Goal: Use online tool/utility: Use online tool/utility

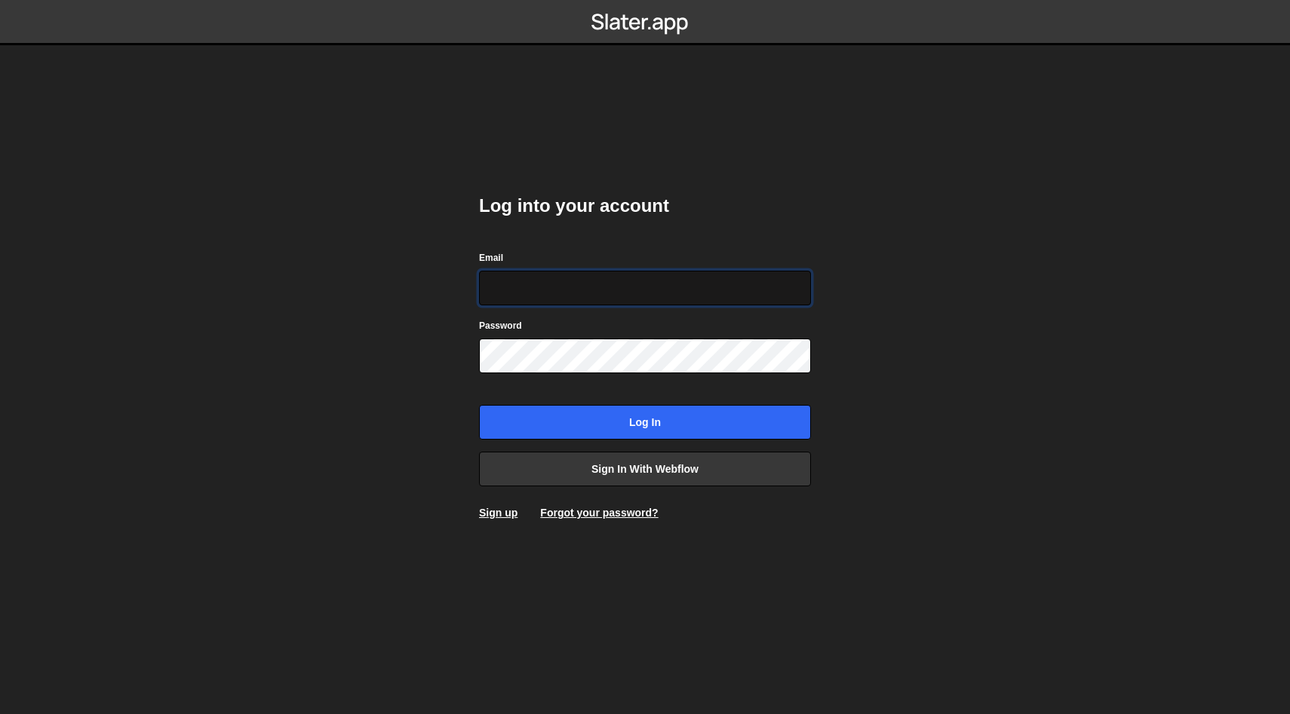
type input "[PERSON_NAME][EMAIL_ADDRESS][DOMAIN_NAME]"
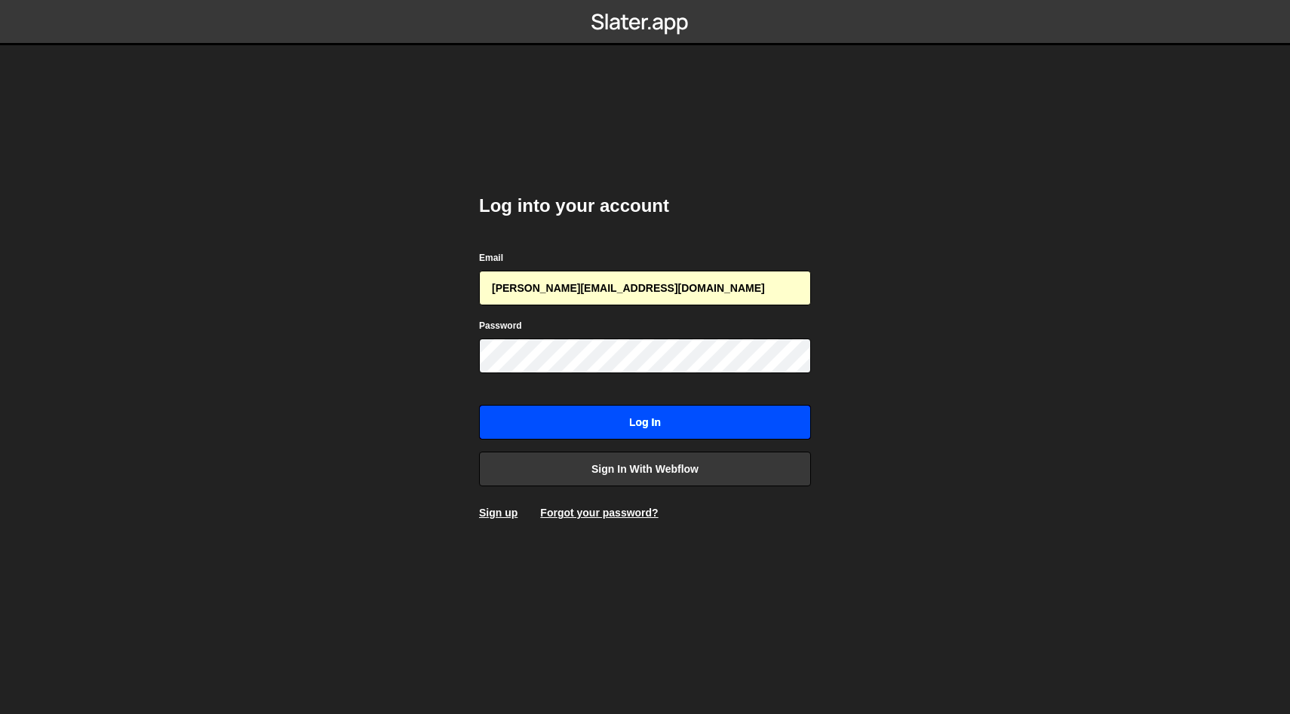
click at [560, 425] on input "Log in" at bounding box center [645, 422] width 332 height 35
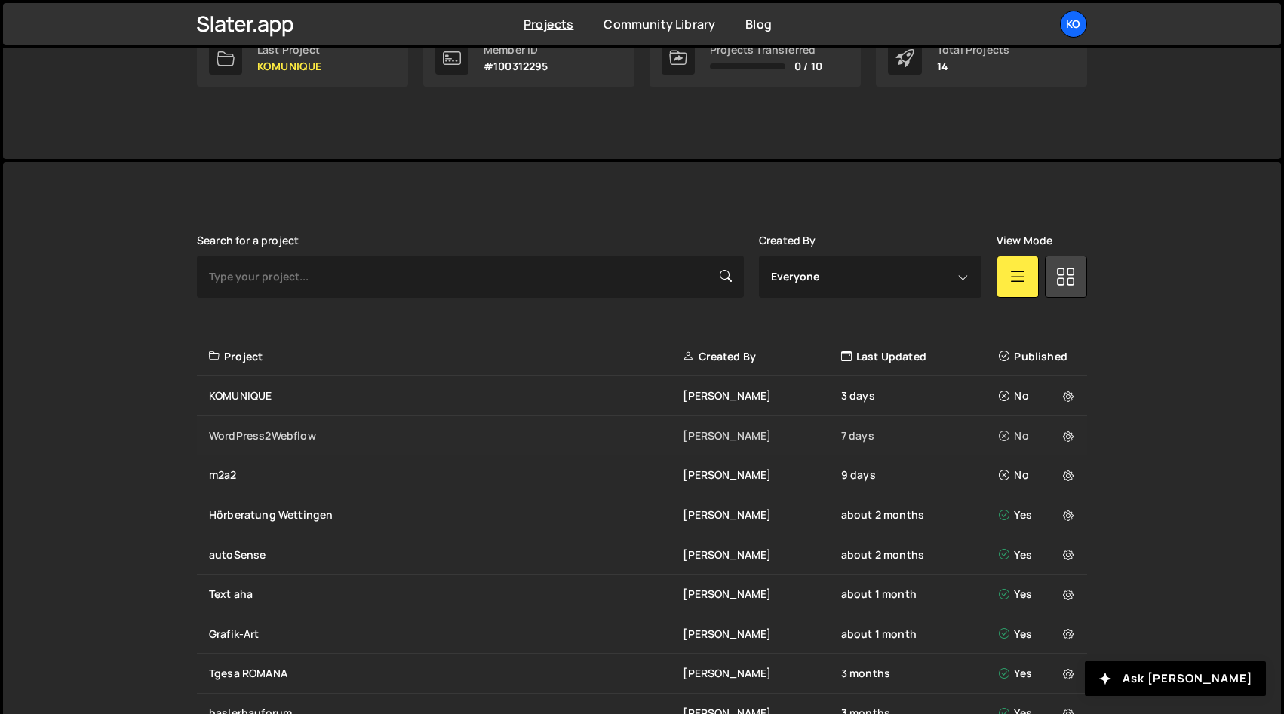
scroll to position [367, 0]
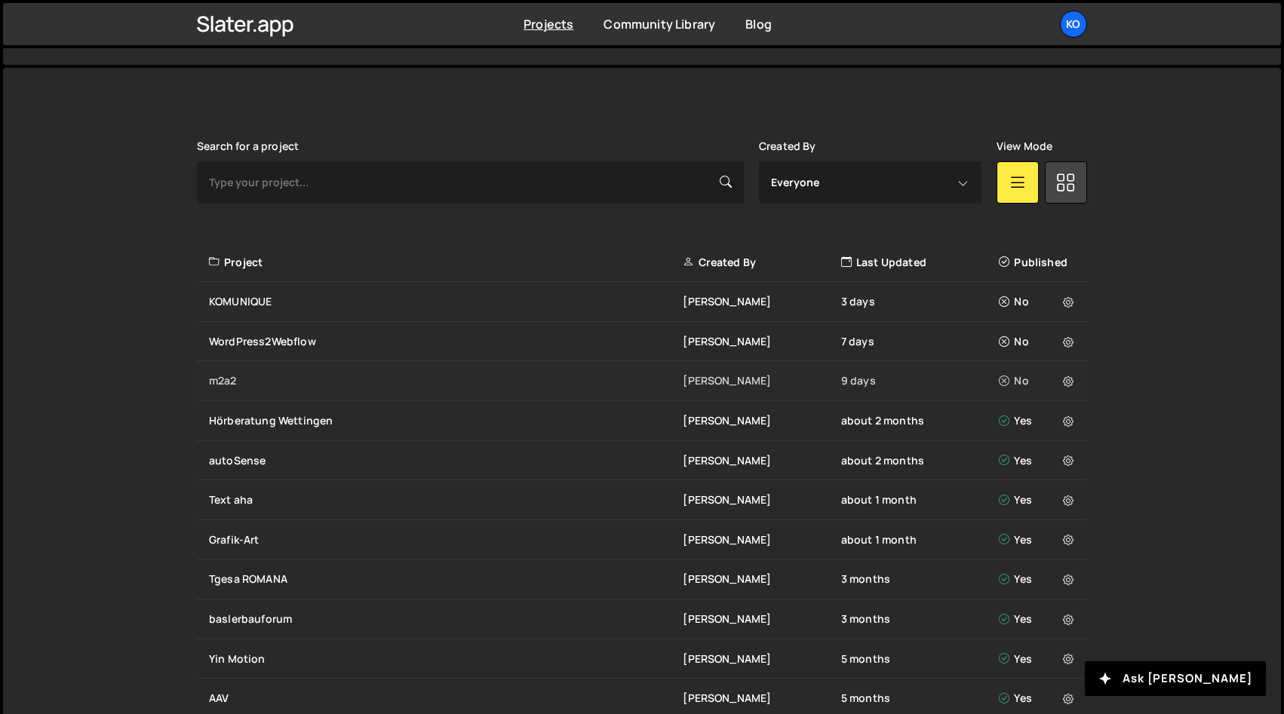
click at [235, 373] on div "m2a2" at bounding box center [446, 380] width 474 height 15
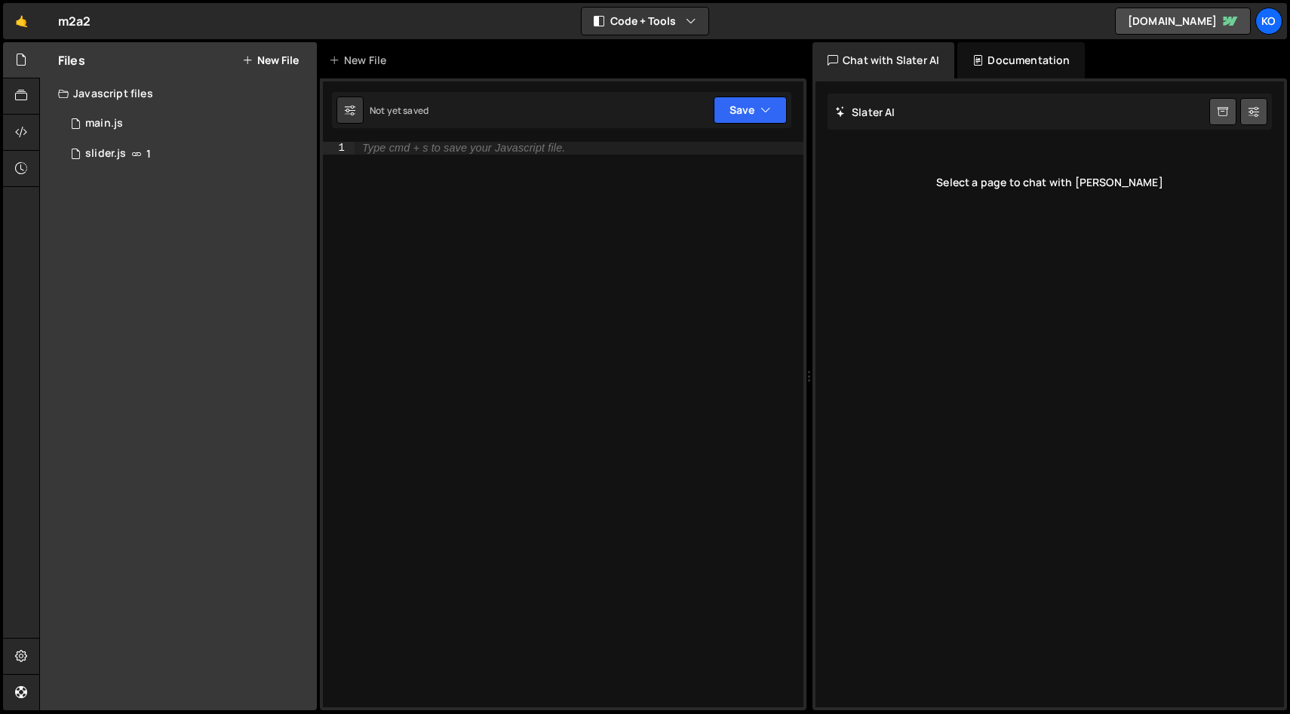
click at [263, 63] on button "New File" at bounding box center [270, 60] width 57 height 12
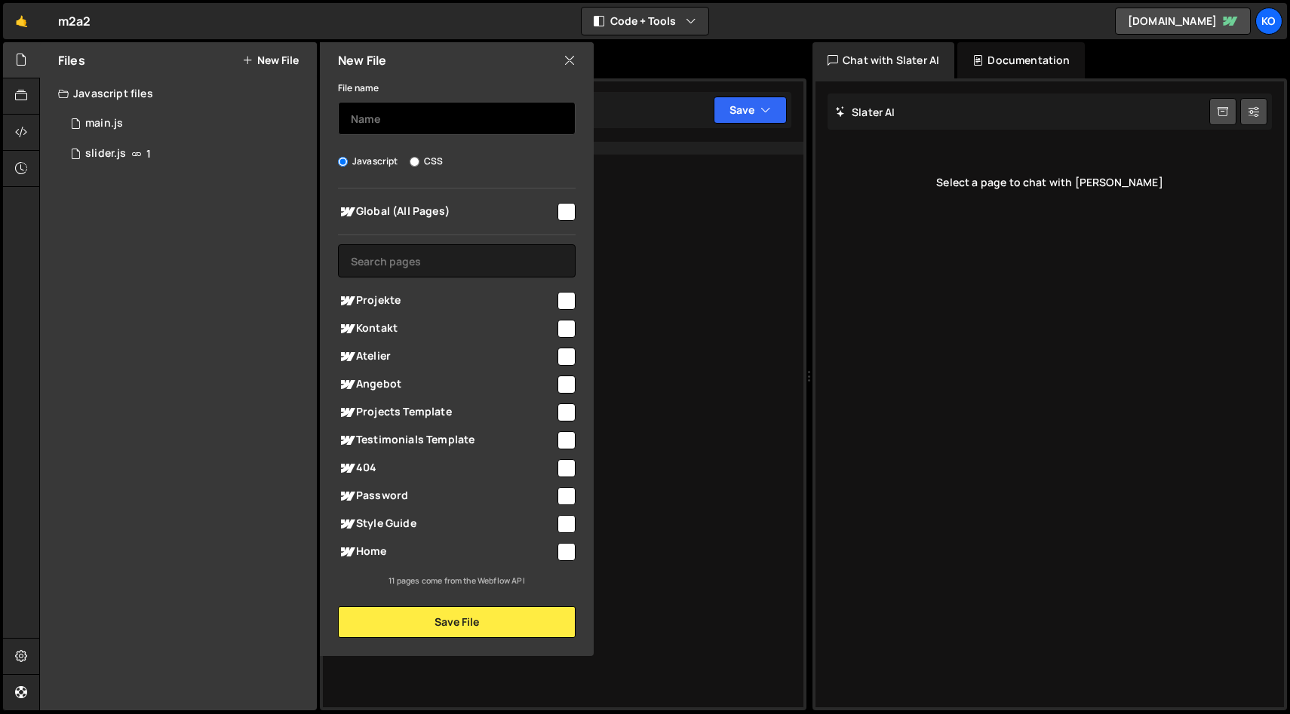
click at [376, 122] on input "text" at bounding box center [457, 118] width 238 height 33
type input "map"
click at [564, 301] on input "checkbox" at bounding box center [566, 301] width 18 height 18
checkbox input "true"
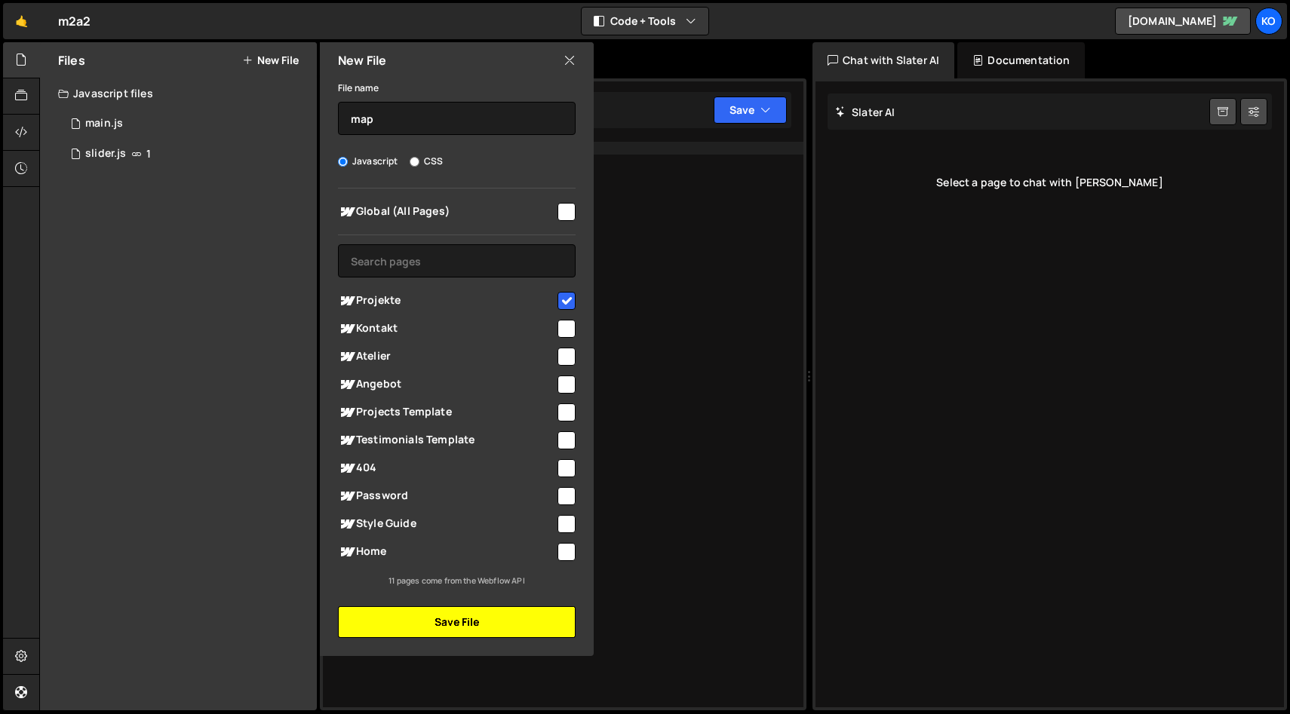
click at [463, 627] on button "Save File" at bounding box center [457, 622] width 238 height 32
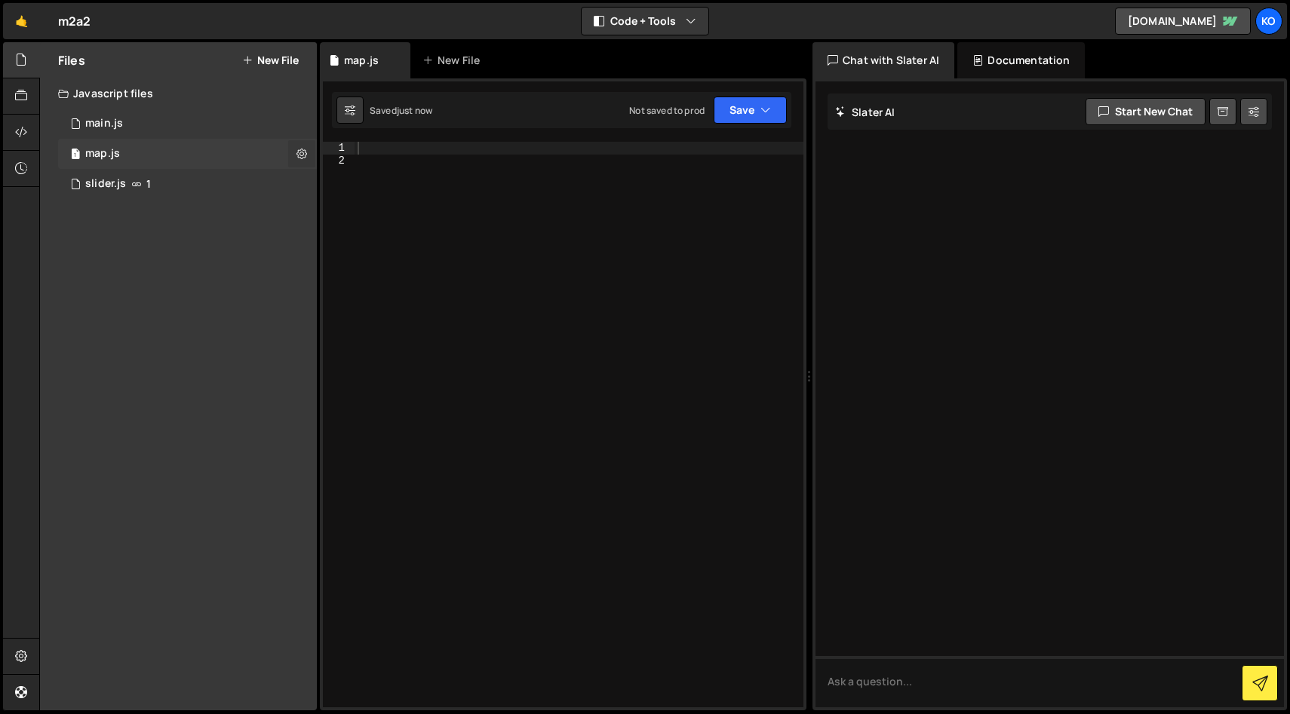
click at [302, 154] on icon at bounding box center [301, 153] width 11 height 14
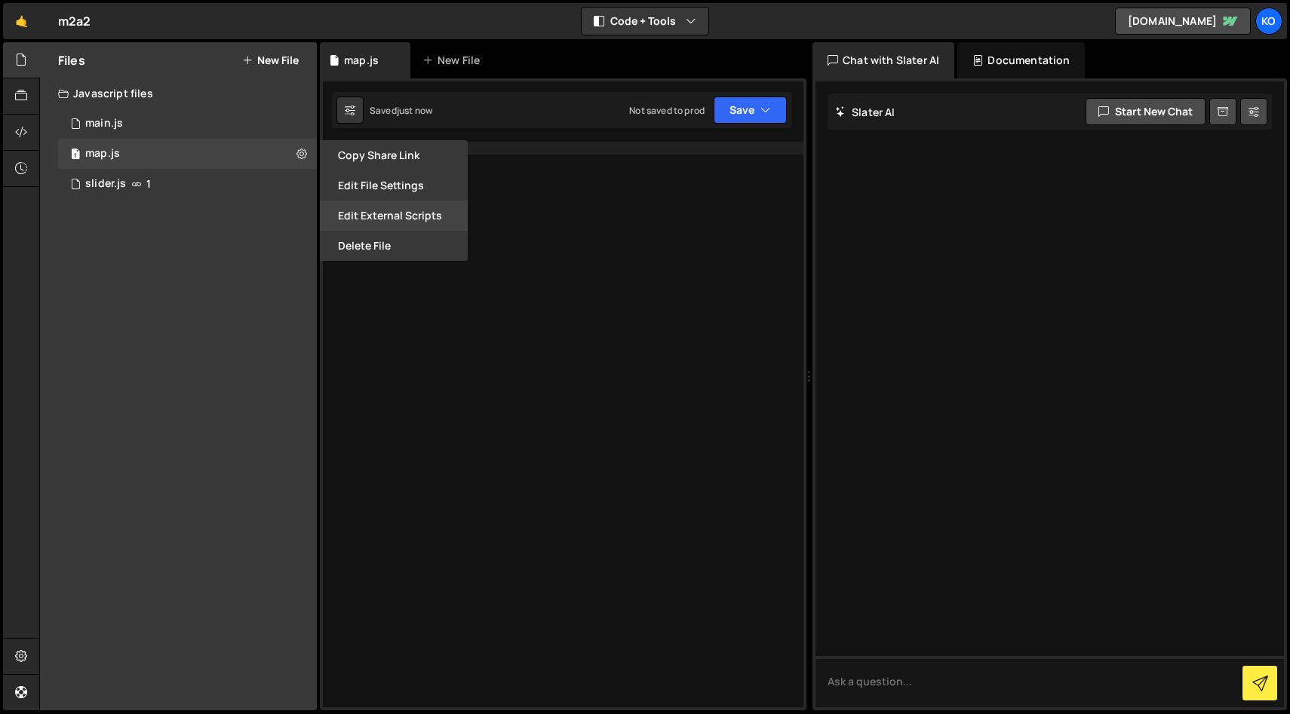
click at [379, 216] on button "Edit External Scripts" at bounding box center [394, 216] width 148 height 30
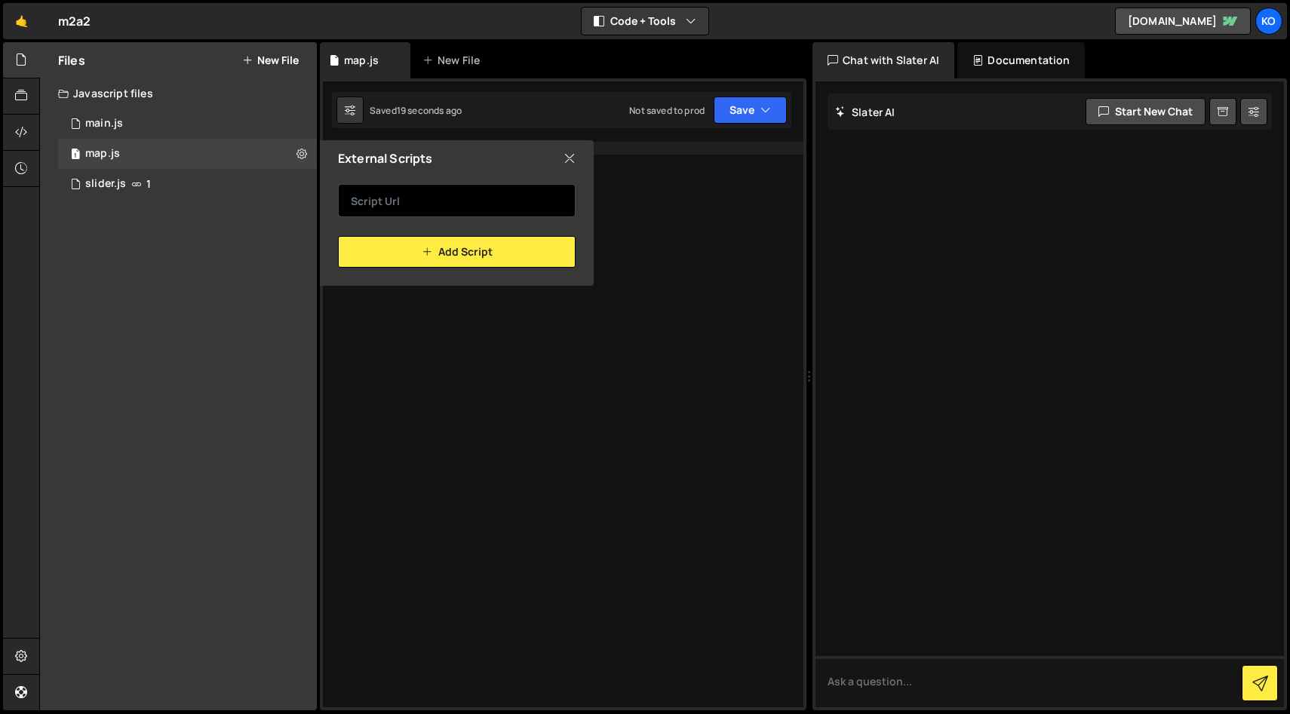
click at [379, 206] on input "text" at bounding box center [457, 200] width 238 height 33
paste input "[URL][DOMAIN_NAME][PERSON_NAME]"
type input "[URL][DOMAIN_NAME][PERSON_NAME]"
click at [559, 201] on input "[URL][DOMAIN_NAME][PERSON_NAME]" at bounding box center [457, 200] width 238 height 33
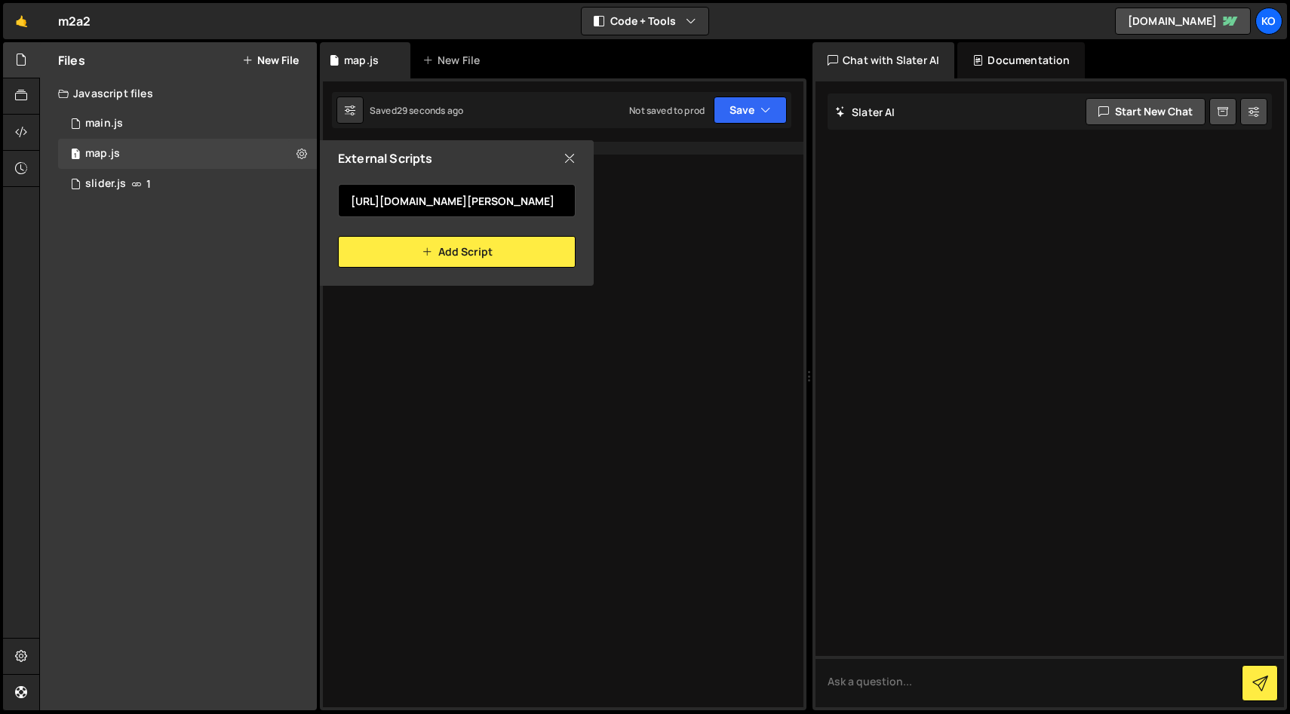
scroll to position [0, 0]
drag, startPoint x: 563, startPoint y: 202, endPoint x: 291, endPoint y: 196, distance: 271.6
click at [290, 196] on div "Files New File Javascript files 1 main.js 0 1 map.js 0 1 slider.js 1 CSS files …" at bounding box center [178, 376] width 277 height 668
click at [563, 159] on icon at bounding box center [569, 158] width 12 height 17
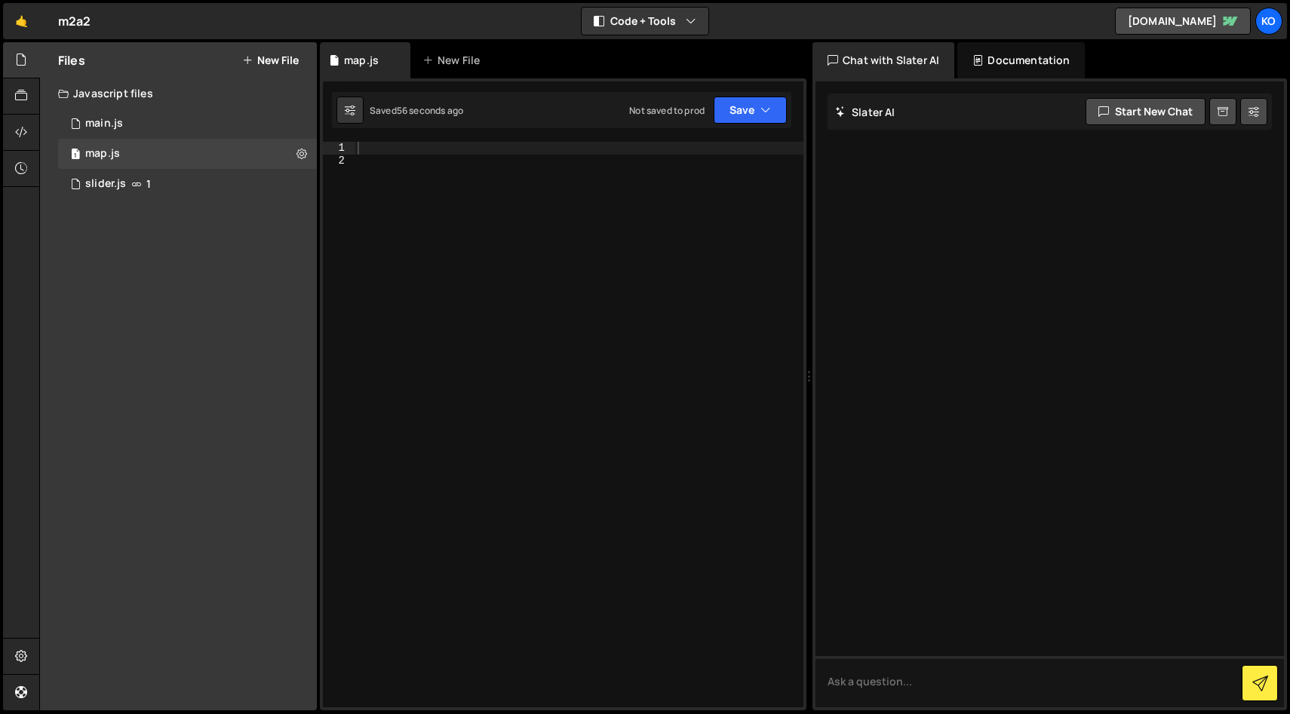
click at [386, 168] on div at bounding box center [578, 437] width 449 height 591
click at [383, 153] on div at bounding box center [578, 437] width 449 height 591
click at [381, 161] on div at bounding box center [578, 437] width 449 height 591
paste textarea "document.body.appendChild(script);"
type textarea "document.body.appendChild(script);"
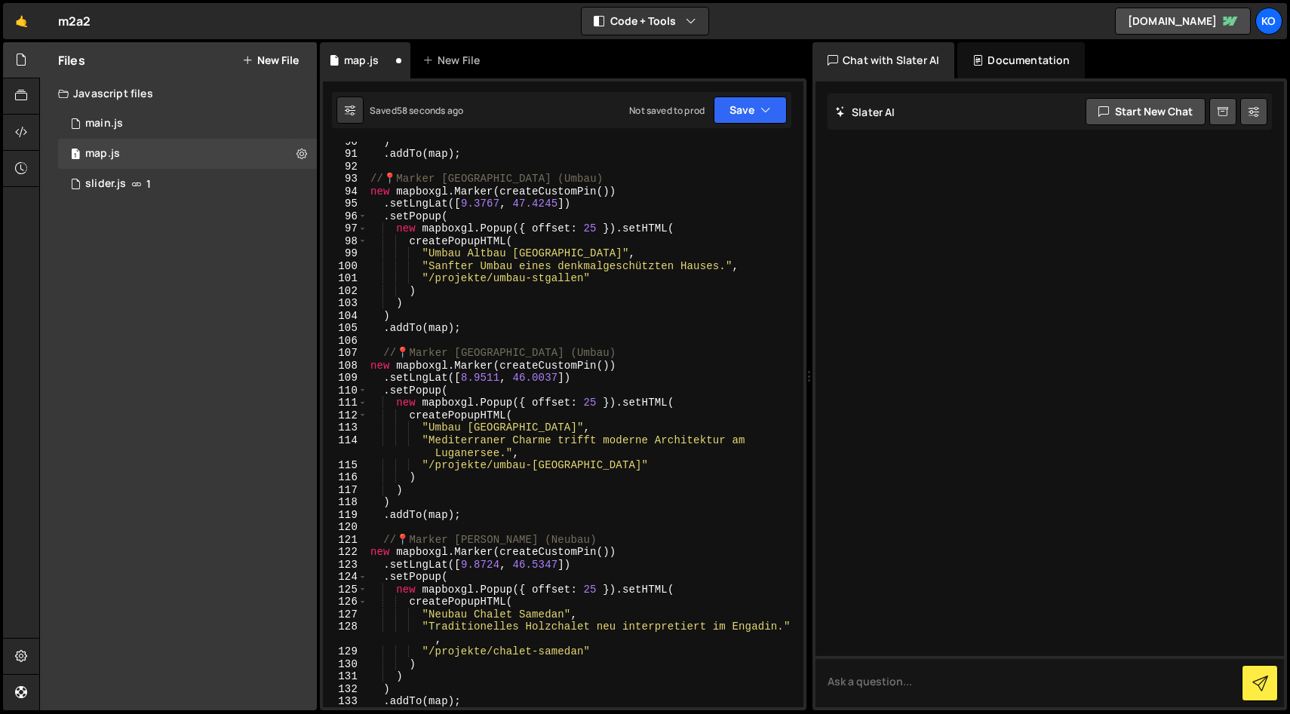
scroll to position [1388, 0]
click at [743, 103] on button "Save" at bounding box center [750, 110] width 73 height 27
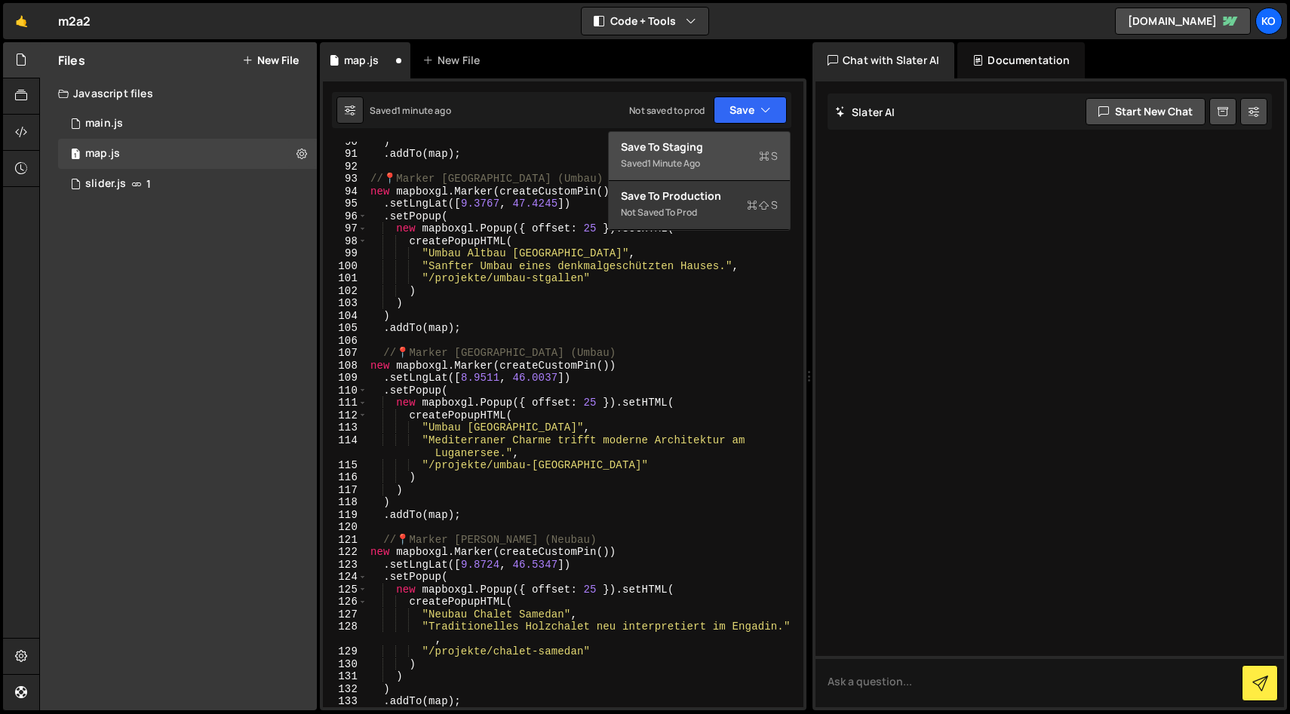
click at [652, 160] on div "1 minute ago" at bounding box center [673, 163] width 53 height 13
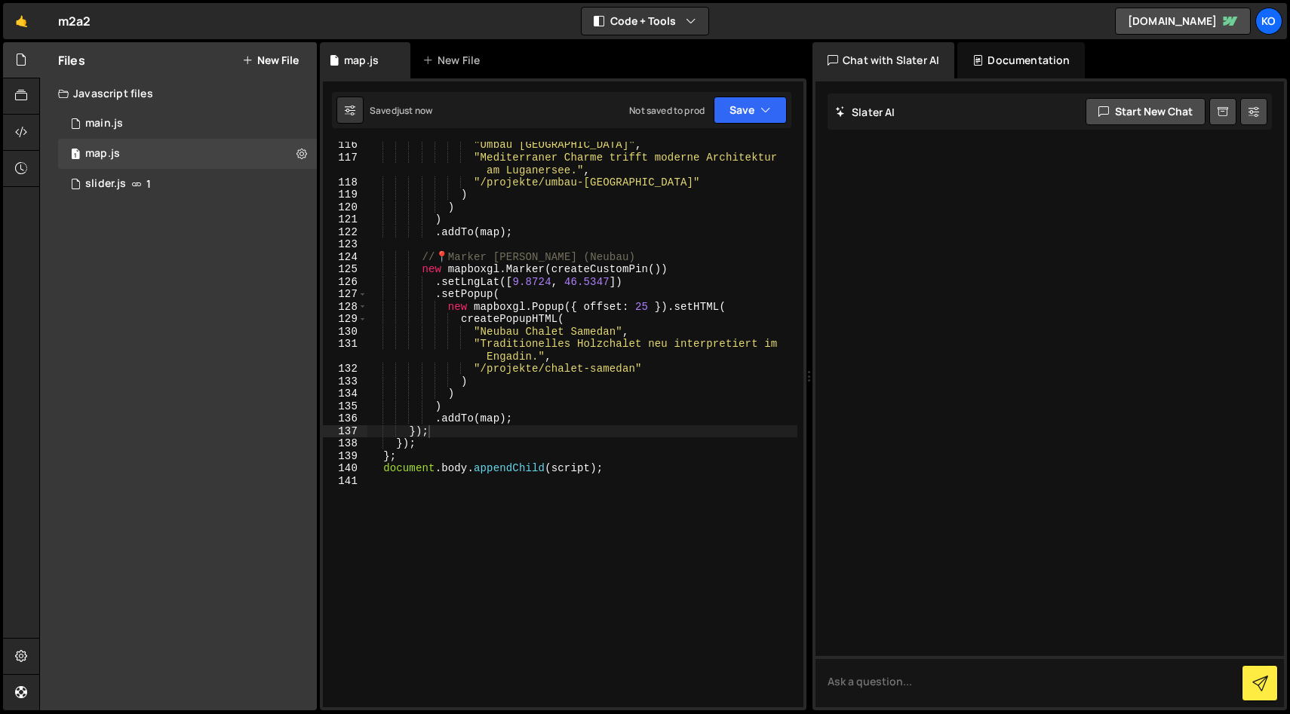
click at [278, 55] on button "New File" at bounding box center [270, 60] width 57 height 12
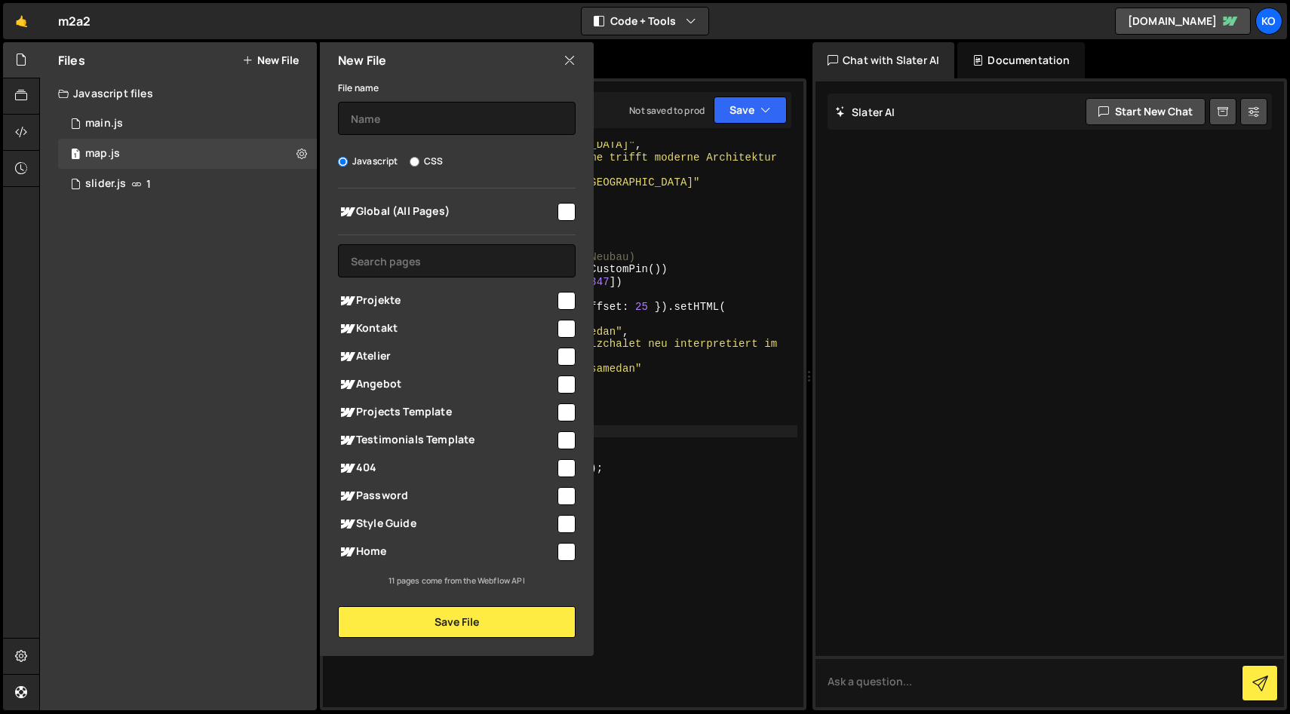
click at [416, 161] on input "CSS" at bounding box center [415, 162] width 10 height 10
radio input "true"
click at [561, 300] on input "checkbox" at bounding box center [566, 301] width 18 height 18
checkbox input "true"
click at [417, 250] on input "text" at bounding box center [457, 260] width 238 height 33
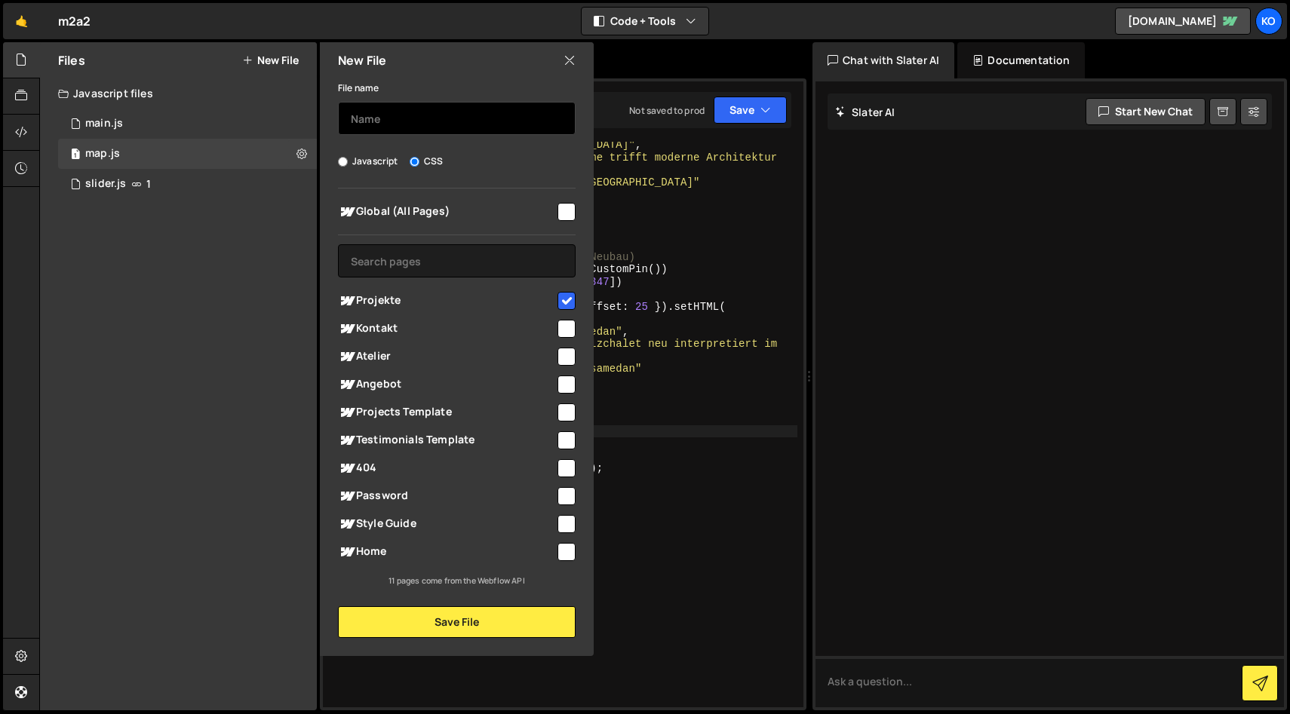
click at [412, 112] on input "text" at bounding box center [457, 118] width 238 height 33
type input "map"
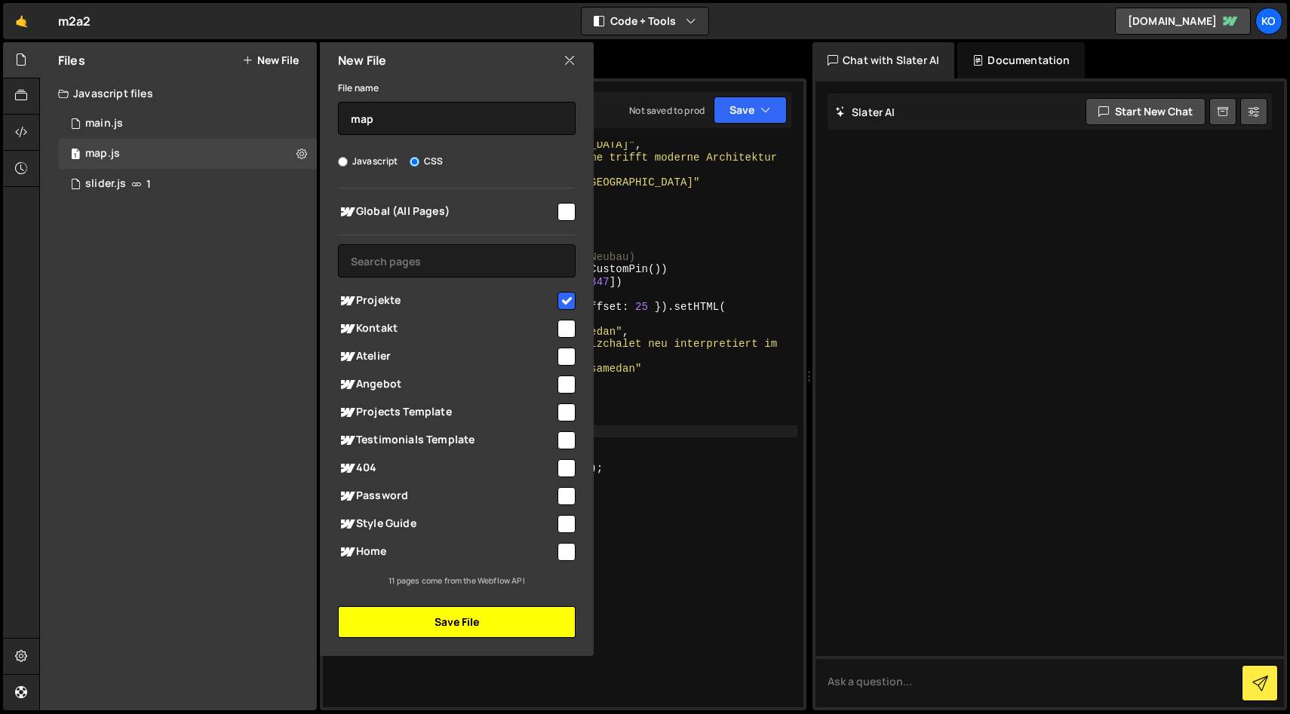
click at [420, 621] on button "Save File" at bounding box center [457, 622] width 238 height 32
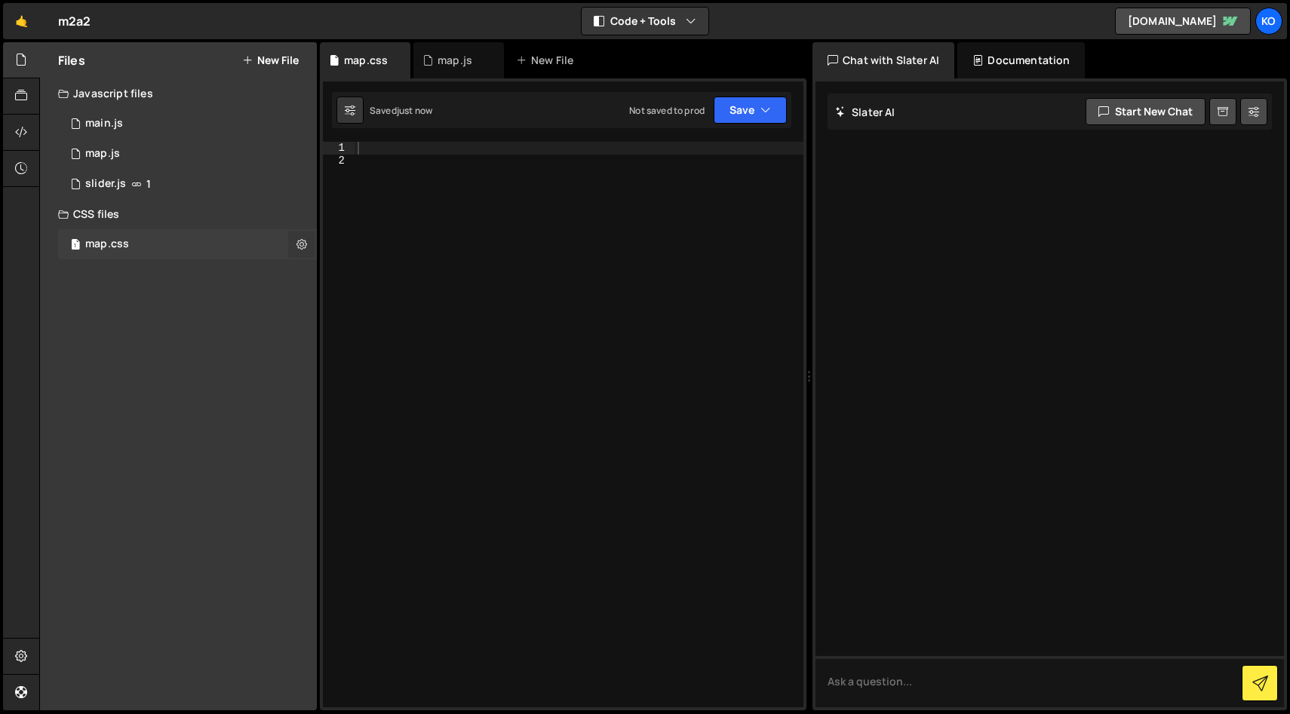
click at [303, 245] on icon at bounding box center [301, 244] width 11 height 14
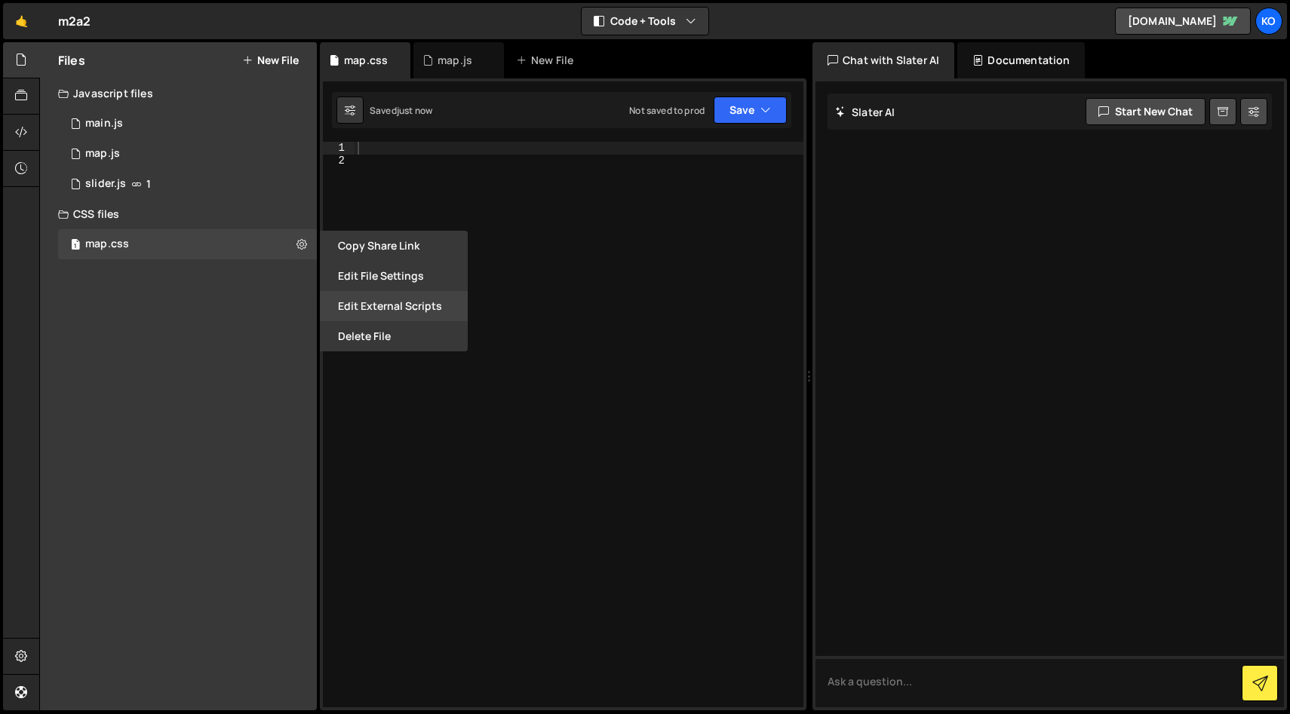
click at [365, 292] on button "Edit External Scripts" at bounding box center [394, 306] width 148 height 30
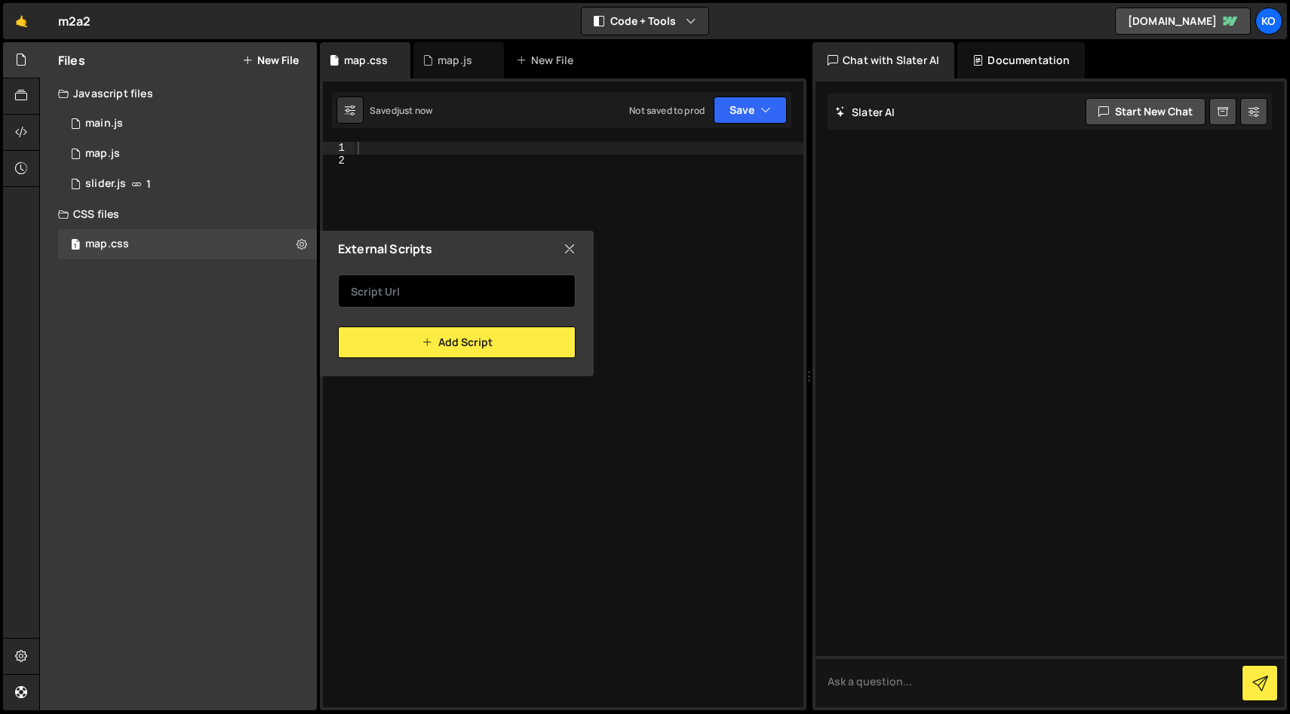
click at [367, 293] on input "text" at bounding box center [457, 291] width 238 height 33
paste input "[URL][DOMAIN_NAME][PERSON_NAME]"
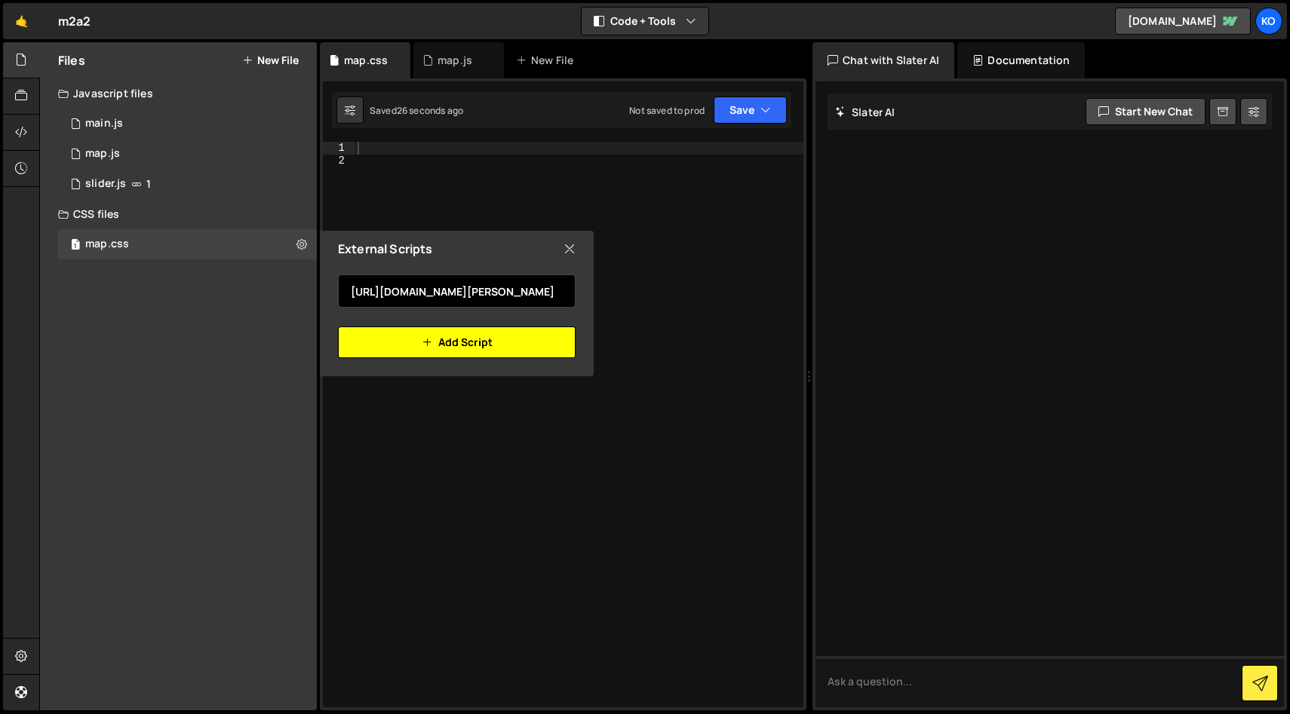
type input "[URL][DOMAIN_NAME][PERSON_NAME]"
click at [477, 345] on button "Add Script" at bounding box center [457, 343] width 238 height 32
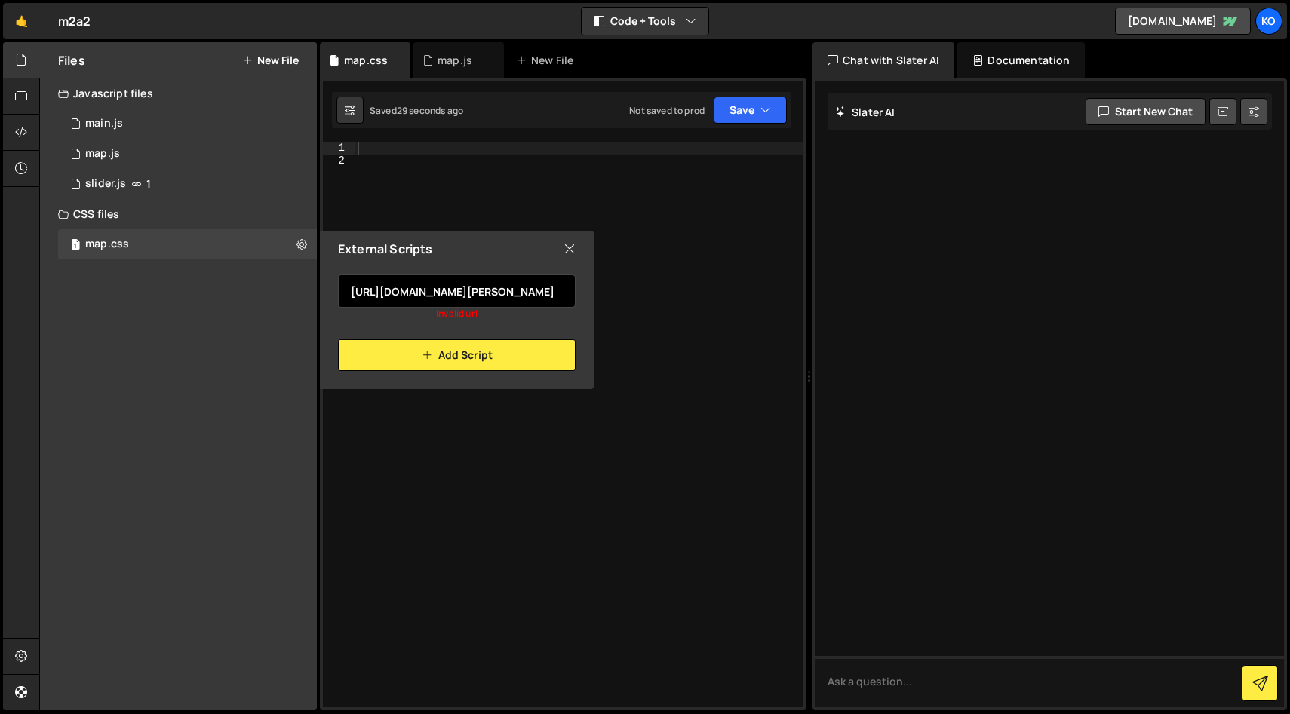
click at [507, 293] on input "[URL][DOMAIN_NAME][PERSON_NAME]" at bounding box center [457, 291] width 238 height 33
click at [436, 293] on input "[URL][DOMAIN_NAME][PERSON_NAME]" at bounding box center [457, 291] width 238 height 33
drag, startPoint x: 374, startPoint y: 293, endPoint x: 336, endPoint y: 292, distance: 38.5
click at [336, 292] on div "[URL][DOMAIN_NAME] Invalid url Add Script" at bounding box center [457, 319] width 274 height 104
click at [352, 292] on input "[URL][DOMAIN_NAME][PERSON_NAME]" at bounding box center [457, 291] width 238 height 33
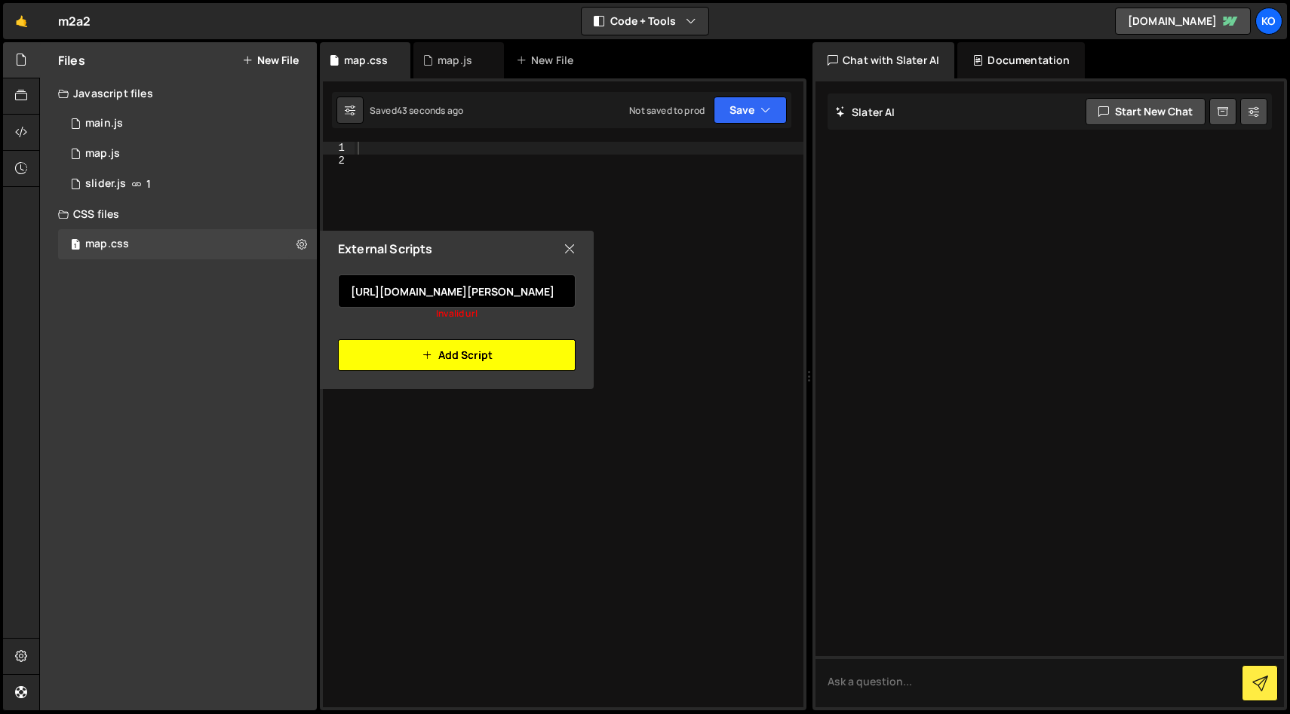
drag, startPoint x: 373, startPoint y: 346, endPoint x: 477, endPoint y: 298, distance: 114.7
click at [477, 298] on div "[URL][DOMAIN_NAME] Invalid url Add Script" at bounding box center [457, 319] width 274 height 104
click at [463, 345] on button "Add Script" at bounding box center [457, 355] width 238 height 32
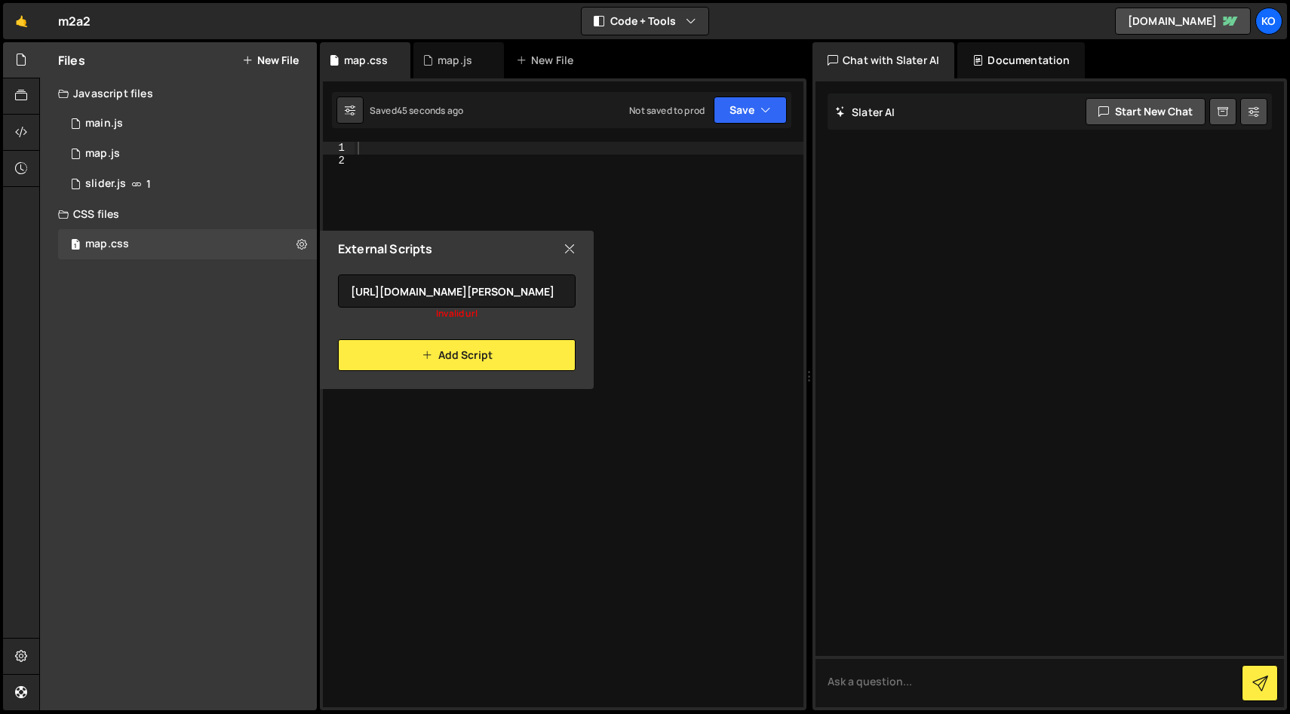
click at [571, 249] on icon at bounding box center [569, 249] width 12 height 17
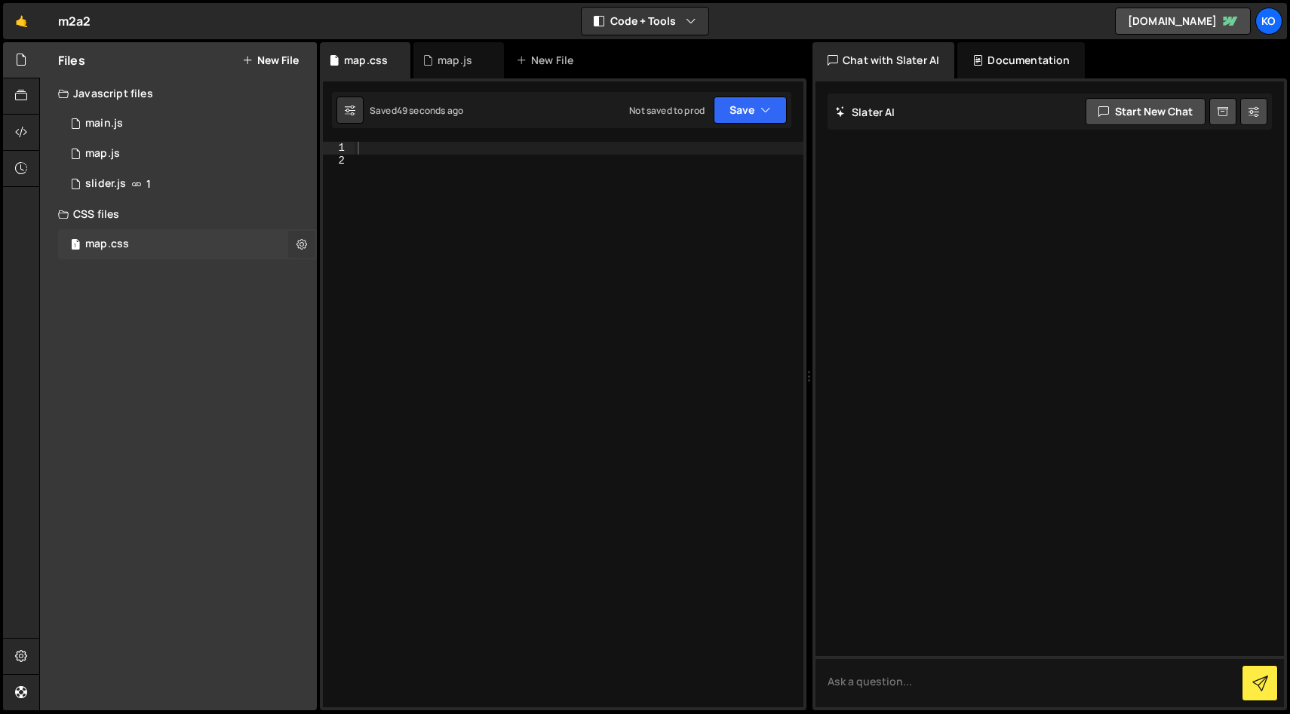
click at [301, 243] on icon at bounding box center [301, 244] width 11 height 14
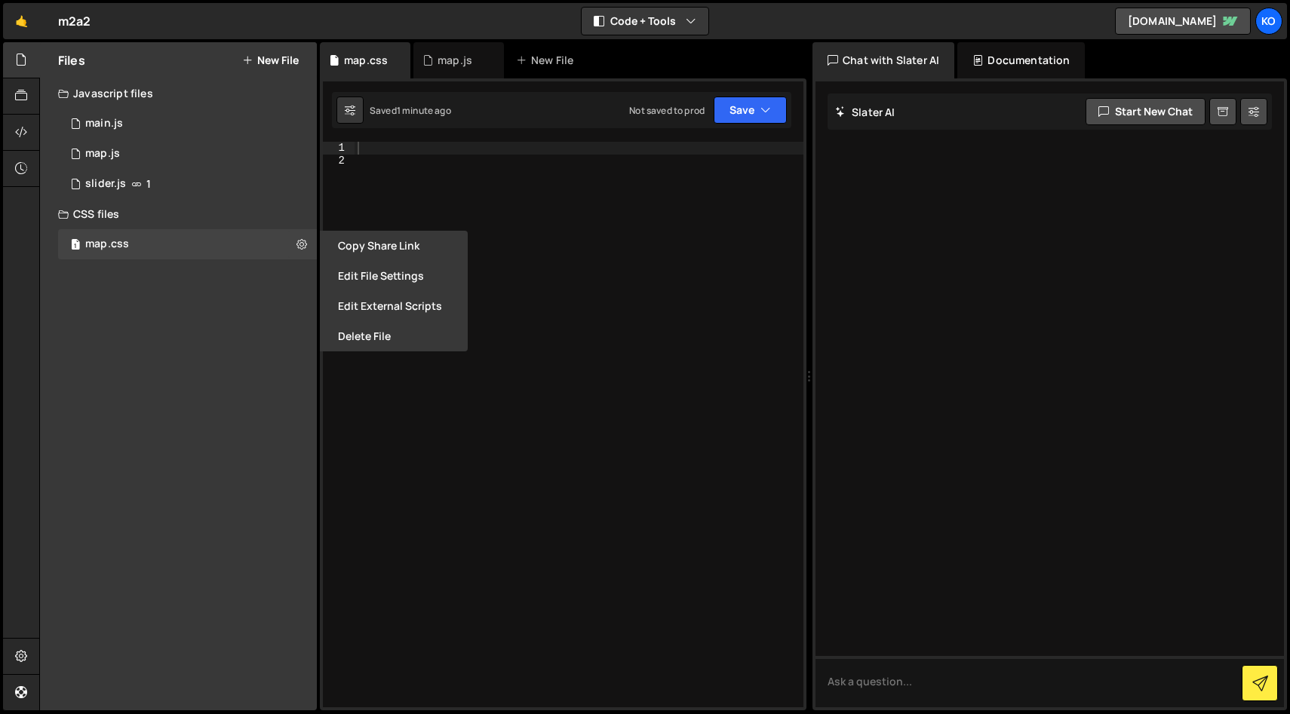
click at [416, 182] on div at bounding box center [578, 437] width 449 height 591
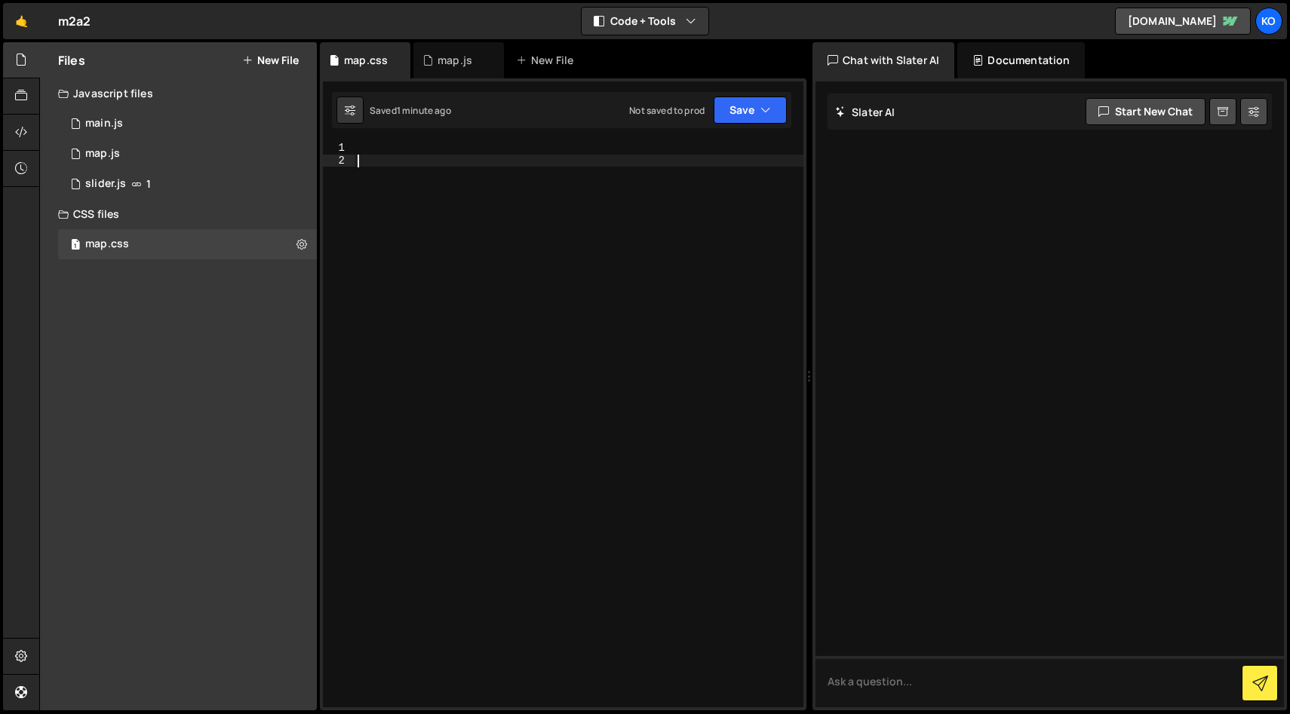
click at [410, 150] on div at bounding box center [578, 437] width 449 height 591
click at [388, 165] on div at bounding box center [578, 437] width 449 height 591
paste textarea
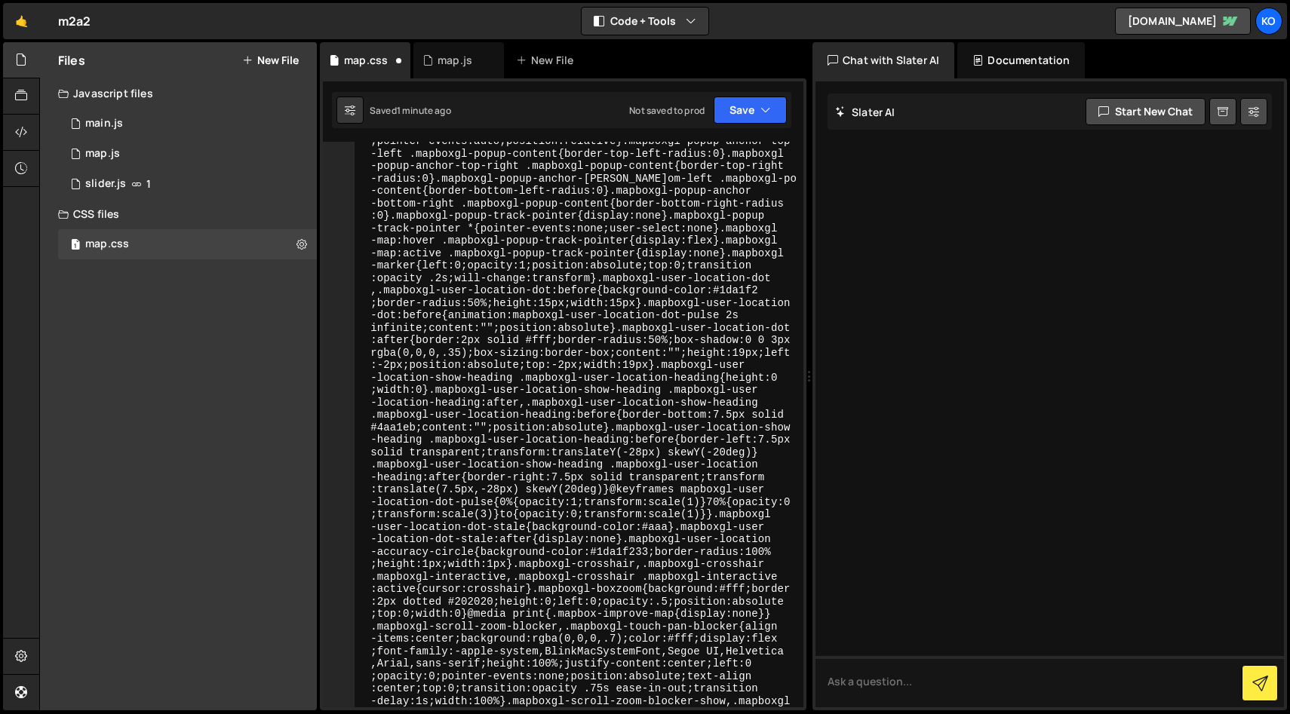
scroll to position [6453, 0]
click at [736, 112] on button "Save" at bounding box center [750, 110] width 73 height 27
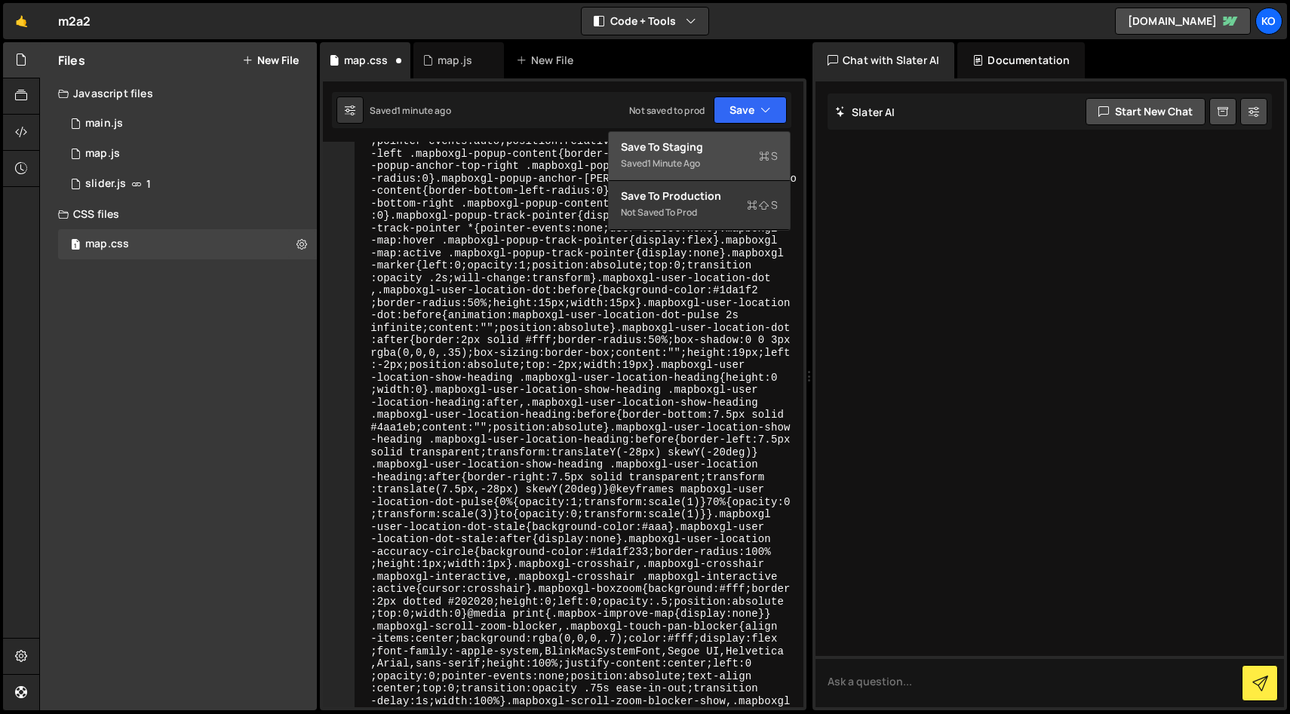
click at [689, 163] on div "1 minute ago" at bounding box center [673, 163] width 53 height 13
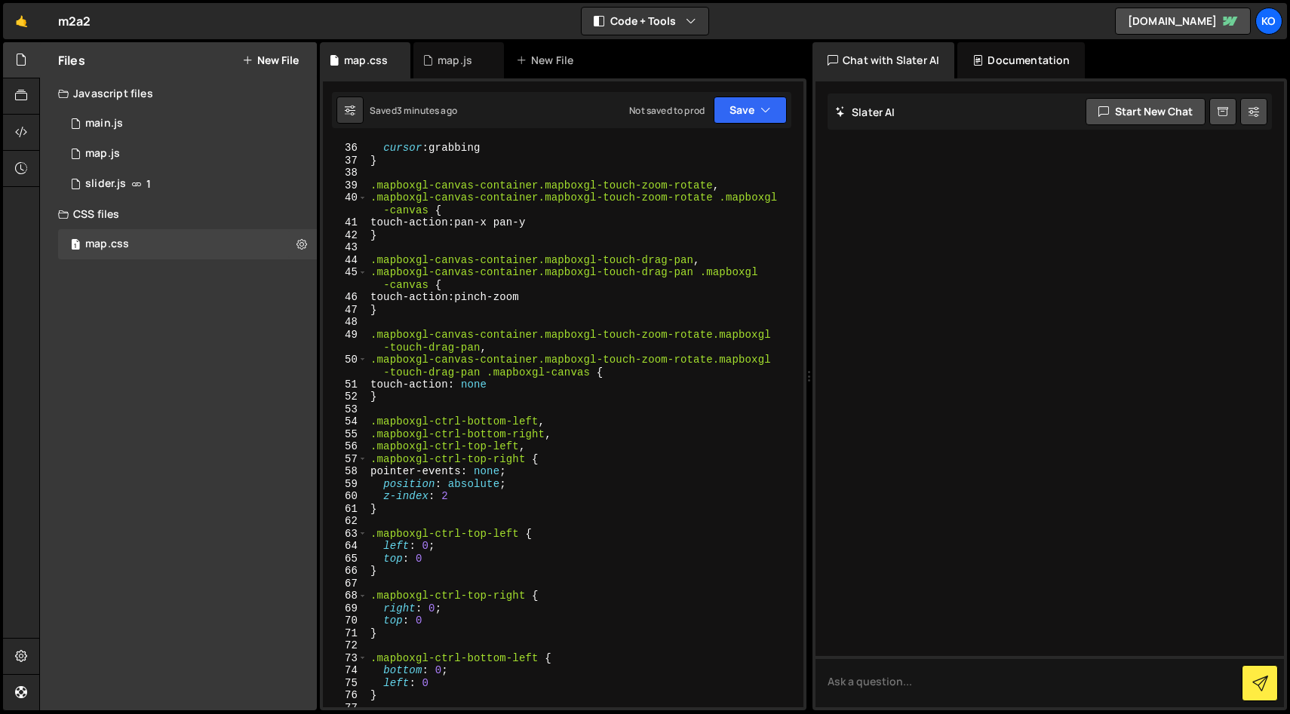
scroll to position [0, 0]
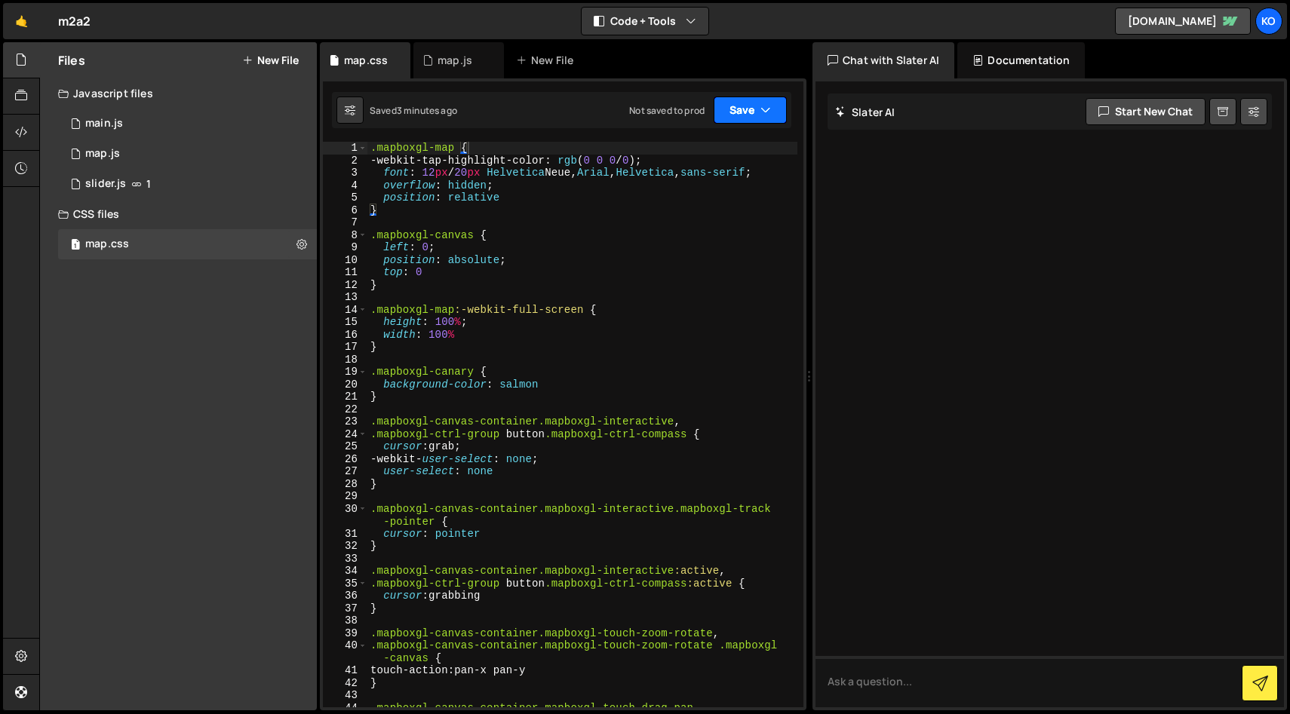
click at [732, 115] on button "Save" at bounding box center [750, 110] width 73 height 27
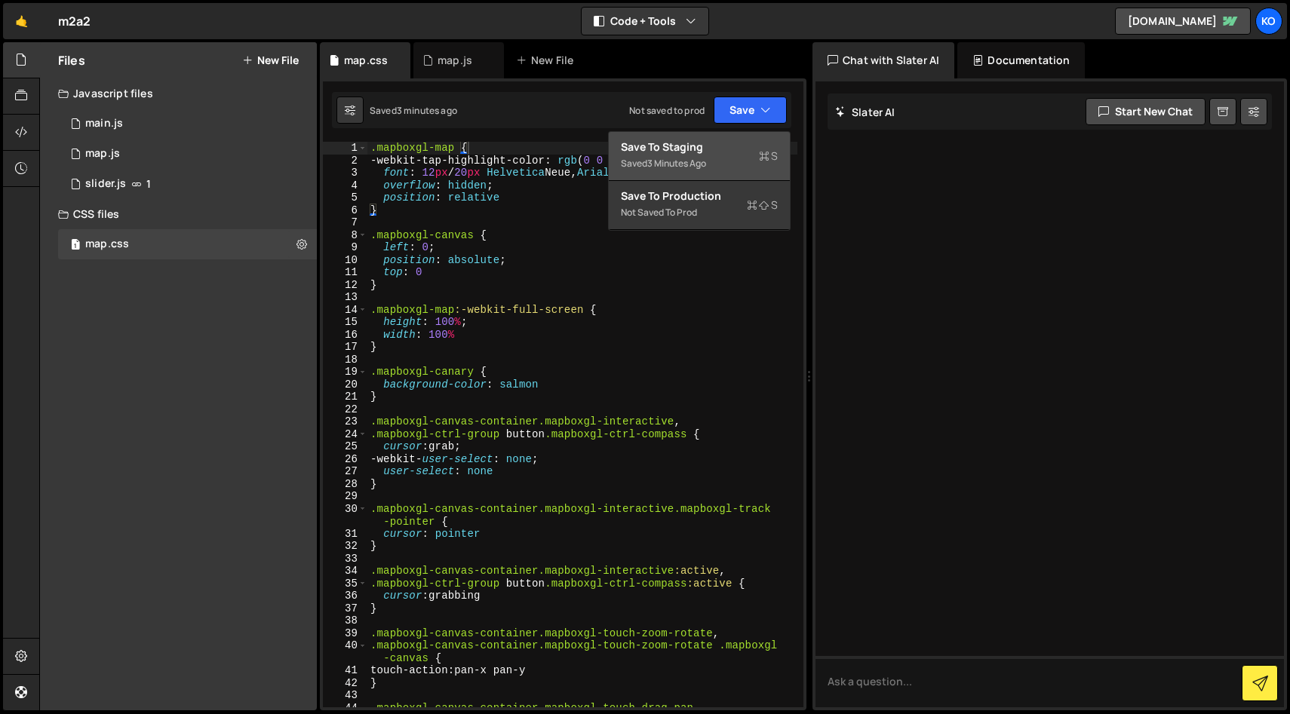
click at [665, 152] on div "Save to Staging S" at bounding box center [699, 147] width 157 height 15
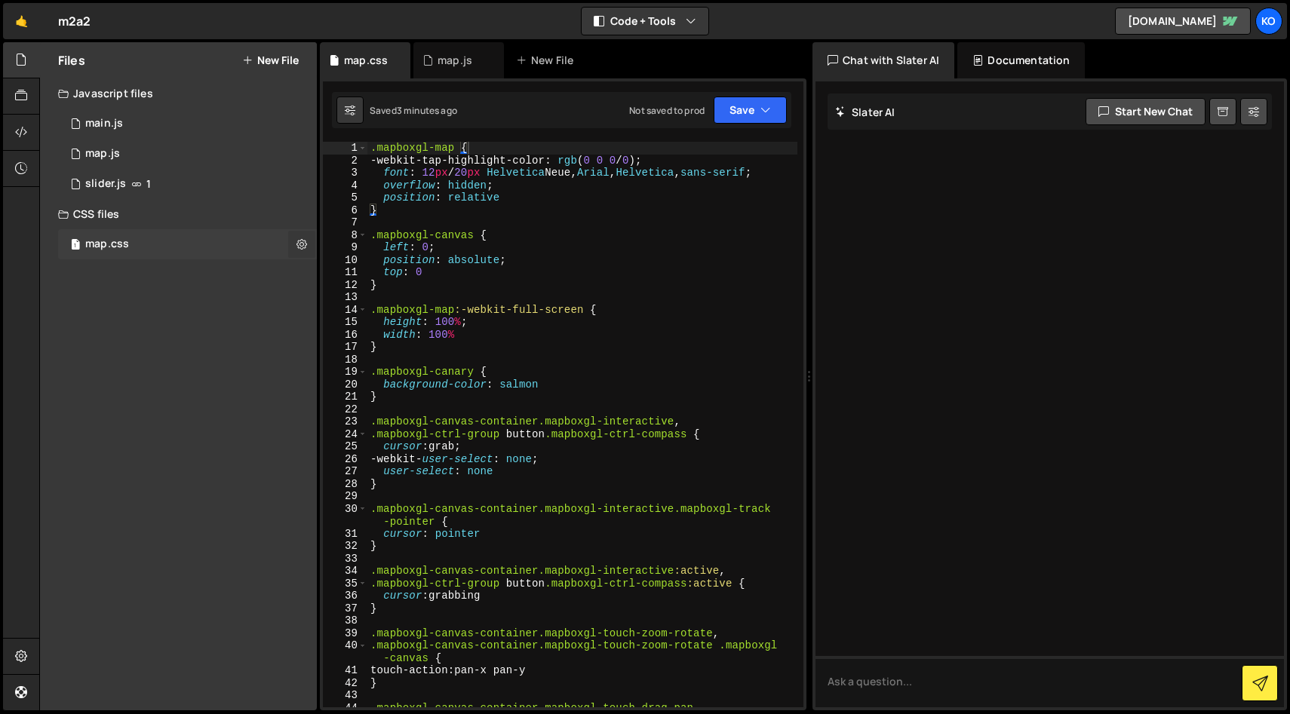
click at [305, 248] on icon at bounding box center [301, 244] width 11 height 14
type input "map"
radio input "false"
radio input "true"
checkbox input "true"
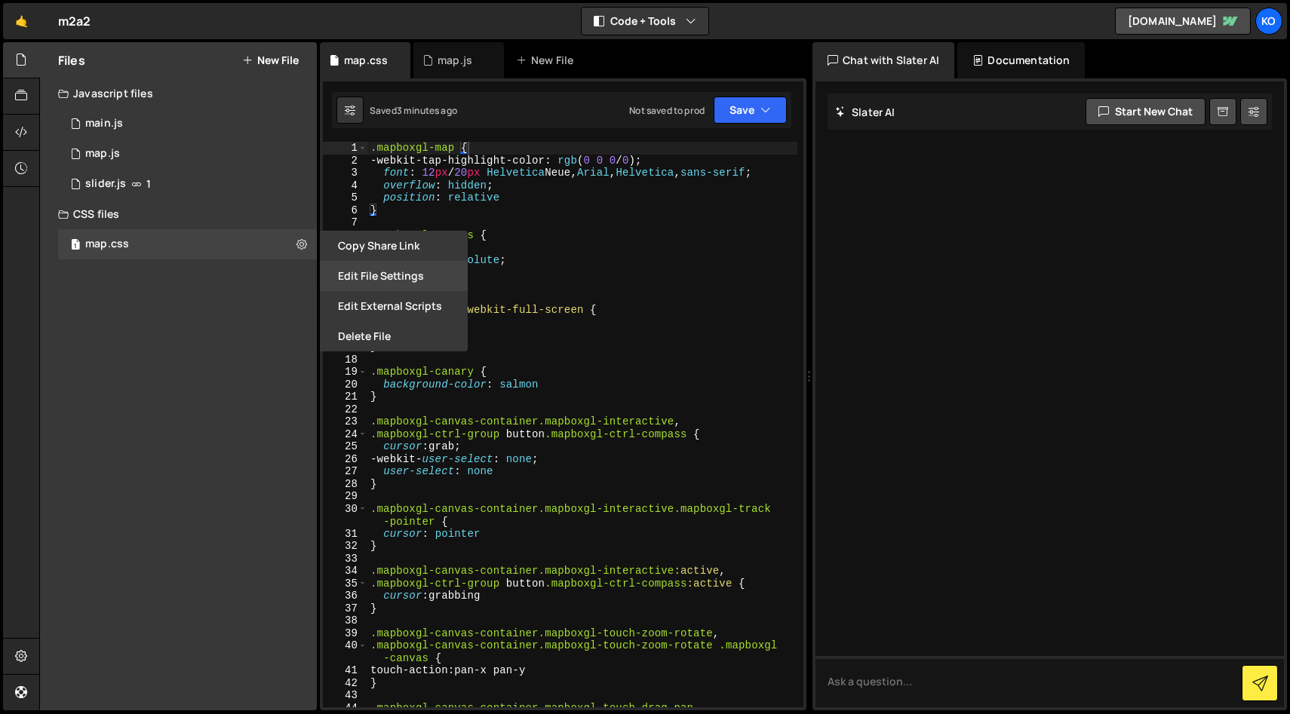
click at [356, 278] on button "Edit File Settings" at bounding box center [394, 276] width 148 height 30
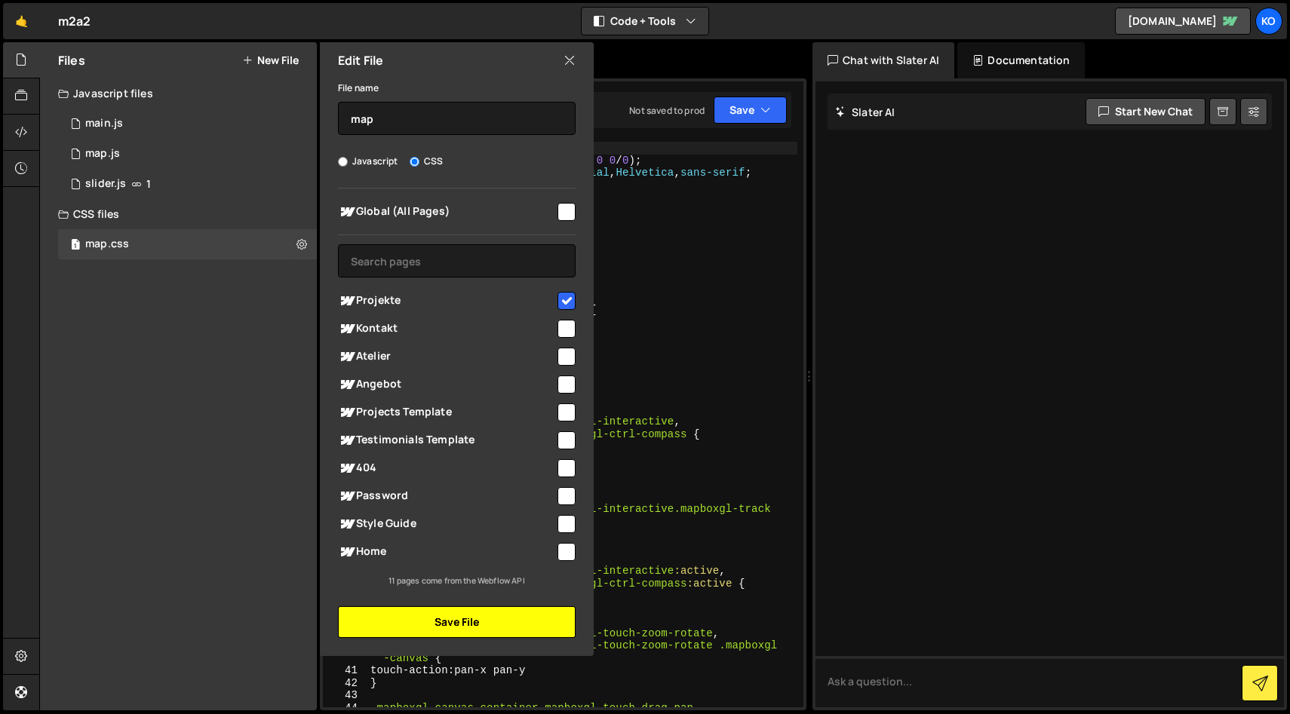
click at [400, 625] on button "Save File" at bounding box center [457, 622] width 238 height 32
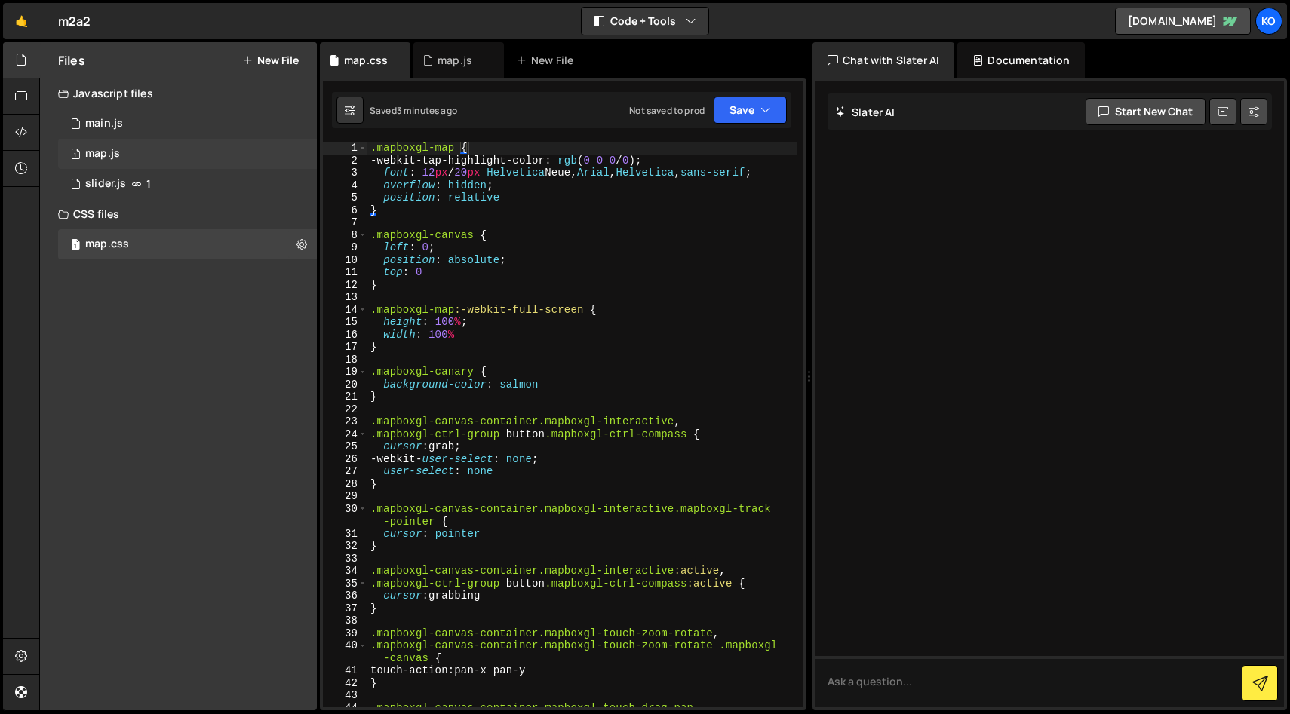
click at [117, 152] on div "map.js" at bounding box center [102, 154] width 35 height 14
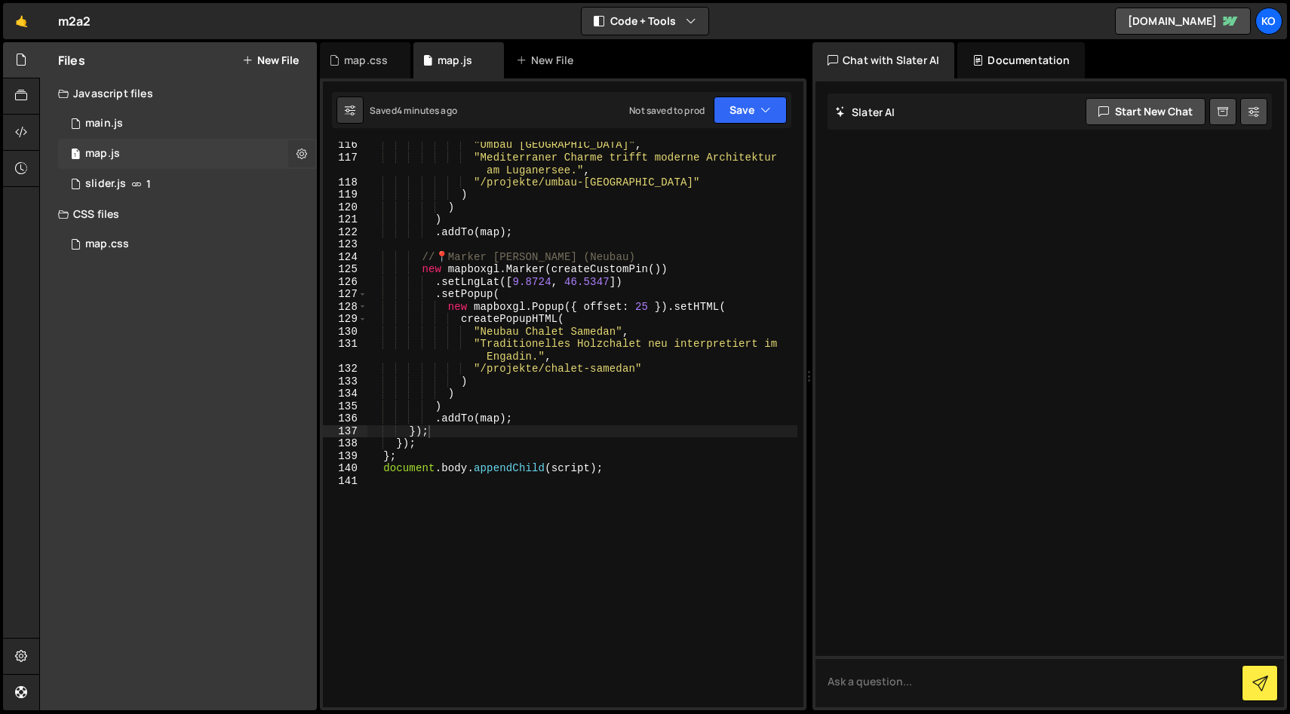
click at [304, 155] on icon at bounding box center [301, 153] width 11 height 14
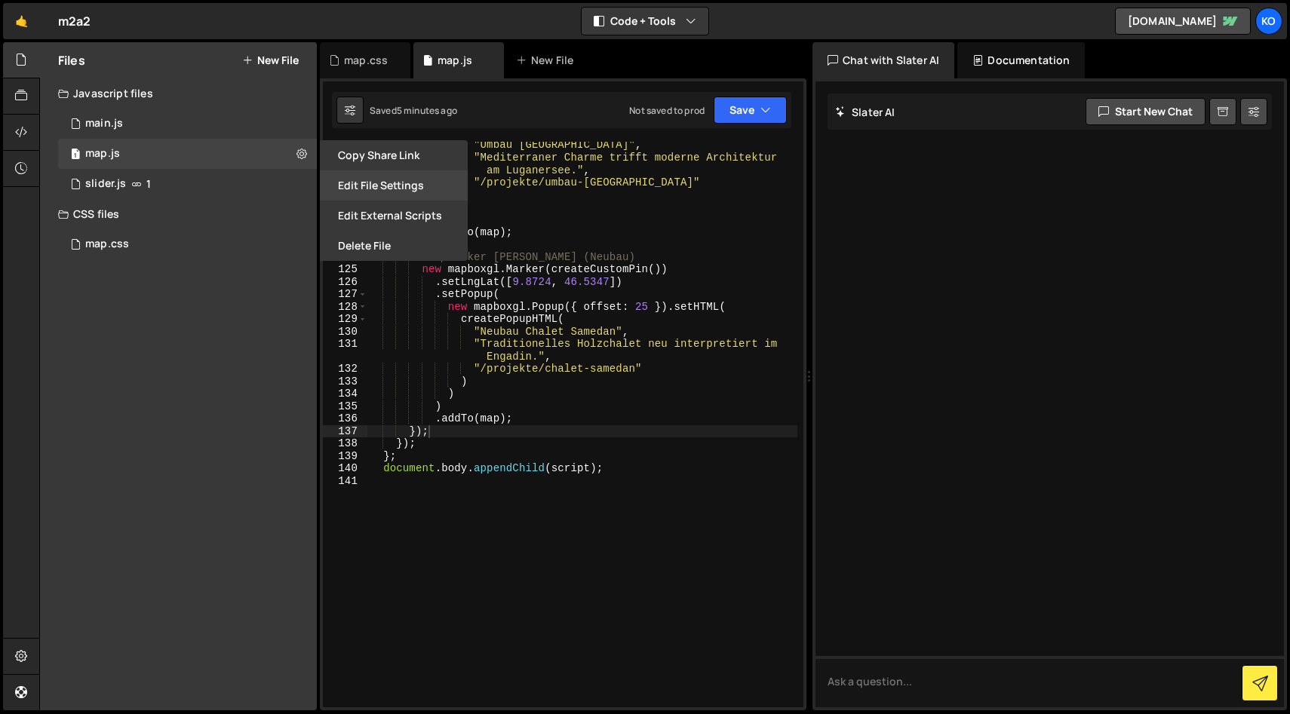
click at [376, 189] on button "Edit File Settings" at bounding box center [394, 185] width 148 height 30
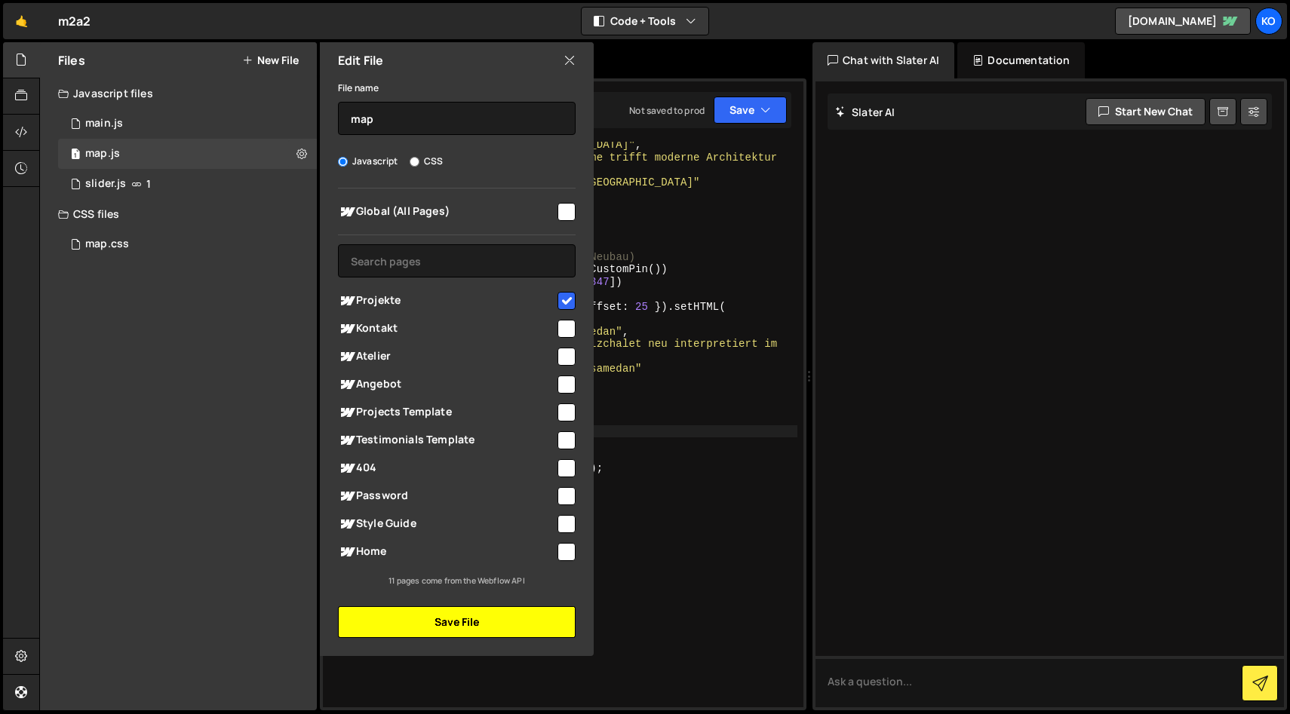
click at [431, 621] on button "Save File" at bounding box center [457, 622] width 238 height 32
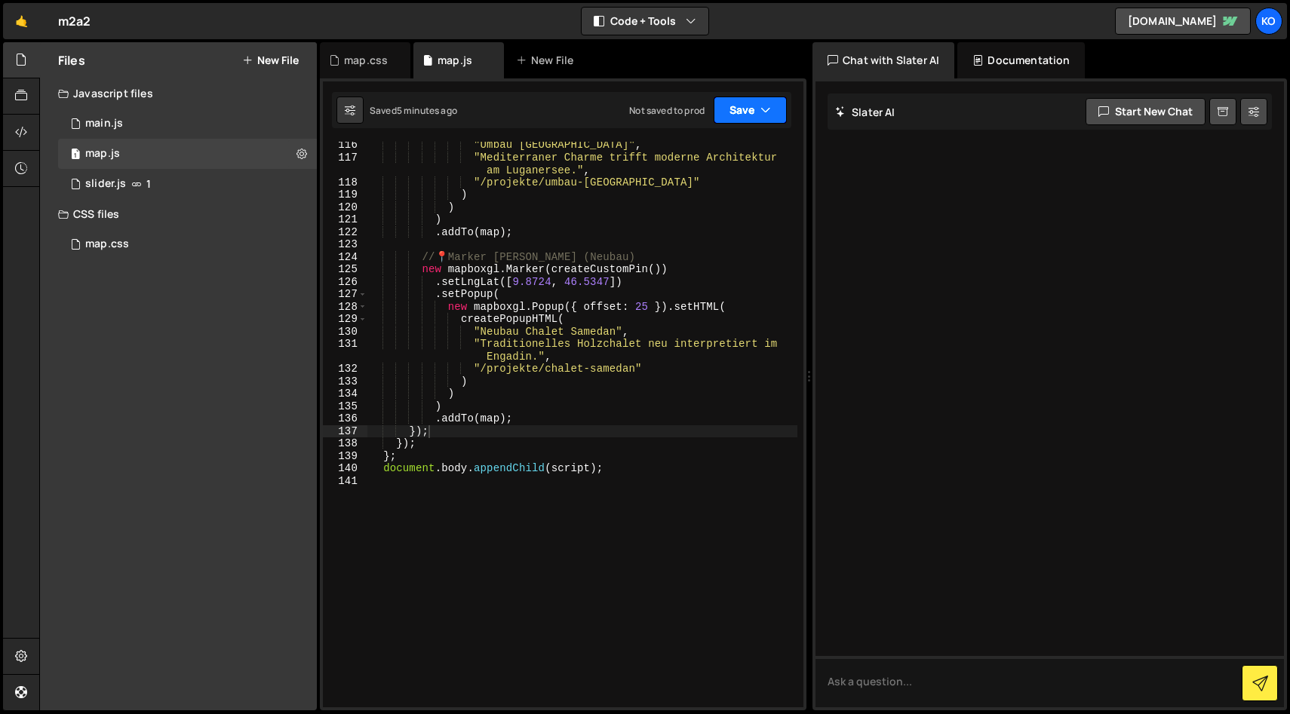
click at [725, 118] on button "Save" at bounding box center [750, 110] width 73 height 27
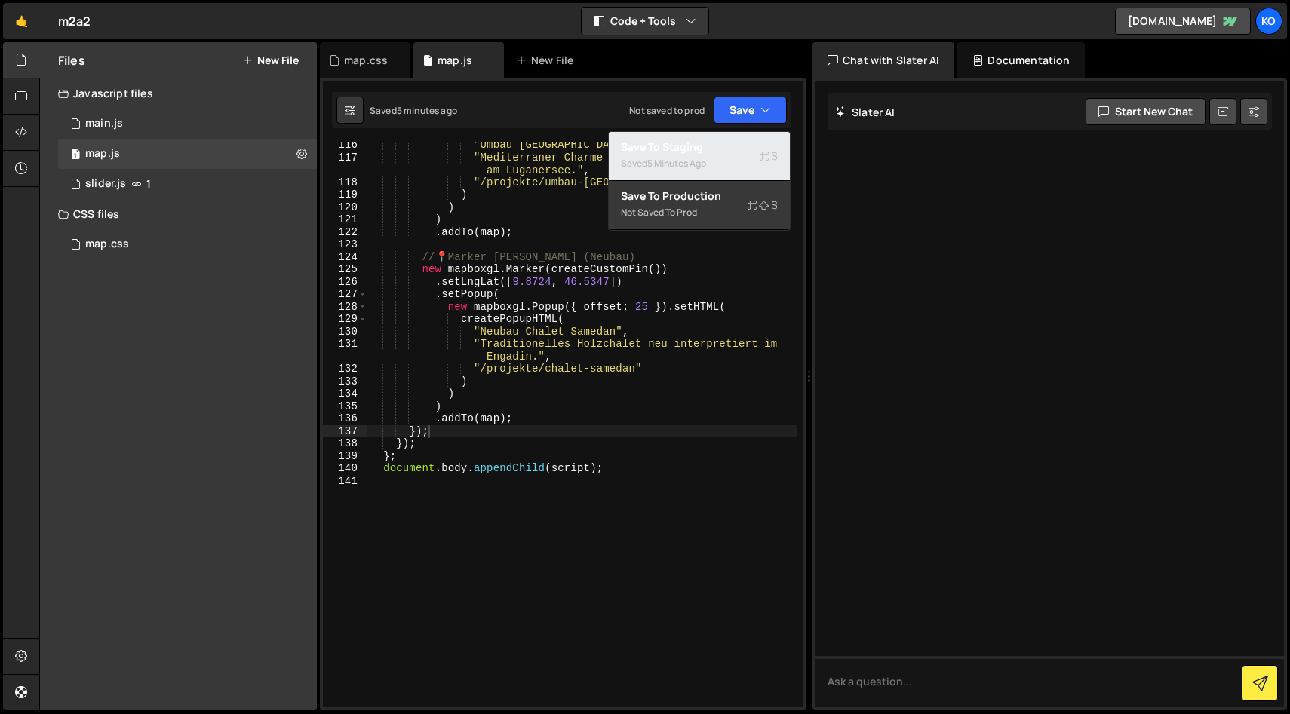
click at [673, 155] on div "Saved 5 minutes ago" at bounding box center [699, 164] width 157 height 18
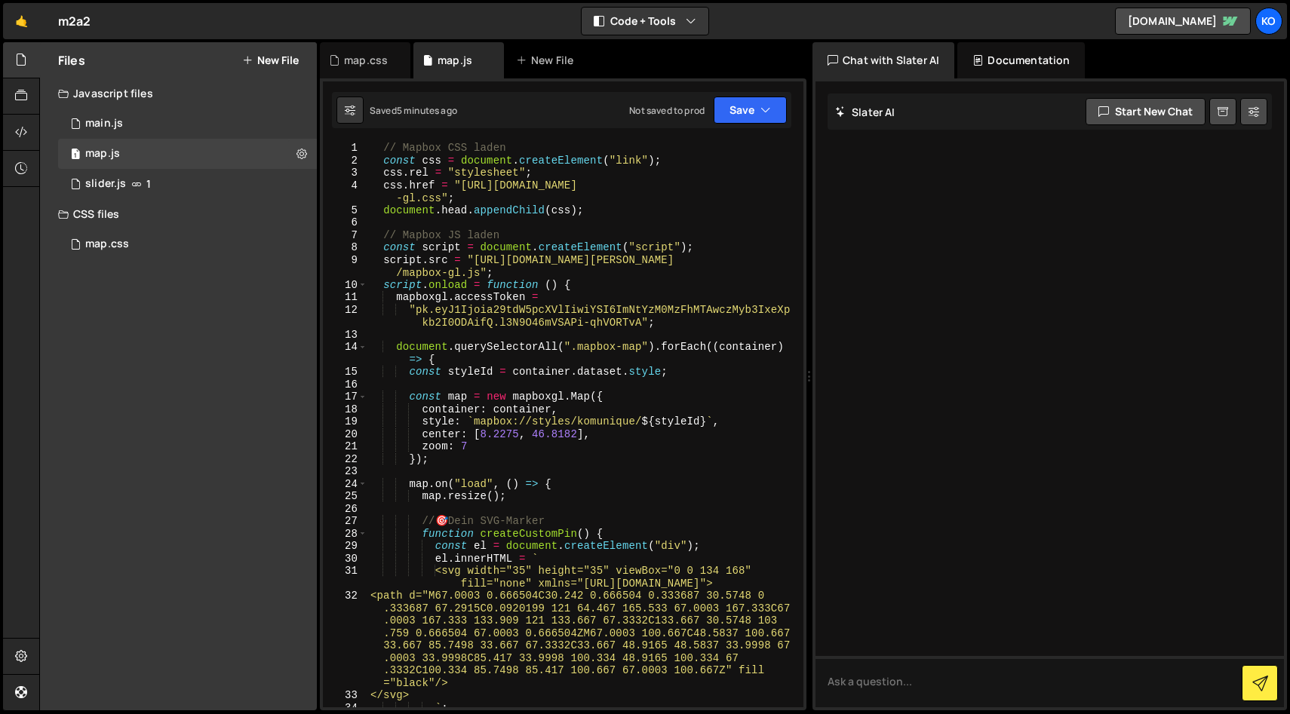
click at [911, 369] on div at bounding box center [1049, 394] width 468 height 626
click at [851, 685] on textarea at bounding box center [1049, 681] width 468 height 51
type textarea "b"
paste textarea "<div class="mapbox-map" data-style="cmc38ive900qk01s99u2ig680" style="width:100…"
type textarea "ich möchte nur diese Div integrieren <div class="mapbox-map" data-style="cmc38i…"
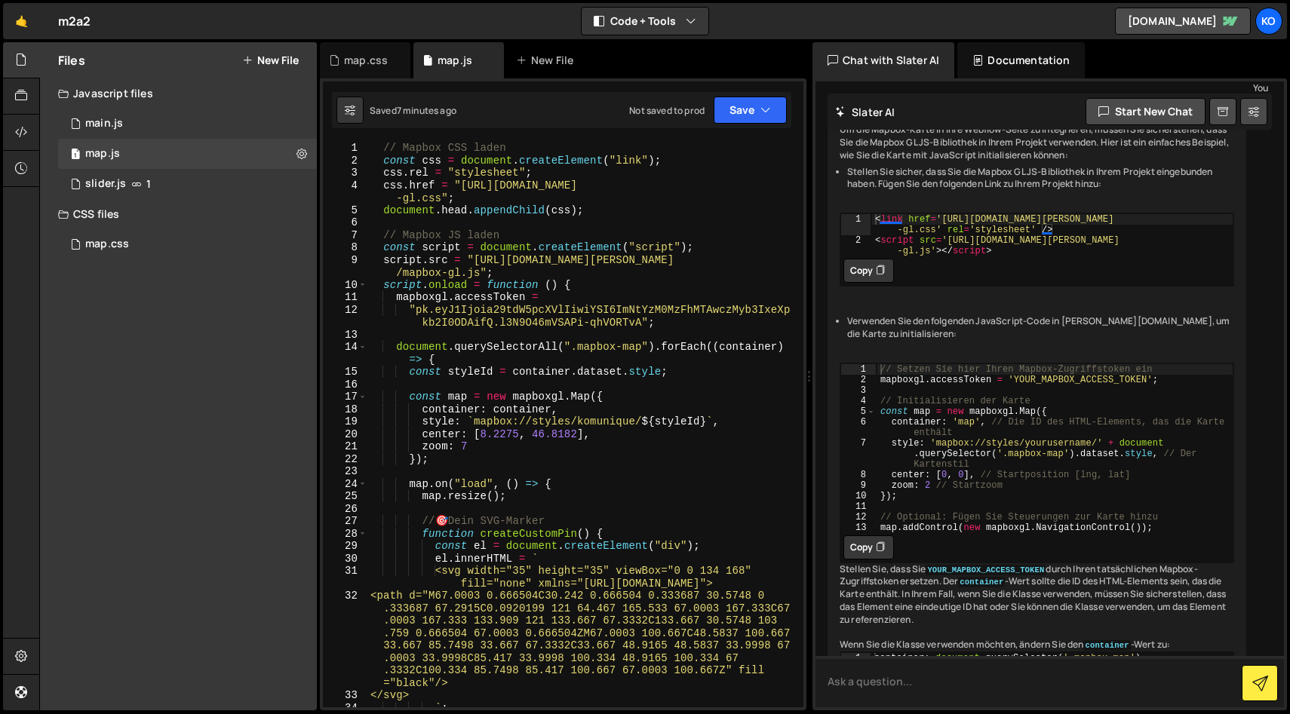
scroll to position [150, 0]
type textarea "<script src='[URL][DOMAIN_NAME]'></script>"
click at [931, 263] on div "< link href = '[URL][DOMAIN_NAME] -gl.css' rel = 'stylesheet' /> < script src =…" at bounding box center [1052, 258] width 362 height 84
click at [999, 269] on div "< link href = '[URL][DOMAIN_NAME] -gl.css' rel = 'stylesheet' /> < script src =…" at bounding box center [1052, 258] width 362 height 84
drag, startPoint x: 947, startPoint y: 256, endPoint x: 928, endPoint y: 268, distance: 23.0
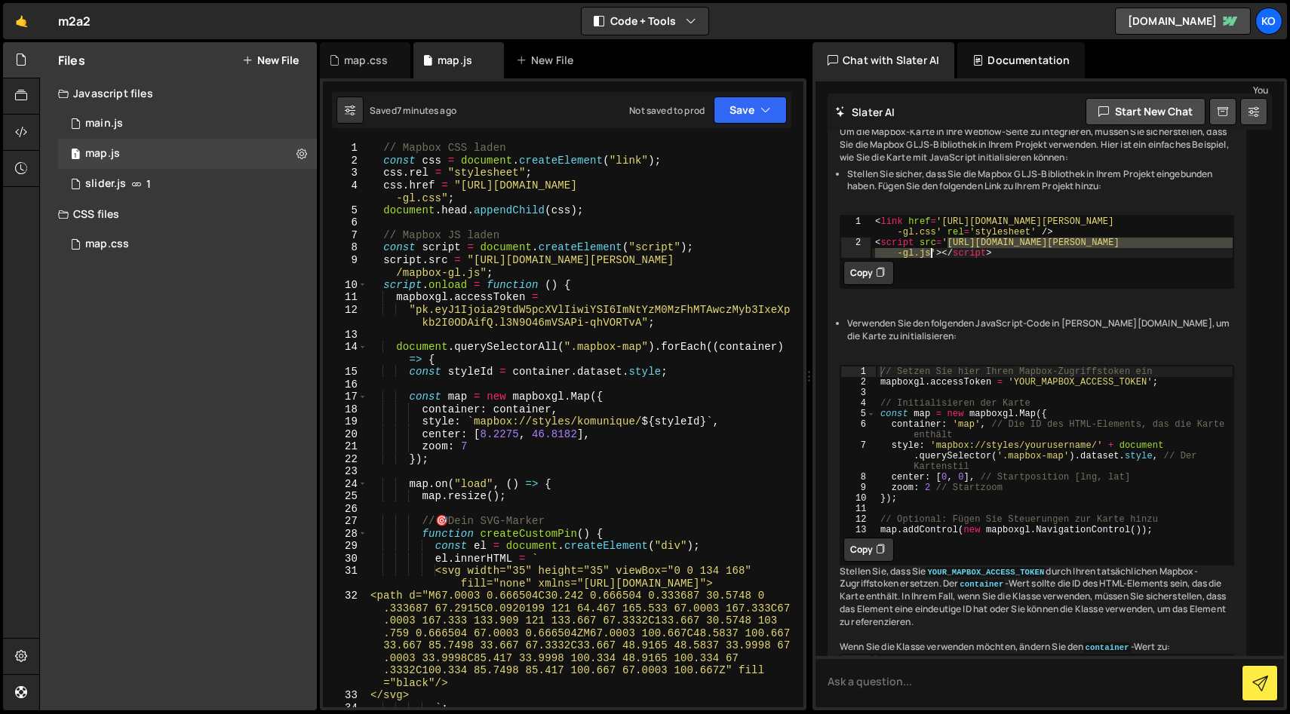
click at [928, 268] on div "< link href = '[URL][DOMAIN_NAME] -gl.css' rel = 'stylesheet' /> < script src =…" at bounding box center [1052, 258] width 362 height 84
click at [516, 247] on div "// Mapbox CSS laden const css = document . createElement ( "link" ) ; css . rel…" at bounding box center [582, 437] width 430 height 591
type textarea "document.body.appendChild(script);"
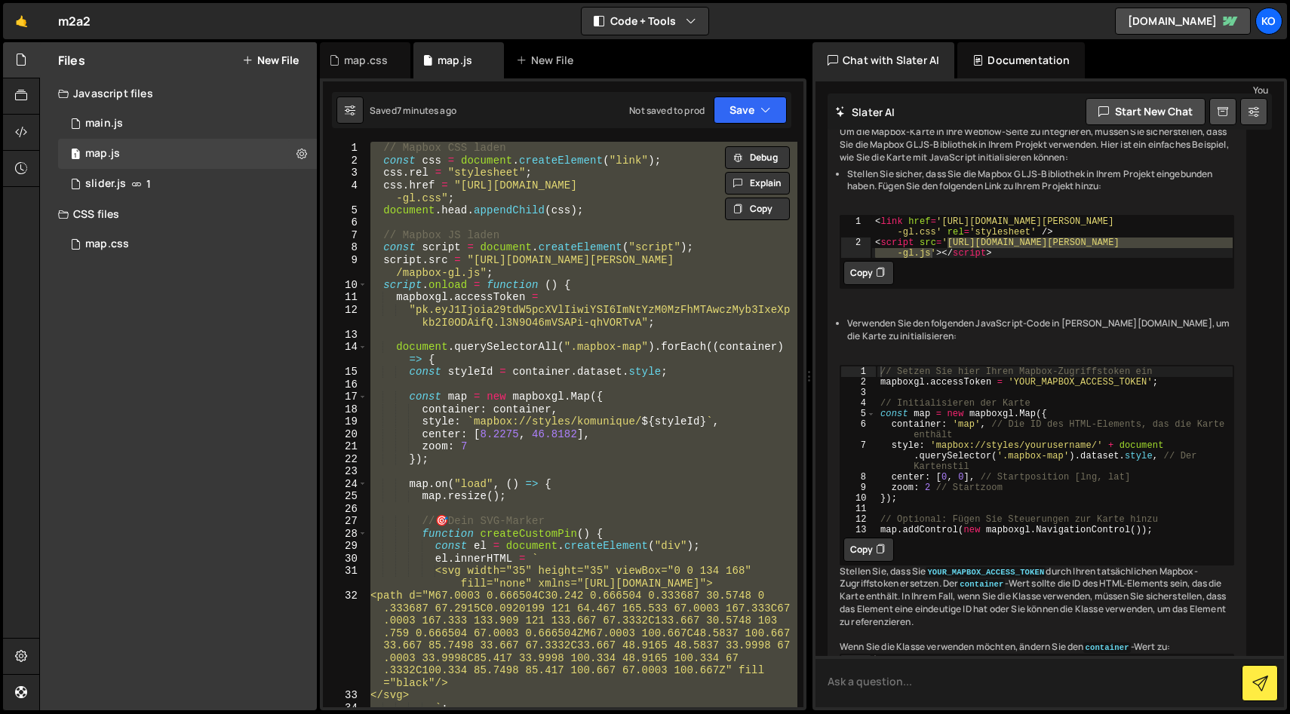
click at [862, 682] on textarea at bounding box center [1049, 681] width 468 height 51
paste textarea "// Loremi DOL sitam conse adi = elitsedd.eiusmoDtempor("inci"); utl.etd = "magn…"
type textarea "lore ips dolorsit ametco: // Adipis ELI seddo eiusm tem = incididu.utlaboReetdo…"
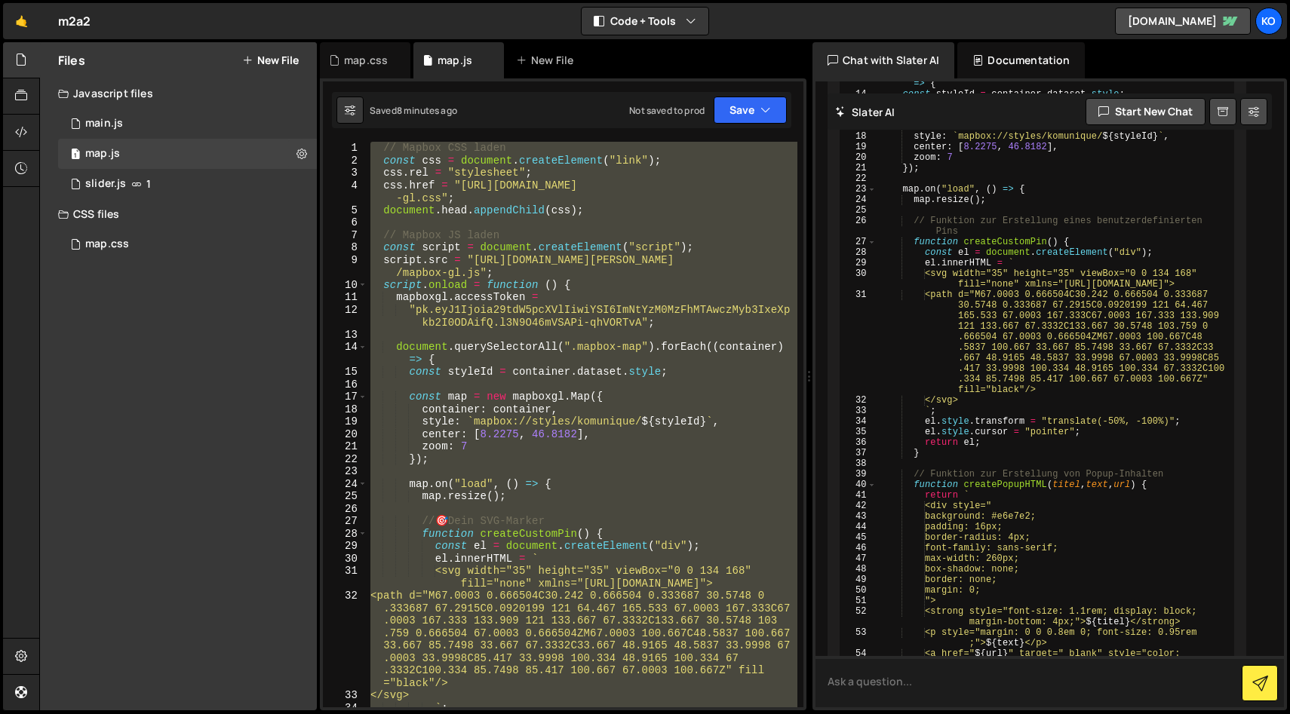
scroll to position [3215, 0]
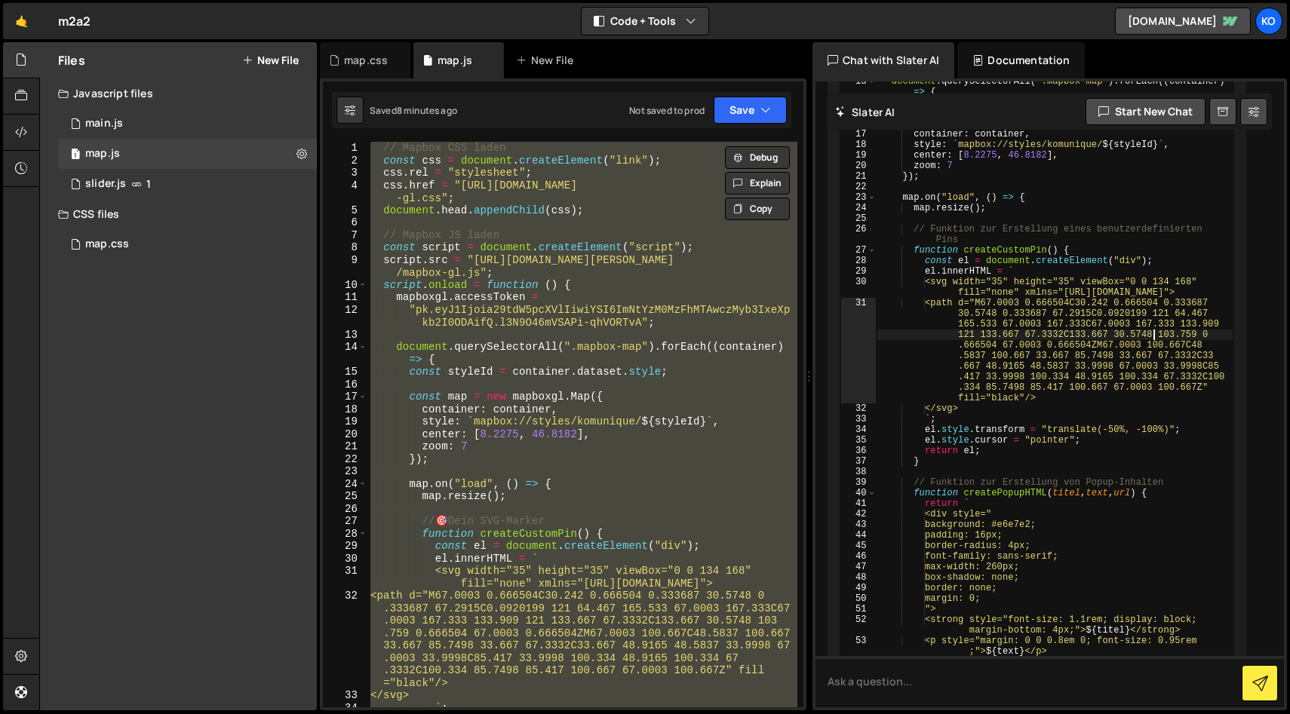
click at [1152, 443] on div "// Mapbox CSS laden const css = document . createElement ( "link" ) ; css . rel…" at bounding box center [1054, 513] width 357 height 1214
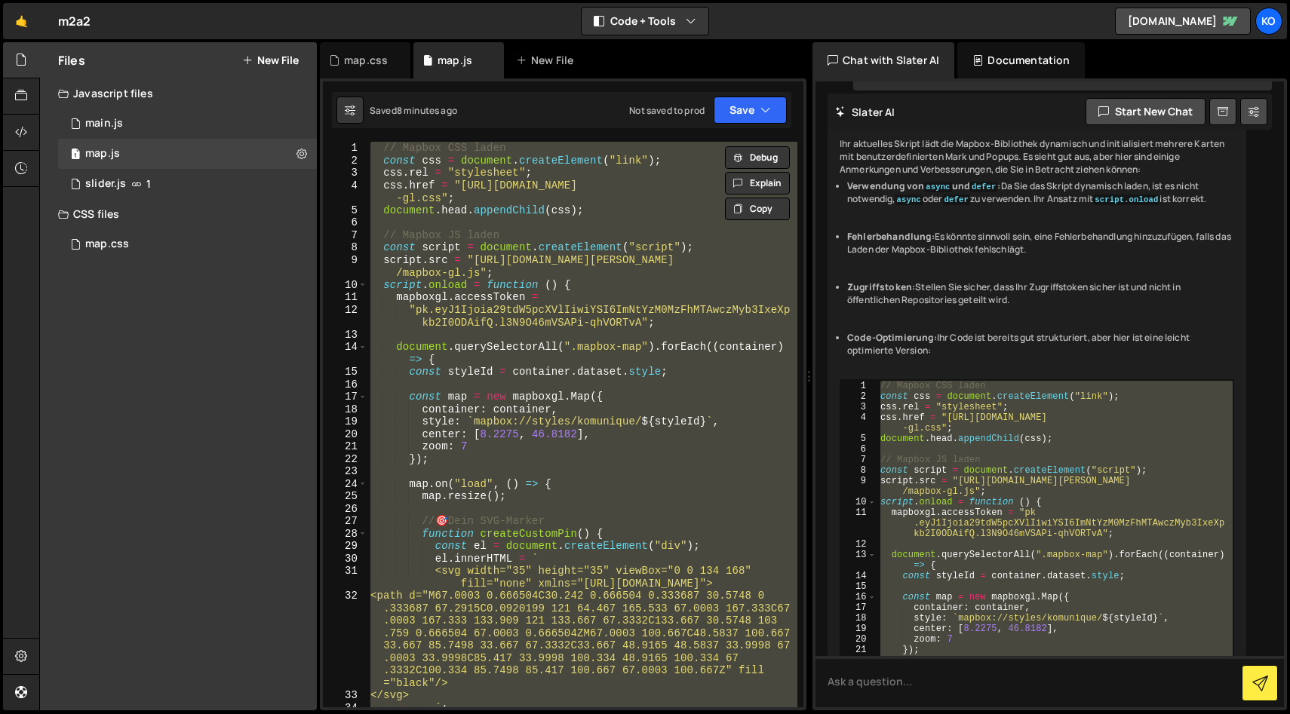
scroll to position [2840, 0]
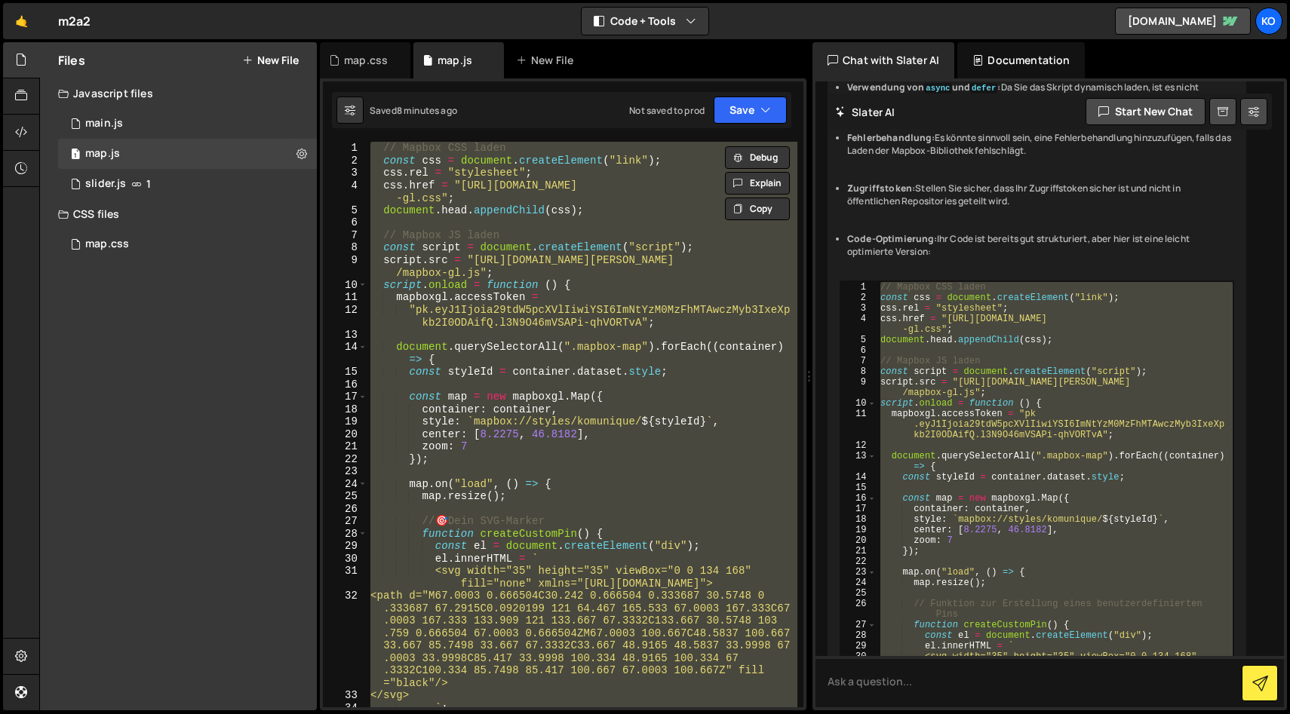
click at [1146, 259] on li "Code-Optimierung: Ihr Code ist bereits gut strukturiert, aber hier ist eine [PE…" at bounding box center [1040, 246] width 387 height 26
type textarea "css.href = "[URL][DOMAIN_NAME][PERSON_NAME]";"
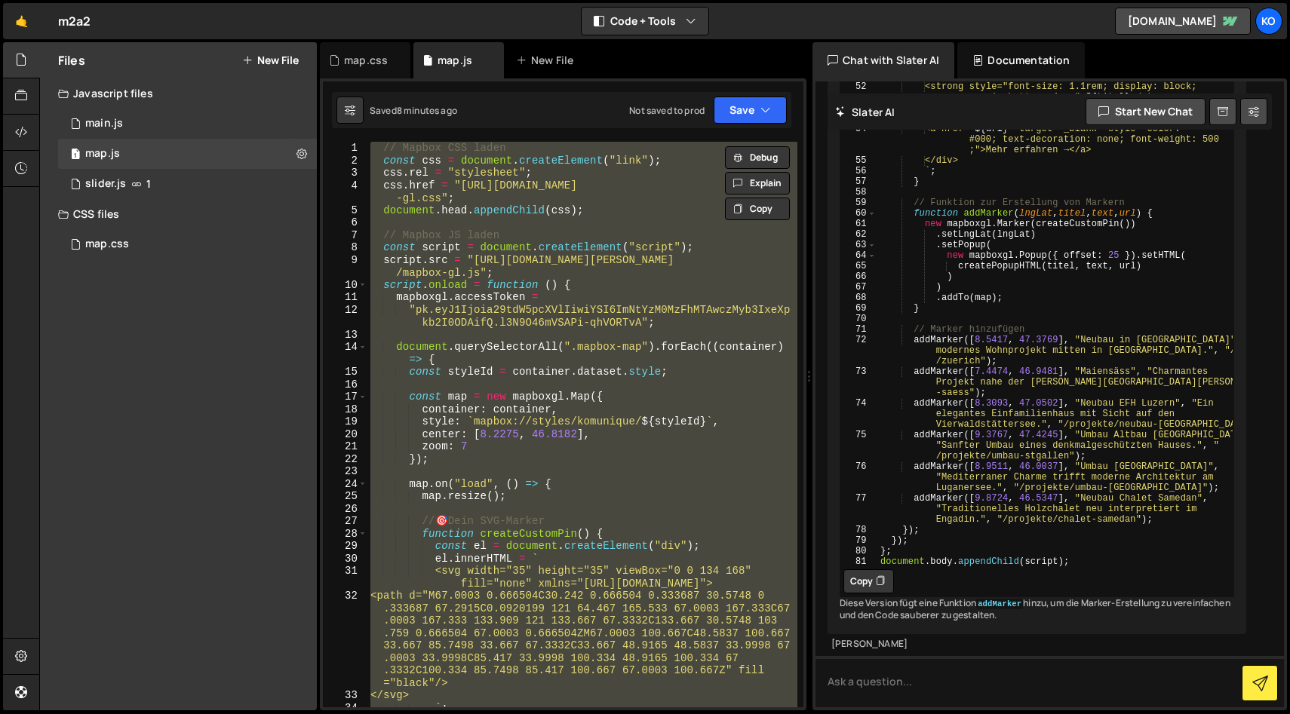
scroll to position [3875, 0]
click at [857, 569] on button "Copy" at bounding box center [868, 581] width 51 height 24
click at [604, 399] on div "// Mapbox CSS laden const css = document . createElement ( "link" ) ; css . rel…" at bounding box center [582, 425] width 430 height 566
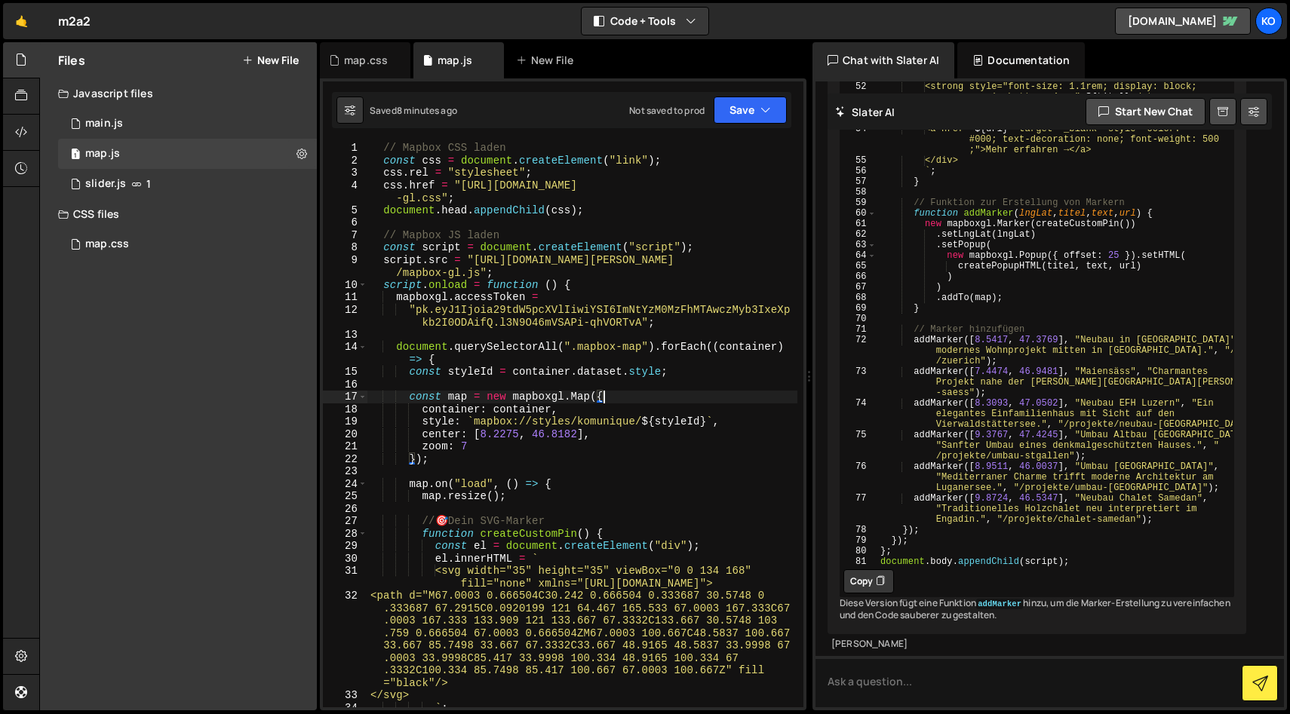
type textarea "document.body.appendChild(script);"
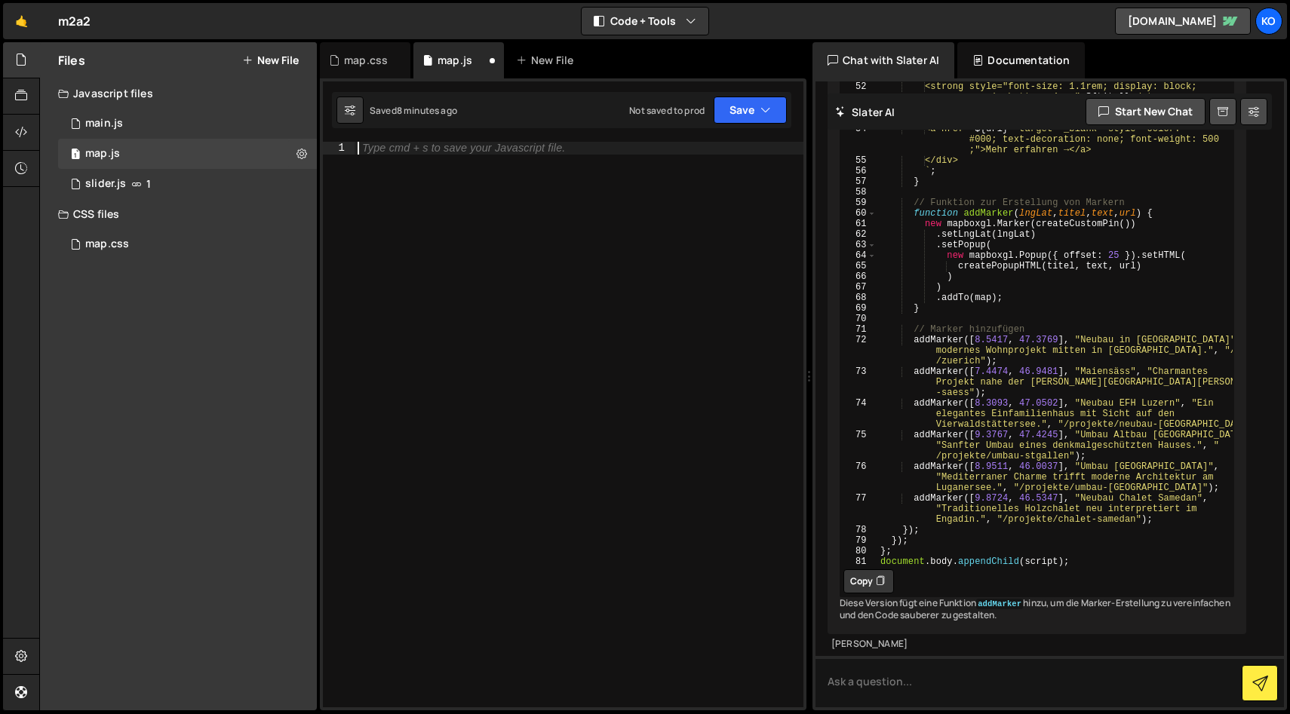
paste textarea "document.body.appendChild(script);"
type textarea "document.body.appendChild(script);"
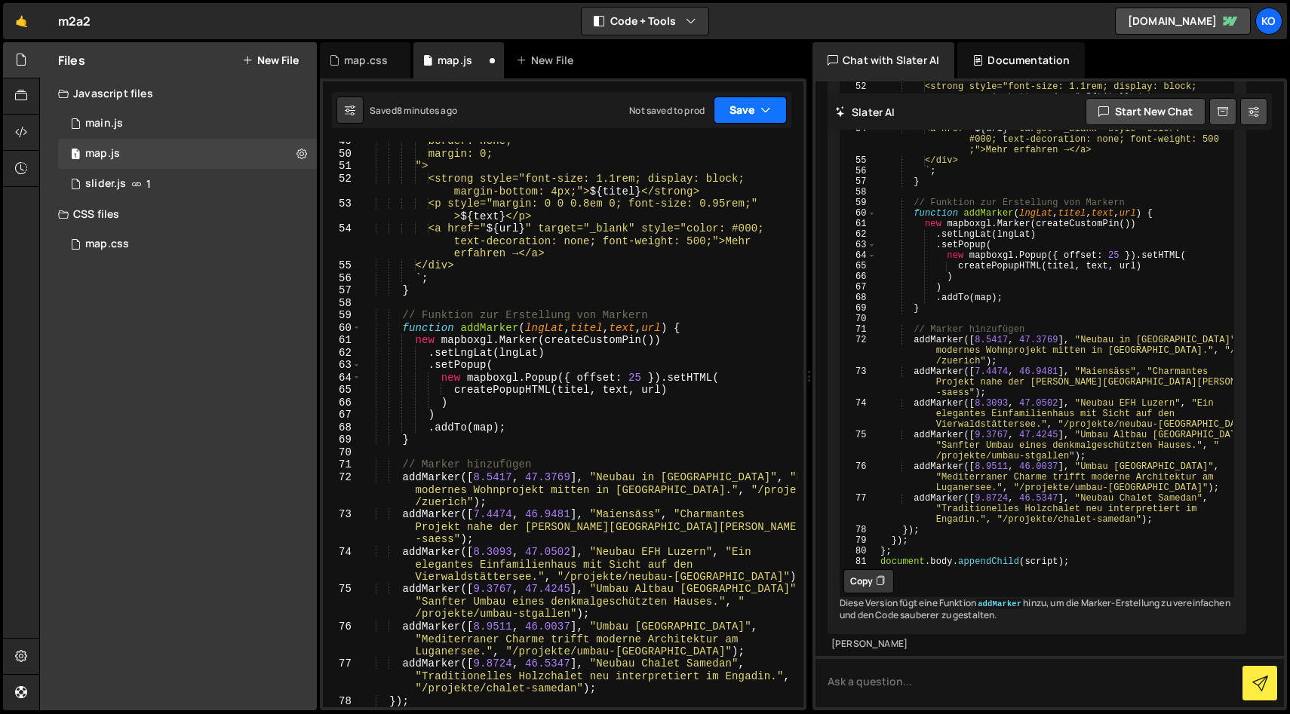
click at [744, 111] on button "Save" at bounding box center [750, 110] width 73 height 27
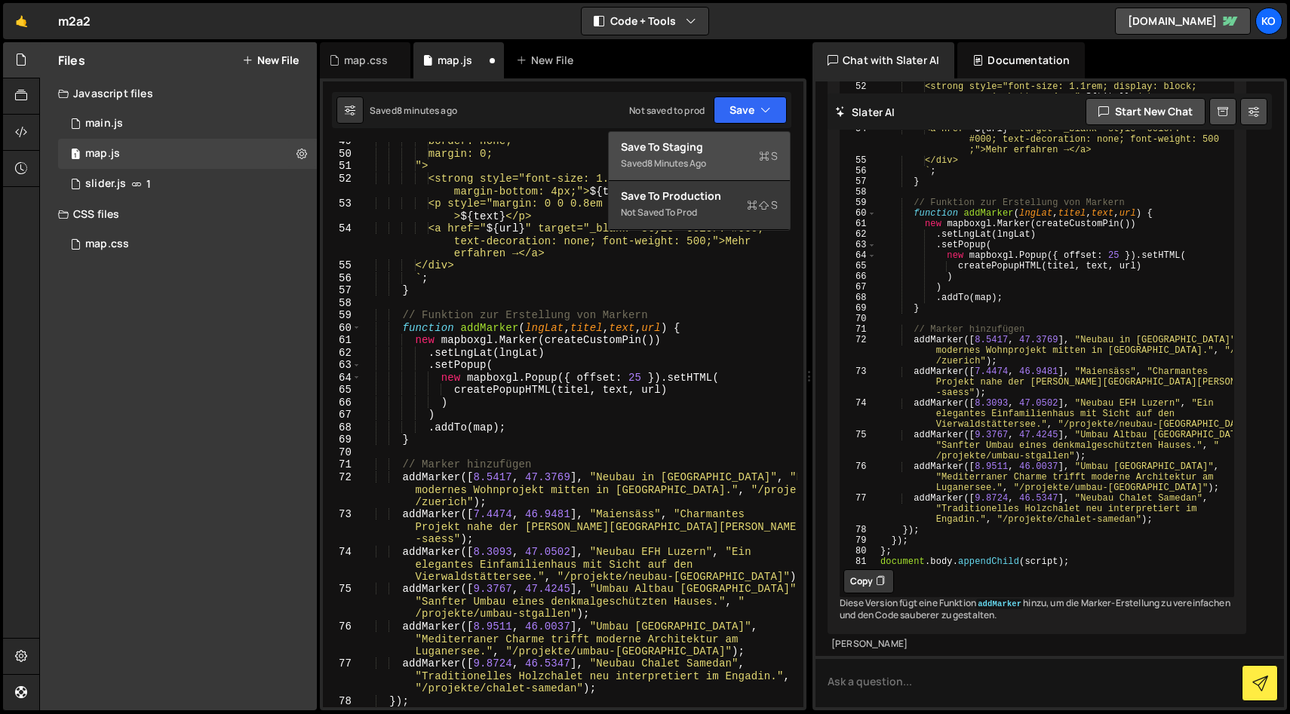
click at [654, 157] on div "8 minutes ago" at bounding box center [676, 163] width 59 height 13
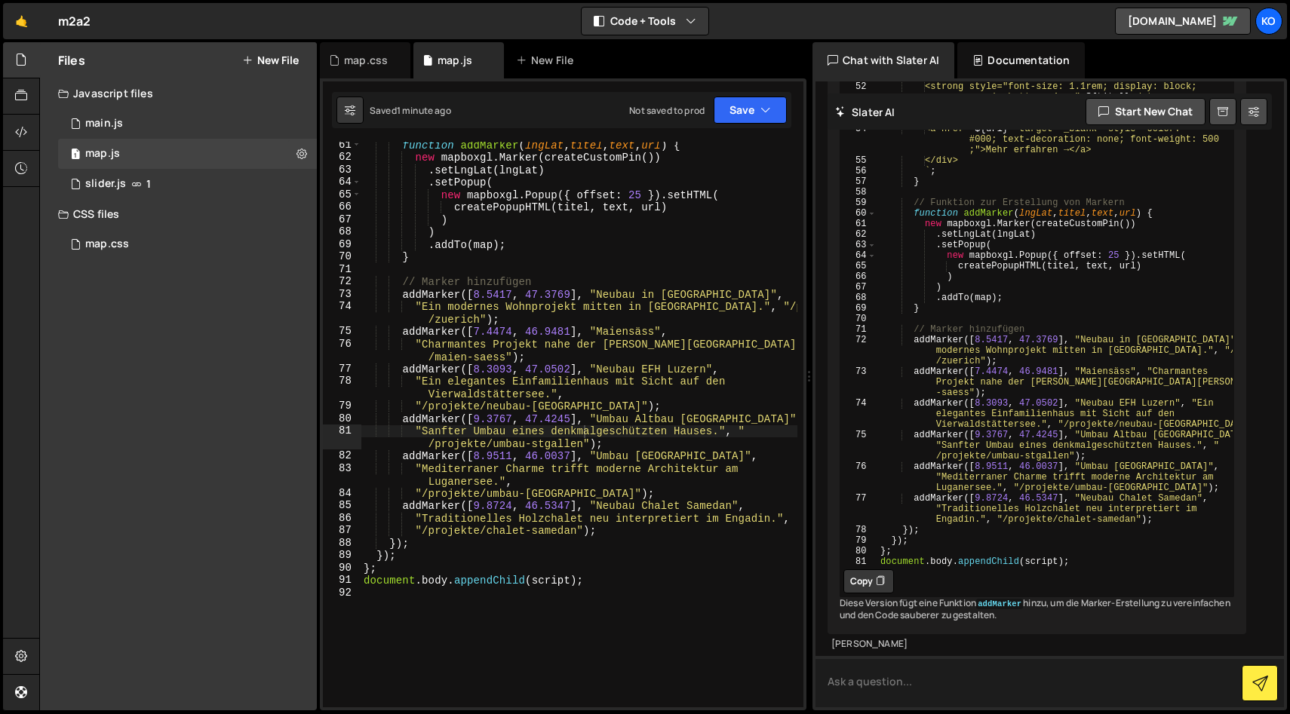
click at [858, 692] on textarea at bounding box center [1049, 681] width 468 height 51
type textarea "wie kann ich verhindern dass die karte zoomt sobald ich mit der maus darüberfah…"
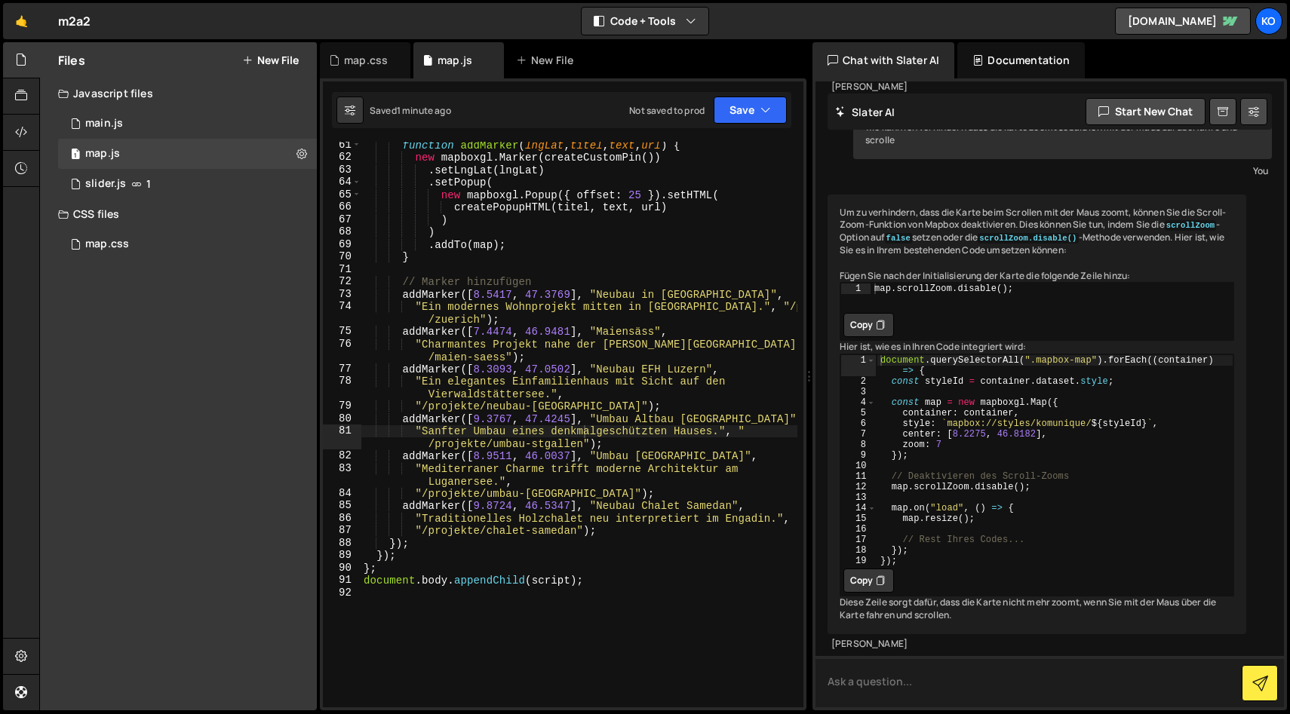
scroll to position [4433, 0]
drag, startPoint x: 1067, startPoint y: 533, endPoint x: 869, endPoint y: 517, distance: 198.2
click at [869, 517] on div "// Deaktivieren des Scroll-Zooms 1 2 3 4 5 6 7 8 9 10 11 12 13 14 15 16 17 18 1…" at bounding box center [1036, 459] width 393 height 211
click at [945, 544] on div "document . querySelectorAll ( ".mapbox-map" ) . forEach (( container ) => { con…" at bounding box center [1054, 475] width 357 height 243
drag, startPoint x: 1036, startPoint y: 543, endPoint x: 869, endPoint y: 533, distance: 167.7
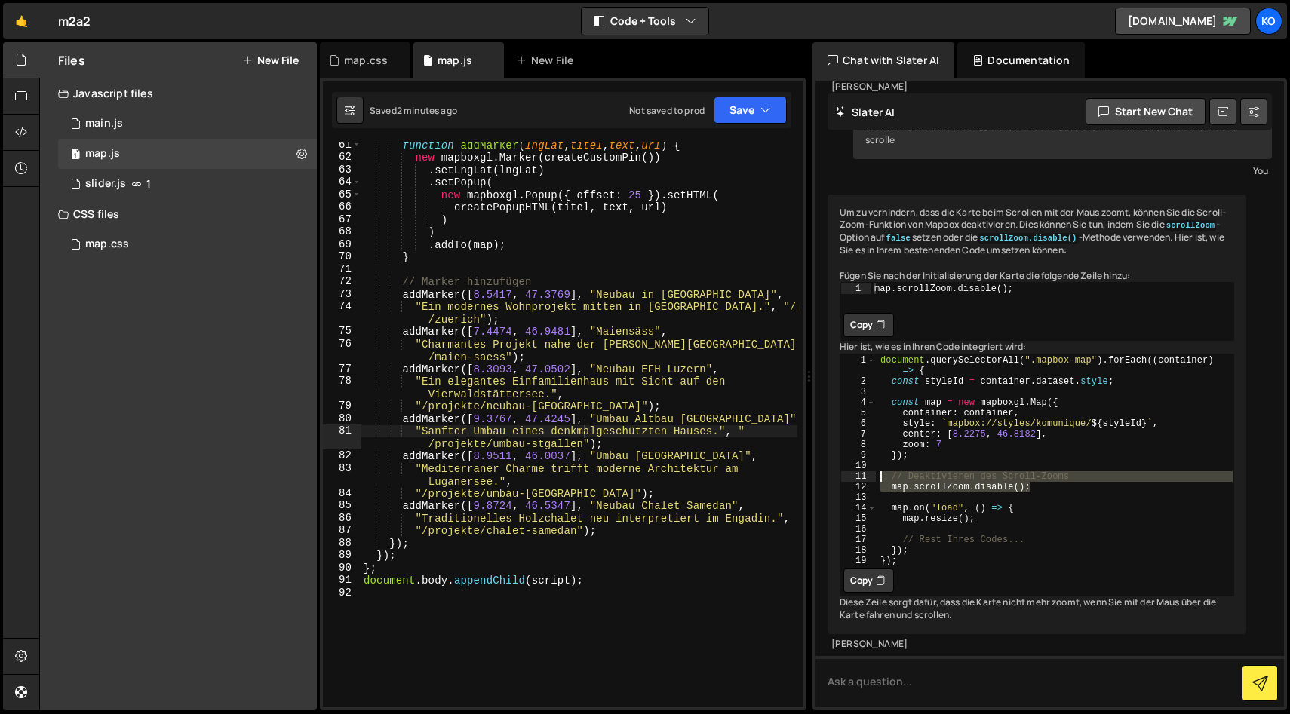
click at [867, 532] on div "map.scrollZoom.disable(); 1 2 3 4 5 6 7 8 9 10 11 12 13 14 15 16 17 18 19 docum…" at bounding box center [1036, 459] width 393 height 211
click at [944, 568] on div "document . querySelectorAll ( ".mapbox-map" ) . forEach (( container ) => { con…" at bounding box center [1054, 475] width 357 height 243
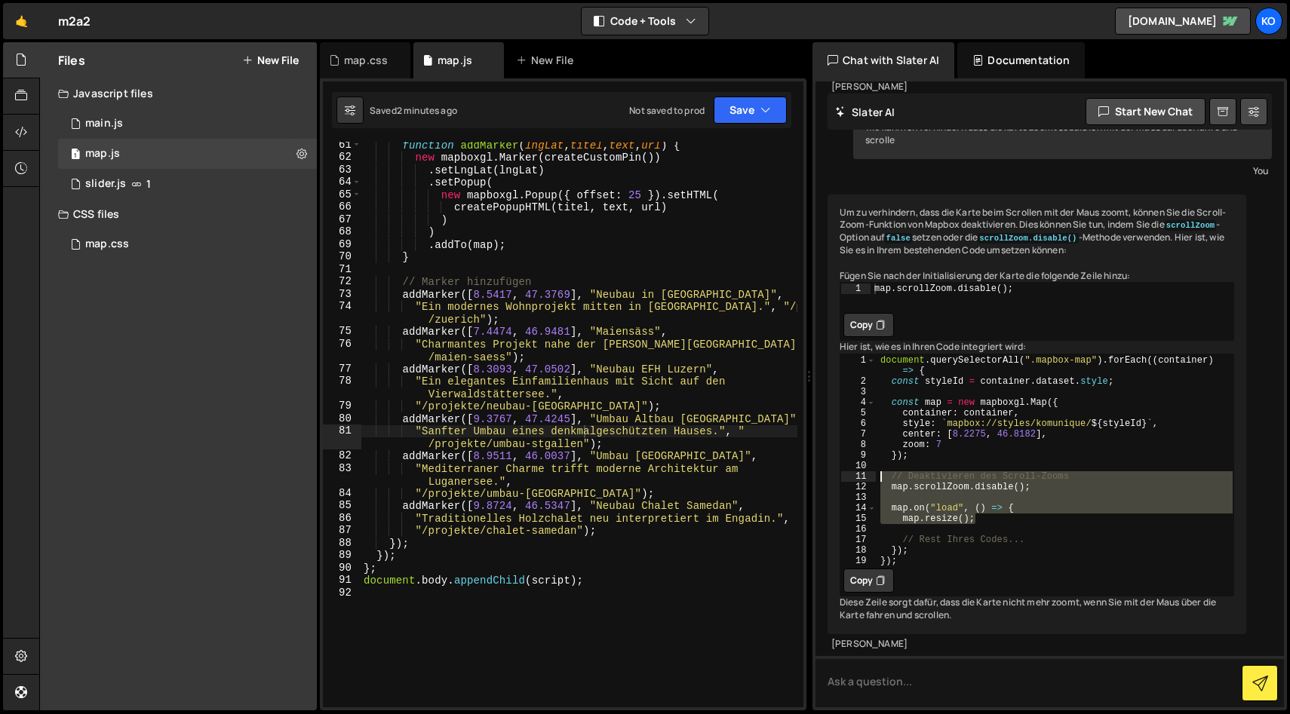
drag, startPoint x: 984, startPoint y: 574, endPoint x: 856, endPoint y: 529, distance: 136.0
click at [856, 529] on div "map.resize(); 1 2 3 4 5 6 7 8 9 10 11 12 13 14 15 16 17 18 19 document . queryS…" at bounding box center [1036, 459] width 393 height 211
type textarea "// Deaktivieren des Scroll-Zooms map.scrollZoom.disable();"
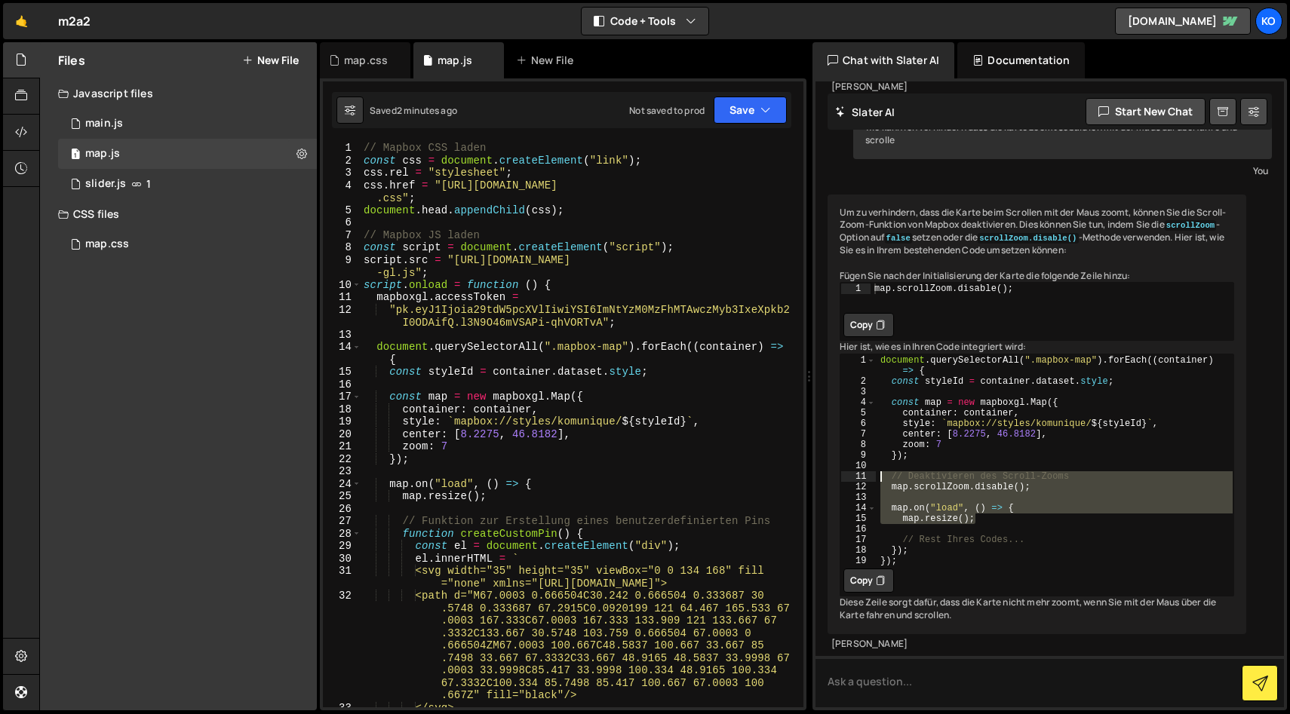
scroll to position [0, 0]
click at [953, 547] on div "document . querySelectorAll ( ".mapbox-map" ) . forEach (( container ) => { con…" at bounding box center [1054, 459] width 357 height 211
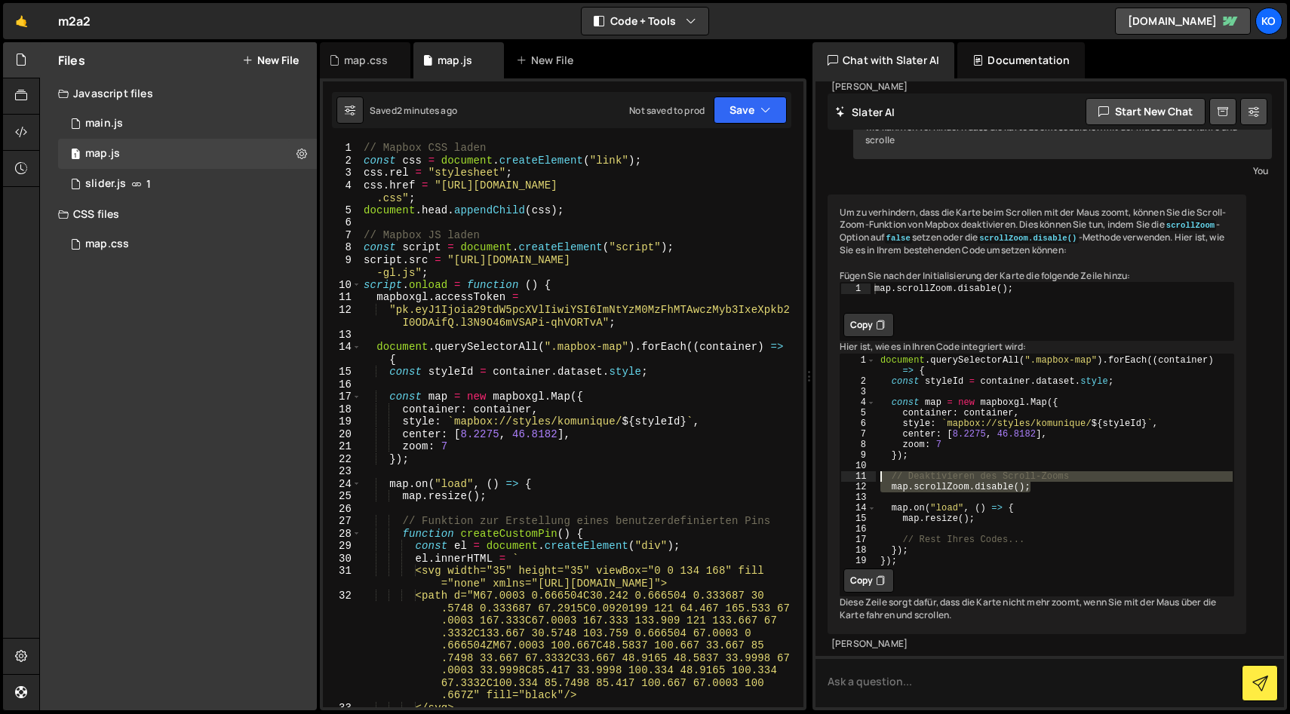
drag, startPoint x: 1036, startPoint y: 539, endPoint x: 868, endPoint y: 527, distance: 167.8
click at [868, 527] on div "1 2 3 4 5 6 7 8 9 10 11 12 13 14 15 16 17 18 19 document . querySelectorAll ( "…" at bounding box center [1036, 459] width 393 height 211
type textarea "// Deaktivieren des Scroll-Zooms map.scrollZoom.disable();"
click at [453, 468] on div "// Mapbox CSS laden const css = document . createElement ( "link" ) ; css . rel…" at bounding box center [579, 437] width 437 height 591
click at [456, 462] on div "// Mapbox CSS laden const css = document . createElement ( "link" ) ; css . rel…" at bounding box center [579, 437] width 437 height 591
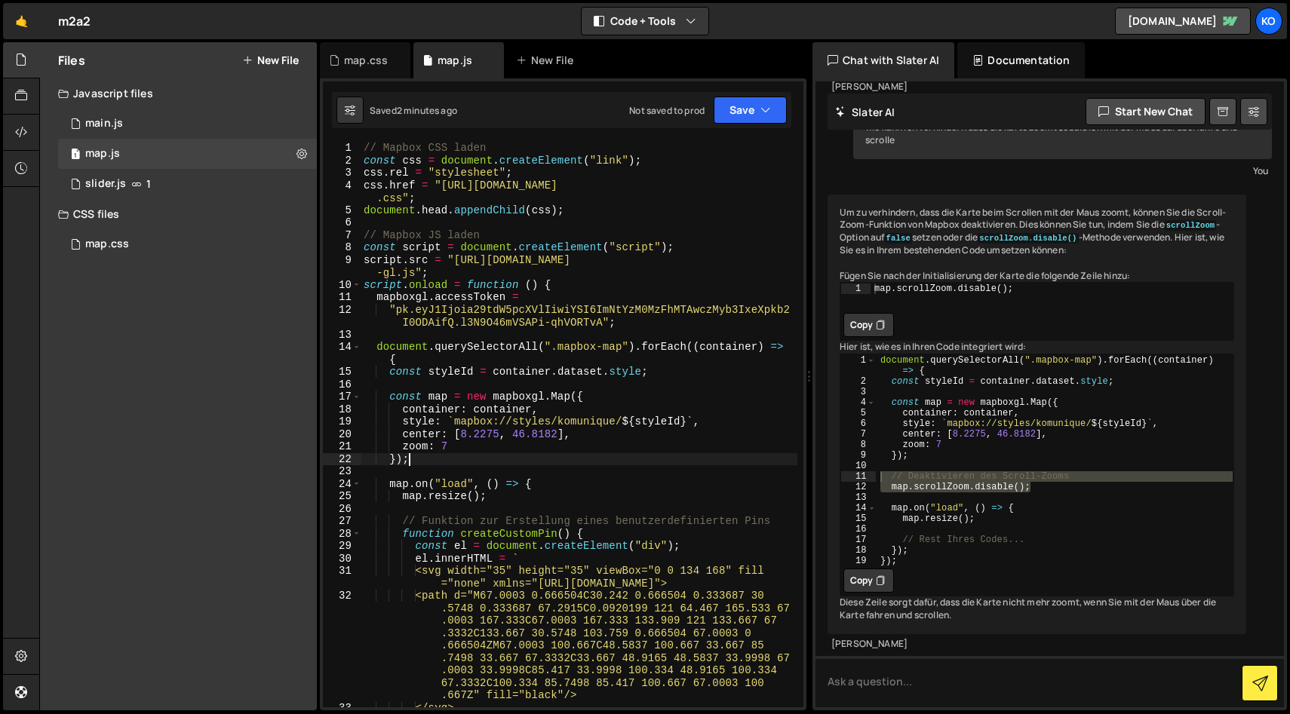
type textarea "});"
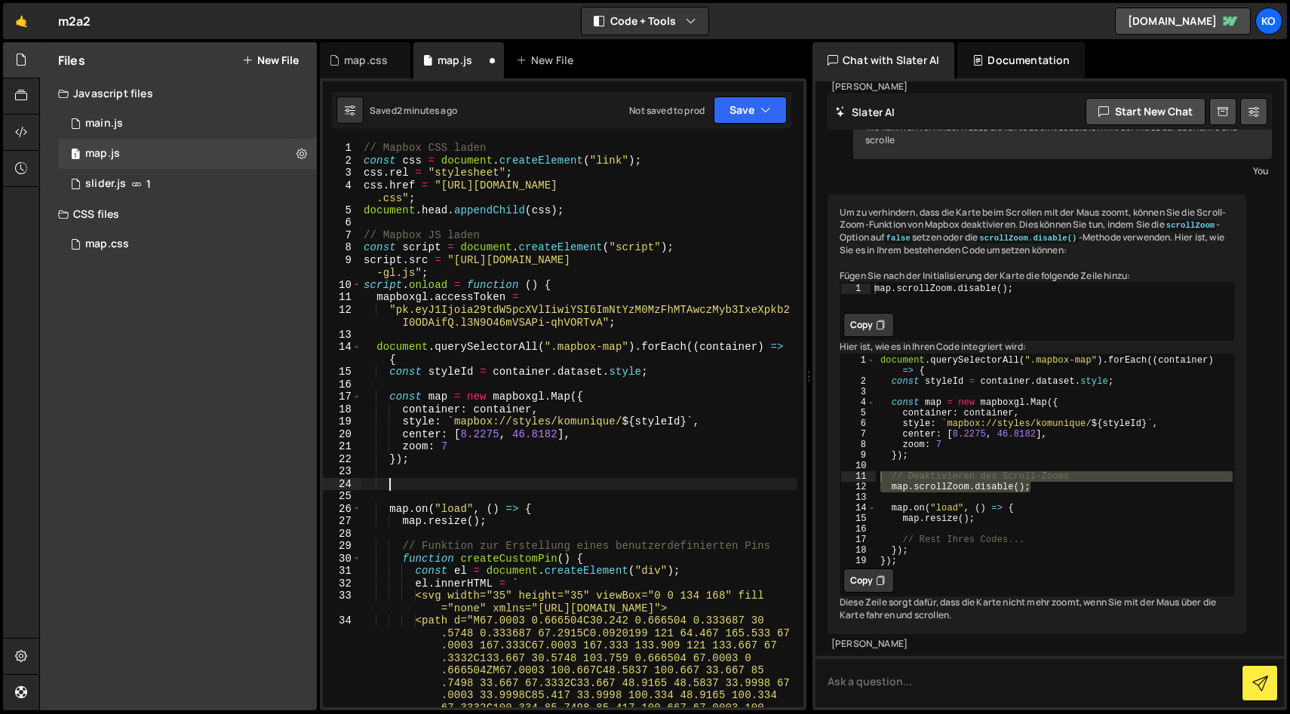
paste textarea "map.scrollZoom.disable();"
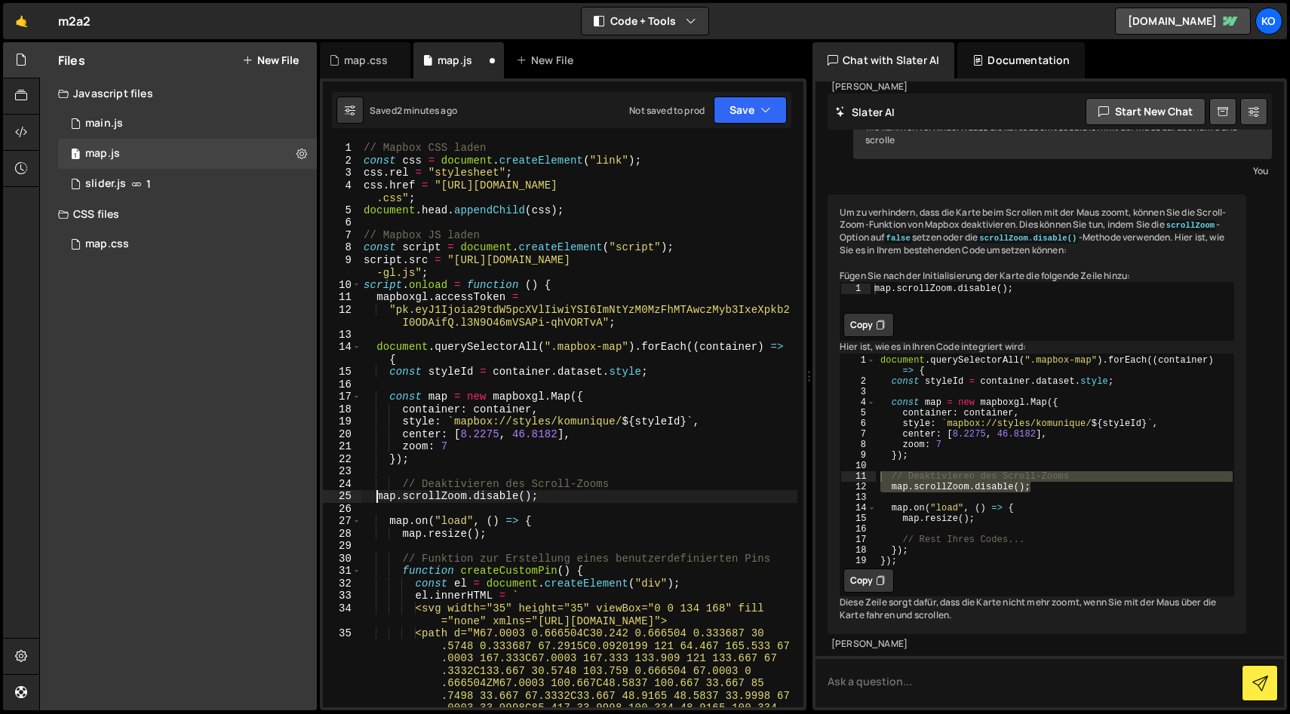
click at [376, 501] on div "// Mapbox CSS laden const css = document . createElement ( "link" ) ; css . rel…" at bounding box center [579, 487] width 437 height 690
click at [403, 486] on div "// Mapbox CSS laden const css = document . createElement ( "link" ) ; css . rel…" at bounding box center [579, 487] width 437 height 690
click at [377, 495] on div "// Mapbox CSS laden const css = document . createElement ( "link" ) ; css . rel…" at bounding box center [579, 487] width 437 height 690
type textarea "map.scrollZoom.disable();"
click at [750, 108] on button "Save" at bounding box center [750, 110] width 73 height 27
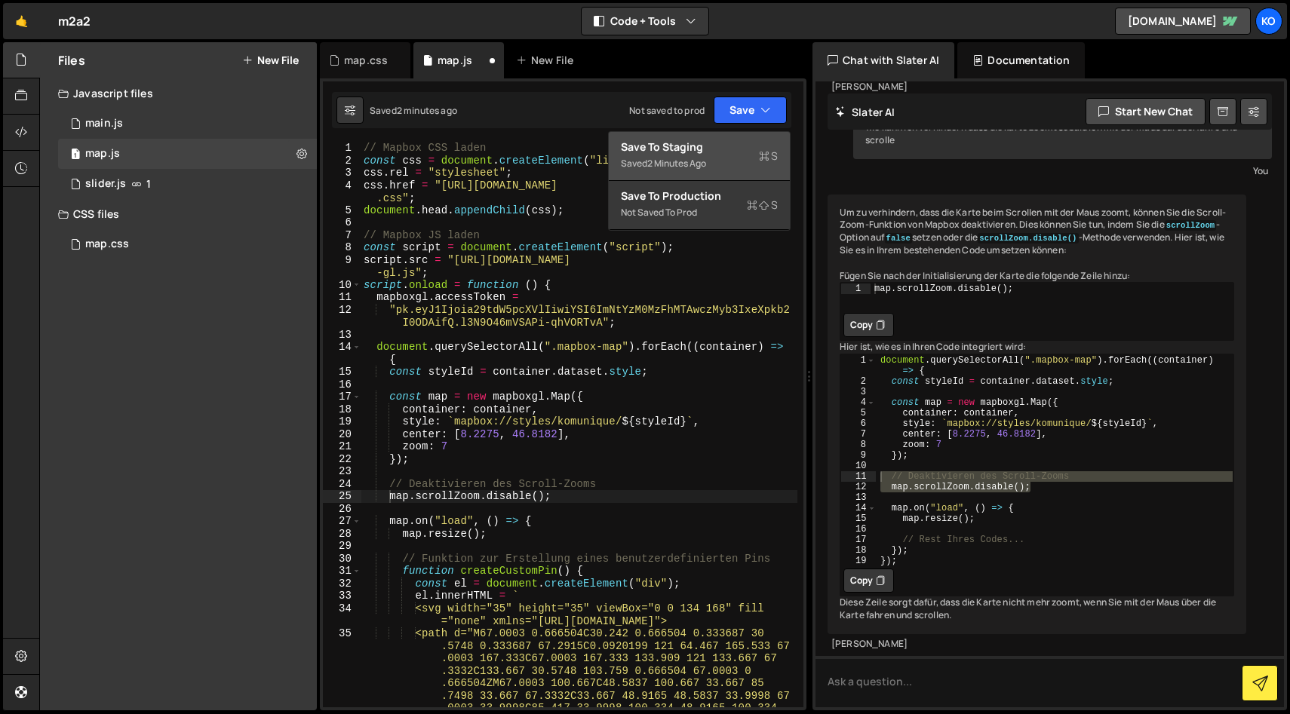
click at [677, 140] on div "Save to Staging S" at bounding box center [699, 147] width 157 height 15
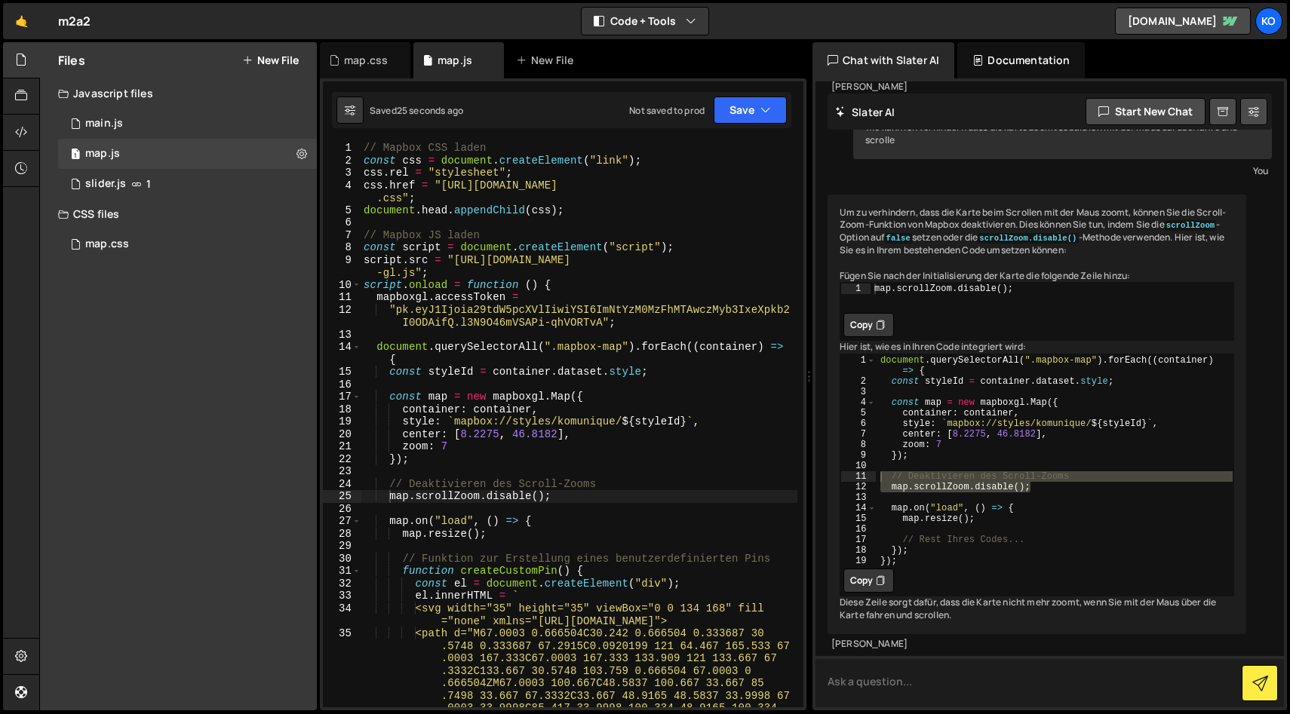
click at [857, 691] on textarea at bounding box center [1049, 681] width 468 height 51
type textarea "wie kann ich den hinweis untern ausblenden zu mapbox?"
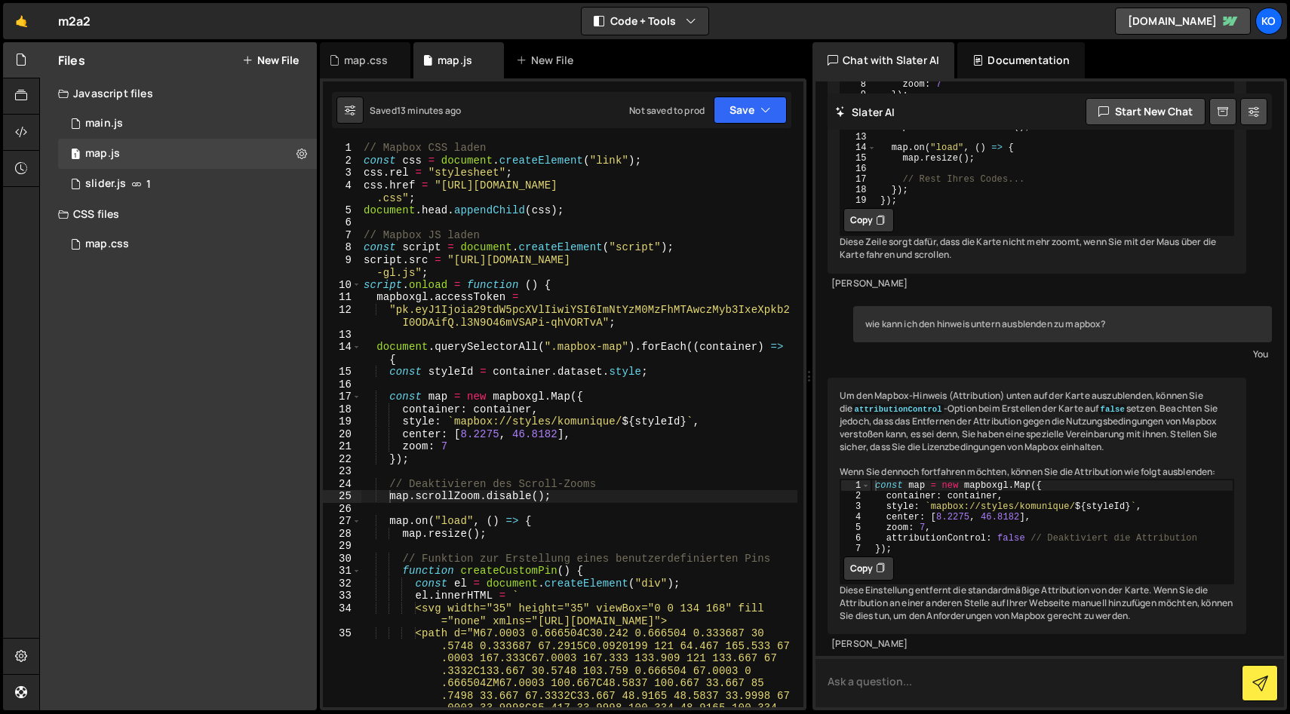
scroll to position [4910, 0]
type textarea "attributionControl: false // Deaktiviert die Attribution"
click at [886, 511] on div "const map = new mapboxgl . Map ({ container : container , style : ` mapbox://st…" at bounding box center [1052, 527] width 362 height 95
drag, startPoint x: 884, startPoint y: 517, endPoint x: 1093, endPoint y: 508, distance: 209.1
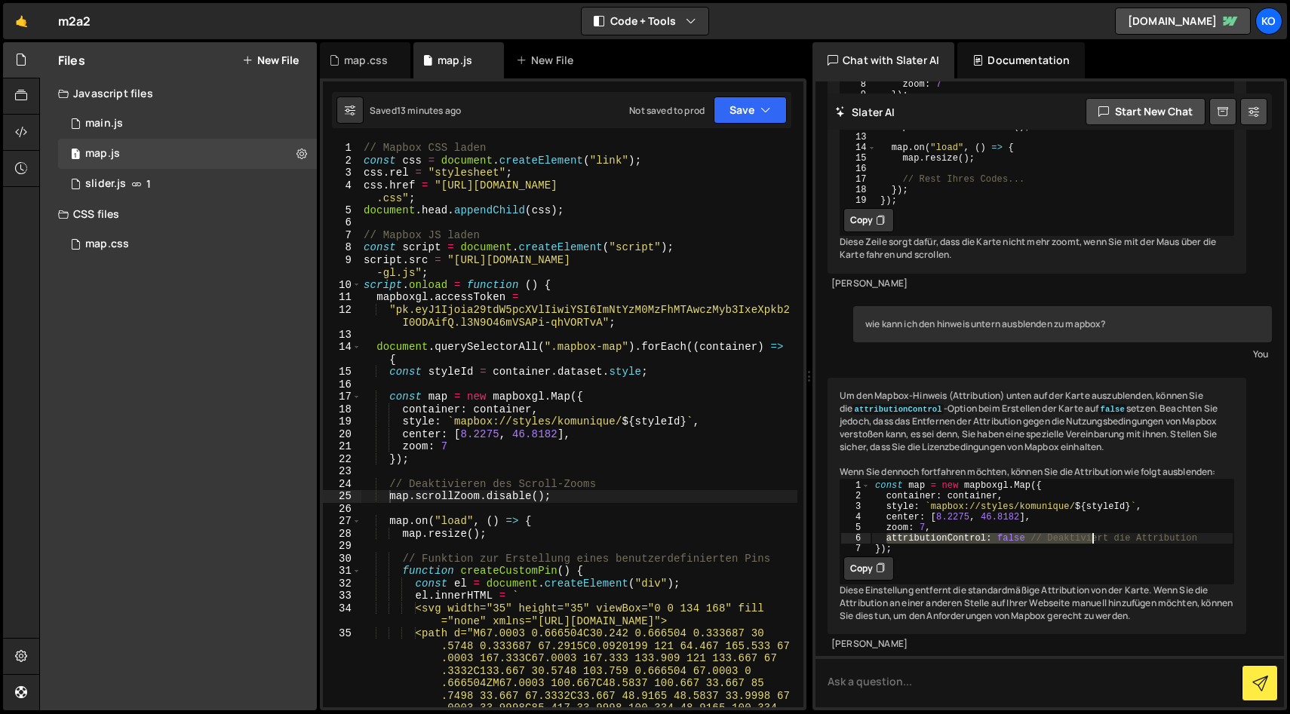
click at [1093, 509] on div "const map = new mapboxgl . Map ({ container : container , style : ` mapbox://st…" at bounding box center [1052, 527] width 362 height 95
click at [1014, 513] on div "const map = new mapboxgl . Map ({ container : container , style : ` mapbox://st…" at bounding box center [1052, 517] width 362 height 74
drag, startPoint x: 883, startPoint y: 512, endPoint x: 1205, endPoint y: 510, distance: 322.1
click at [1205, 510] on div "const map = new mapboxgl . Map ({ container : container , style : ` mapbox://st…" at bounding box center [1052, 527] width 362 height 95
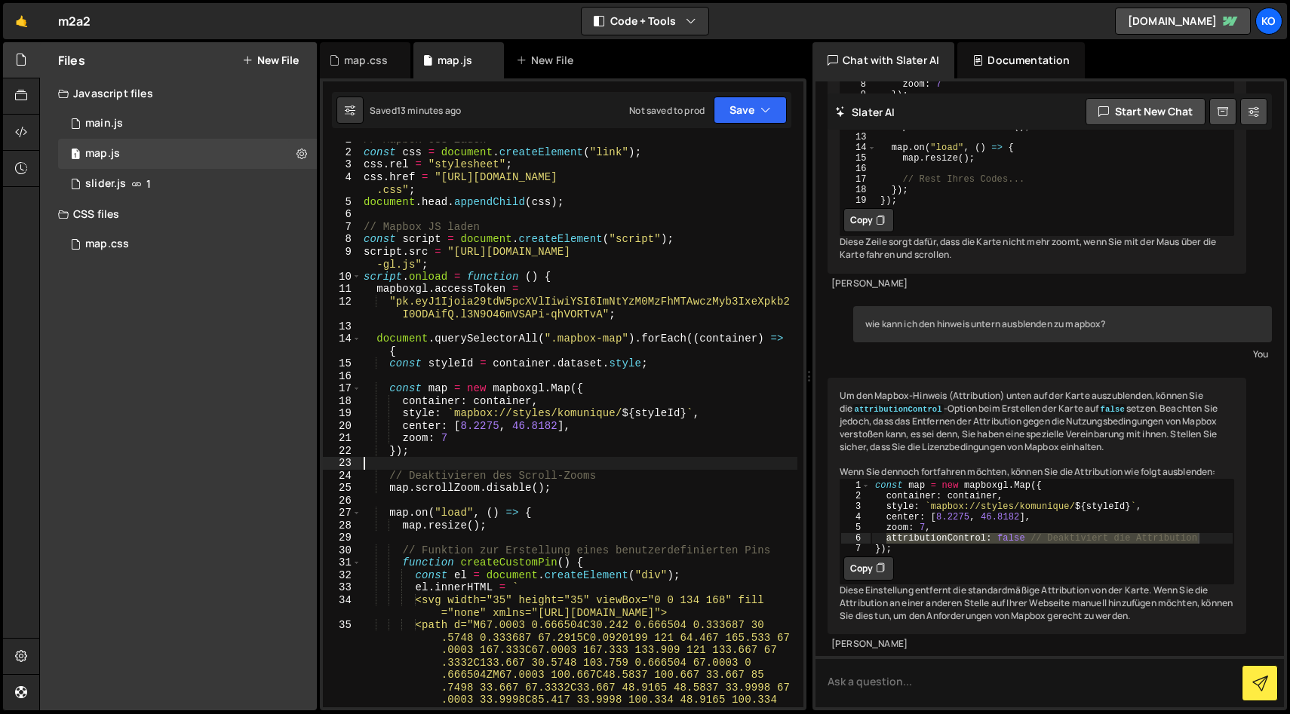
scroll to position [0, 0]
click at [431, 458] on div "// Mapbox CSS laden const css = document . createElement ( "link" ) ; css . rel…" at bounding box center [579, 479] width 437 height 690
click at [440, 450] on div "// Mapbox CSS laden const css = document . createElement ( "link" ) ; css . rel…" at bounding box center [579, 479] width 437 height 690
click at [469, 440] on div "// Mapbox CSS laden const css = document . createElement ( "link" ) ; css . rel…" at bounding box center [579, 479] width 437 height 690
type textarea "zoom: 7"
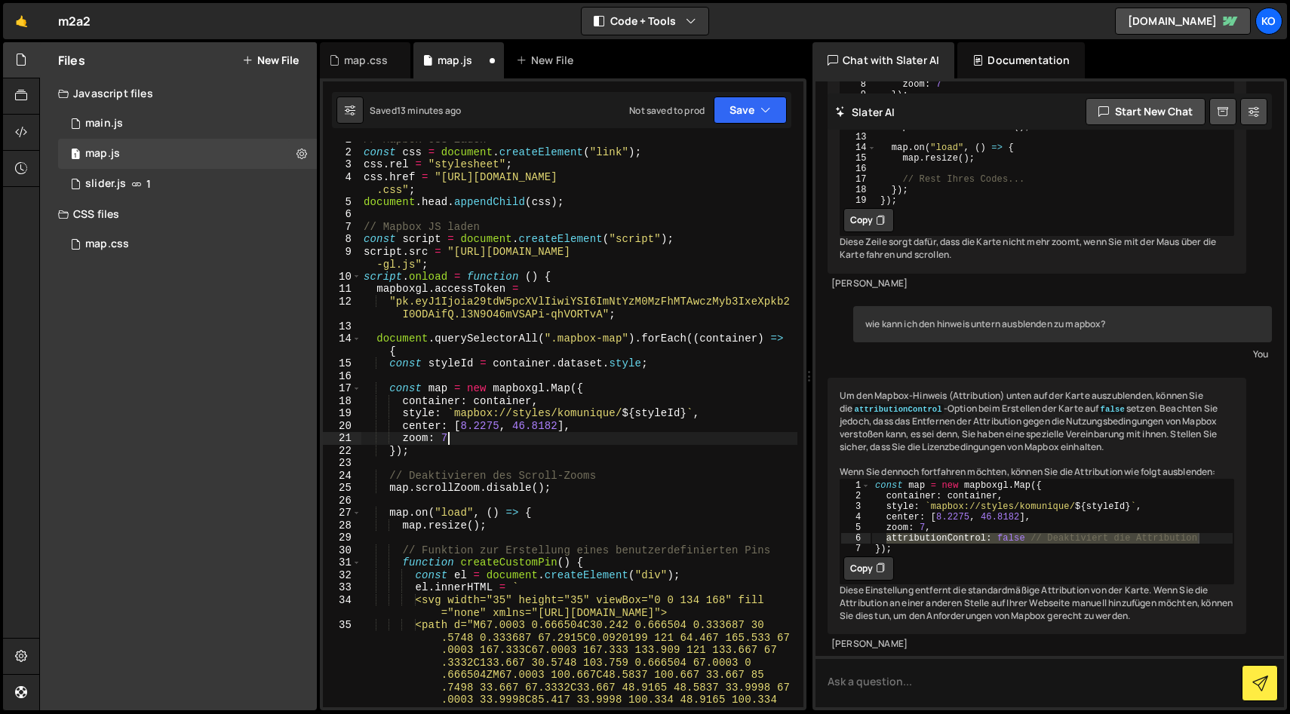
type textarea "zoom: 7,"
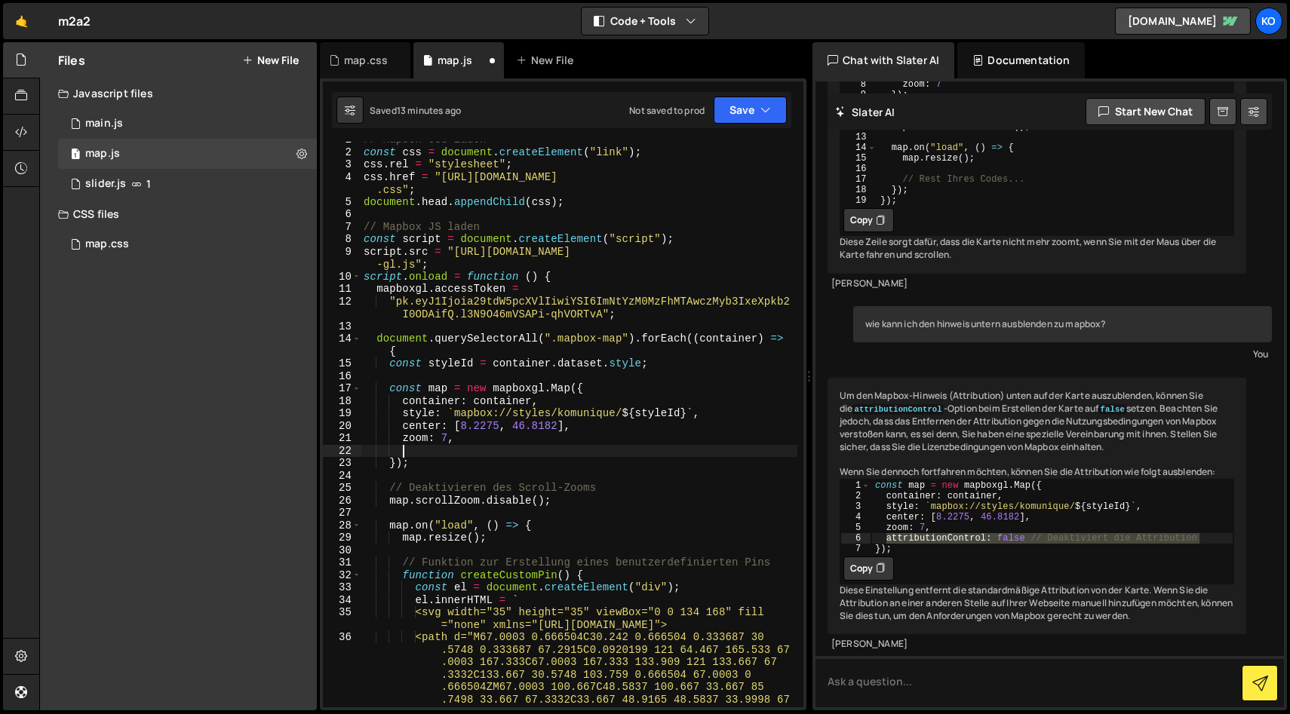
paste textarea "attributionControl: false // Deaktiviert die Attribution"
type textarea "attributionControl: false // Deaktiviert die Attribution"
click at [859, 683] on textarea at bounding box center [1049, 681] width 468 height 51
paste textarea "map.addControl(new mapboxgl.AttributionControl({ compact: true }));"
type textarea "map.addControl(new mapboxgl.AttributionControl({ compact: true }));"
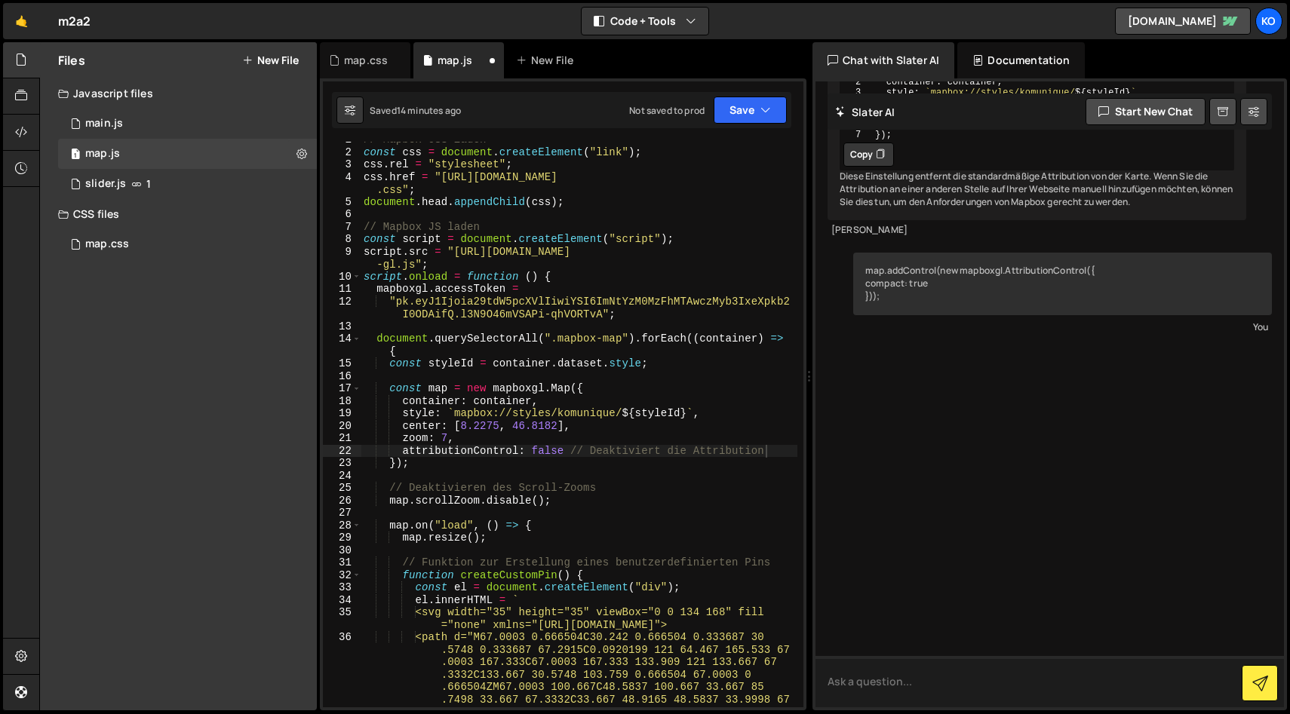
scroll to position [5337, 0]
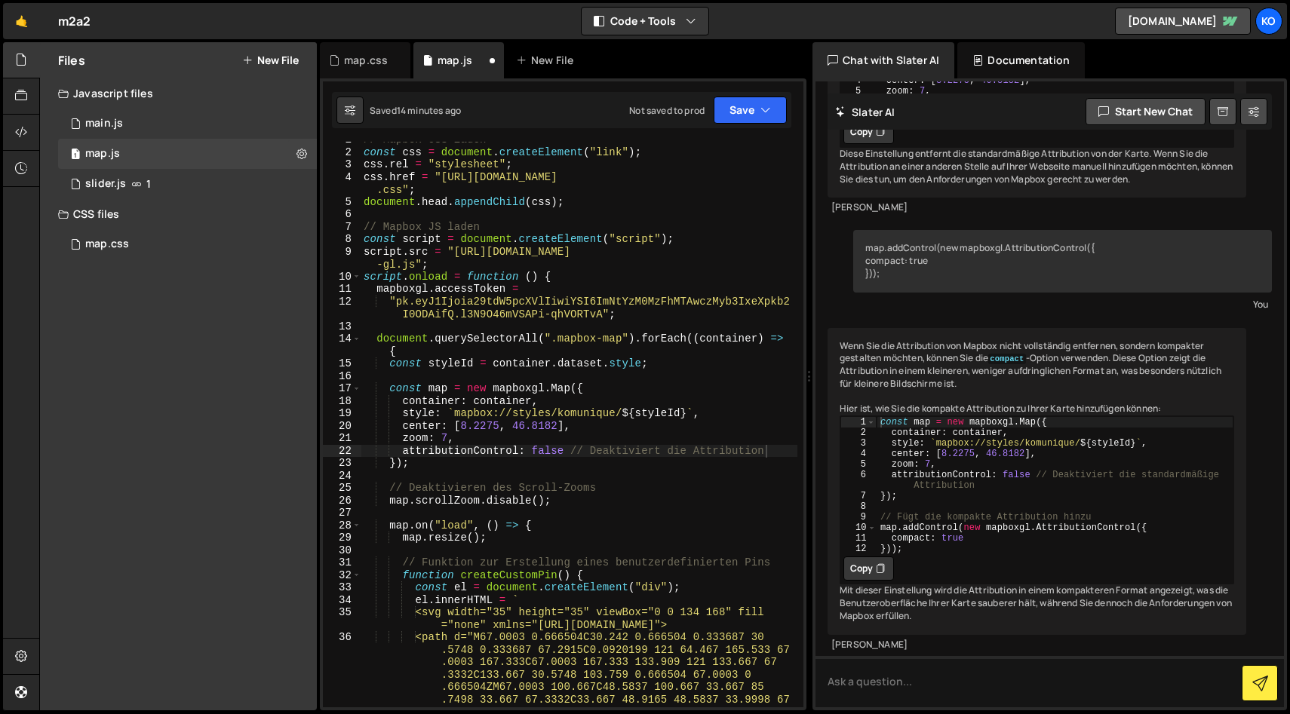
type textarea "attributionControl: false // Deaktiviert die standardmäßige Attribution"
drag, startPoint x: 891, startPoint y: 498, endPoint x: 1031, endPoint y: 499, distance: 140.3
click at [1031, 499] on div "const map = new mapboxgl . Map ({ container : container , style : ` mapbox://st…" at bounding box center [1054, 495] width 357 height 158
click at [888, 684] on textarea at bounding box center [1049, 681] width 468 height 51
paste textarea "attributionControl: false"
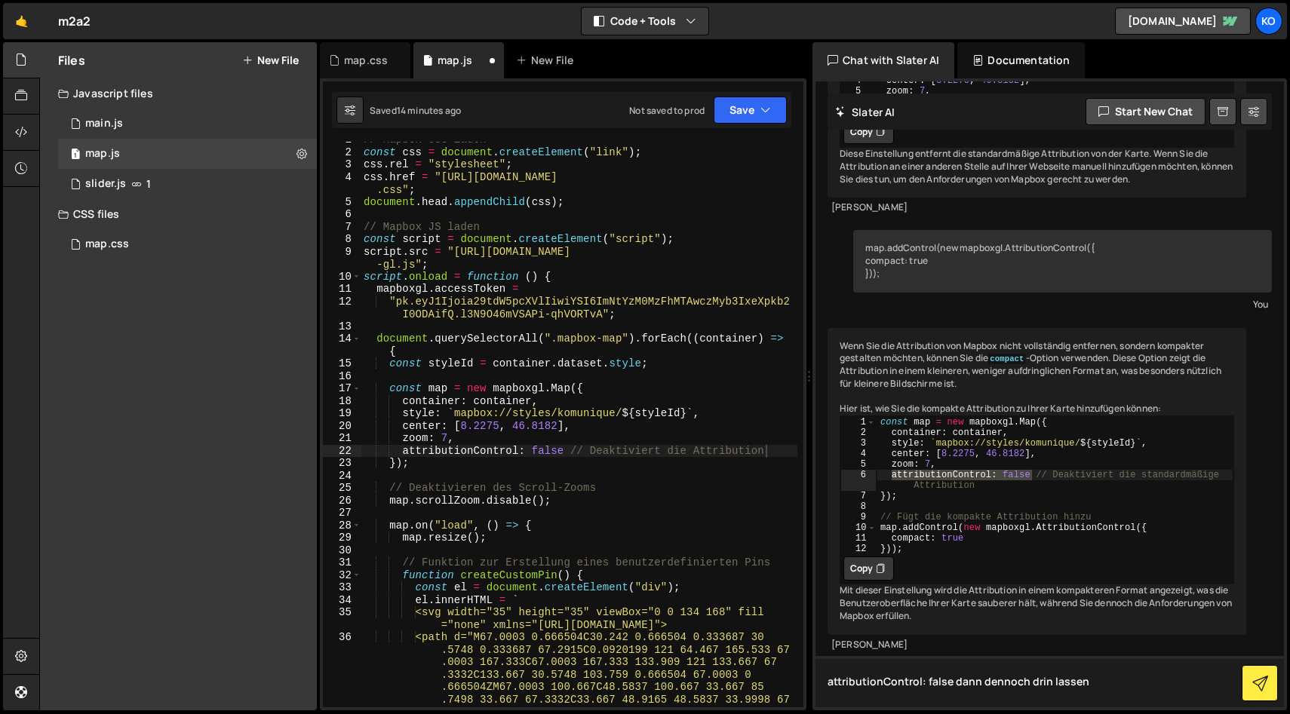
type textarea "attributionControl: false dann dennoch drin lassen?"
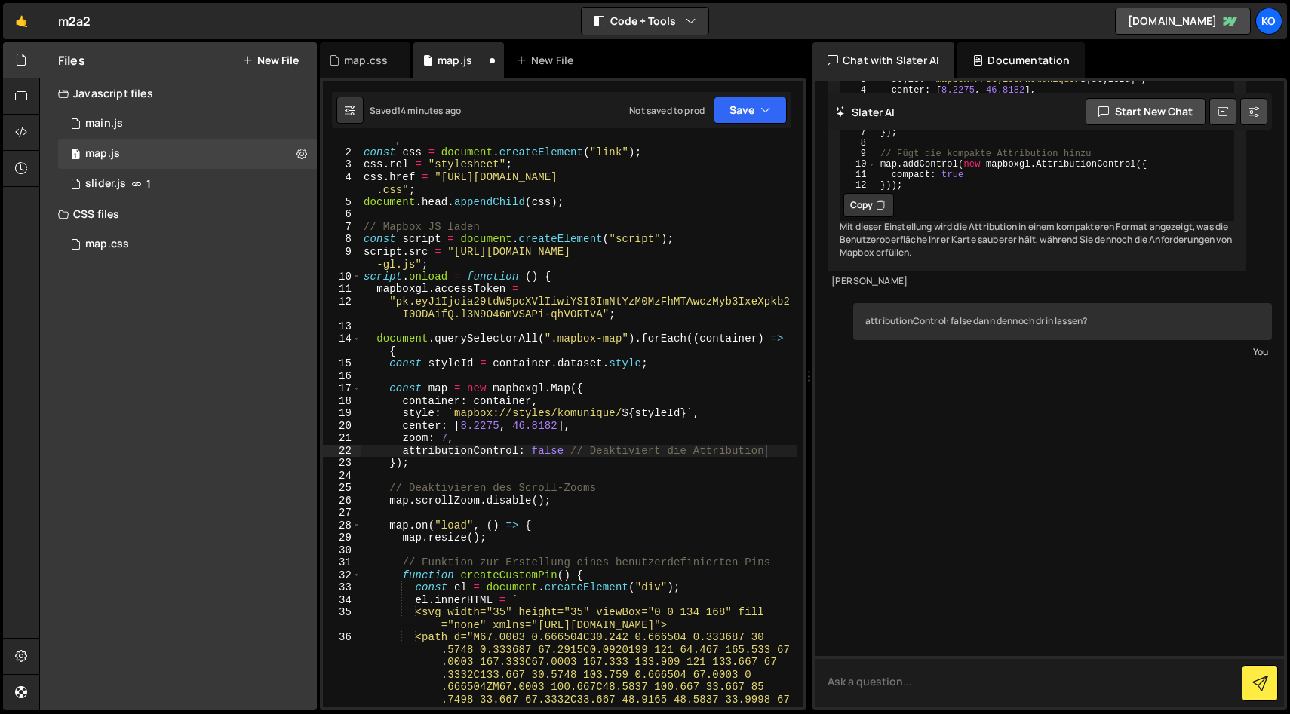
scroll to position [5749, 0]
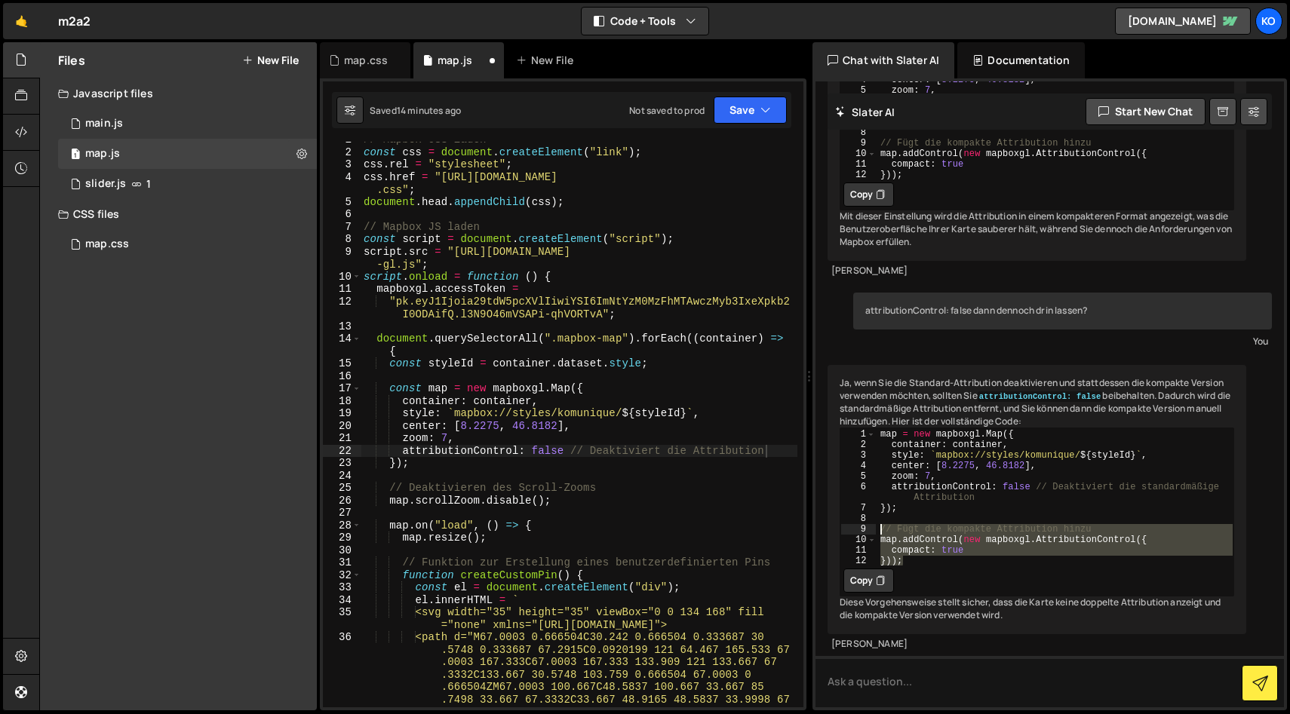
drag, startPoint x: 910, startPoint y: 588, endPoint x: 867, endPoint y: 551, distance: 56.2
click at [867, 551] on div "})); 1 2 3 4 5 6 7 8 9 10 11 12 map = new mapboxgl . Map ({ container : contain…" at bounding box center [1036, 496] width 393 height 137
type textarea "// Fügt die kompakte Attribution hinzu map.addControl(new mapboxgl.AttributionC…"
click at [452, 471] on div "// Mapbox CSS laden const css = document . createElement ( "link" ) ; css . rel…" at bounding box center [579, 479] width 437 height 690
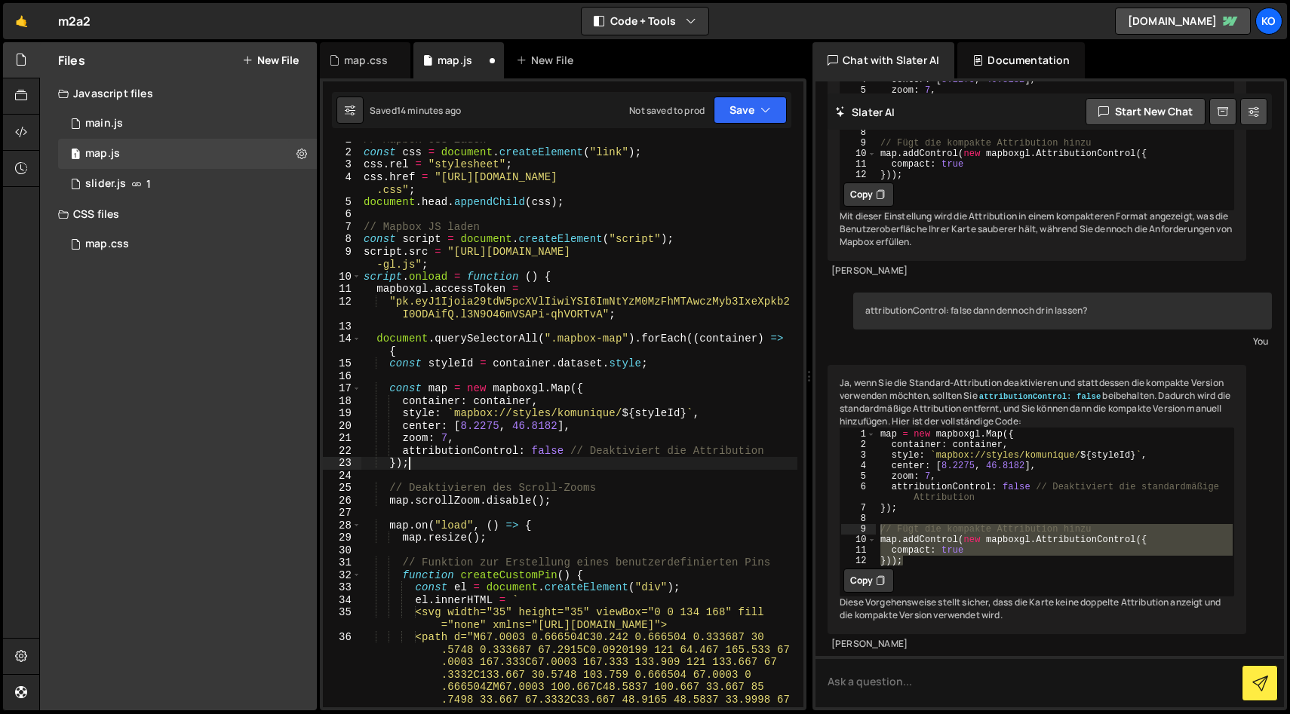
click at [454, 465] on div "// Mapbox CSS laden const css = document . createElement ( "link" ) ; css . rel…" at bounding box center [579, 479] width 437 height 690
type textarea "});"
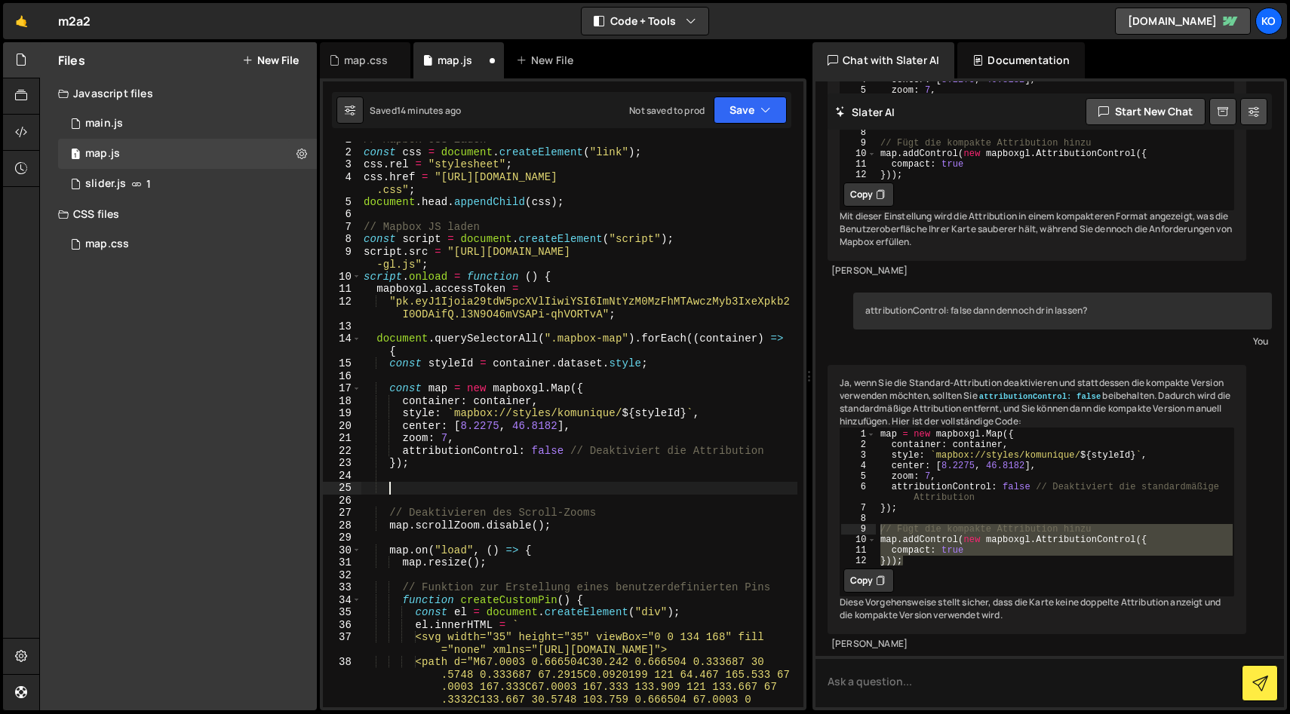
paste textarea "}));"
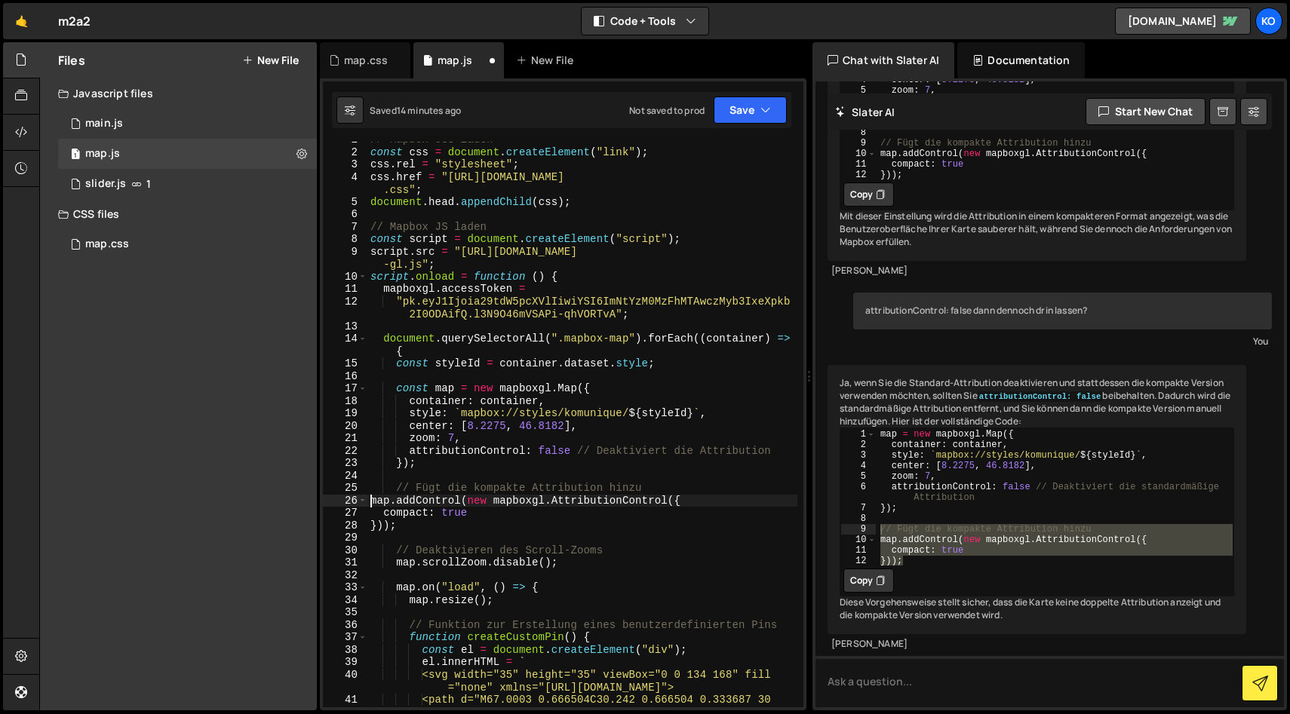
click at [369, 504] on div "// Mapbox CSS laden const css = document . createElement ( "link" ) ; css . rel…" at bounding box center [582, 479] width 430 height 690
click at [382, 512] on div "// Mapbox CSS laden const css = document . createElement ( "link" ) ; css . rel…" at bounding box center [582, 479] width 430 height 690
click at [369, 521] on div "// Mapbox CSS laden const css = document . createElement ( "link" ) ; css . rel…" at bounding box center [582, 479] width 430 height 690
click at [727, 100] on button "Save" at bounding box center [750, 110] width 73 height 27
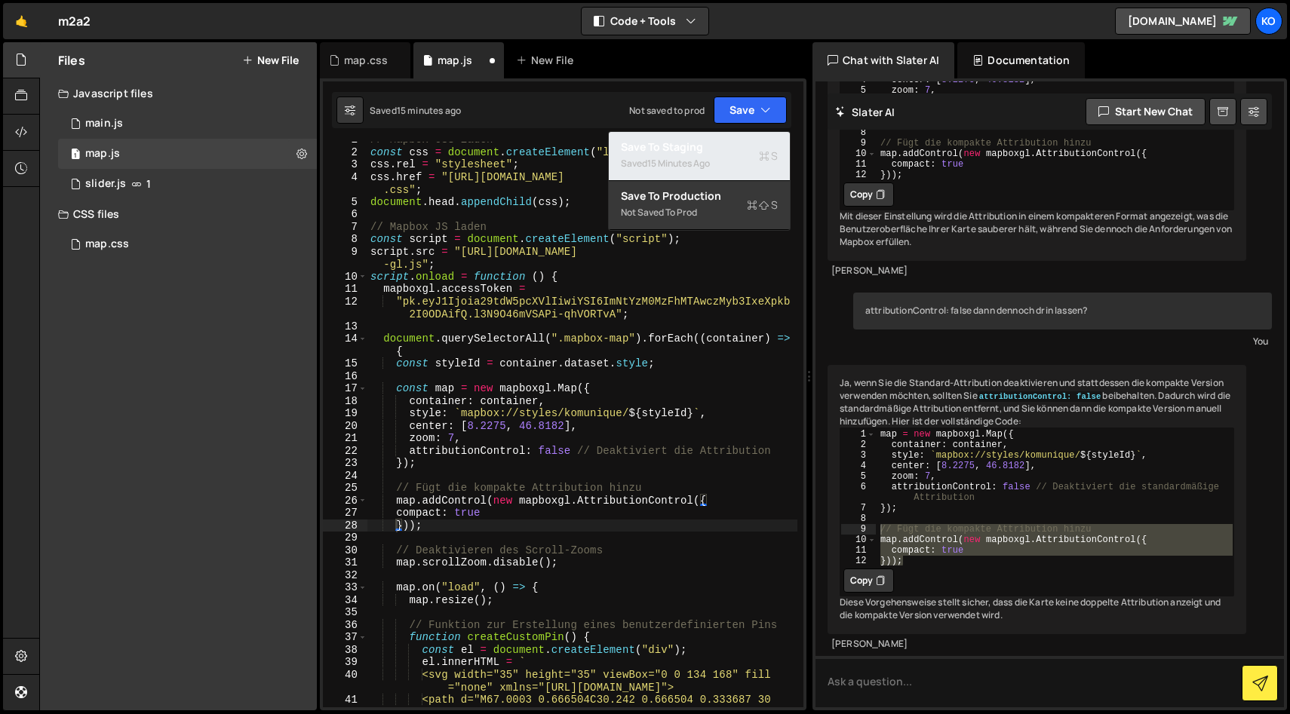
click at [692, 168] on div "15 minutes ago" at bounding box center [678, 163] width 63 height 13
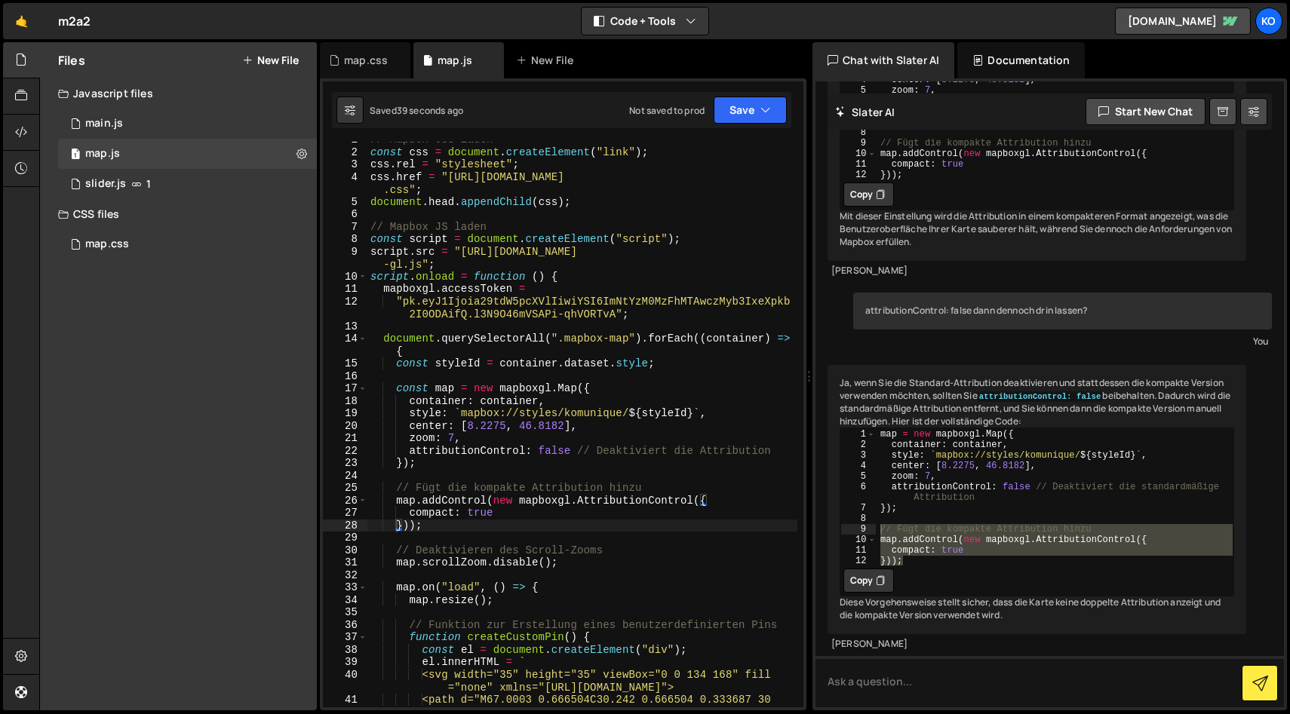
click at [569, 465] on div "// Mapbox CSS laden const css = document . createElement ( "link" ) ; css . rel…" at bounding box center [582, 479] width 430 height 690
drag, startPoint x: 776, startPoint y: 453, endPoint x: 362, endPoint y: 451, distance: 414.1
click at [362, 451] on div "}); 1 2 3 4 5 6 7 8 9 10 11 12 13 14 15 16 17 18 19 20 21 22 23 24 25 26 27 28 …" at bounding box center [563, 425] width 480 height 566
type textarea "attributionControl: false // Deaktiviert die Attribution"
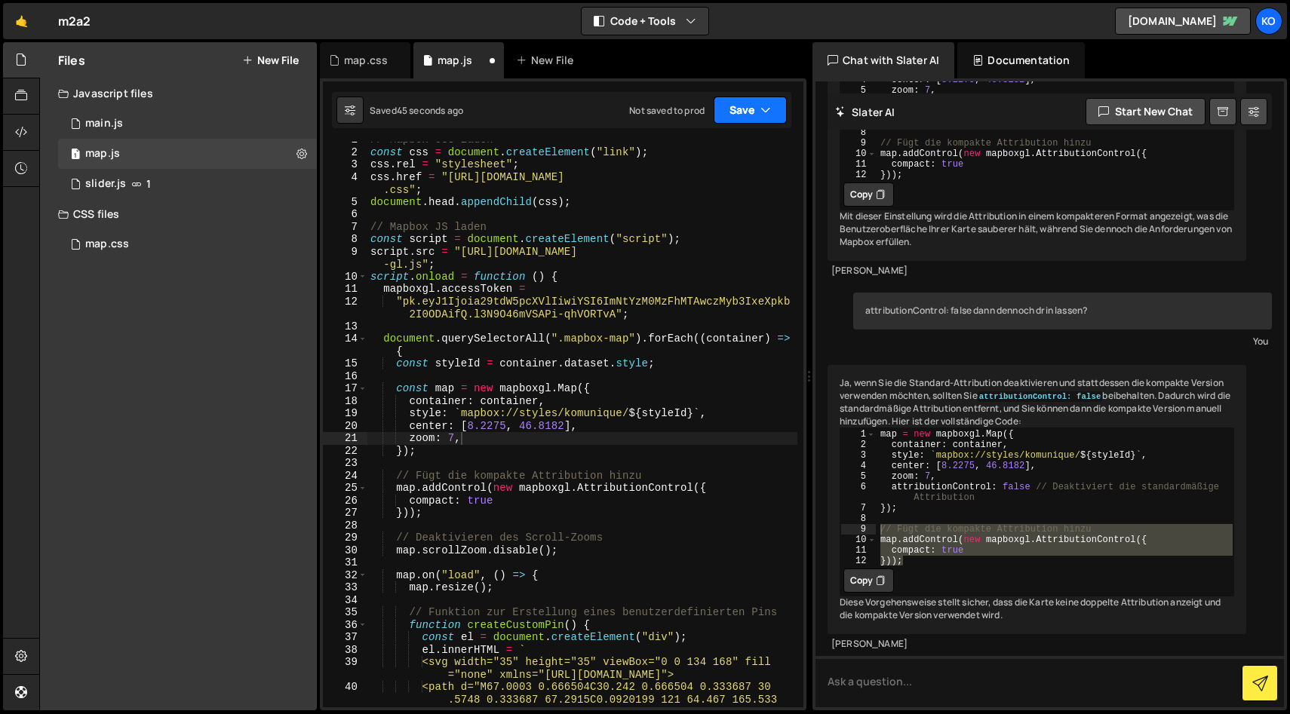
click at [747, 113] on button "Save" at bounding box center [750, 110] width 73 height 27
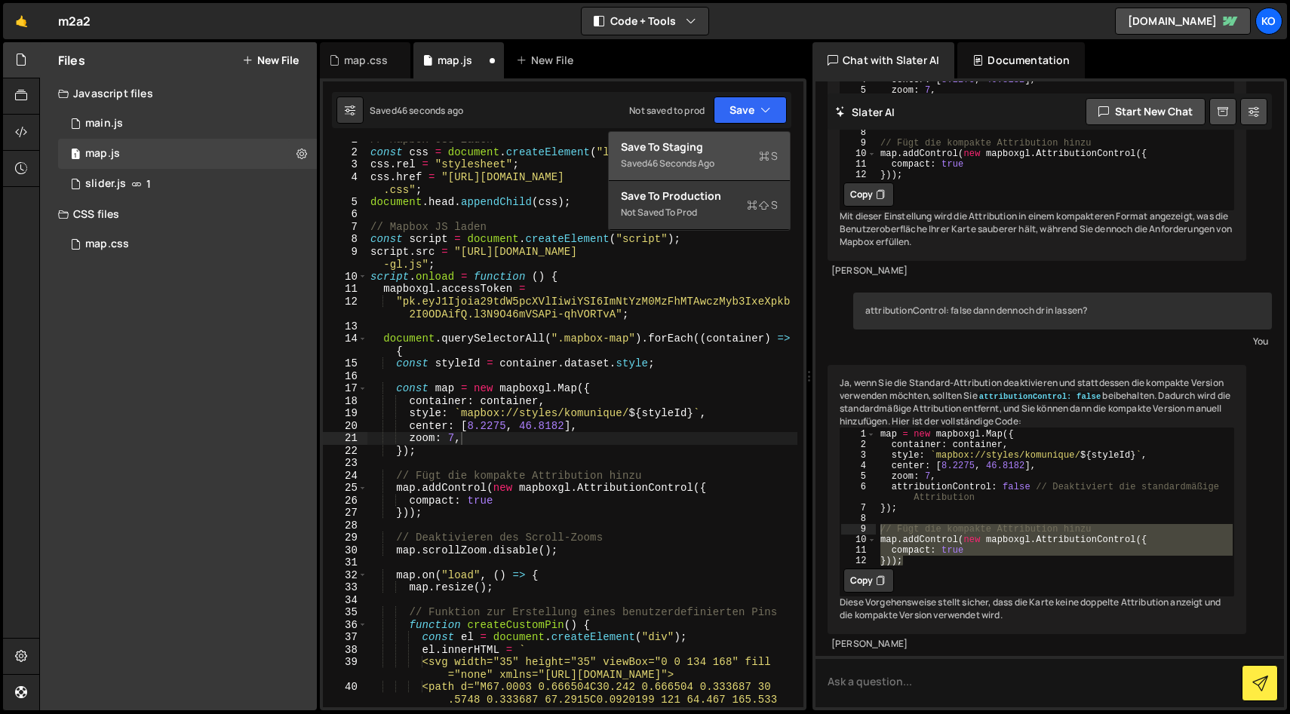
click at [689, 153] on div "Save to Staging S" at bounding box center [699, 147] width 157 height 15
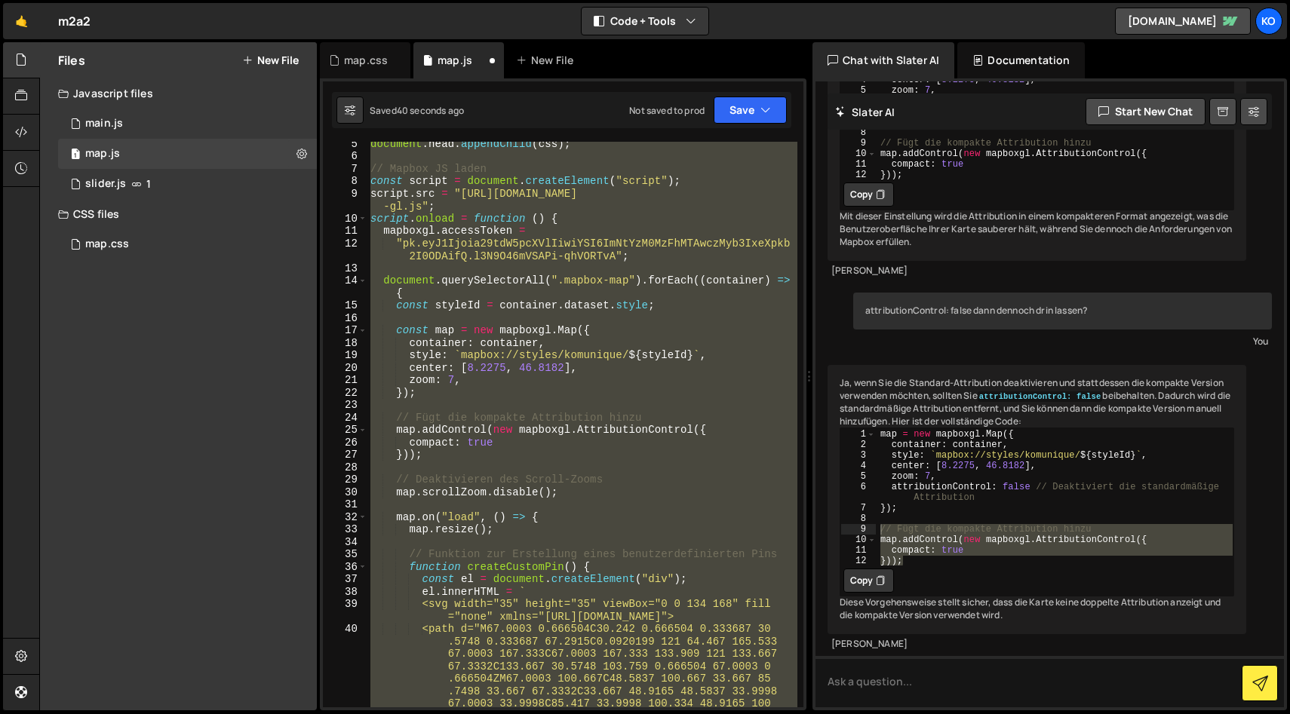
scroll to position [66, 0]
click at [448, 391] on div "document . head . appendChild ( css ) ; // Mapbox JS laden const script = docum…" at bounding box center [582, 425] width 430 height 566
type textarea "});"
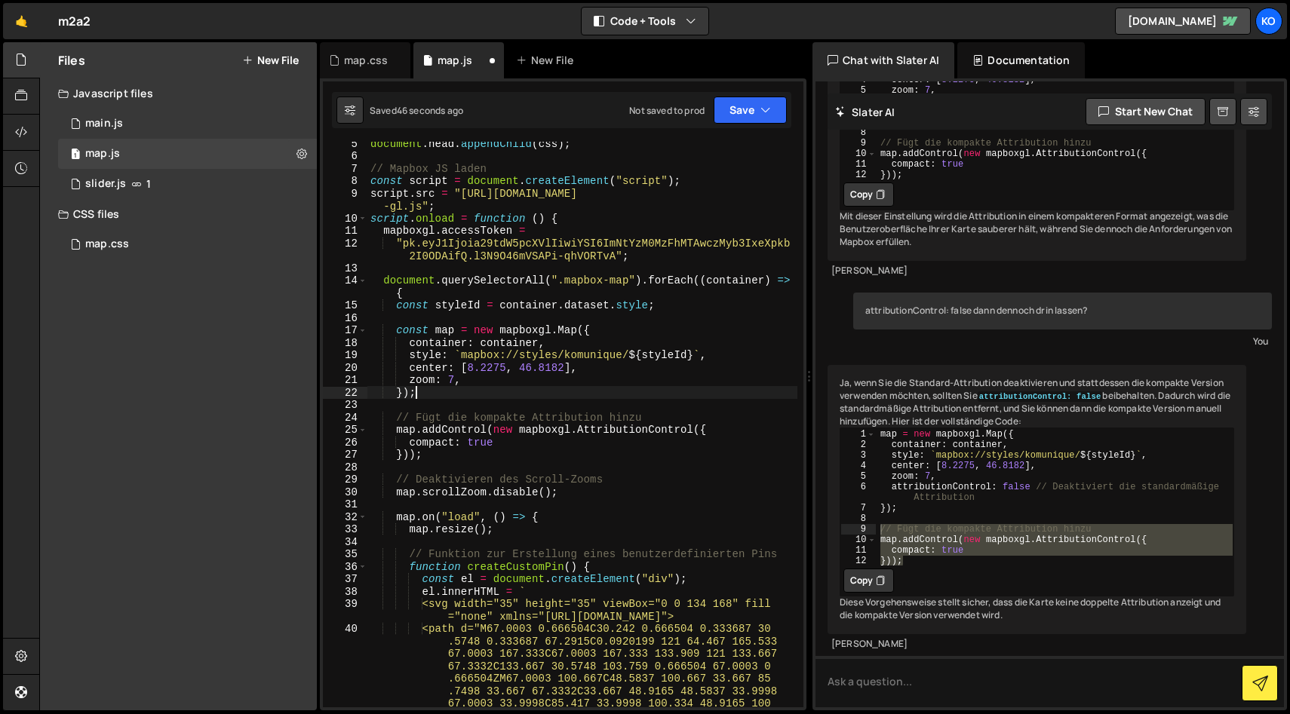
click at [448, 410] on div "document . head . appendChild ( css ) ; // Mapbox JS laden const script = docum…" at bounding box center [582, 482] width 430 height 690
click at [435, 391] on div "document . head . appendChild ( css ) ; // Mapbox JS laden const script = docum…" at bounding box center [582, 482] width 430 height 690
click at [484, 388] on div "document . head . appendChild ( css ) ; // Mapbox JS laden const script = docum…" at bounding box center [582, 482] width 430 height 690
click at [484, 379] on div "document . head . appendChild ( css ) ; // Mapbox JS laden const script = docum…" at bounding box center [582, 482] width 430 height 690
type textarea "zoom: 7,"
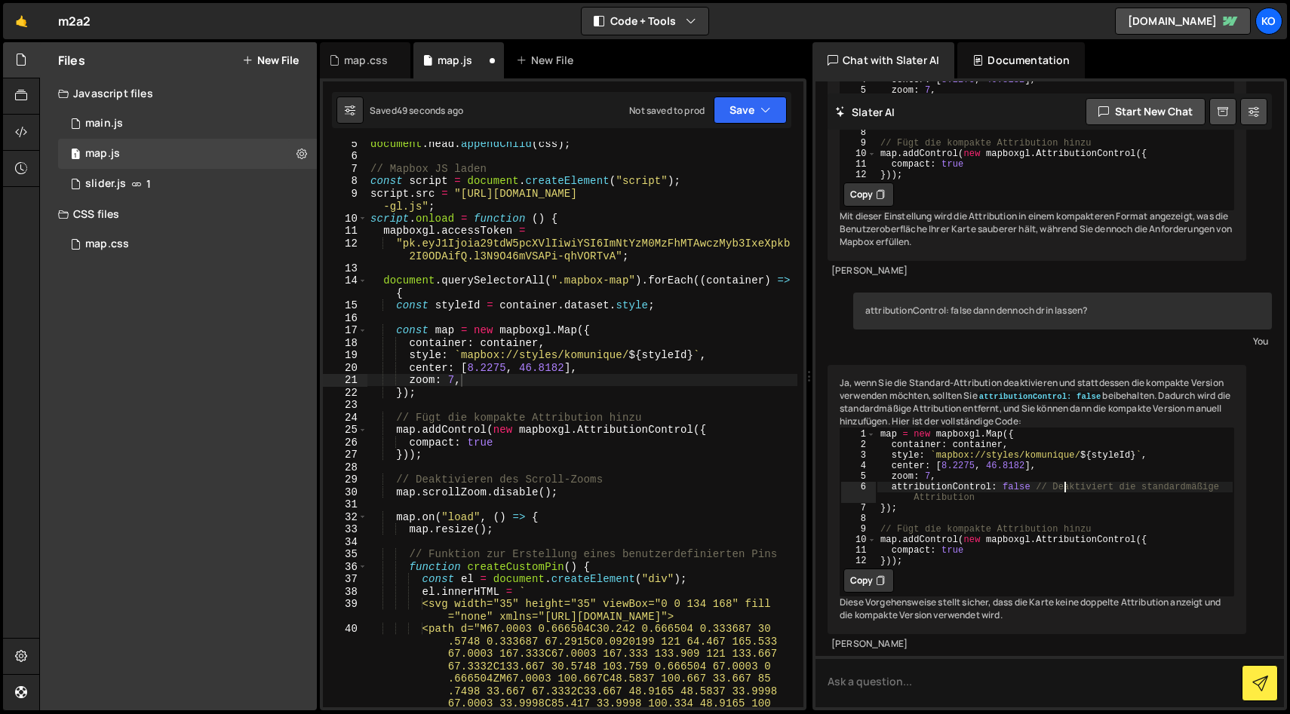
click at [1063, 513] on div "map = new mapboxgl . Map ({ container : container , style : ` mapbox://styles/k…" at bounding box center [1054, 507] width 357 height 158
drag, startPoint x: 1220, startPoint y: 509, endPoint x: 935, endPoint y: 506, distance: 284.4
click at [894, 498] on div "map = new mapboxgl . Map ({ container : container , style : ` mapbox://styles/k…" at bounding box center [1054, 507] width 357 height 158
click at [992, 532] on div "map = new mapboxgl . Map ({ container : container , style : ` mapbox://styles/k…" at bounding box center [1054, 507] width 357 height 158
drag, startPoint x: 992, startPoint y: 526, endPoint x: 879, endPoint y: 509, distance: 113.7
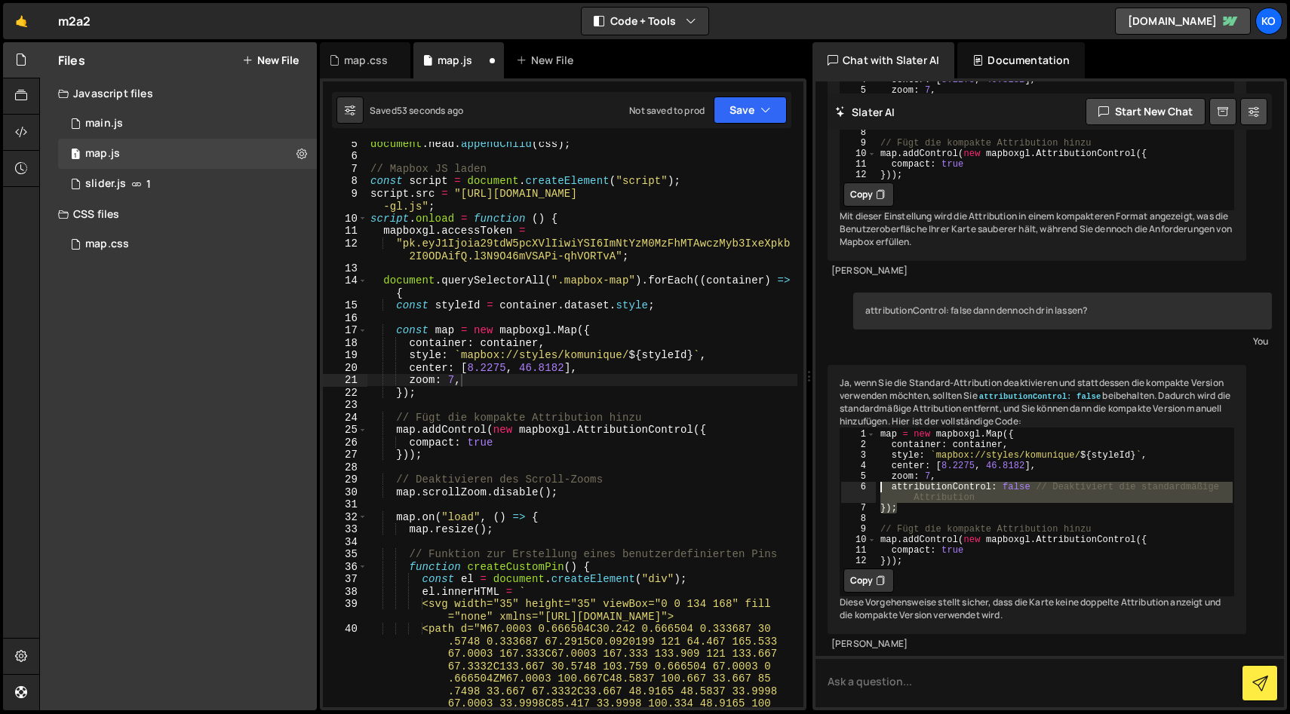
click at [879, 509] on div "map = new mapboxgl . Map ({ container : container , style : ` mapbox://styles/k…" at bounding box center [1054, 507] width 357 height 158
click at [879, 509] on div "map = new mapboxgl . Map ({ container : container , style : ` mapbox://styles/k…" at bounding box center [1054, 496] width 357 height 137
type textarea "attributionControl: false // Deaktiviert die standardmäßige Attribution"
drag, startPoint x: 988, startPoint y: 520, endPoint x: 876, endPoint y: 511, distance: 112.7
click at [876, 511] on div "attributionControl: false // Deaktiviert die standardmäßige Attribution 1 2 3 4…" at bounding box center [1036, 496] width 393 height 137
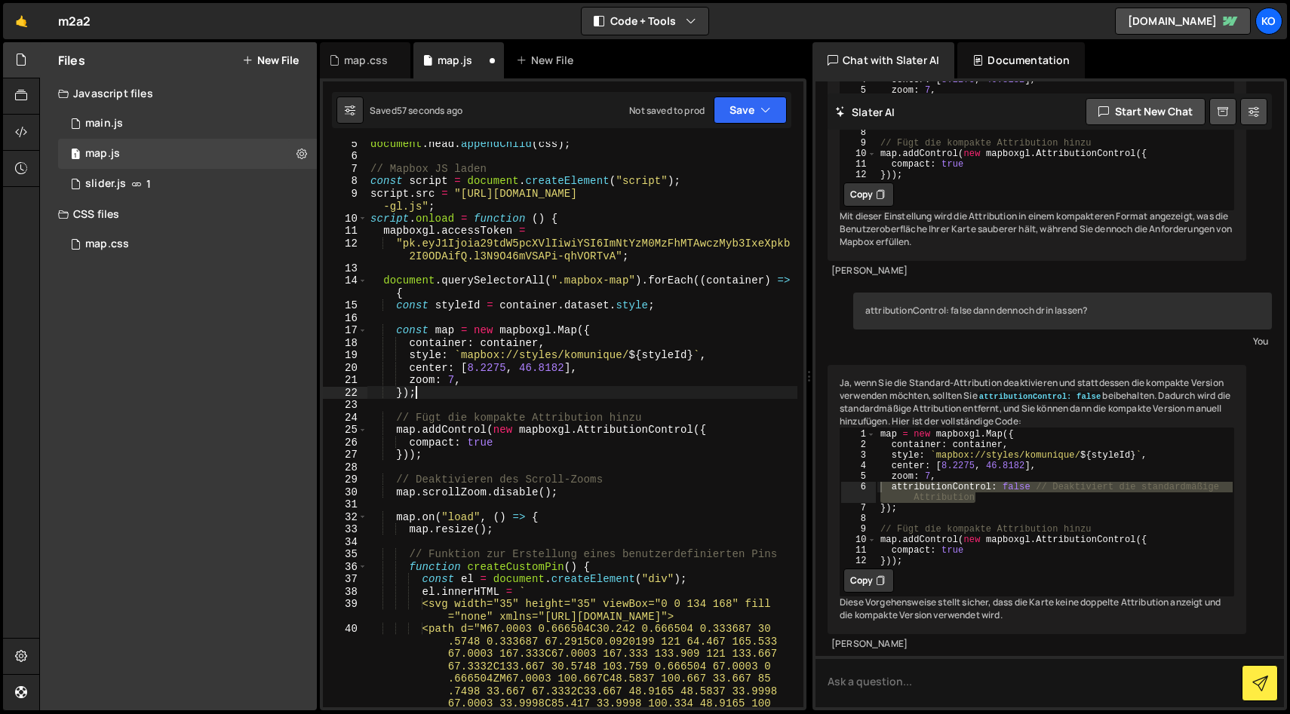
click at [429, 396] on div "document . head . appendChild ( css ) ; // Mapbox JS laden const script = docum…" at bounding box center [582, 482] width 430 height 690
click at [477, 385] on div "document . head . appendChild ( css ) ; // Mapbox JS laden const script = docum…" at bounding box center [582, 482] width 430 height 690
type textarea "zoom: 7,"
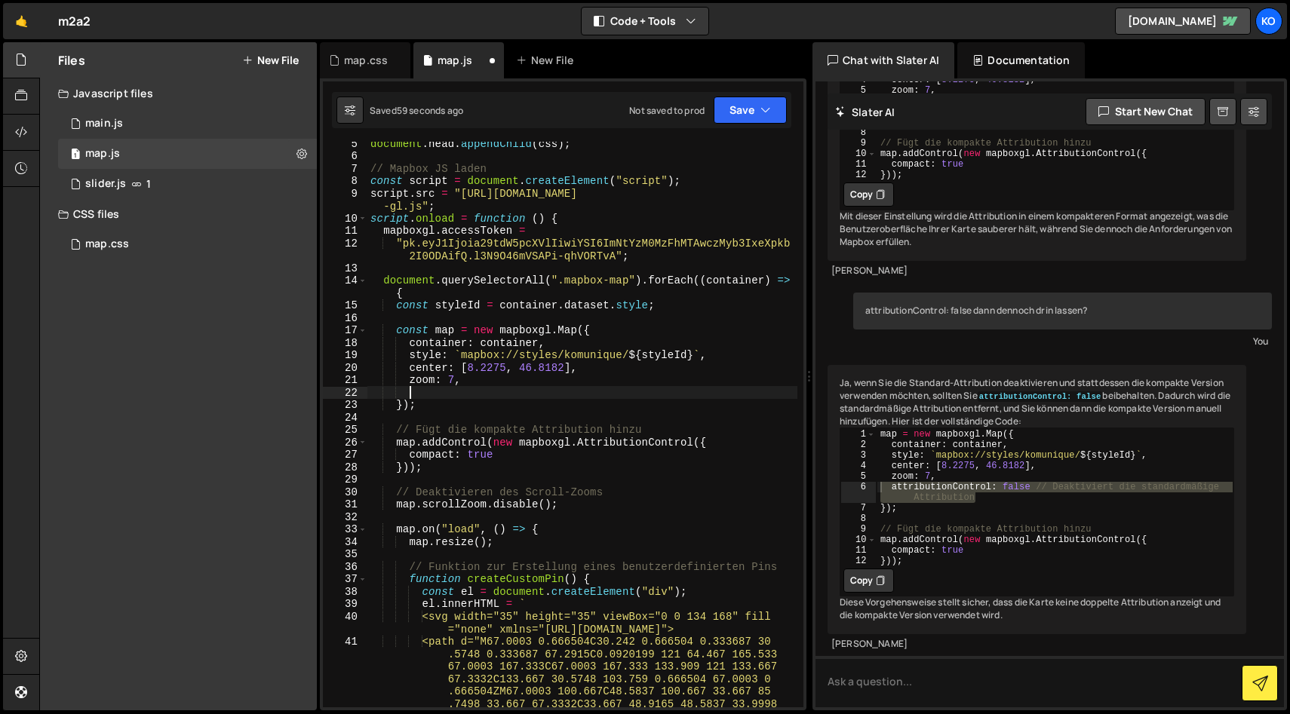
paste textarea "attributionControl: false // Deaktiviert die standardmäßige Attribution"
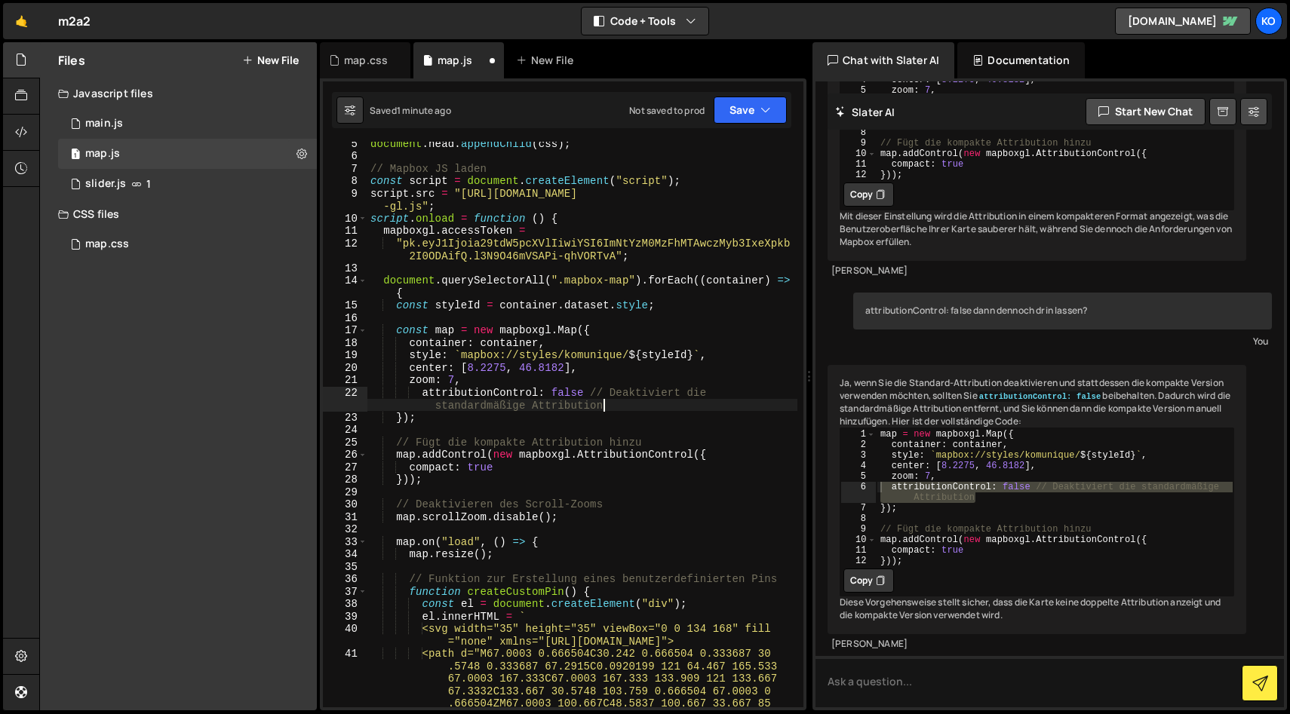
click at [419, 397] on div "document . head . appendChild ( css ) ; // Mapbox JS laden const script = docum…" at bounding box center [582, 482] width 430 height 690
click at [772, 397] on div "document . head . appendChild ( css ) ; // Mapbox JS laden const script = docum…" at bounding box center [582, 482] width 430 height 690
click at [594, 420] on div "document . head . appendChild ( css ) ; // Mapbox JS laden const script = docum…" at bounding box center [582, 482] width 430 height 690
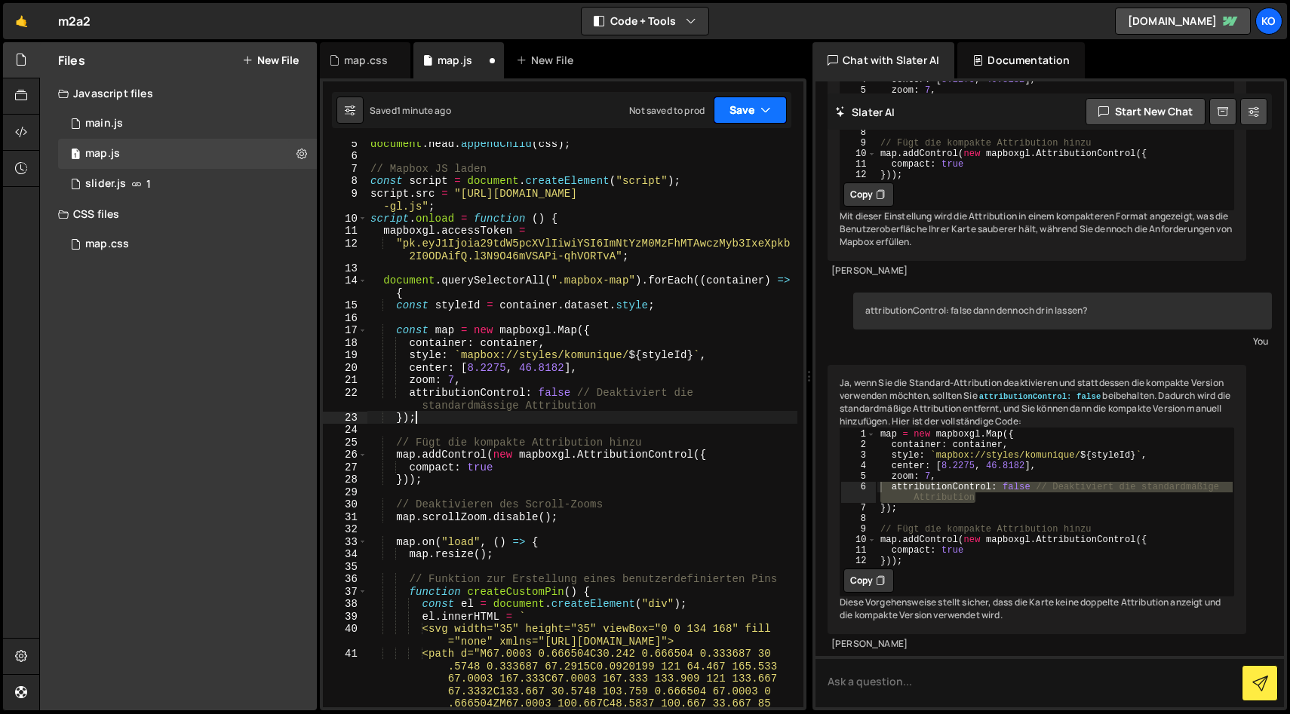
type textarea "});"
click at [739, 114] on button "Save" at bounding box center [750, 110] width 73 height 27
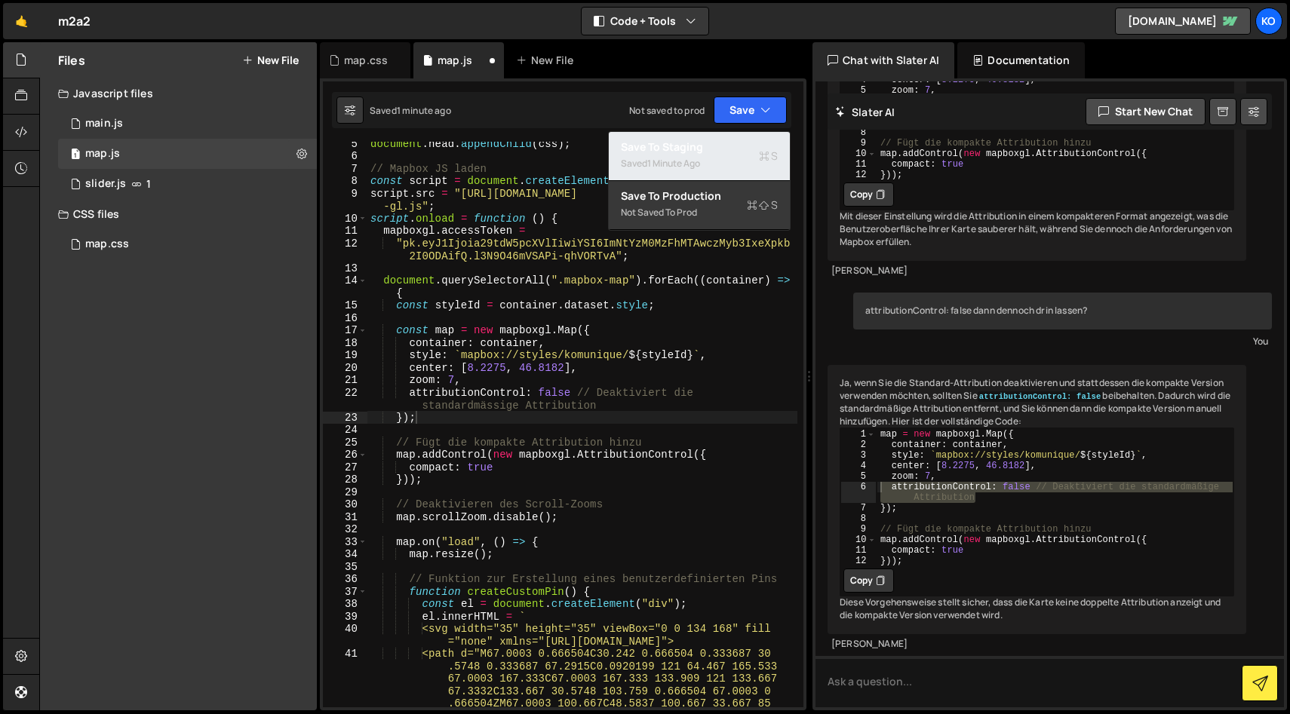
click at [661, 155] on div "Saved 1 minute ago" at bounding box center [699, 164] width 157 height 18
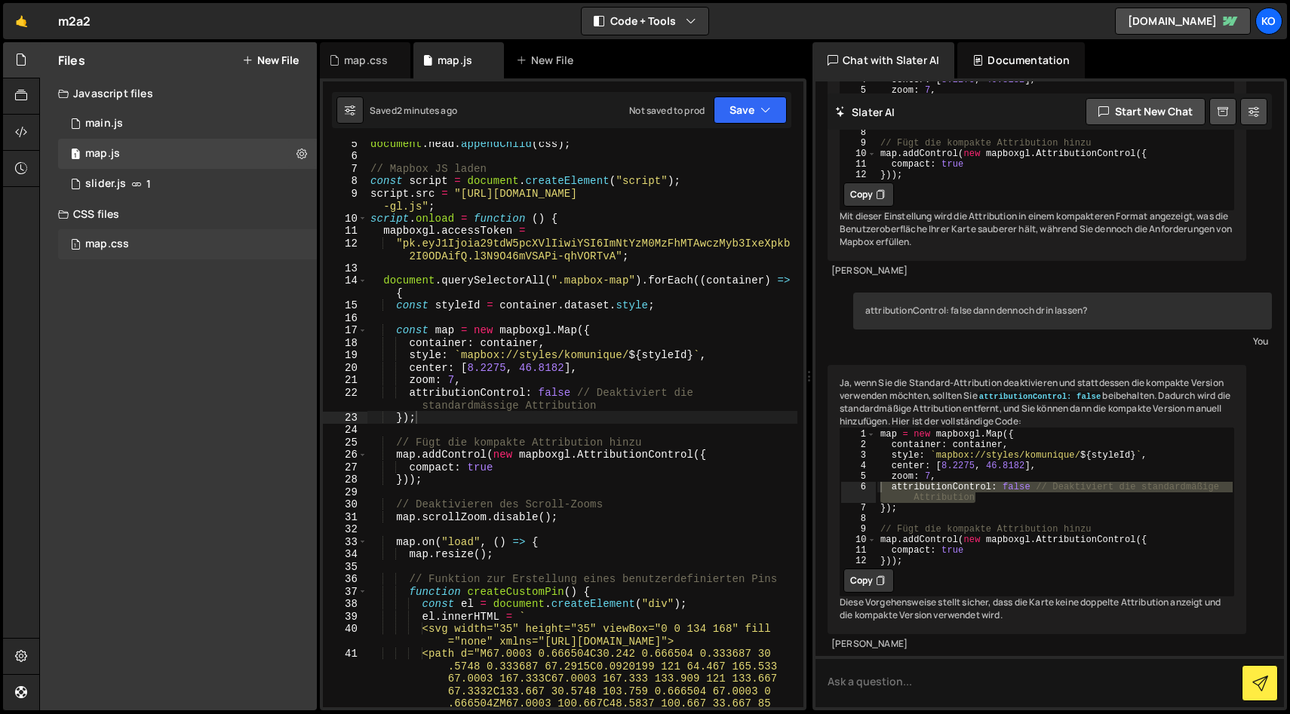
click at [115, 243] on div "map.css" at bounding box center [107, 245] width 44 height 14
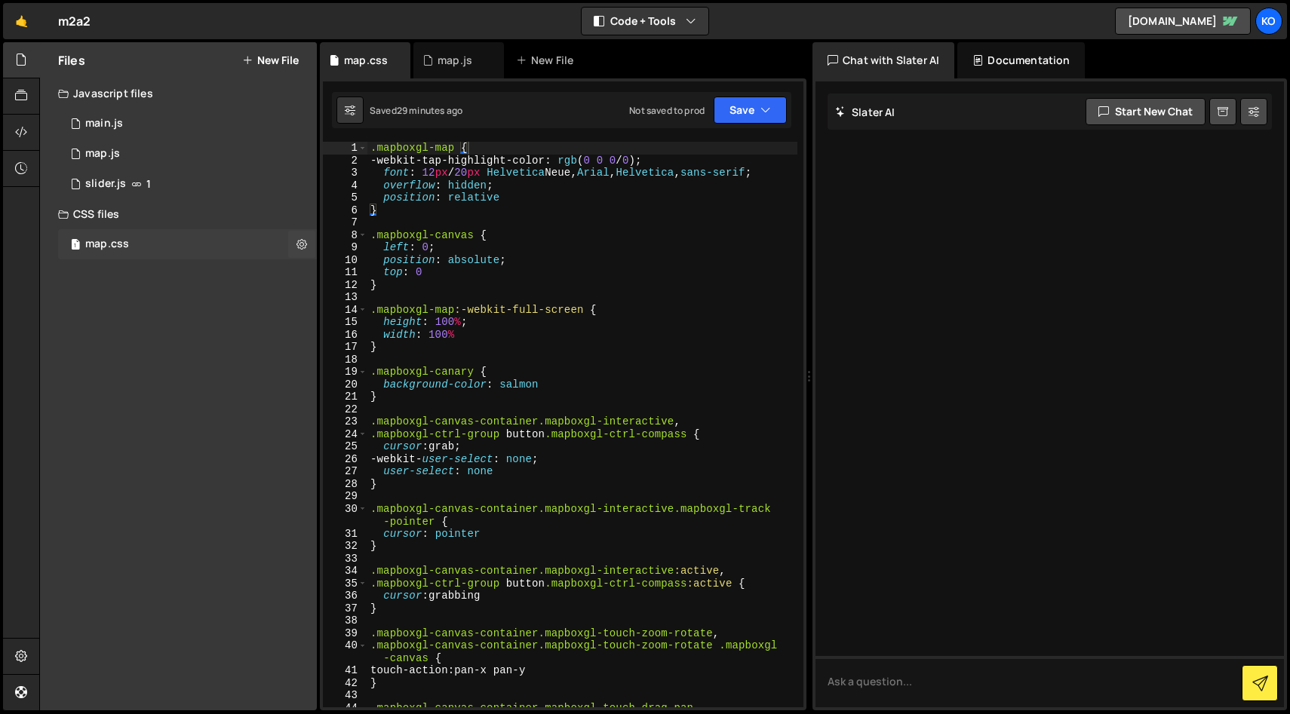
click at [114, 243] on div "map.css" at bounding box center [107, 245] width 44 height 14
click at [112, 208] on div "CSS files" at bounding box center [178, 214] width 277 height 30
click at [102, 210] on div "CSS files" at bounding box center [178, 214] width 277 height 30
click at [299, 244] on icon at bounding box center [301, 244] width 11 height 14
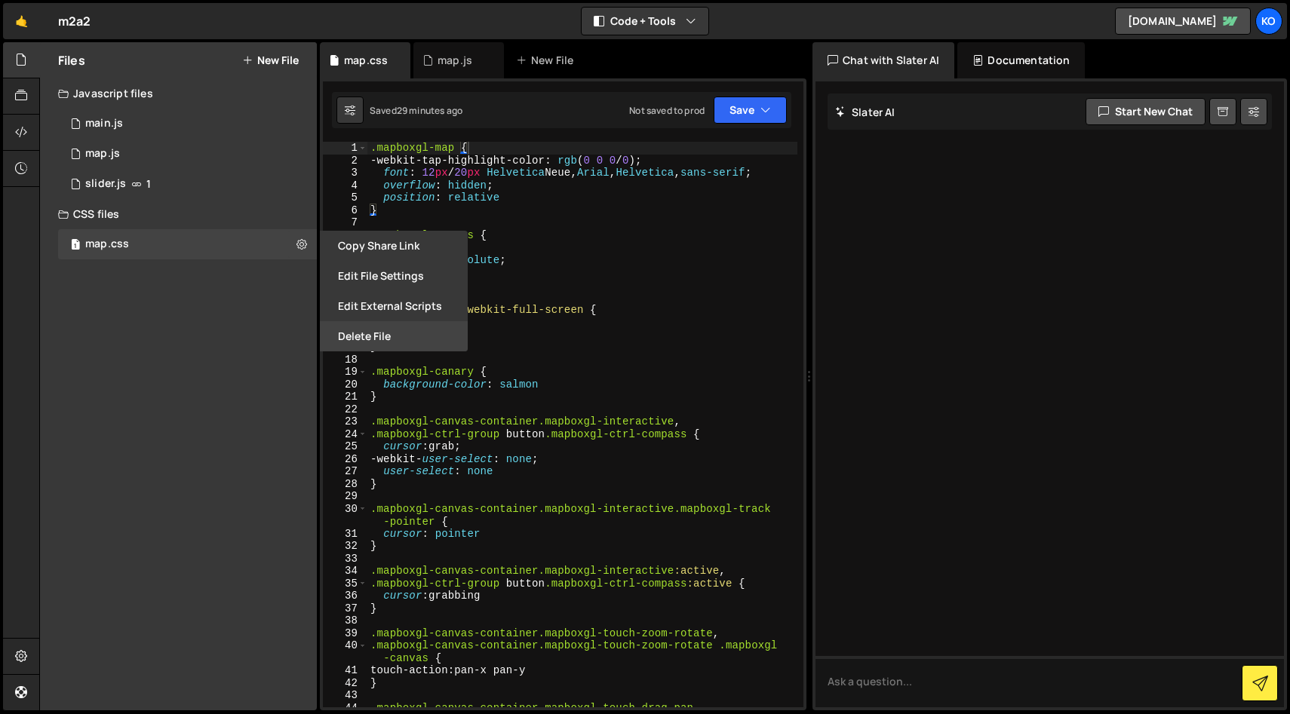
click at [351, 341] on button "Delete File" at bounding box center [394, 336] width 148 height 30
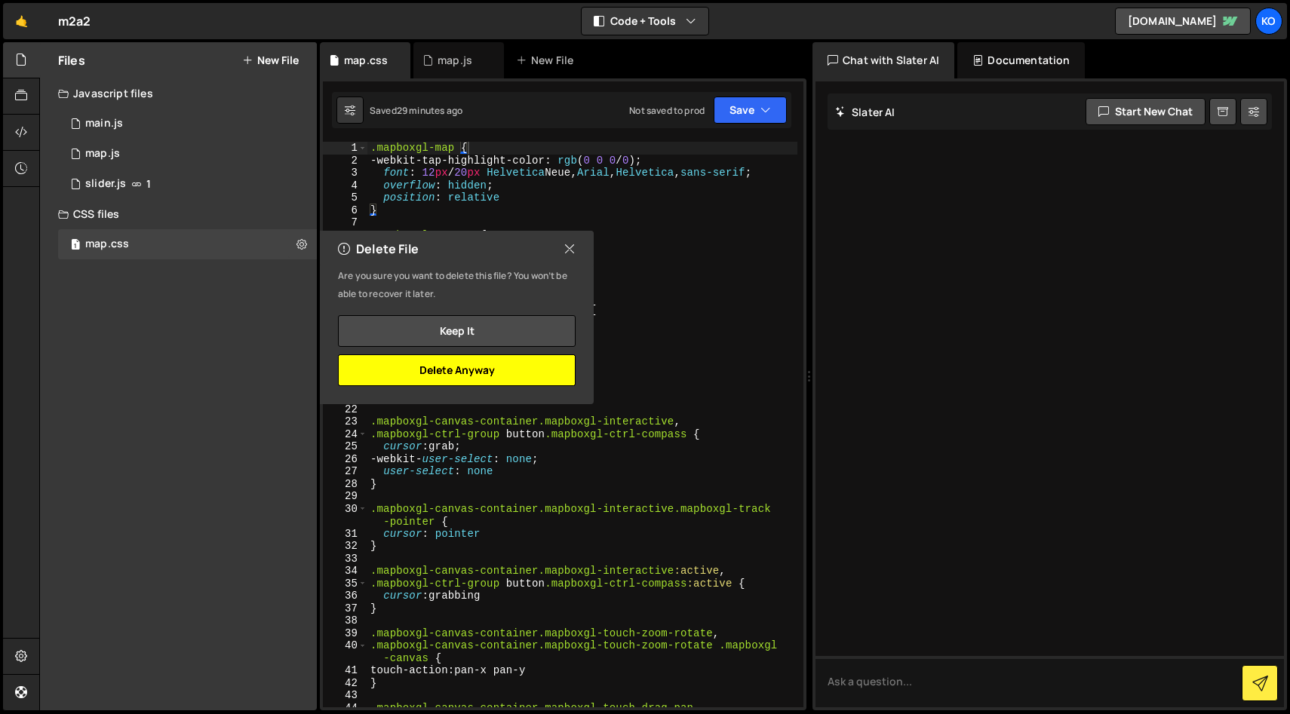
click at [419, 371] on button "Delete Anyway" at bounding box center [457, 370] width 238 height 32
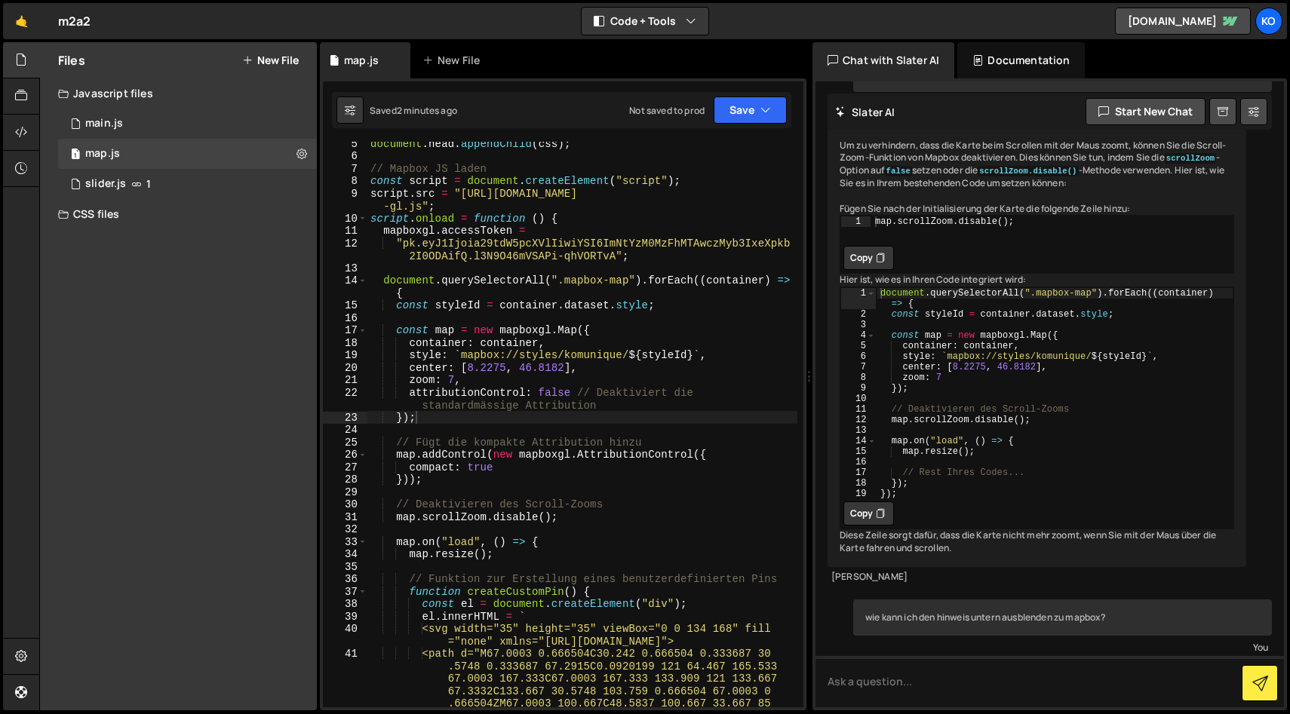
scroll to position [4650, 0]
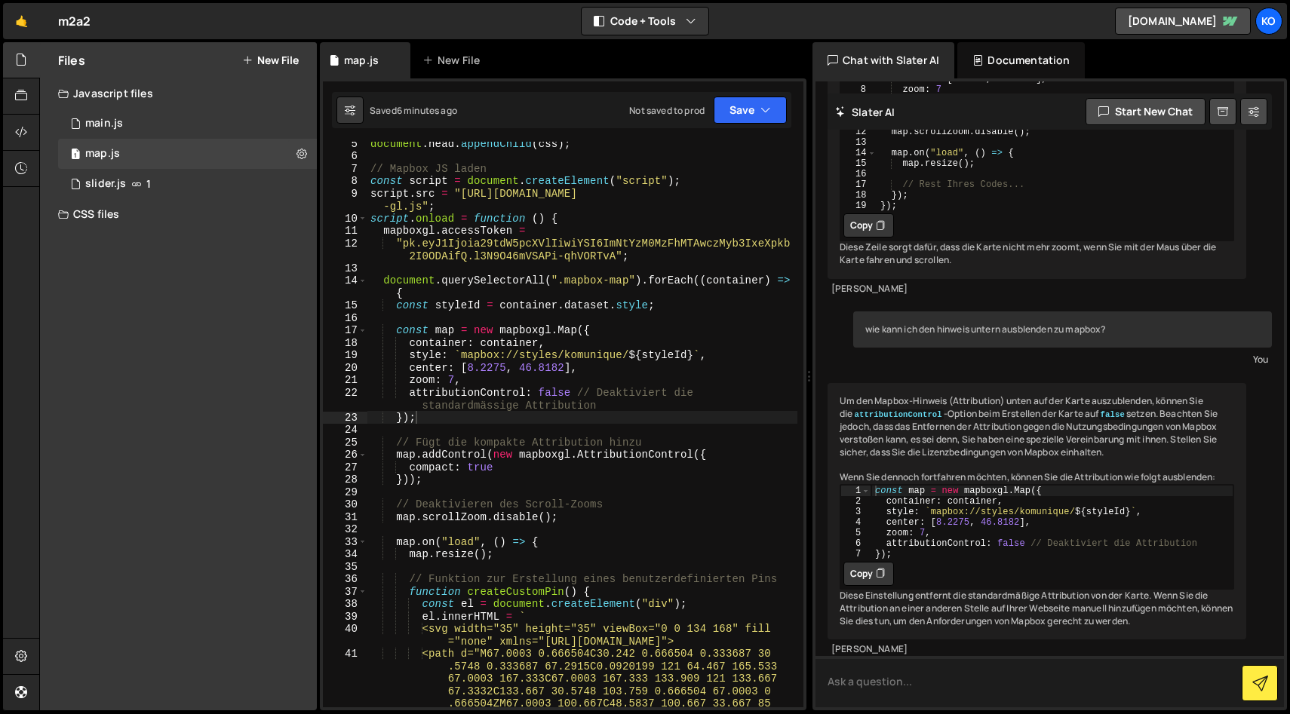
click at [872, 689] on textarea at bounding box center [1049, 681] width 468 height 51
type textarea "kann ich nur wirklich die schweiz einblenden?"
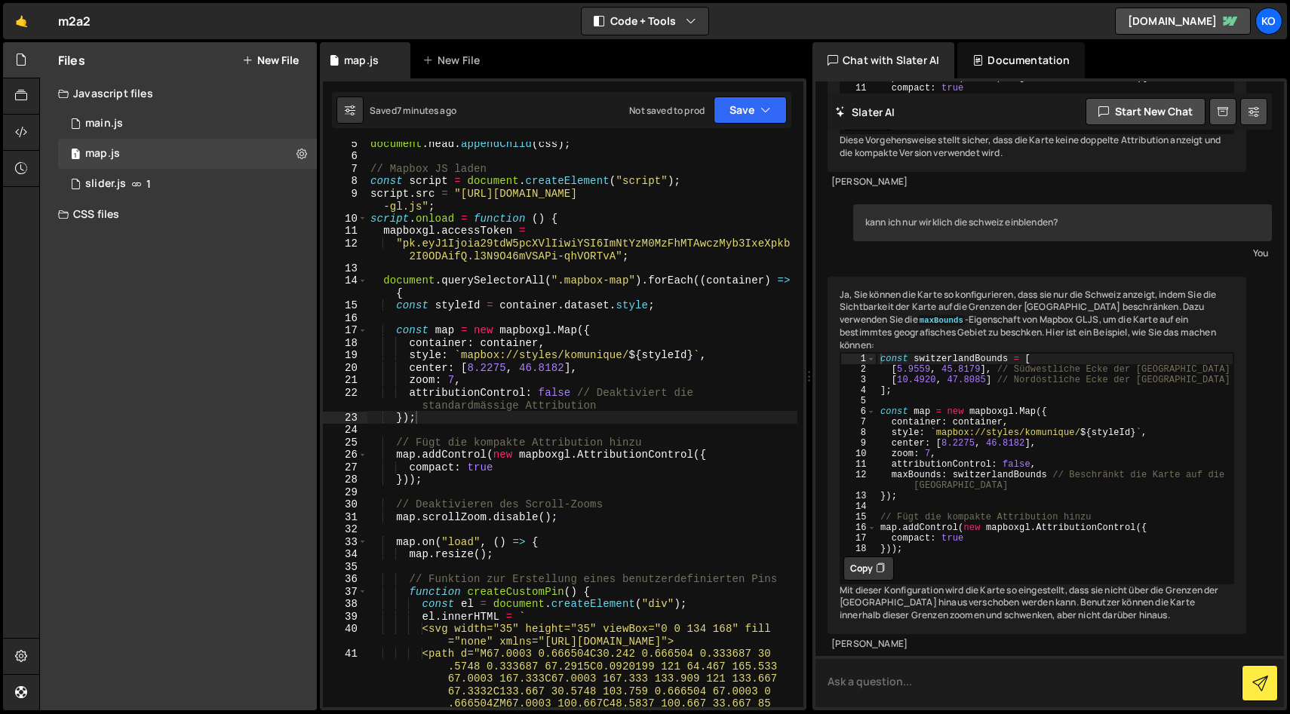
scroll to position [6266, 0]
click at [901, 374] on div "const switzerlandBounds = [ [ 5.9559 , 45.8179 ] , // Südwestliche Ecke der [GE…" at bounding box center [1054, 464] width 357 height 222
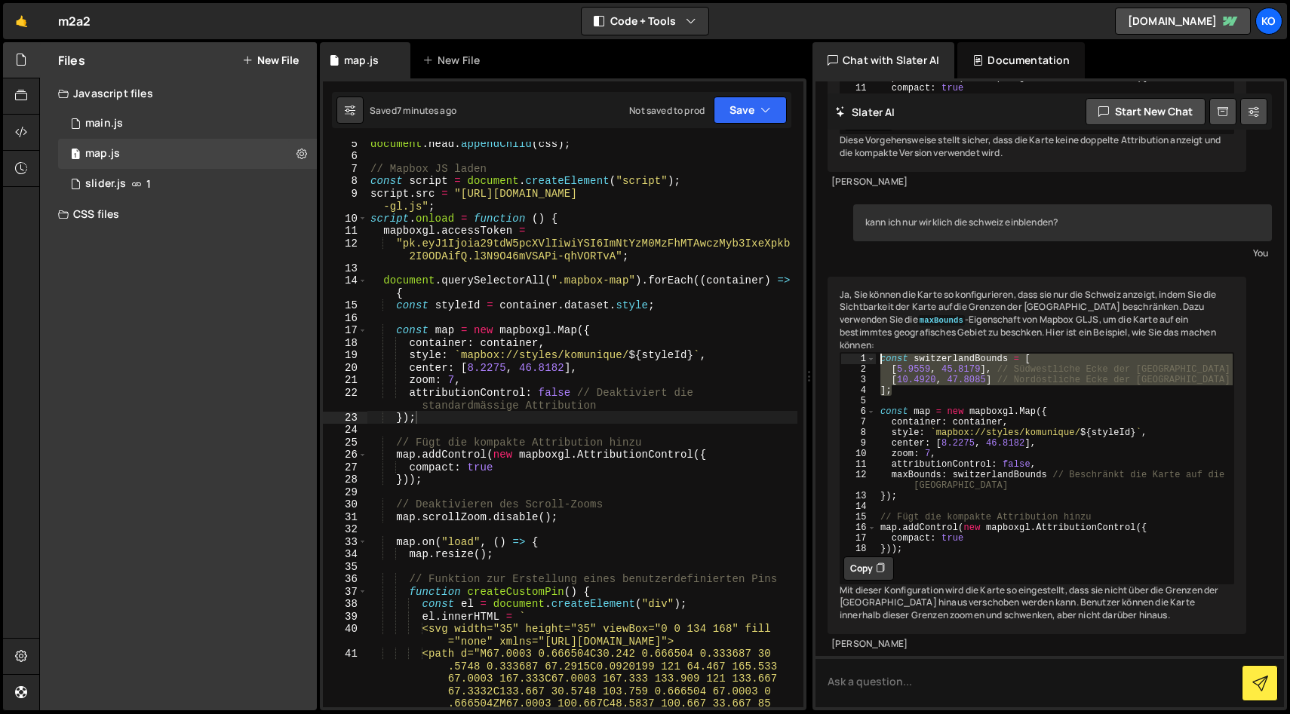
drag, startPoint x: 902, startPoint y: 398, endPoint x: 872, endPoint y: 360, distance: 48.9
click at [872, 360] on div "]; 1 2 3 4 5 6 7 8 9 10 11 12 13 14 15 16 17 18 const switzerlandBounds = [ [ 5…" at bounding box center [1036, 468] width 394 height 232
type textarea "const switzerlandBounds = [ [5.9559, 45.8179], // Südwestliche Ecke der [GEOGRA…"
click at [449, 315] on div "document . head . appendChild ( css ) ; // Mapbox JS laden const script = docum…" at bounding box center [582, 482] width 430 height 690
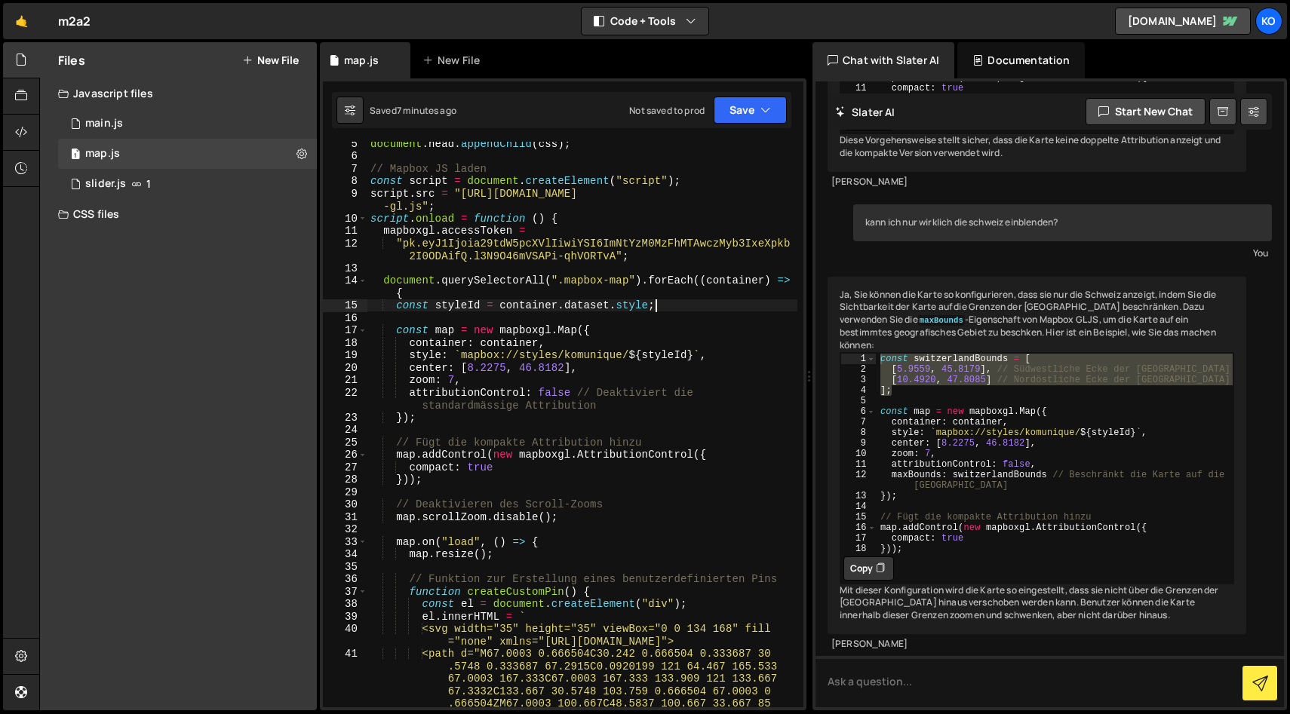
click at [679, 301] on div "document . head . appendChild ( css ) ; // Mapbox JS laden const script = docum…" at bounding box center [582, 482] width 430 height 690
type textarea "const styleId = [DOMAIN_NAME];"
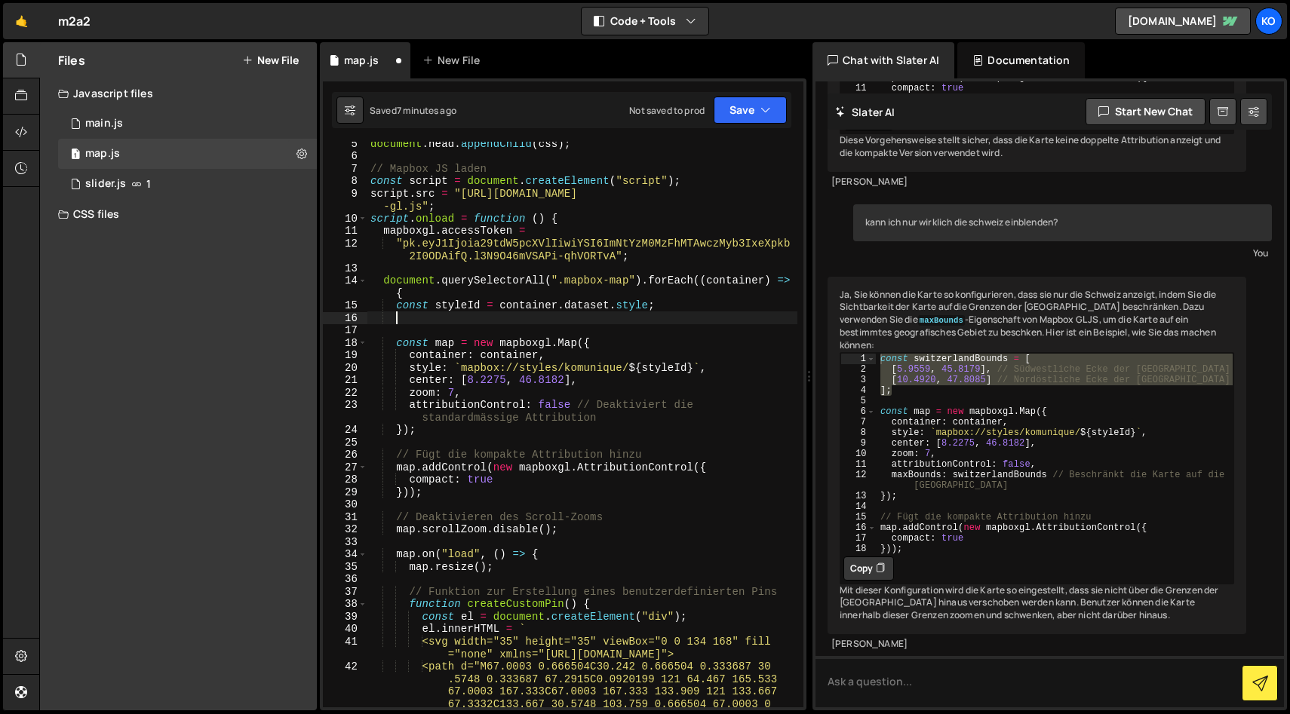
scroll to position [0, 1]
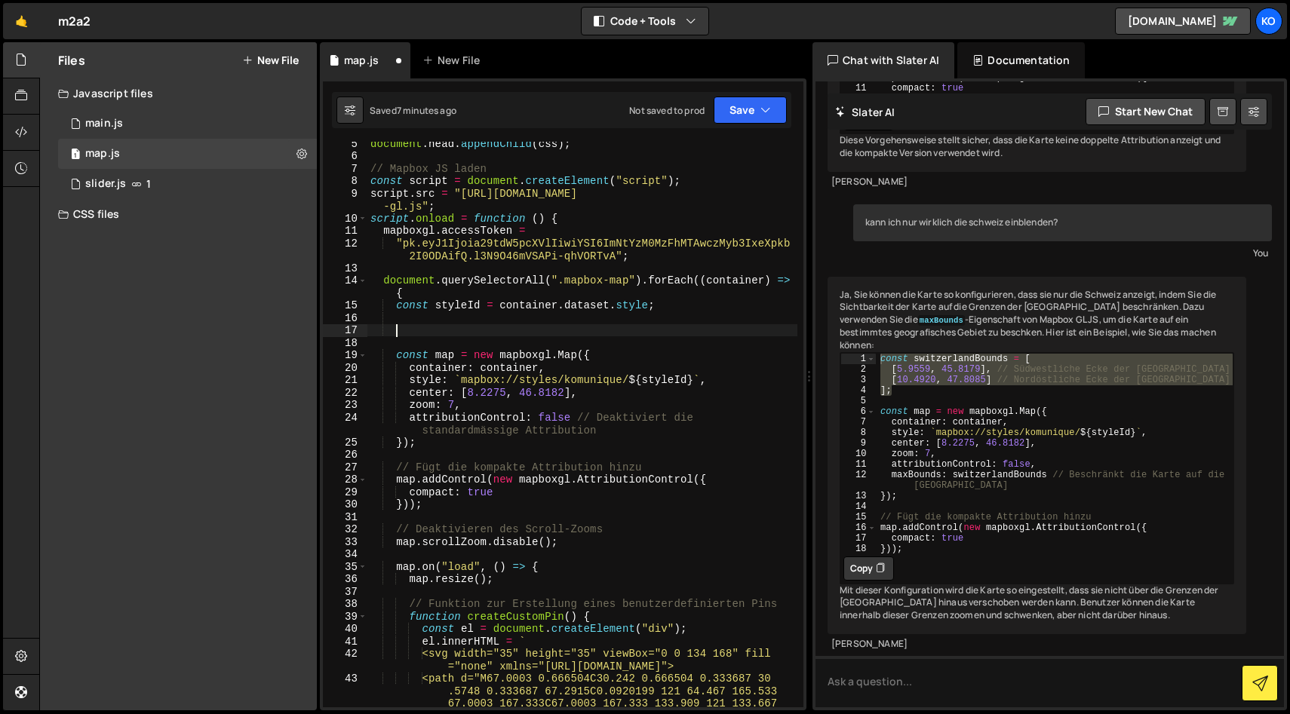
paste textarea "];"
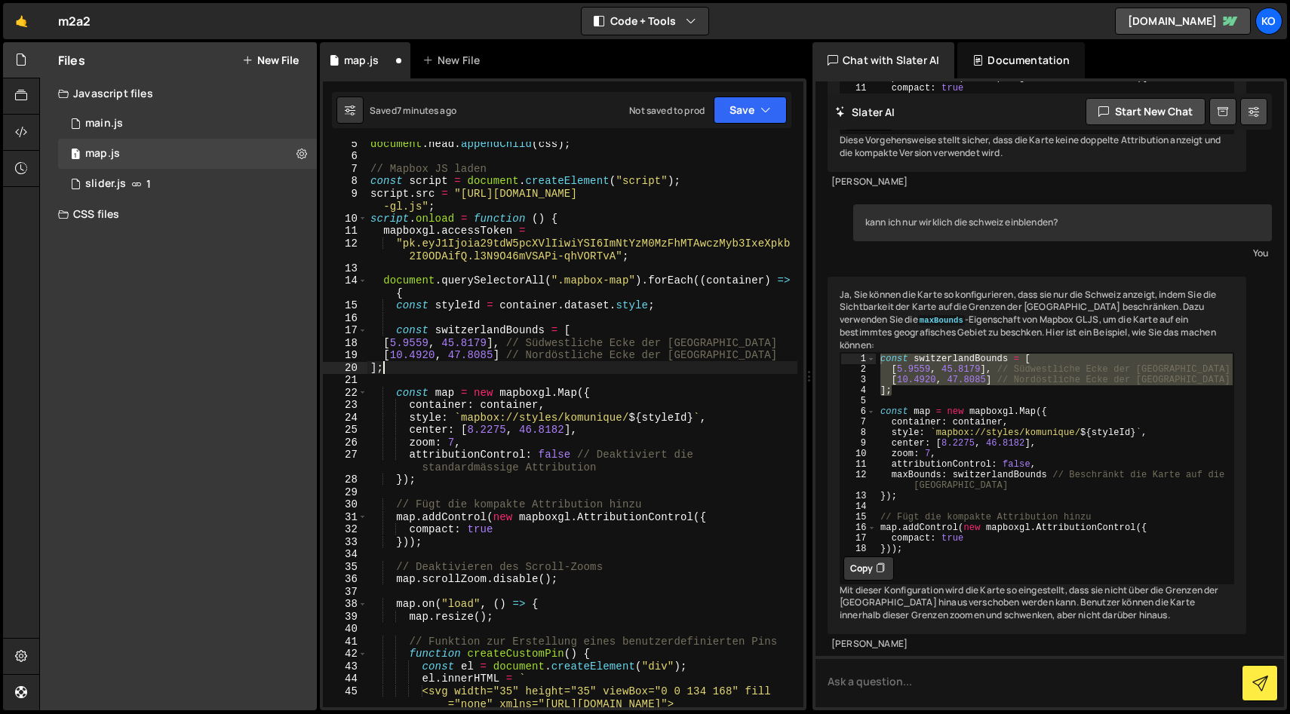
scroll to position [0, 0]
click at [382, 339] on div "document . head . appendChild ( css ) ; // Mapbox JS laden const script = docum…" at bounding box center [582, 482] width 430 height 690
click at [379, 359] on div "document . head . appendChild ( css ) ; // Mapbox JS laden const script = docum…" at bounding box center [582, 482] width 430 height 690
click at [394, 347] on div "document . head . appendChild ( css ) ; // Mapbox JS laden const script = docum…" at bounding box center [582, 482] width 430 height 690
click at [370, 365] on div "document . head . appendChild ( css ) ; // Mapbox JS laden const script = docum…" at bounding box center [582, 482] width 430 height 690
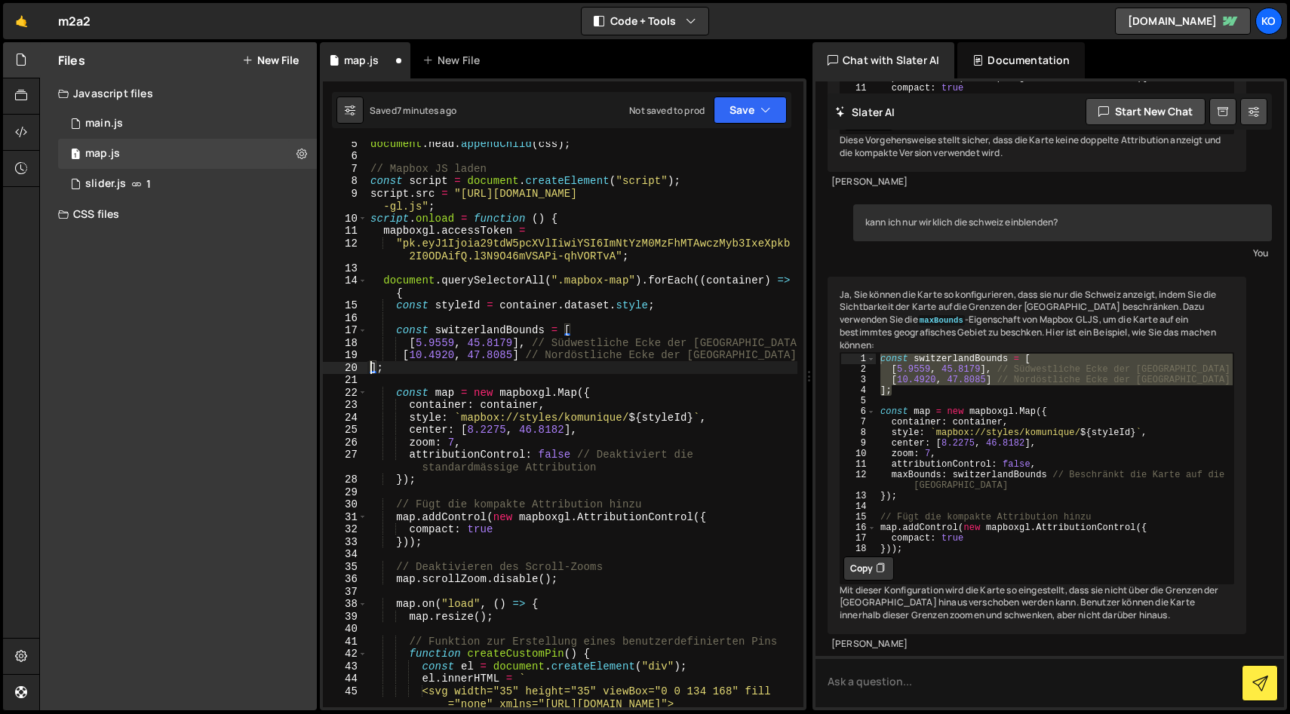
click at [410, 344] on div "document . head . appendChild ( css ) ; // Mapbox JS laden const script = docum…" at bounding box center [582, 482] width 430 height 690
click at [403, 351] on div "document . head . appendChild ( css ) ; // Mapbox JS laden const script = docum…" at bounding box center [582, 482] width 430 height 690
click at [368, 365] on div "document . head . appendChild ( css ) ; // Mapbox JS laden const script = docum…" at bounding box center [582, 482] width 430 height 690
click at [731, 113] on button "Save" at bounding box center [750, 110] width 73 height 27
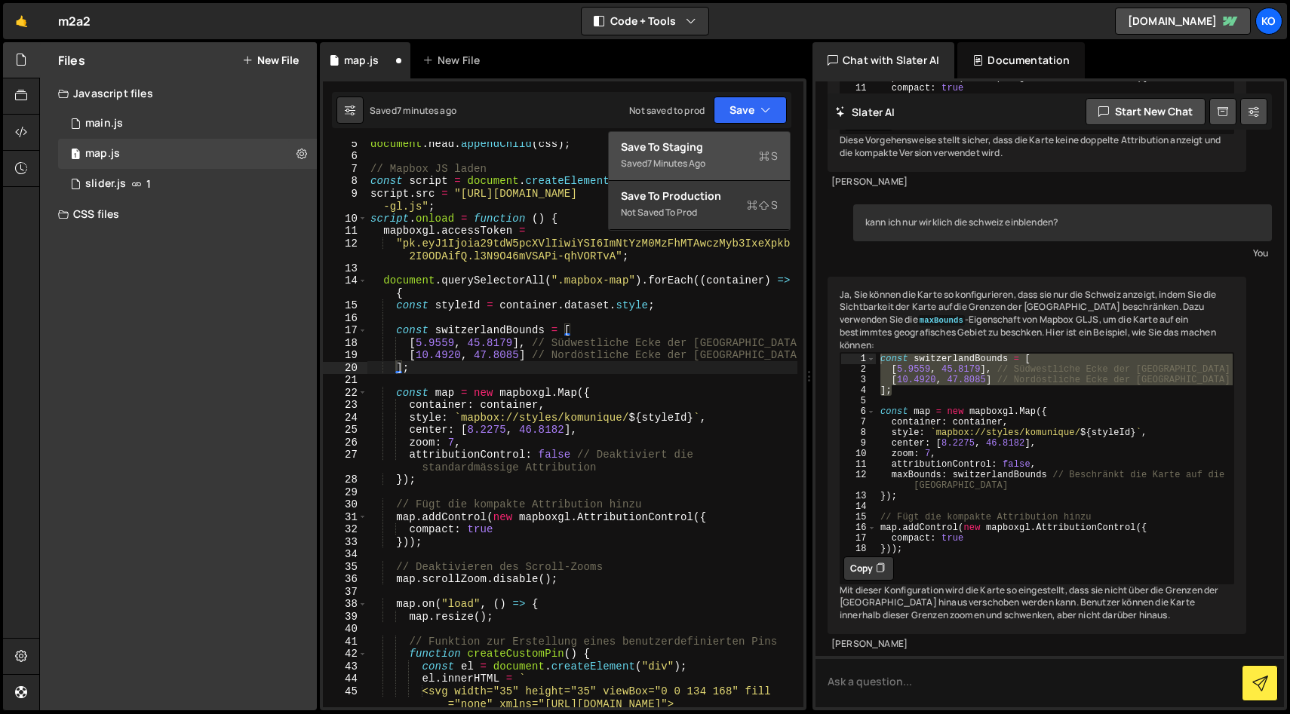
click at [636, 154] on div "Save to Staging S" at bounding box center [699, 147] width 157 height 15
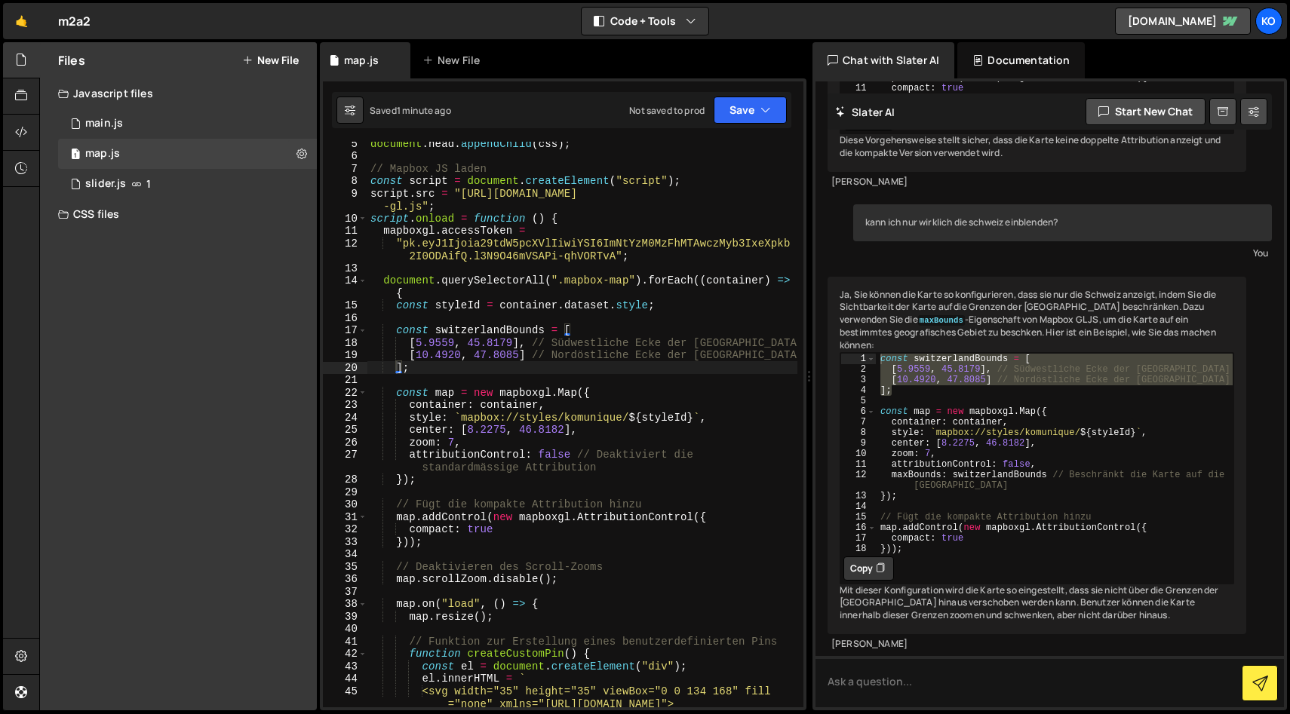
click at [517, 404] on div "document . head . appendChild ( css ) ; // Mapbox JS laden const script = docum…" at bounding box center [582, 482] width 430 height 690
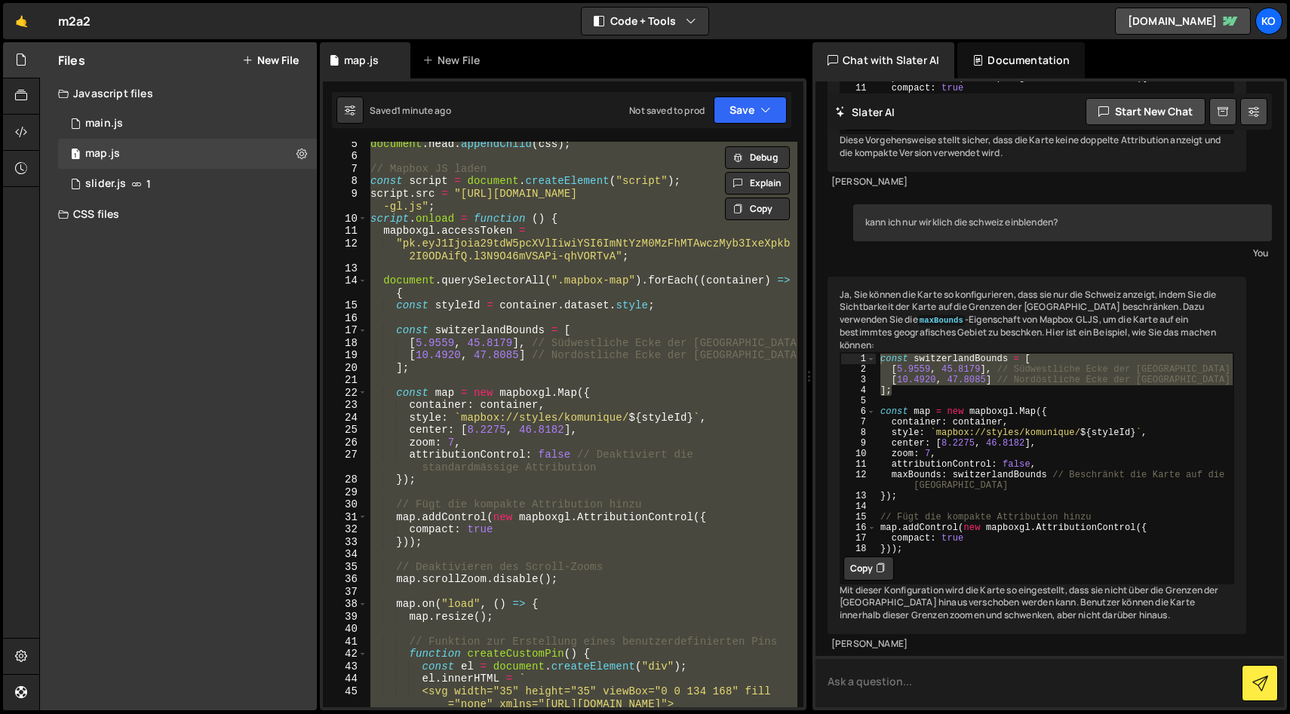
click at [842, 689] on textarea at bounding box center [1049, 681] width 468 height 51
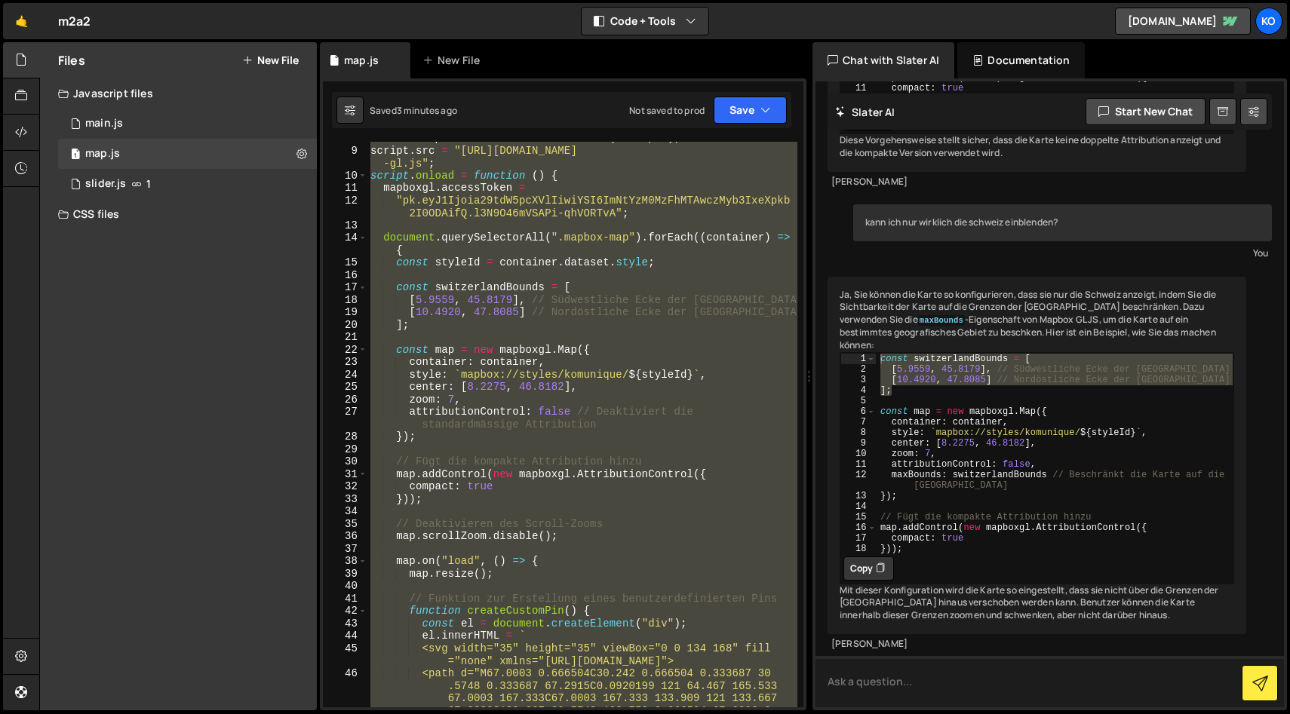
scroll to position [113, 0]
click at [486, 395] on div "script . src = "[URL][DOMAIN_NAME] -gl.js" ; script . onload = function ( ) { m…" at bounding box center [582, 425] width 430 height 566
type textarea "zoom: 7,"
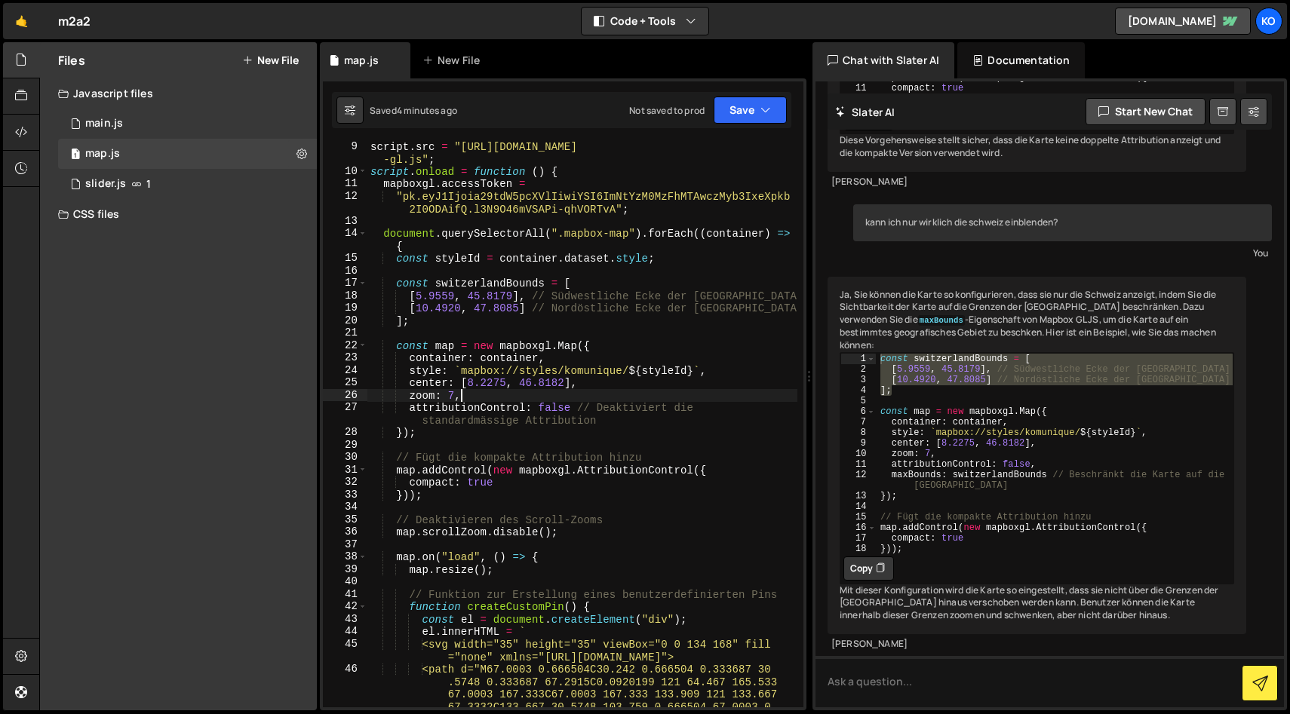
scroll to position [0, 2]
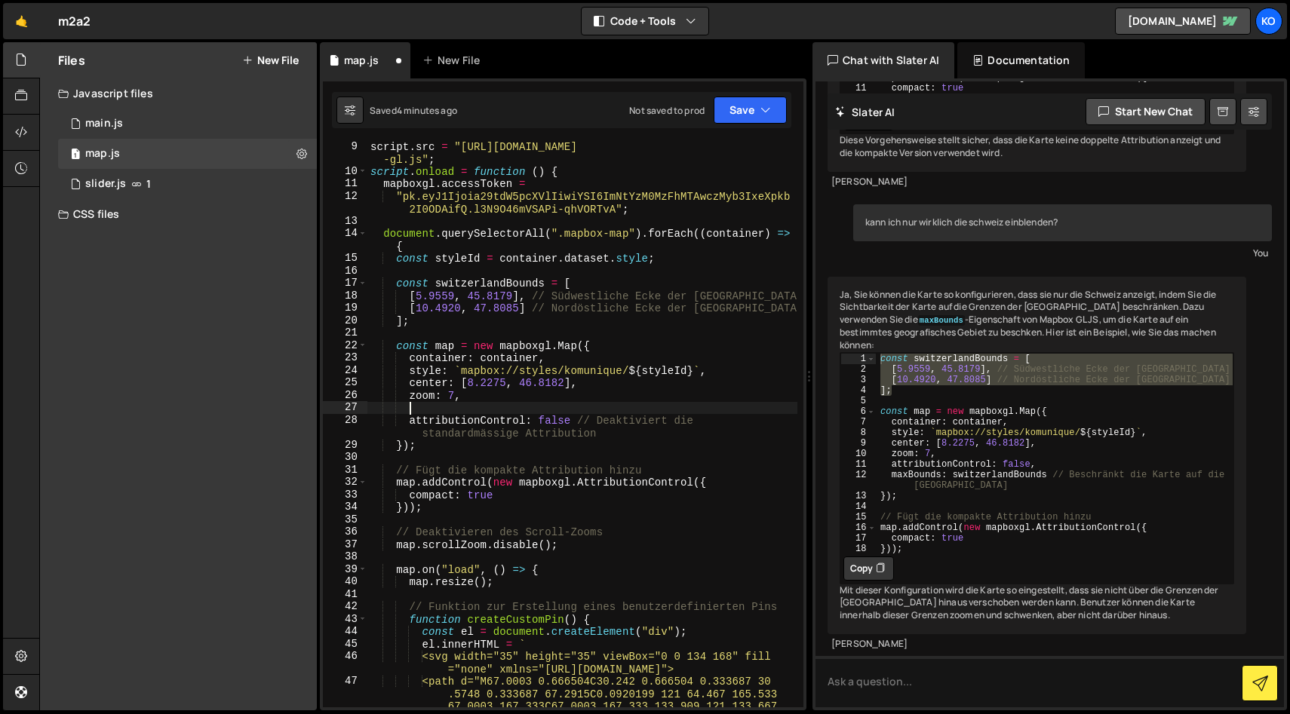
paste textarea "maxBounds: switzerlandBounds,"
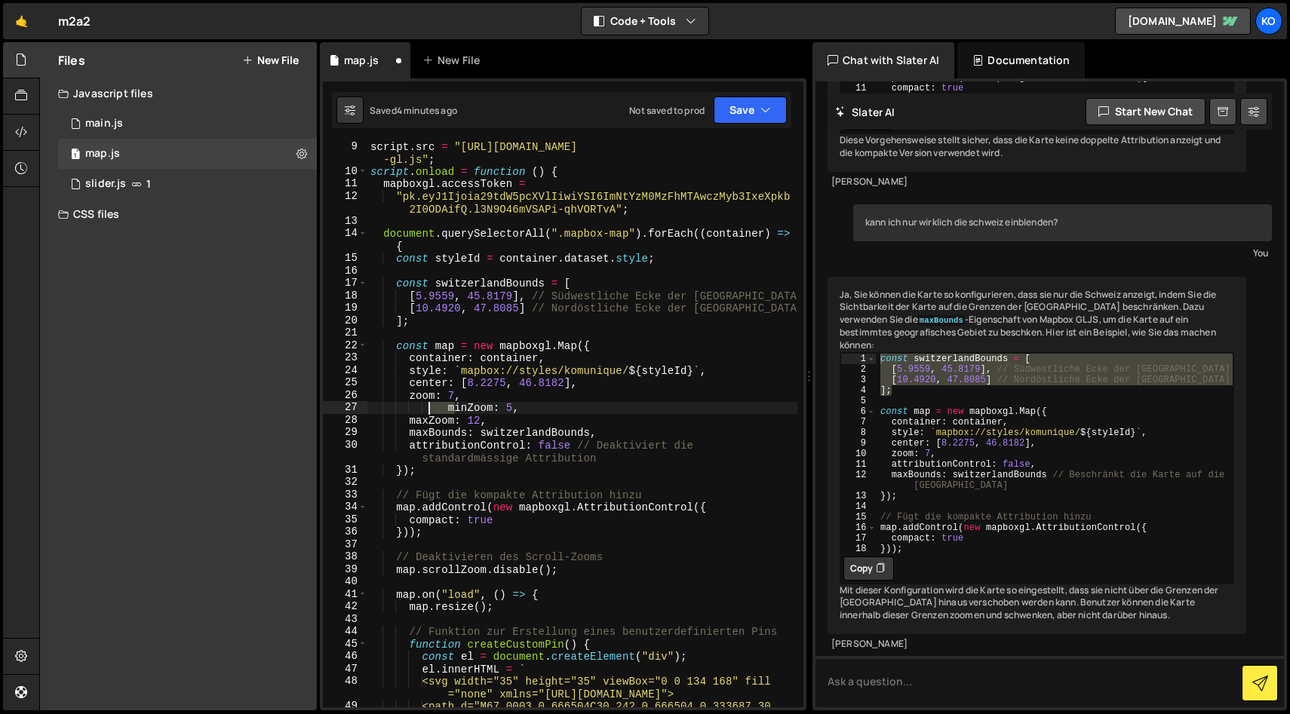
drag, startPoint x: 453, startPoint y: 404, endPoint x: 431, endPoint y: 404, distance: 21.1
click at [431, 404] on div "script . src = "[URL][DOMAIN_NAME][PERSON_NAME] -gl.js" ; script . onload = fun…" at bounding box center [582, 491] width 430 height 703
click at [443, 406] on div "script . src = "[URL][DOMAIN_NAME][PERSON_NAME] -gl.js" ; script . onload = fun…" at bounding box center [582, 425] width 430 height 566
drag, startPoint x: 449, startPoint y: 410, endPoint x: 345, endPoint y: 405, distance: 104.2
click at [342, 405] on div "minZoom: 5, 9 10 11 12 13 14 15 16 17 18 19 20 21 22 23 24 25 26 27 28 29 30 31…" at bounding box center [563, 425] width 480 height 566
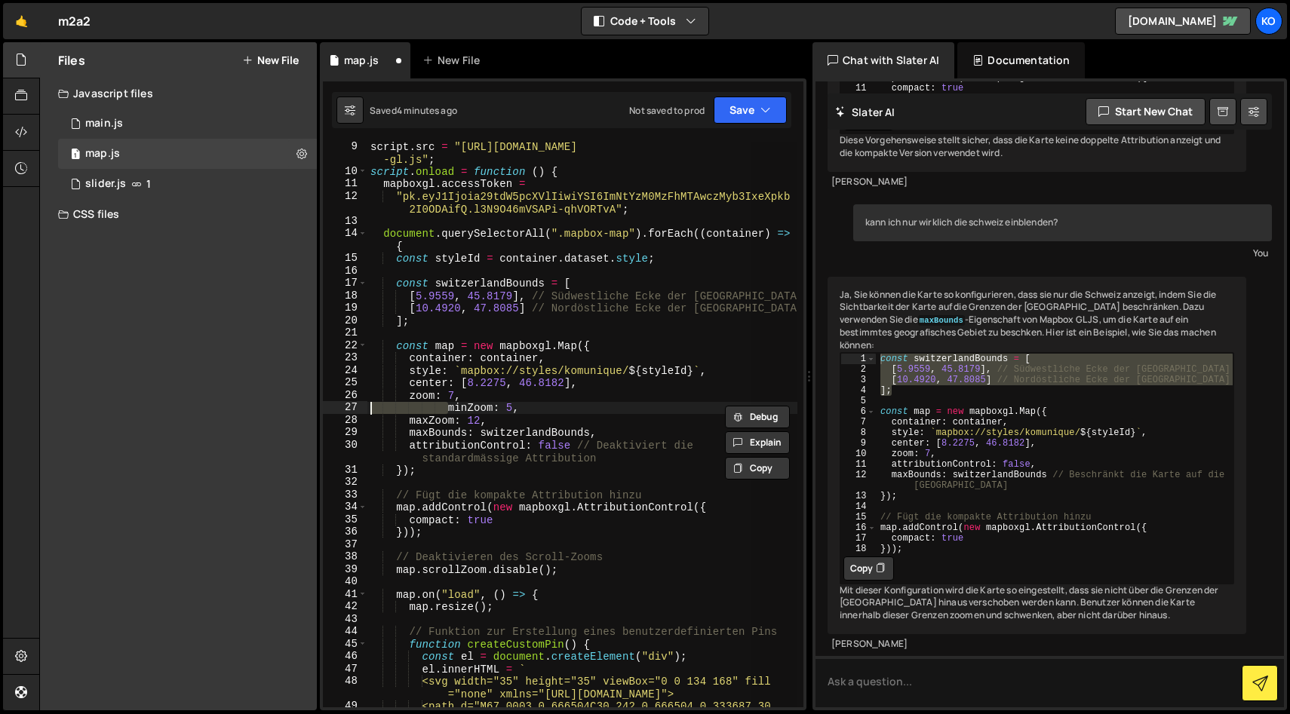
click at [444, 412] on div "script . src = "[URL][DOMAIN_NAME][PERSON_NAME] -gl.js" ; script . onload = fun…" at bounding box center [582, 425] width 430 height 566
drag, startPoint x: 447, startPoint y: 411, endPoint x: 358, endPoint y: 409, distance: 89.8
click at [358, 409] on div "minZoom: 5, 9 10 11 12 13 14 15 16 17 18 19 20 21 22 23 24 25 26 27 28 29 30 31…" at bounding box center [563, 425] width 480 height 566
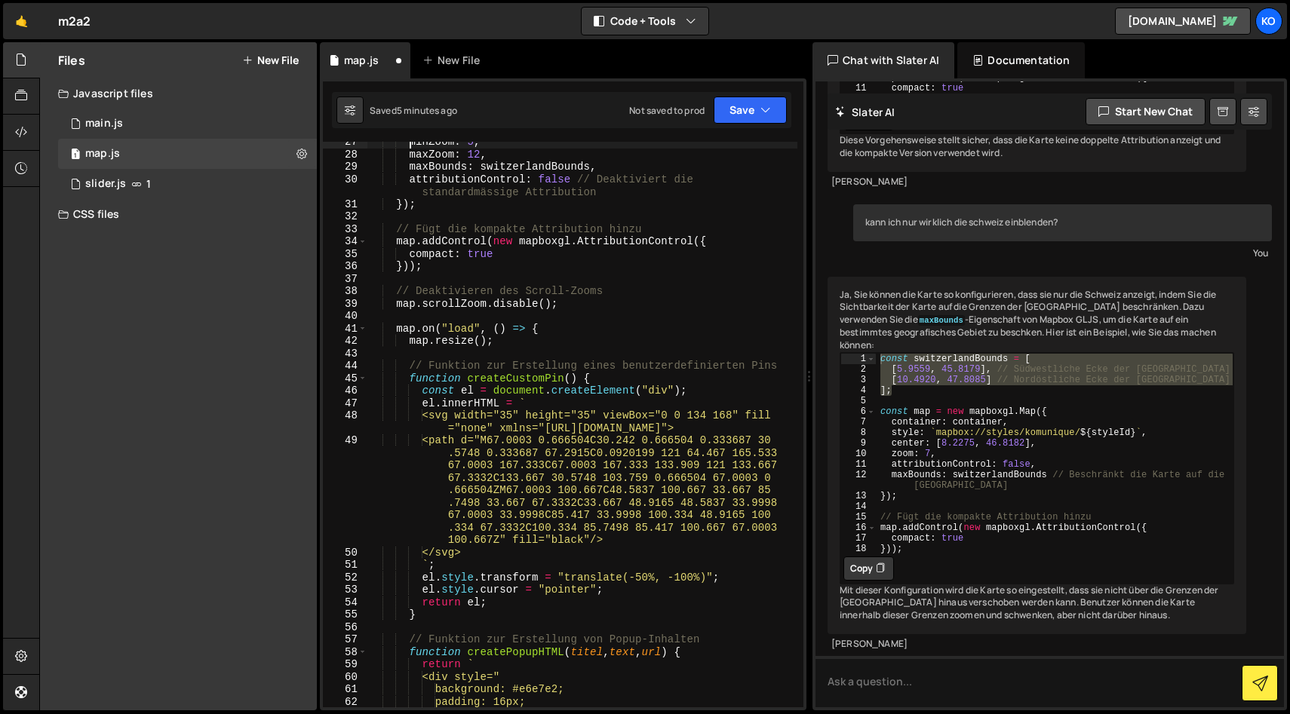
scroll to position [380, 0]
click at [502, 341] on div "minZoom : 5 , maxZoom : 12 , maxBounds : switzerlandBounds , attributionControl…" at bounding box center [582, 430] width 430 height 591
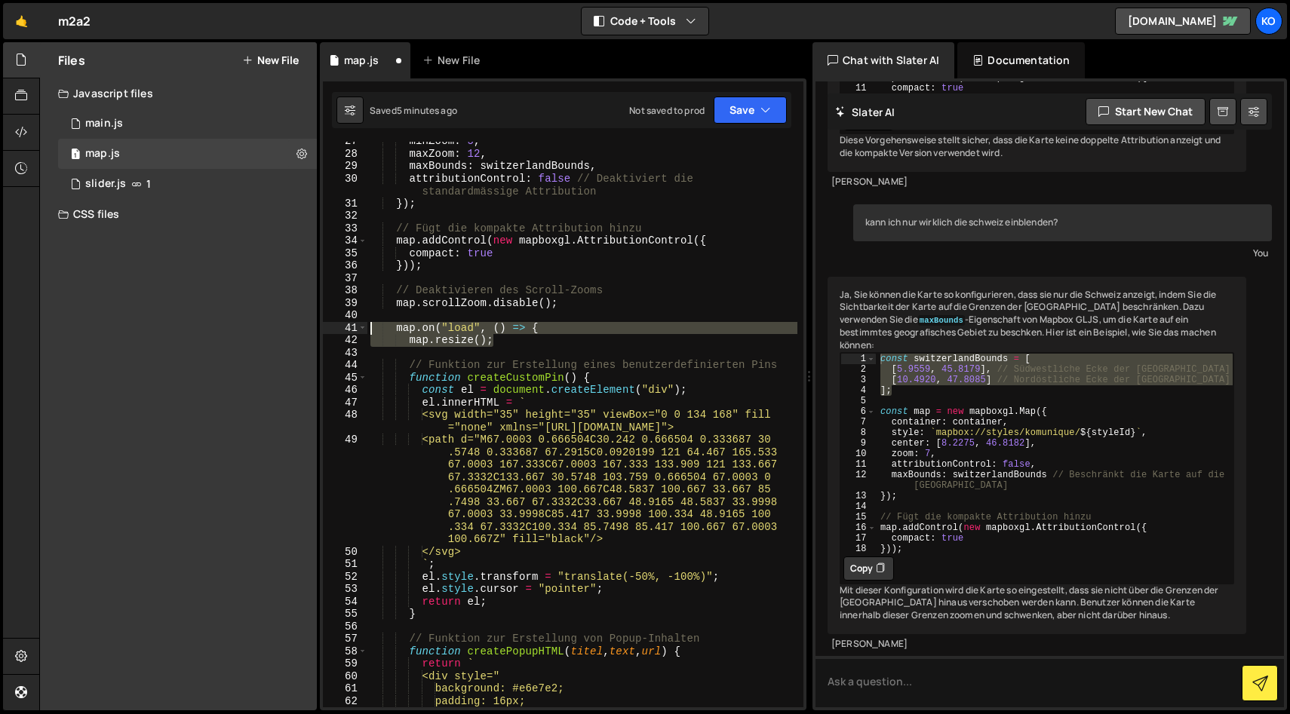
drag, startPoint x: 513, startPoint y: 341, endPoint x: 353, endPoint y: 324, distance: 160.8
click at [353, 324] on div "map.resize(); 27 28 29 30 31 32 33 34 35 36 37 38 39 40 41 42 43 44 45 46 47 48…" at bounding box center [563, 425] width 480 height 566
paste textarea
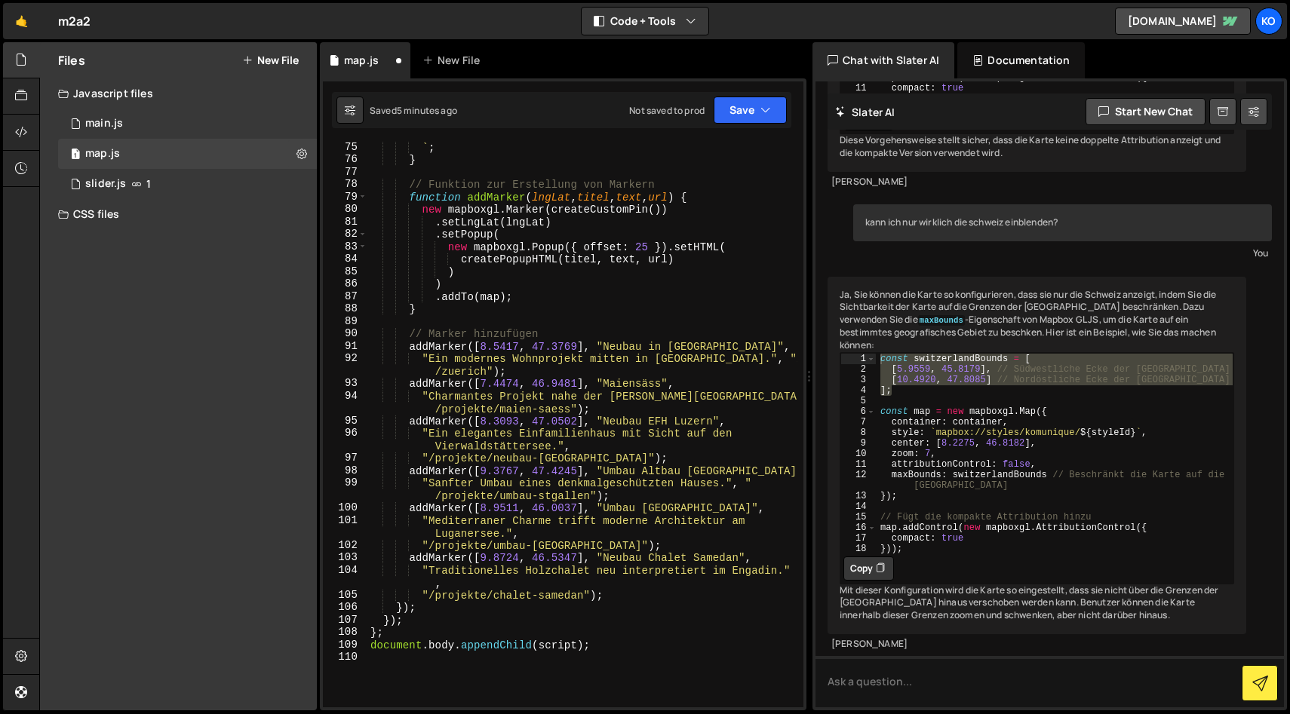
scroll to position [1161, 0]
click at [751, 109] on button "Save" at bounding box center [750, 110] width 73 height 27
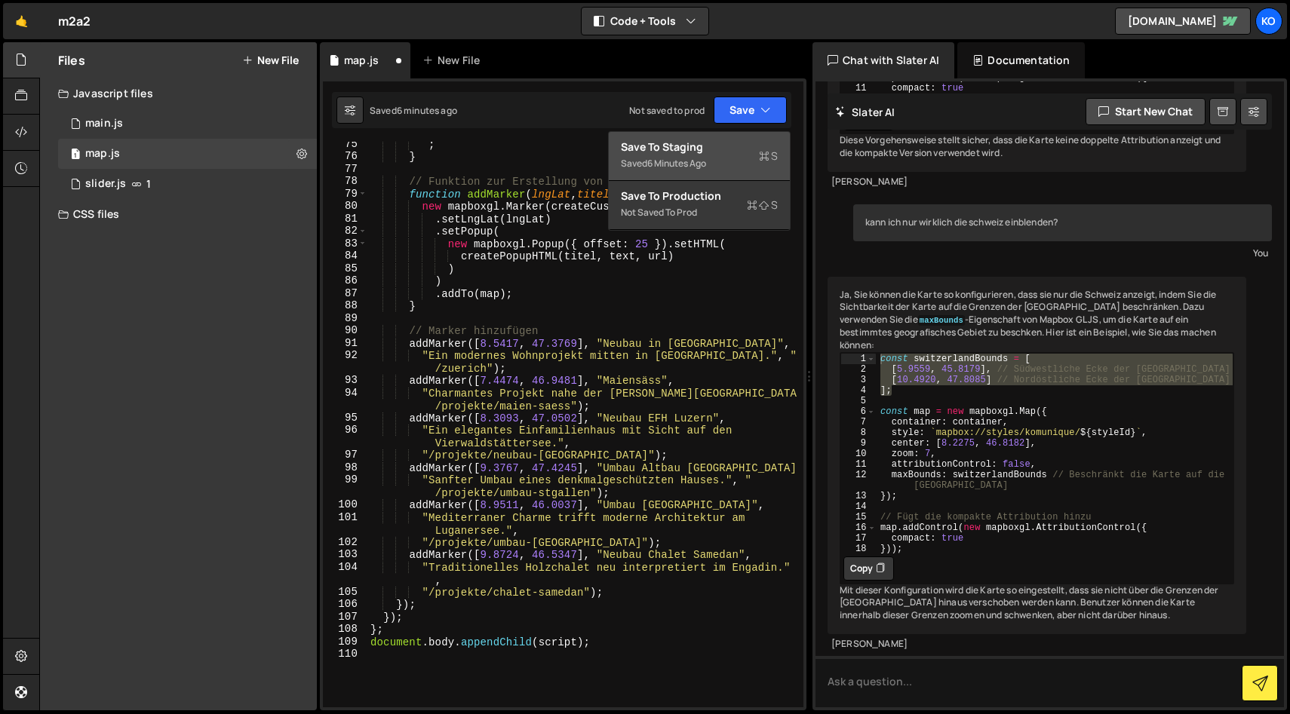
click at [668, 151] on div "Save to Staging S" at bounding box center [699, 147] width 157 height 15
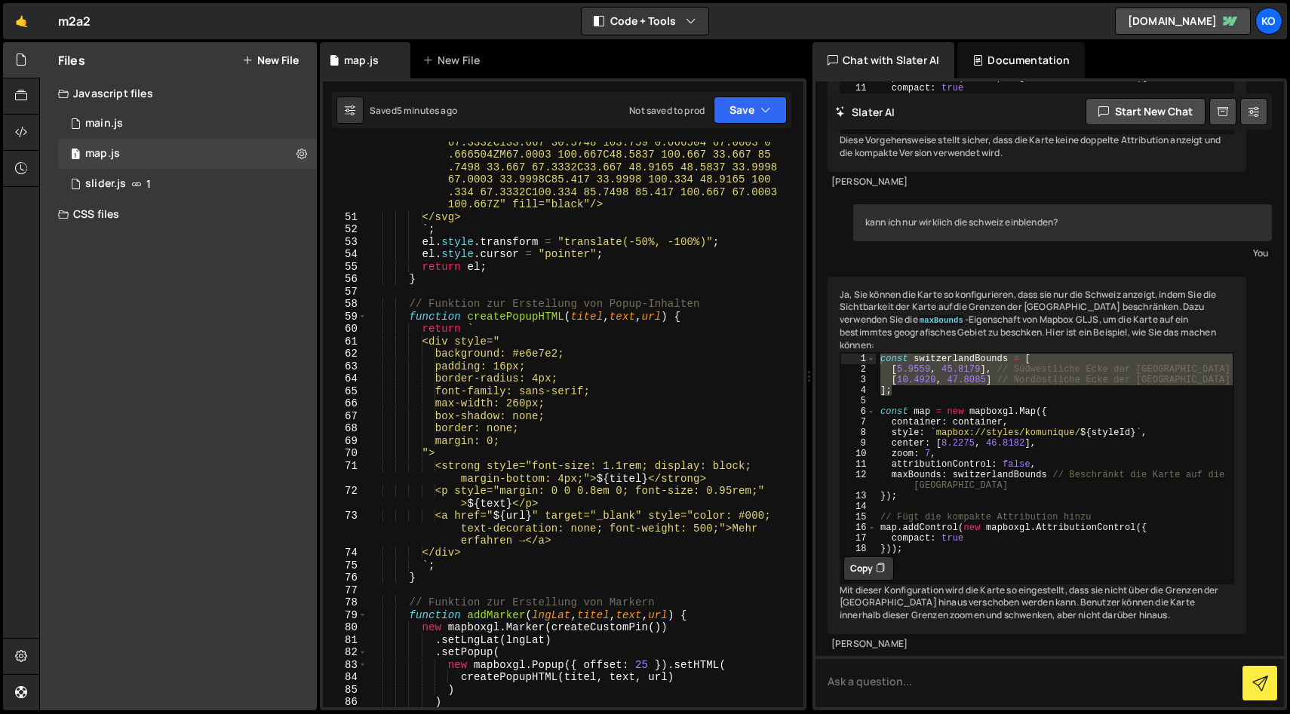
scroll to position [740, 0]
drag, startPoint x: 602, startPoint y: 393, endPoint x: 532, endPoint y: 389, distance: 69.5
click at [532, 389] on div "<path d="M67.0003 0.666504C30.242 0.666504 0.333687 30 .5748 0.333687 67.2915C0…" at bounding box center [582, 444] width 430 height 690
paste textarea "'Montserrat',"
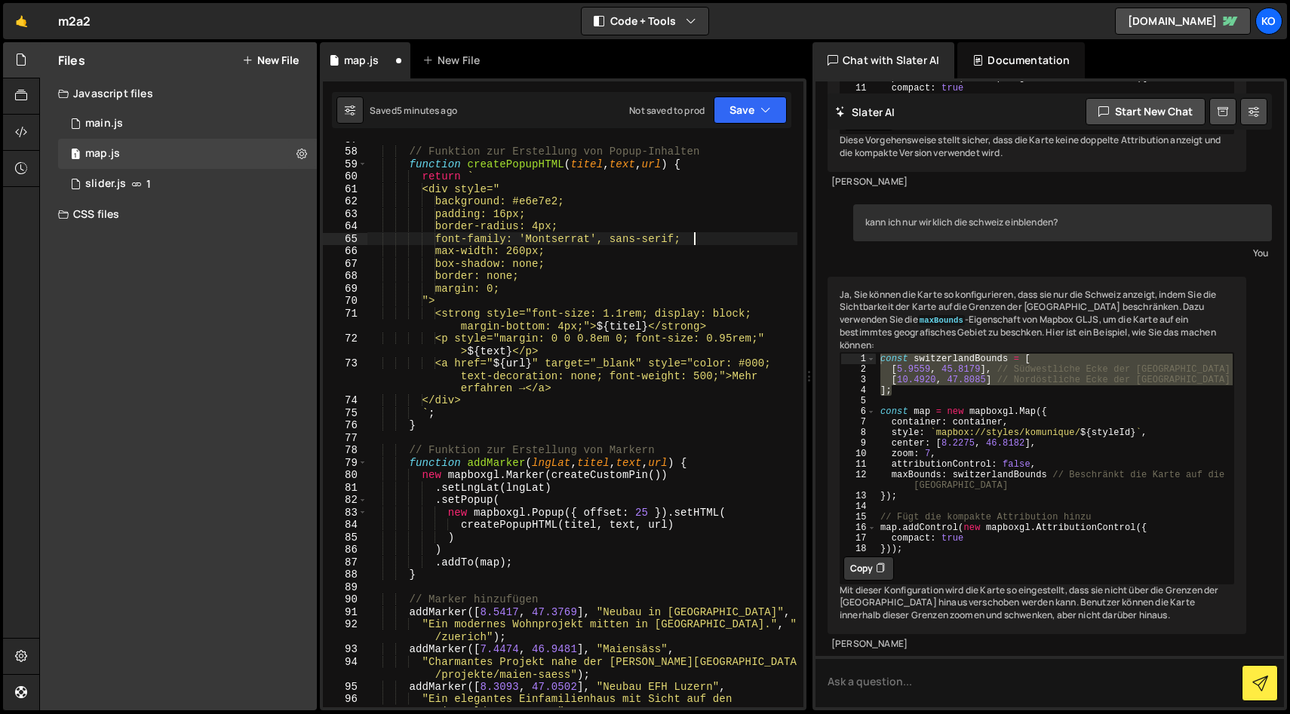
scroll to position [895, 0]
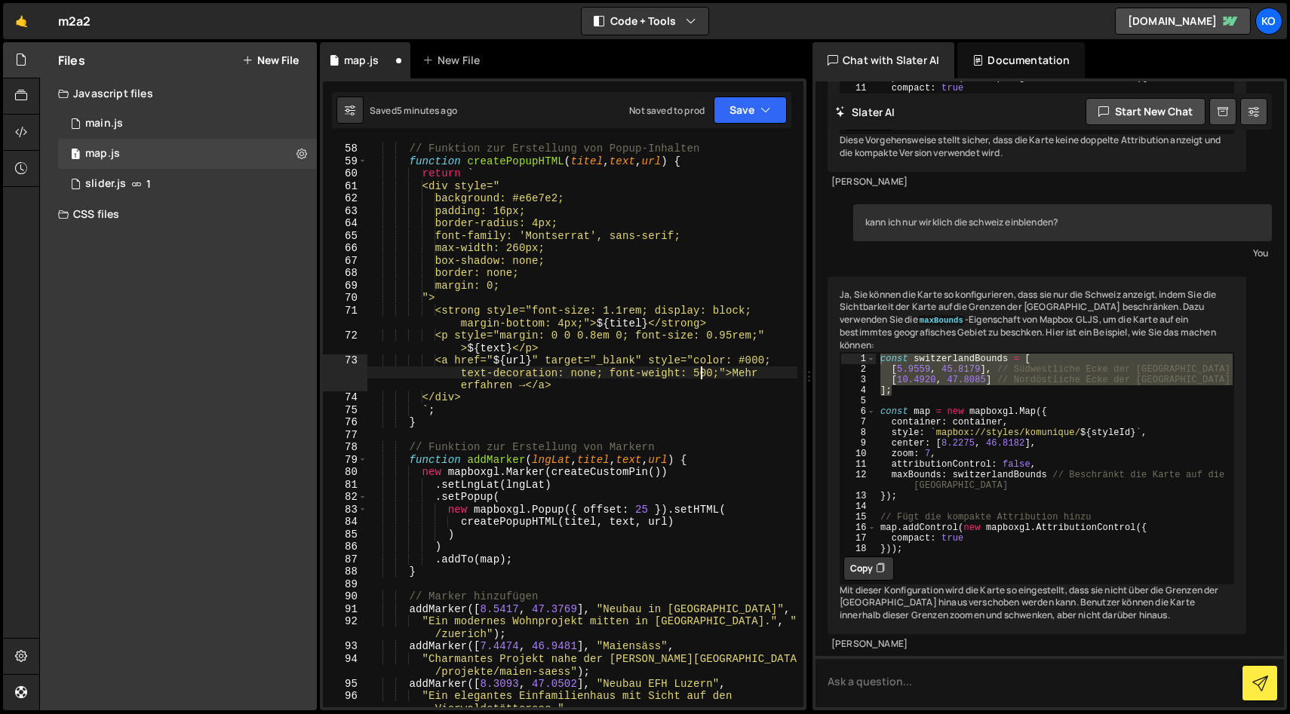
click at [698, 377] on div "// Funktion zur Erstellung von Popup-Inhalten function createPopupHTML ( titel …" at bounding box center [582, 431] width 430 height 603
click at [620, 402] on div "// Funktion zur Erstellung von Popup-Inhalten function createPopupHTML ( titel …" at bounding box center [582, 431] width 430 height 603
click at [741, 109] on button "Save" at bounding box center [750, 110] width 73 height 27
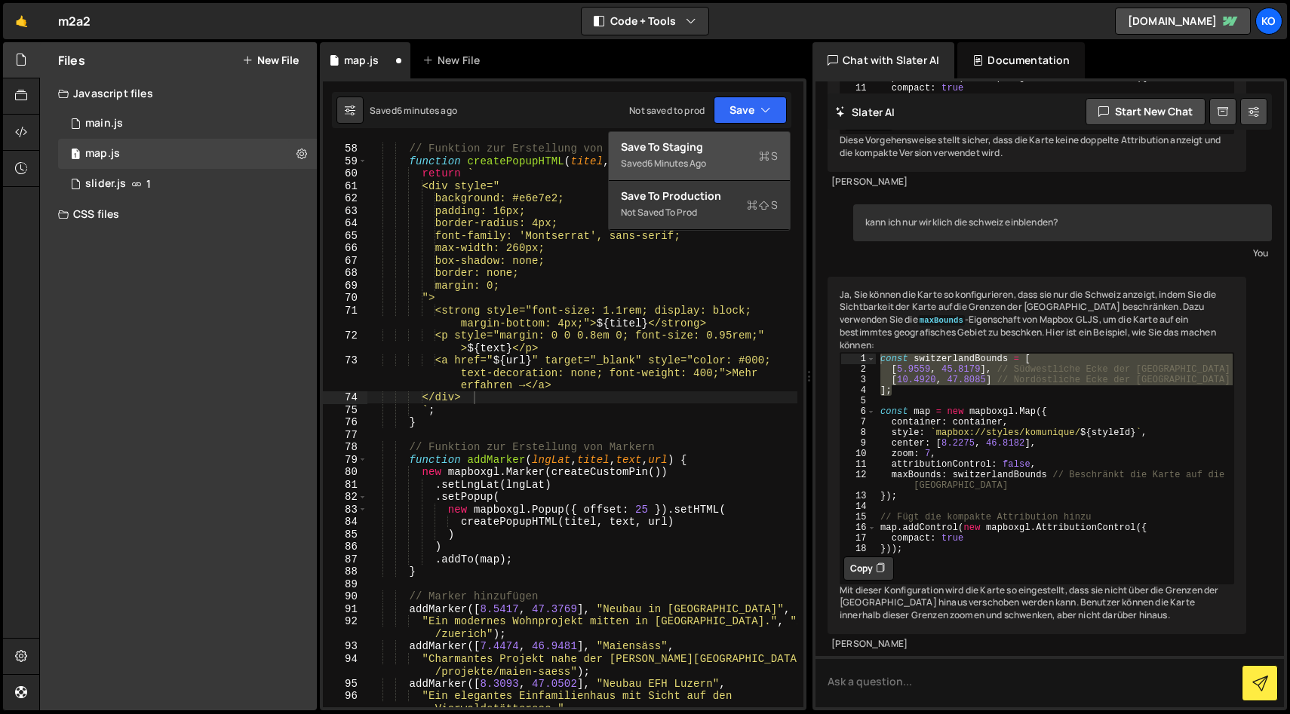
click at [655, 143] on div "Save to Staging S" at bounding box center [699, 147] width 157 height 15
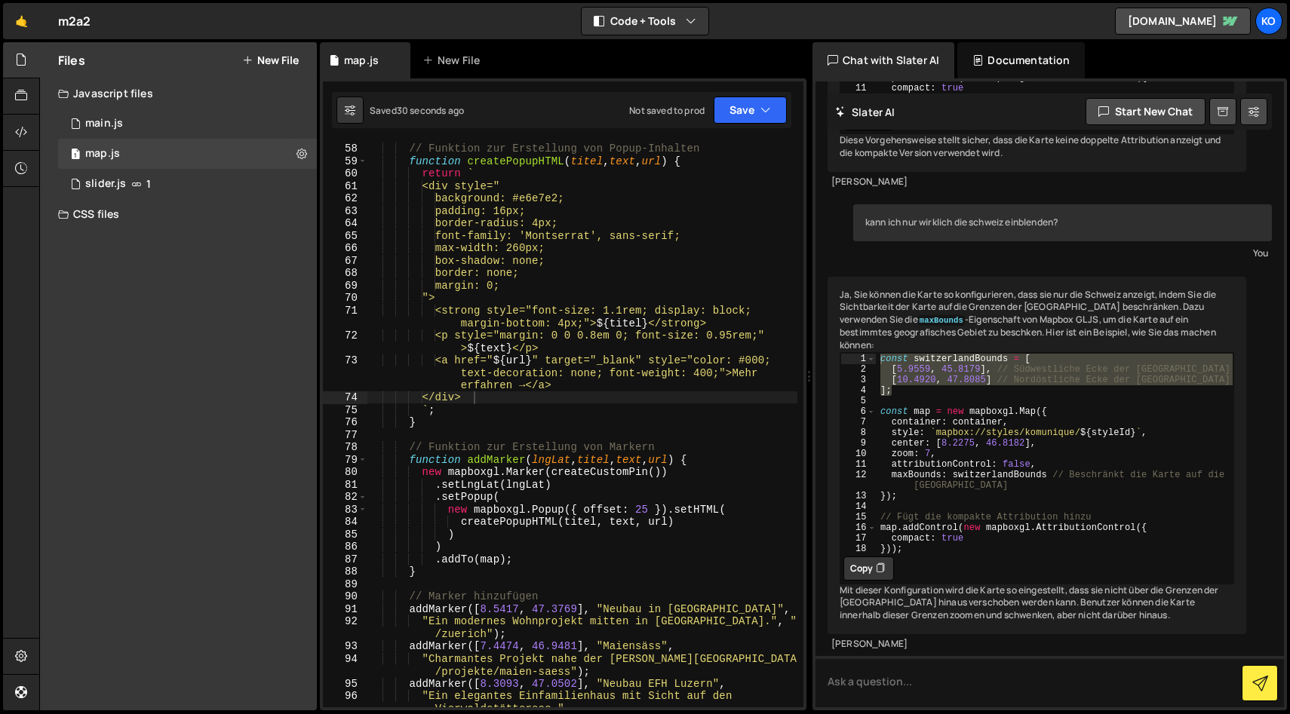
click at [643, 341] on div "// Funktion zur Erstellung von Popup-Inhalten function createPopupHTML ( titel …" at bounding box center [582, 431] width 430 height 603
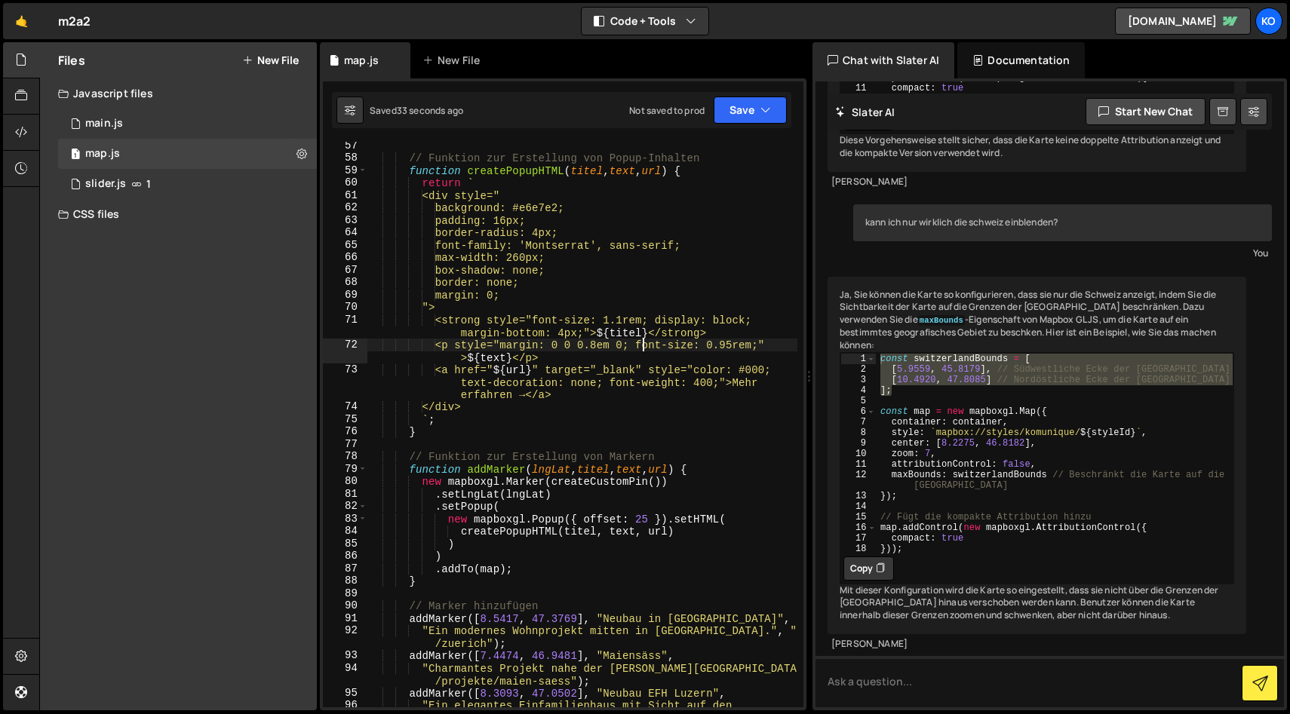
scroll to position [884, 0]
click at [634, 321] on div "// Funktion zur Erstellung von Popup-Inhalten function createPopupHTML ( titel …" at bounding box center [582, 442] width 430 height 603
click at [665, 287] on div "// Funktion zur Erstellung von Popup-Inhalten function createPopupHTML ( titel …" at bounding box center [582, 442] width 430 height 603
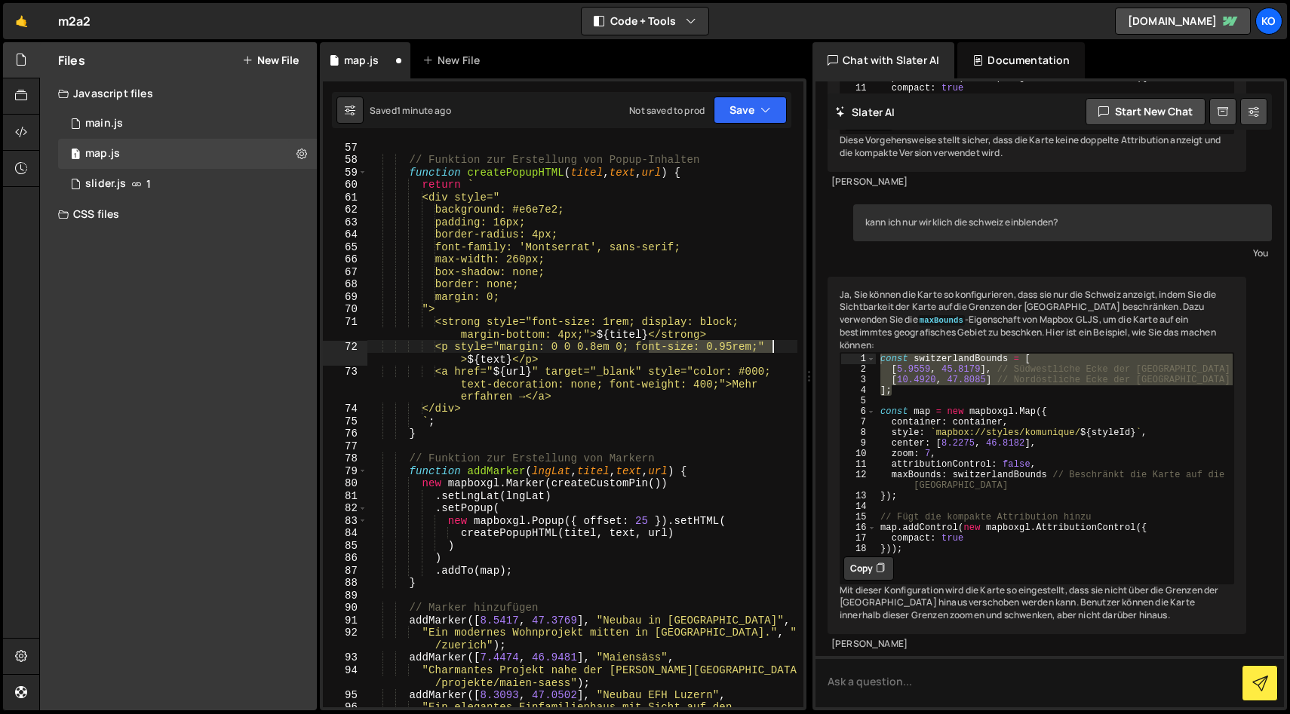
drag, startPoint x: 648, startPoint y: 347, endPoint x: 769, endPoint y: 347, distance: 120.7
click at [769, 347] on div "// Funktion zur Erstellung von Popup-Inhalten function createPopupHTML ( titel …" at bounding box center [582, 442] width 430 height 603
click at [652, 327] on div "// Funktion zur Erstellung von Popup-Inhalten function createPopupHTML ( titel …" at bounding box center [582, 442] width 430 height 603
click at [741, 347] on div "// Funktion zur Erstellung von Popup-Inhalten function createPopupHTML ( titel …" at bounding box center [582, 442] width 430 height 603
click at [744, 351] on div "// Funktion zur Erstellung von Popup-Inhalten function createPopupHTML ( titel …" at bounding box center [582, 442] width 430 height 603
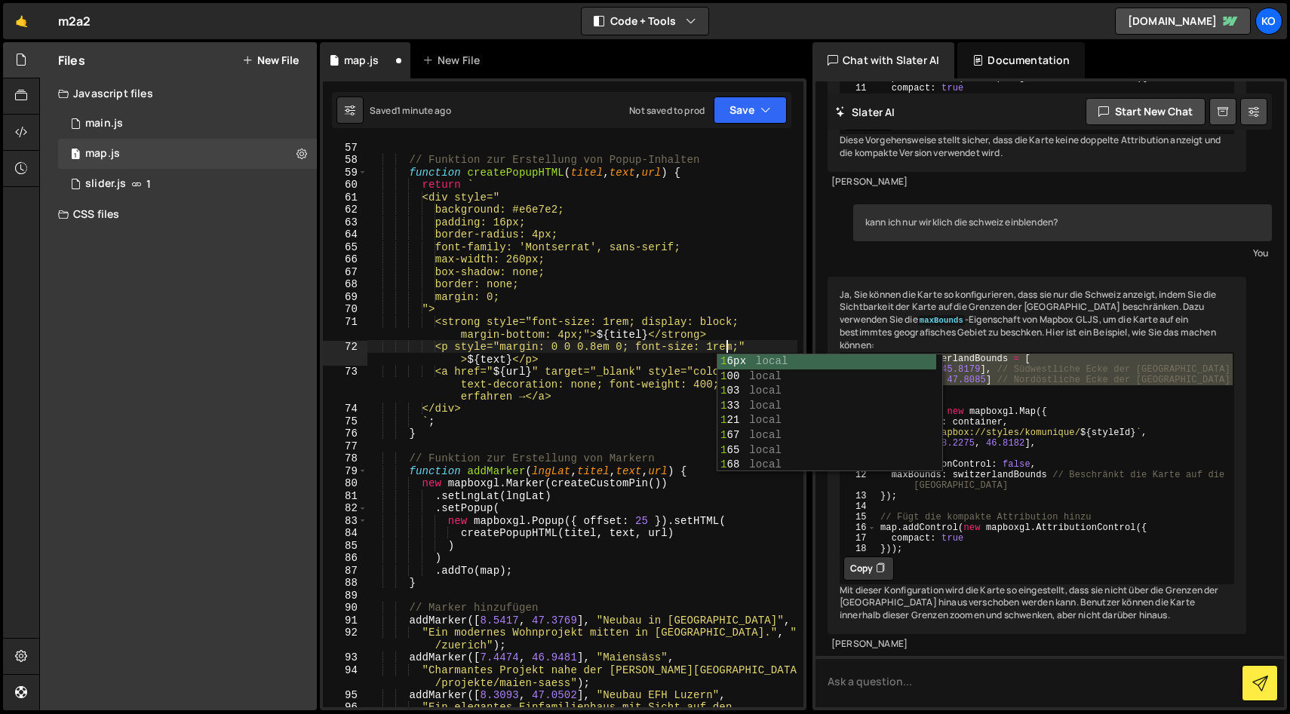
scroll to position [0, 24]
click at [618, 364] on div "// Funktion zur Erstellung von Popup-Inhalten function createPopupHTML ( titel …" at bounding box center [582, 442] width 430 height 603
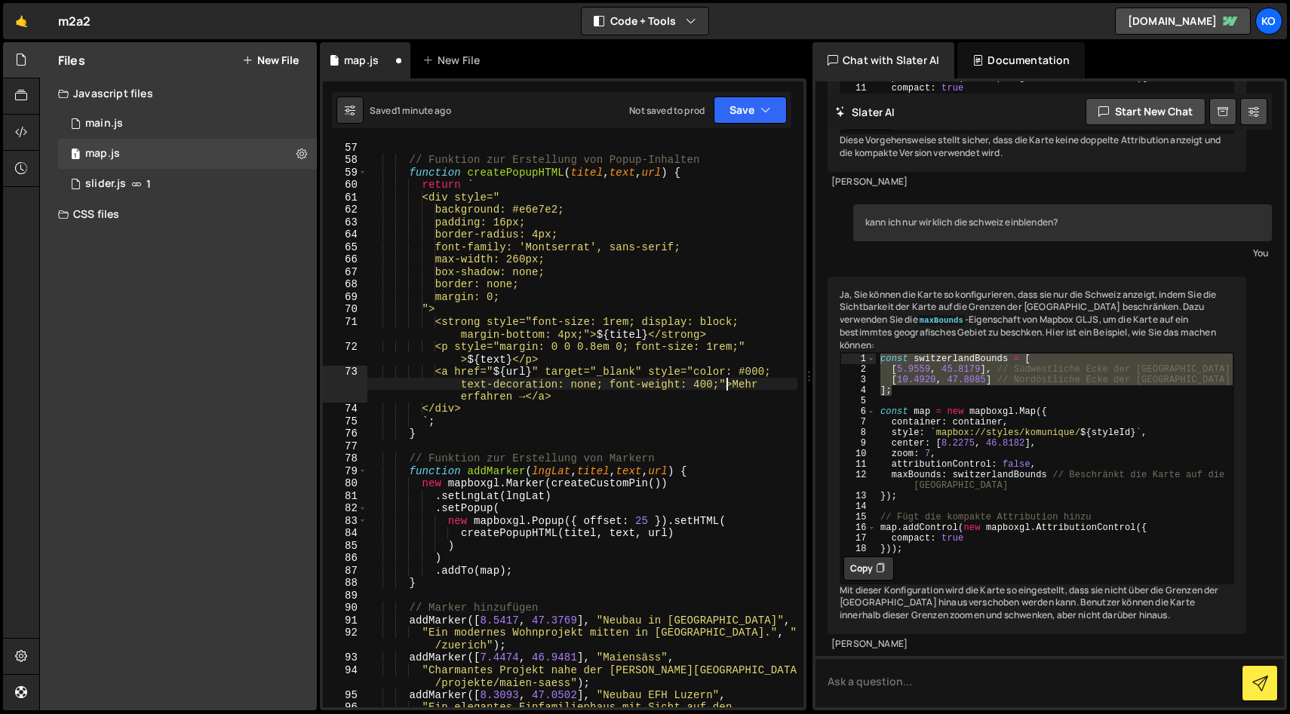
click at [723, 384] on div "// Funktion zur Erstellung von Popup-Inhalten function createPopupHTML ( titel …" at bounding box center [582, 442] width 430 height 603
drag, startPoint x: 652, startPoint y: 345, endPoint x: 750, endPoint y: 343, distance: 98.1
click at [750, 343] on div "// Funktion zur Erstellung von Popup-Inhalten function createPopupHTML ( titel …" at bounding box center [582, 442] width 430 height 603
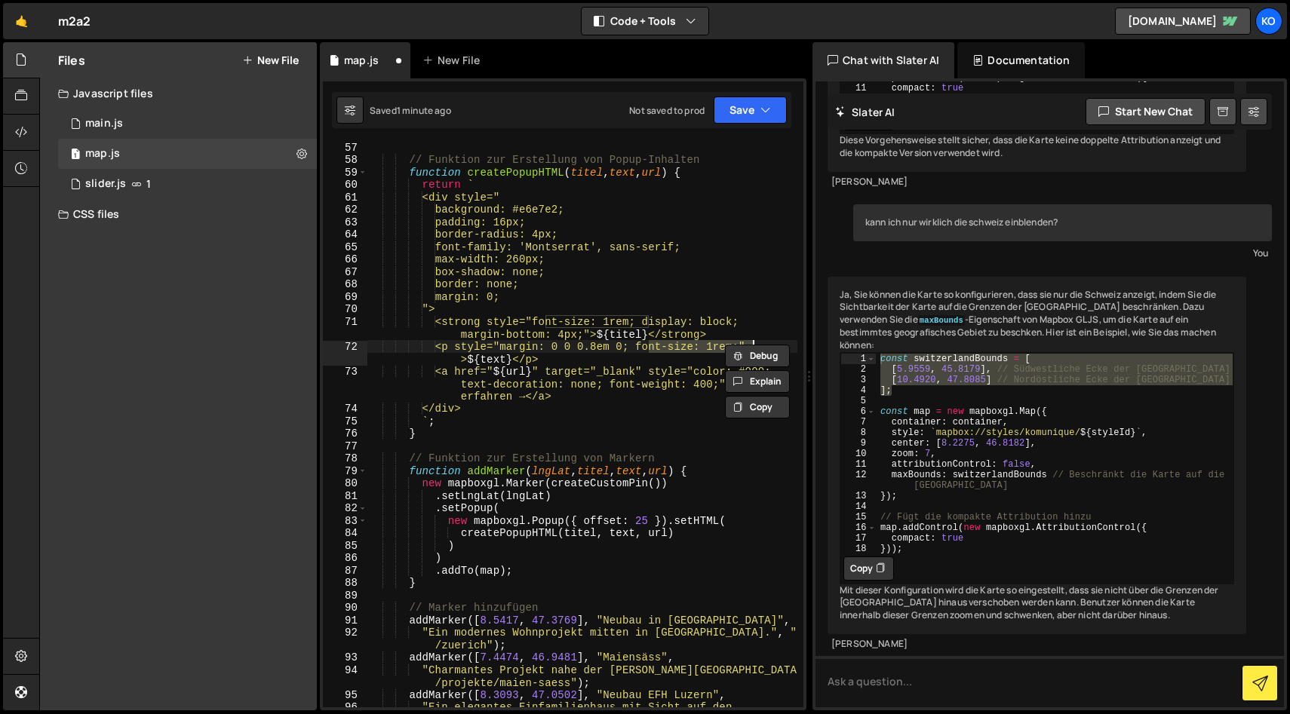
click at [626, 361] on div "// Funktion zur Erstellung von Popup-Inhalten function createPopupHTML ( titel …" at bounding box center [582, 442] width 430 height 603
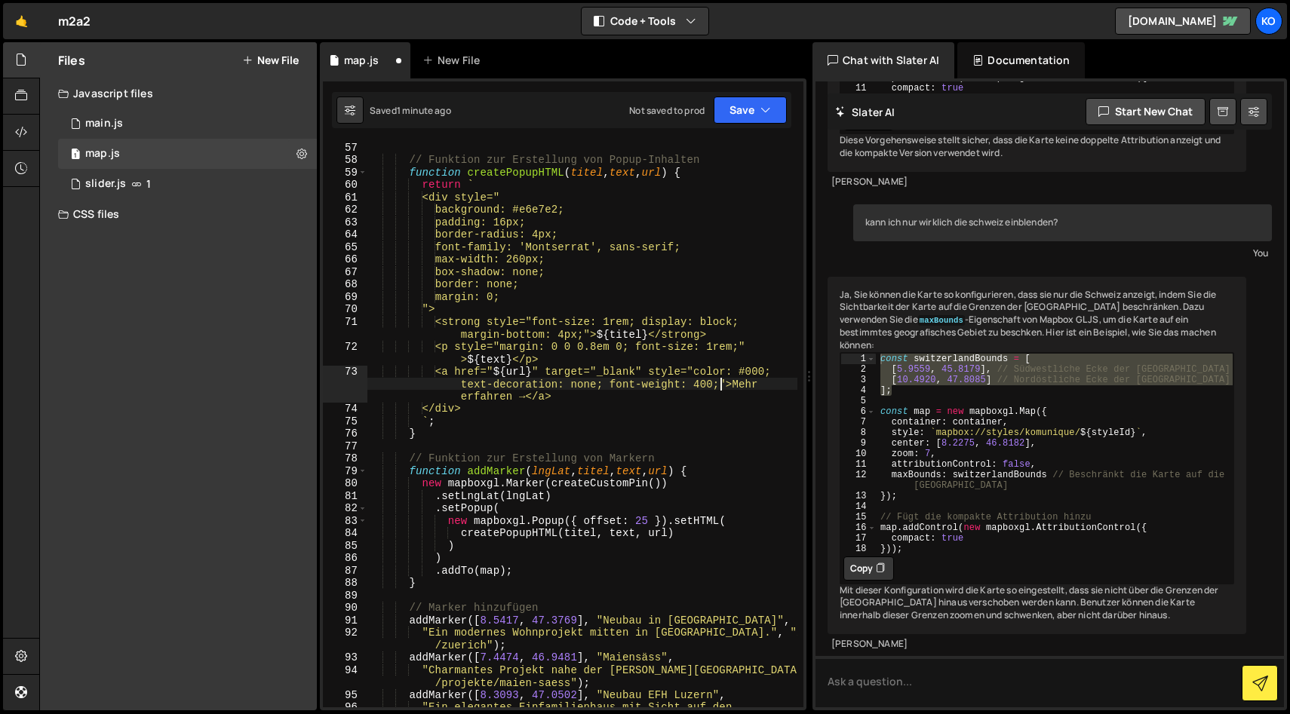
click at [719, 383] on div "// Funktion zur Erstellung von Popup-Inhalten function createPopupHTML ( titel …" at bounding box center [582, 442] width 430 height 603
paste textarea "font-size: 1rem;"
click at [468, 394] on div "// Funktion zur Erstellung von Popup-Inhalten function createPopupHTML ( titel …" at bounding box center [582, 442] width 430 height 603
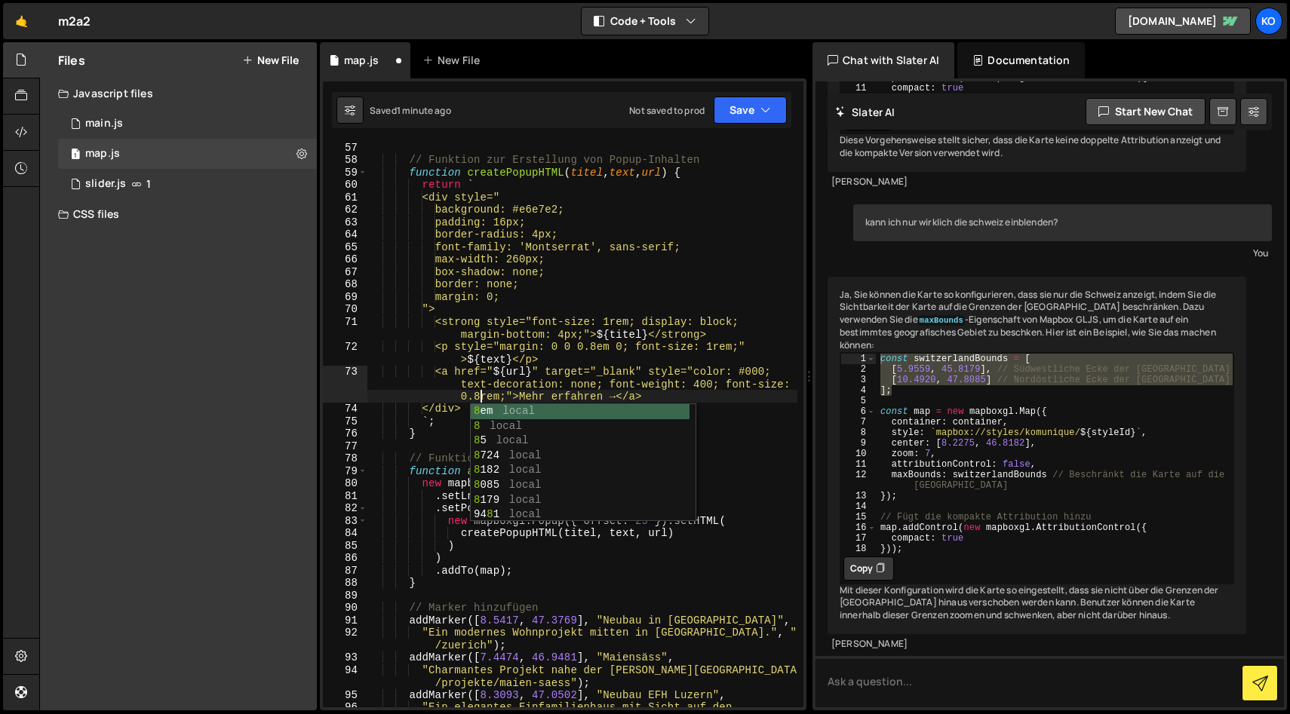
scroll to position [0, 54]
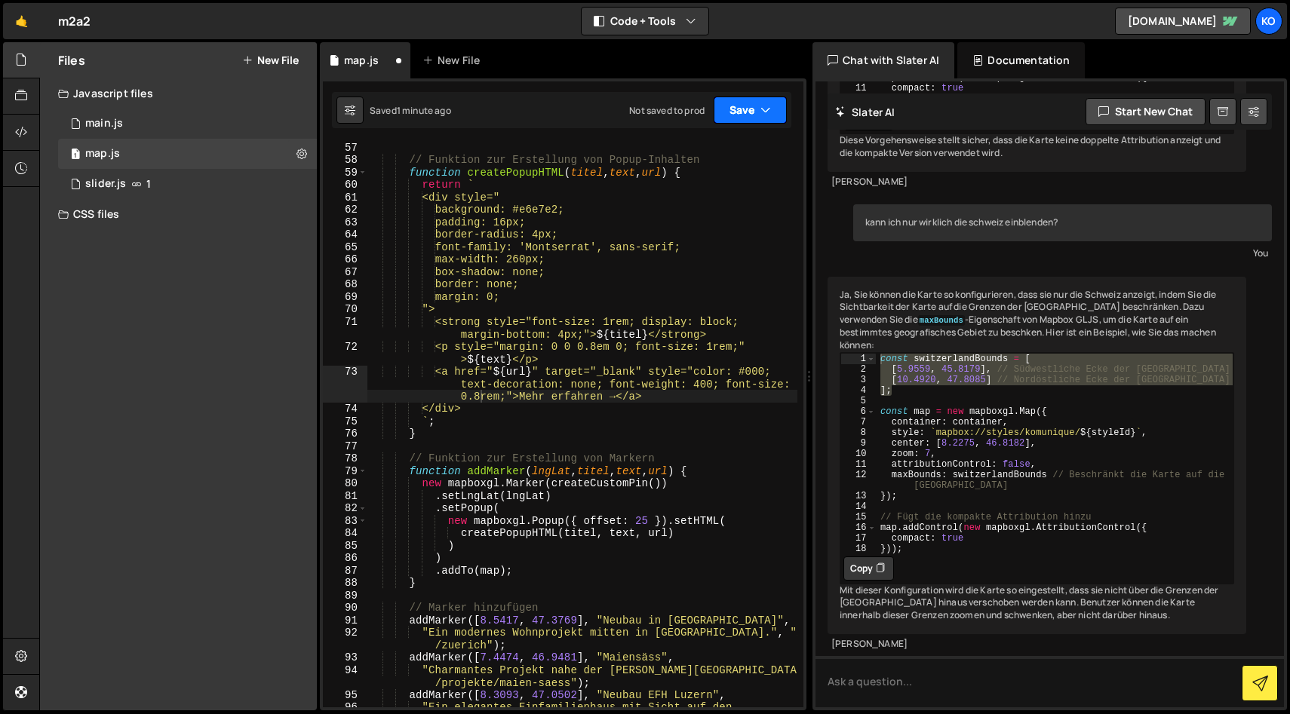
click at [742, 113] on button "Save" at bounding box center [750, 110] width 73 height 27
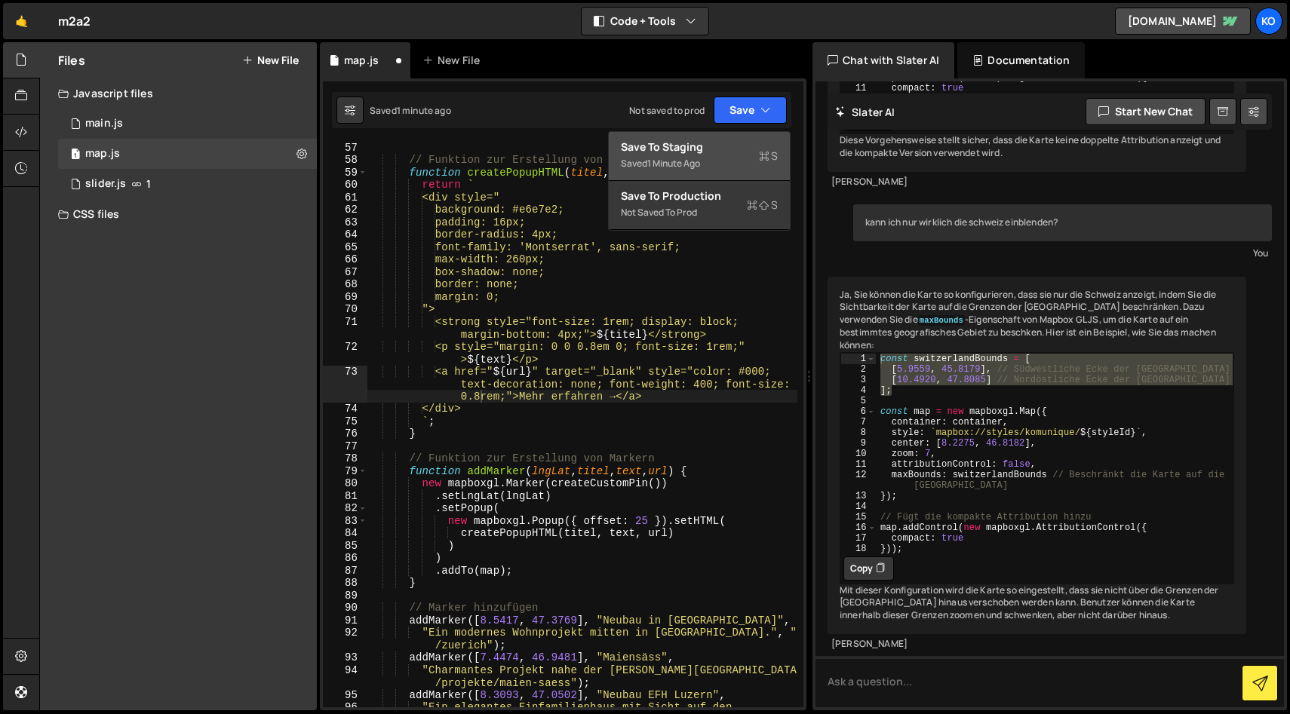
click at [637, 154] on div "Save to Staging S" at bounding box center [699, 147] width 157 height 15
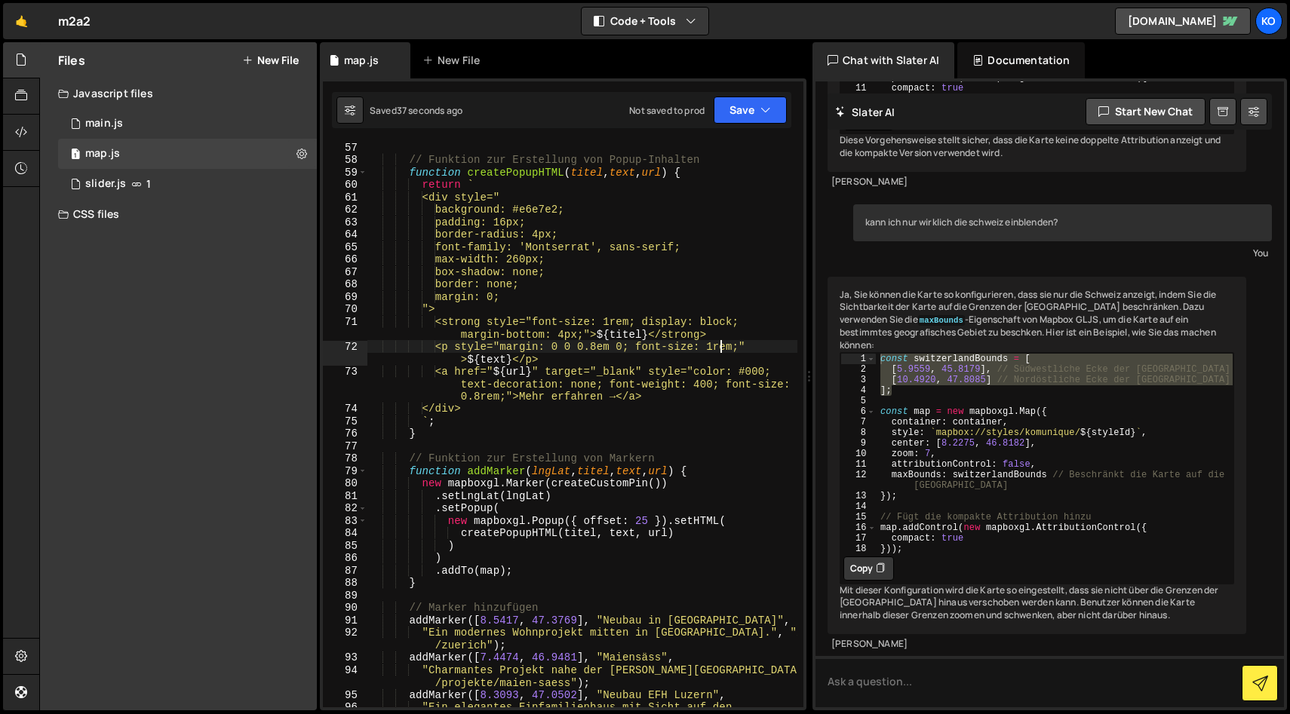
scroll to position [0, 32]
click at [723, 343] on div "// Funktion zur Erstellung von Popup-Inhalten function createPopupHTML ( titel …" at bounding box center [582, 442] width 430 height 603
click at [726, 348] on div "// Funktion zur Erstellung von Popup-Inhalten function createPopupHTML ( titel …" at bounding box center [582, 442] width 430 height 603
click at [591, 382] on div "// Funktion zur Erstellung von Popup-Inhalten function createPopupHTML ( titel …" at bounding box center [582, 442] width 430 height 603
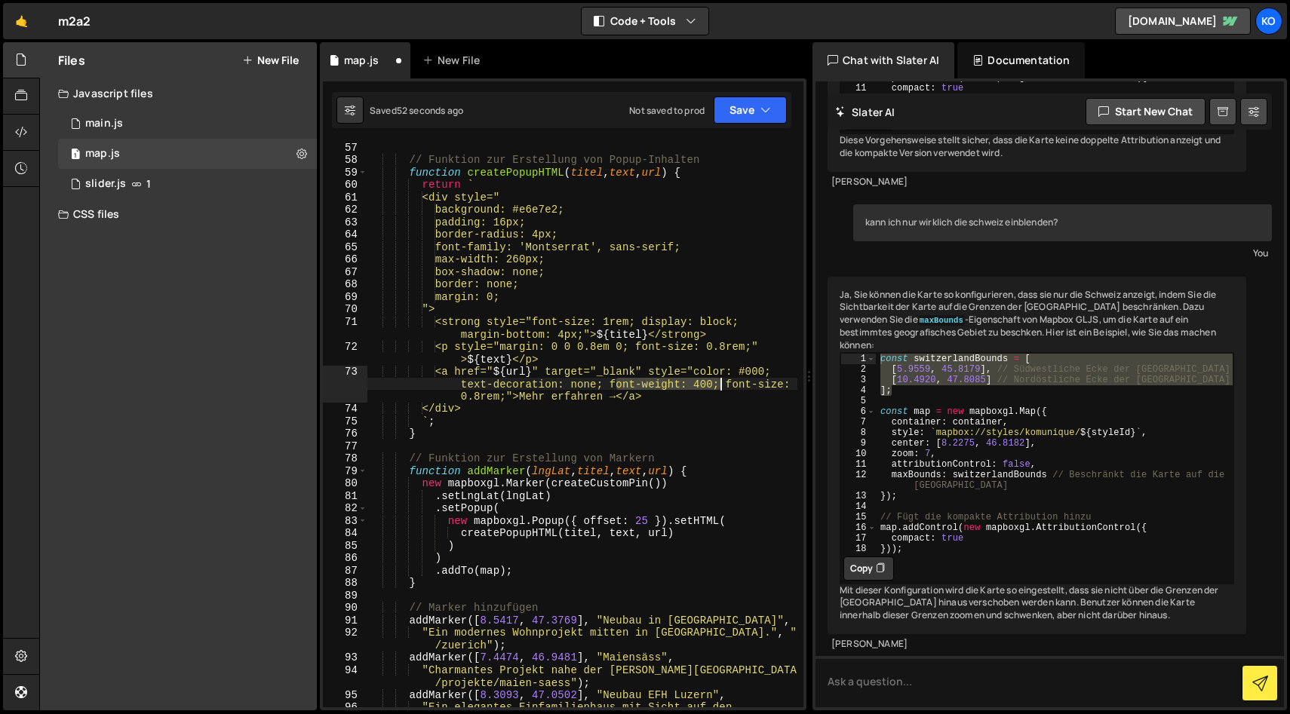
drag, startPoint x: 613, startPoint y: 387, endPoint x: 720, endPoint y: 382, distance: 106.4
click at [720, 382] on div "// Funktion zur Erstellung von Popup-Inhalten function createPopupHTML ( titel …" at bounding box center [582, 442] width 430 height 603
click at [612, 386] on div "// Funktion zur Erstellung von Popup-Inhalten function createPopupHTML ( titel …" at bounding box center [582, 442] width 430 height 603
click at [716, 383] on div "// Funktion zur Erstellung von Popup-Inhalten function createPopupHTML ( titel …" at bounding box center [582, 442] width 430 height 603
drag, startPoint x: 720, startPoint y: 385, endPoint x: 611, endPoint y: 381, distance: 109.5
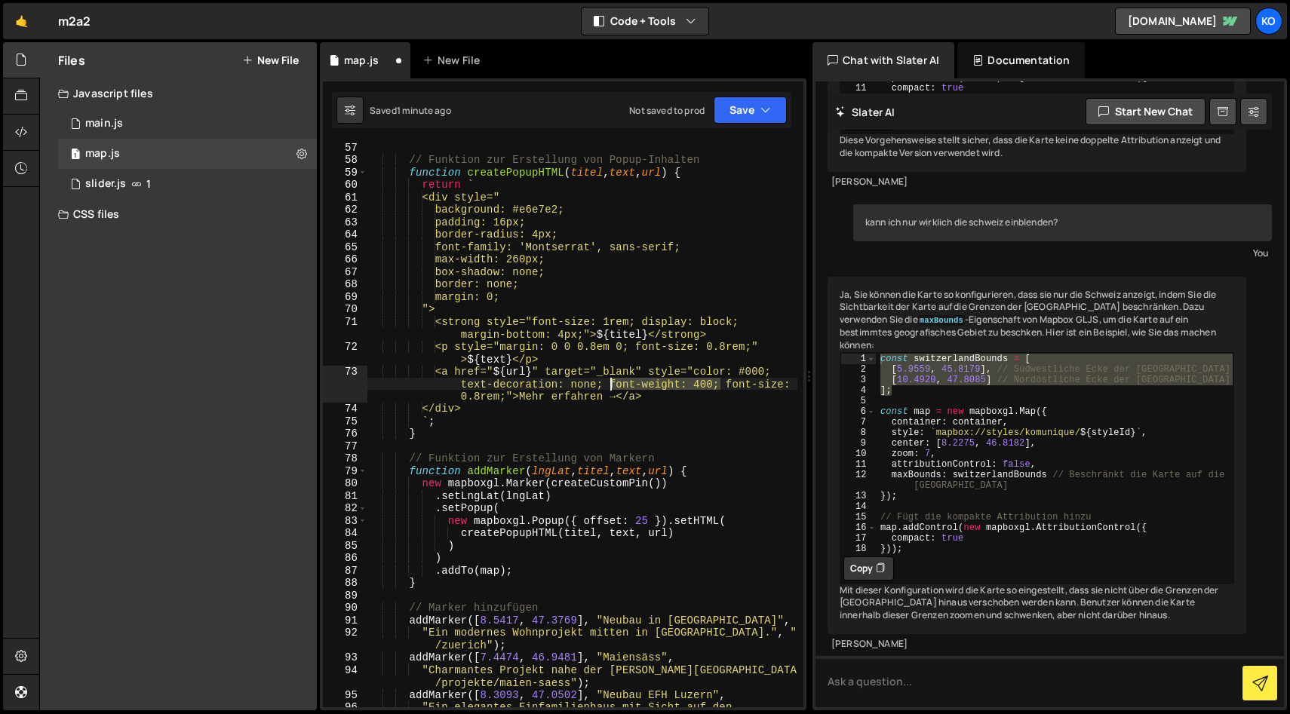
click at [611, 380] on div "// Funktion zur Erstellung von Popup-Inhalten function createPopupHTML ( titel …" at bounding box center [582, 442] width 430 height 603
click at [653, 320] on div "// Funktion zur Erstellung von Popup-Inhalten function createPopupHTML ( titel …" at bounding box center [582, 442] width 430 height 603
paste textarea "font-weight: 400;"
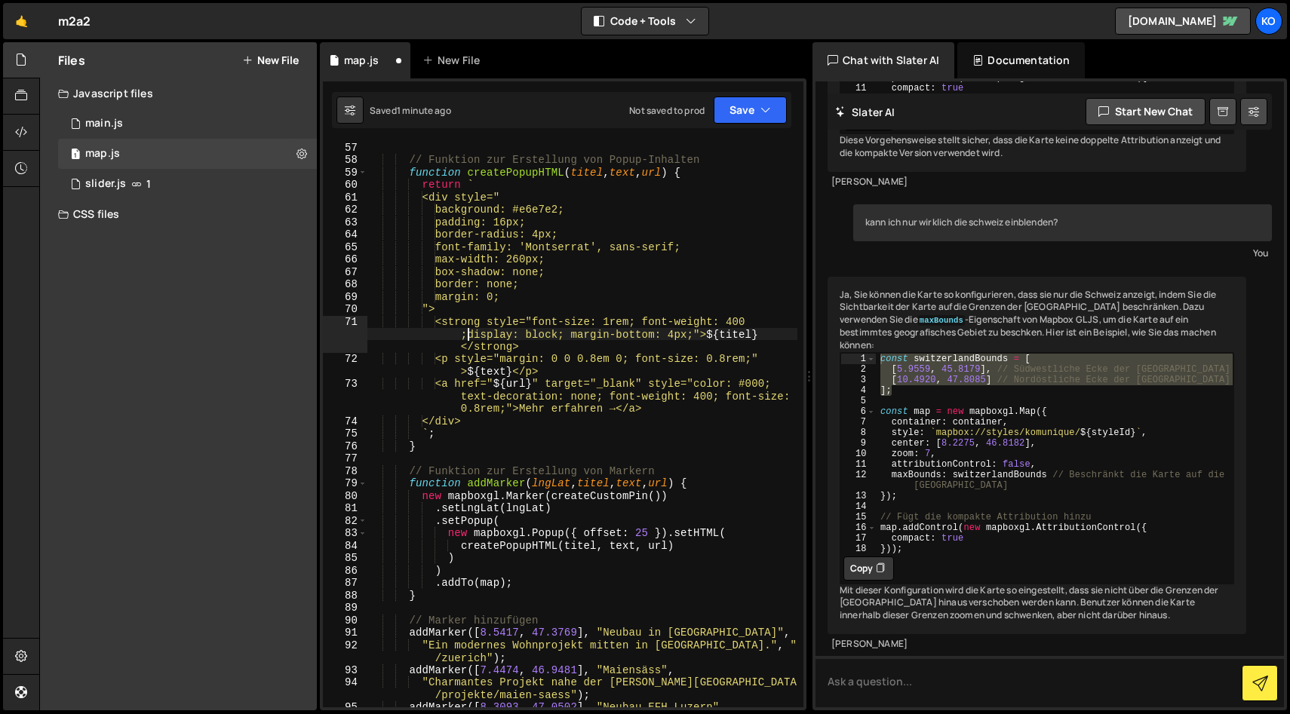
scroll to position [0, 28]
click at [747, 318] on div "// Funktion zur Erstellung von Popup-Inhalten function createPopupHTML ( titel …" at bounding box center [582, 442] width 430 height 603
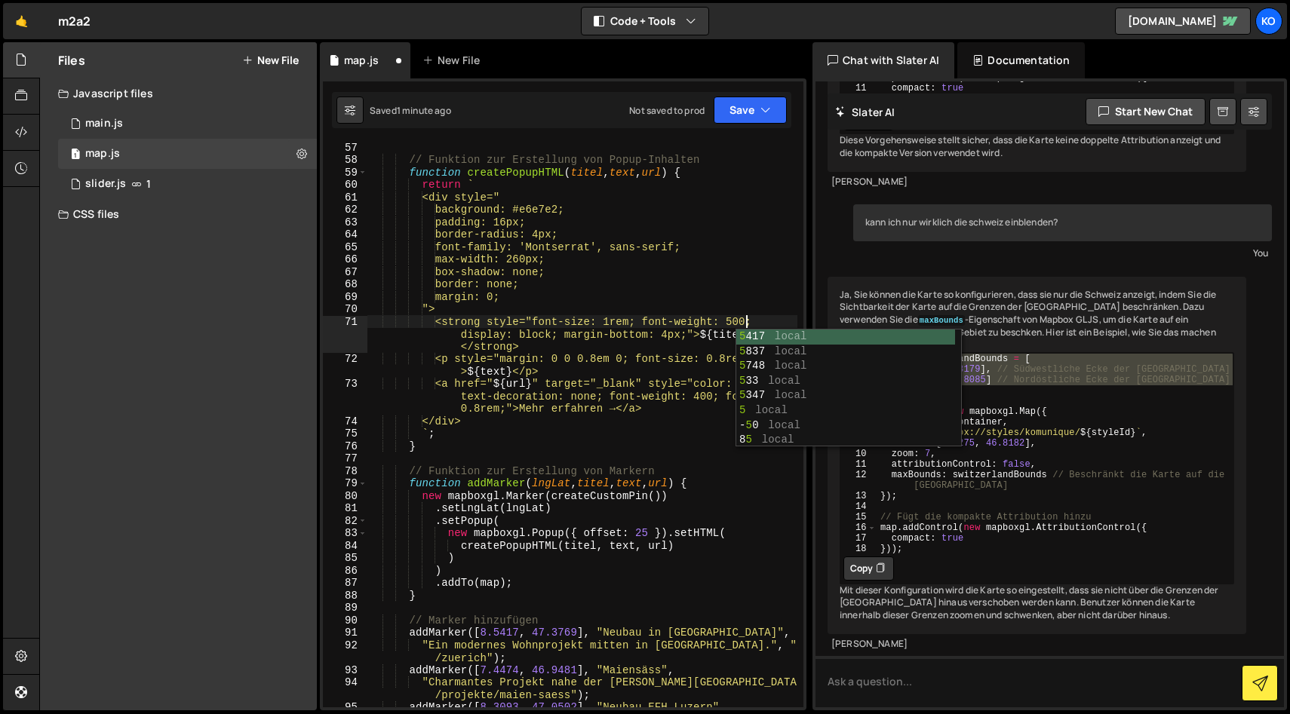
click at [758, 262] on div "// Funktion zur Erstellung von Popup-Inhalten function createPopupHTML ( titel …" at bounding box center [582, 442] width 430 height 603
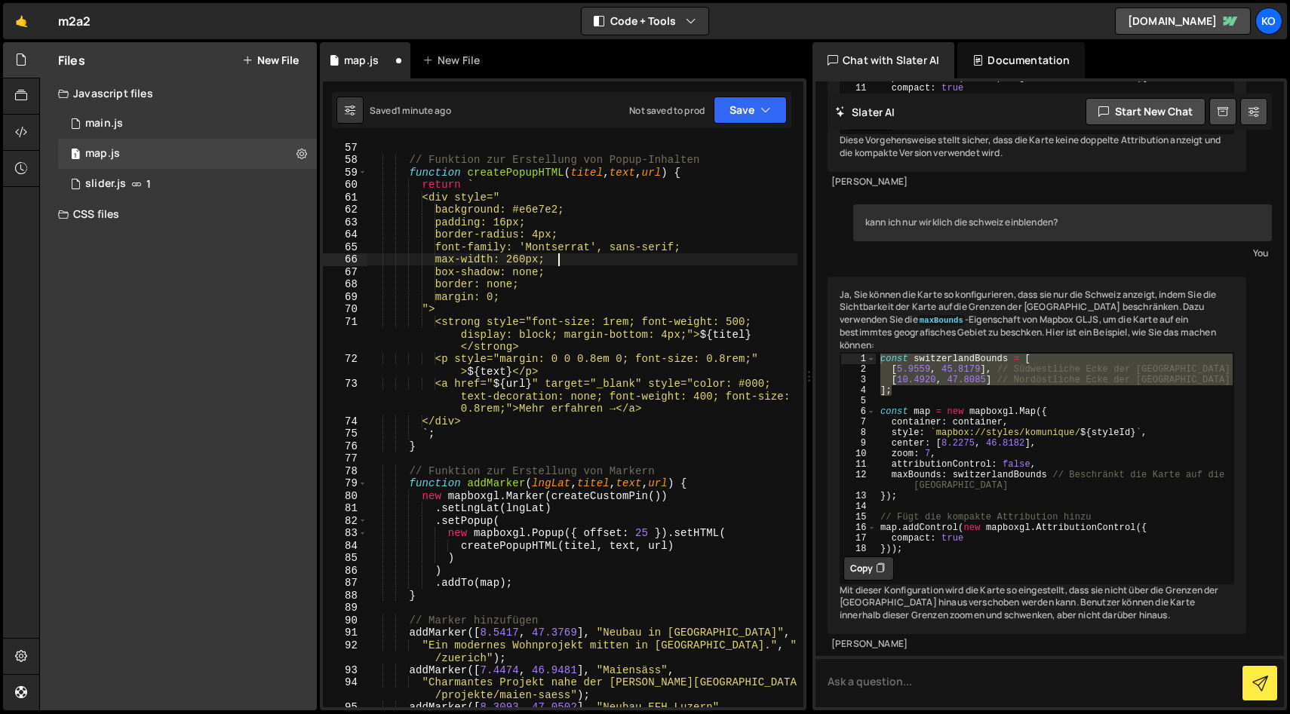
scroll to position [0, 12]
type textarea "max-width: 260px;"
click at [747, 108] on button "Save" at bounding box center [750, 110] width 73 height 27
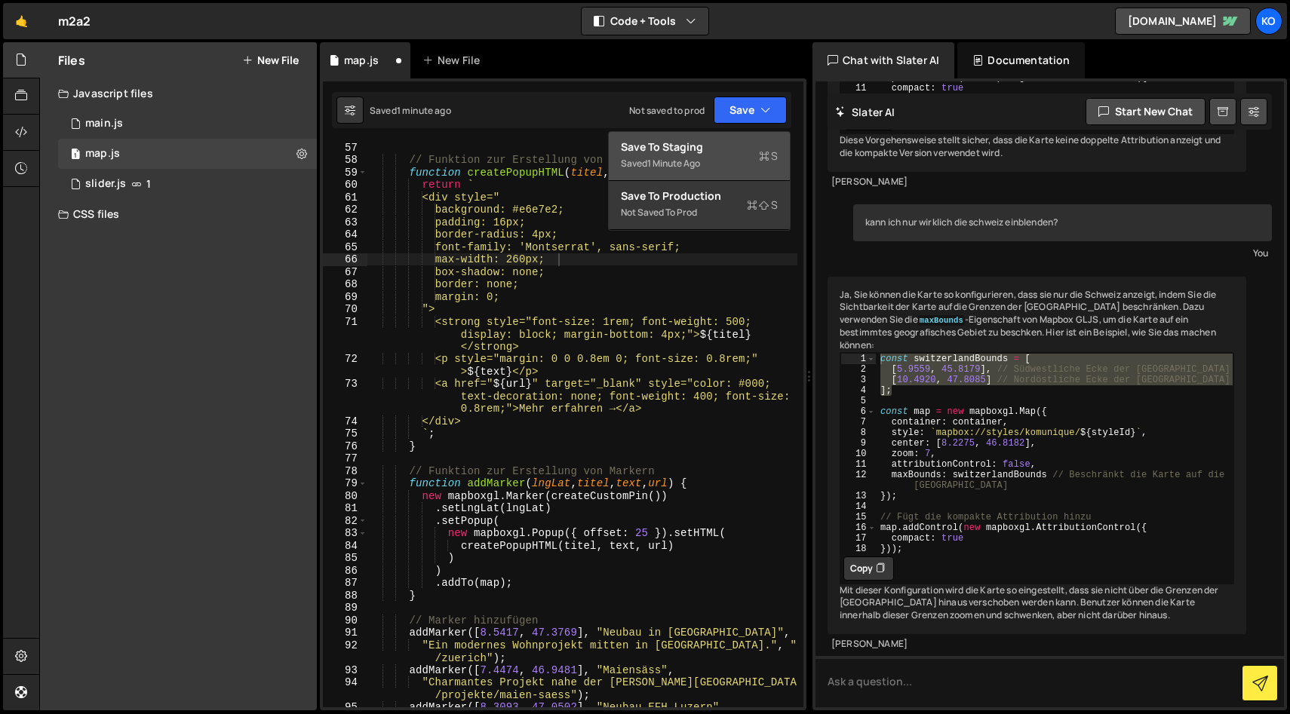
click at [676, 161] on div "1 minute ago" at bounding box center [673, 163] width 53 height 13
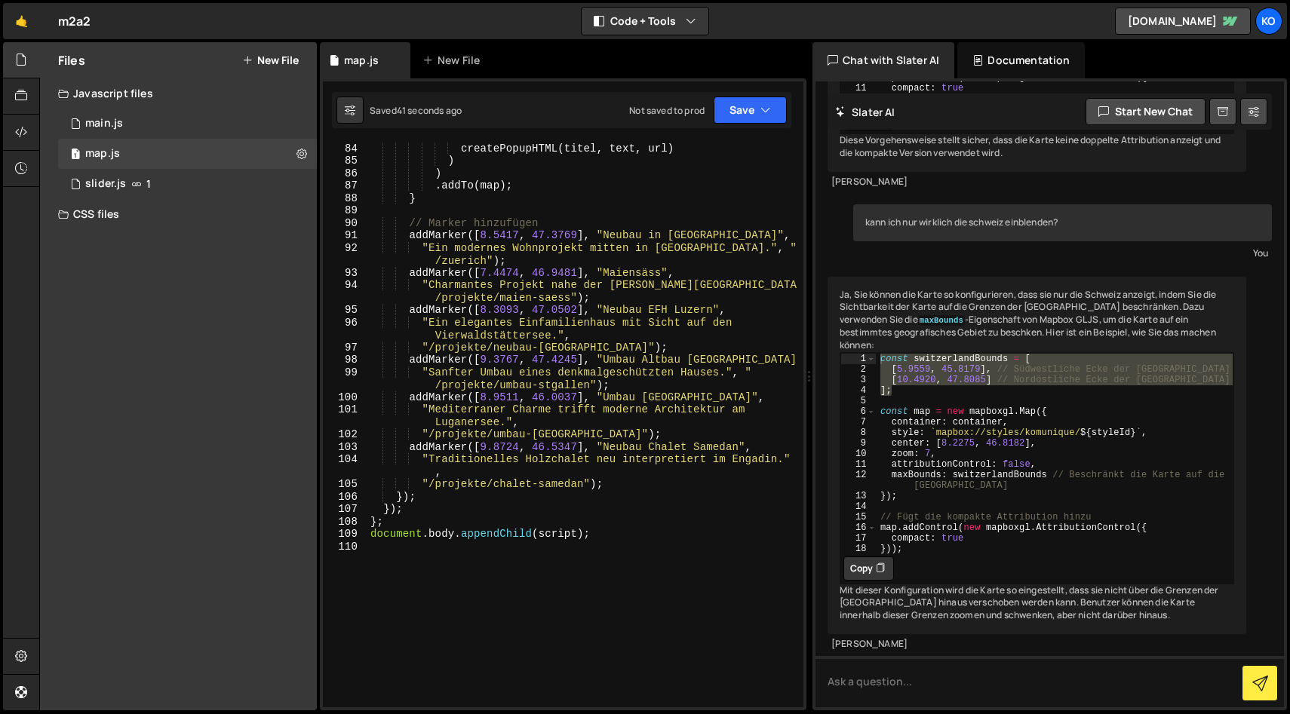
scroll to position [1281, 0]
click at [597, 551] on div "new mapboxgl . Popup ({ offset : 25 }) . setHTML ( createPopupHTML ( titel , te…" at bounding box center [582, 425] width 430 height 591
type textarea "document.body.appendChild(script);"
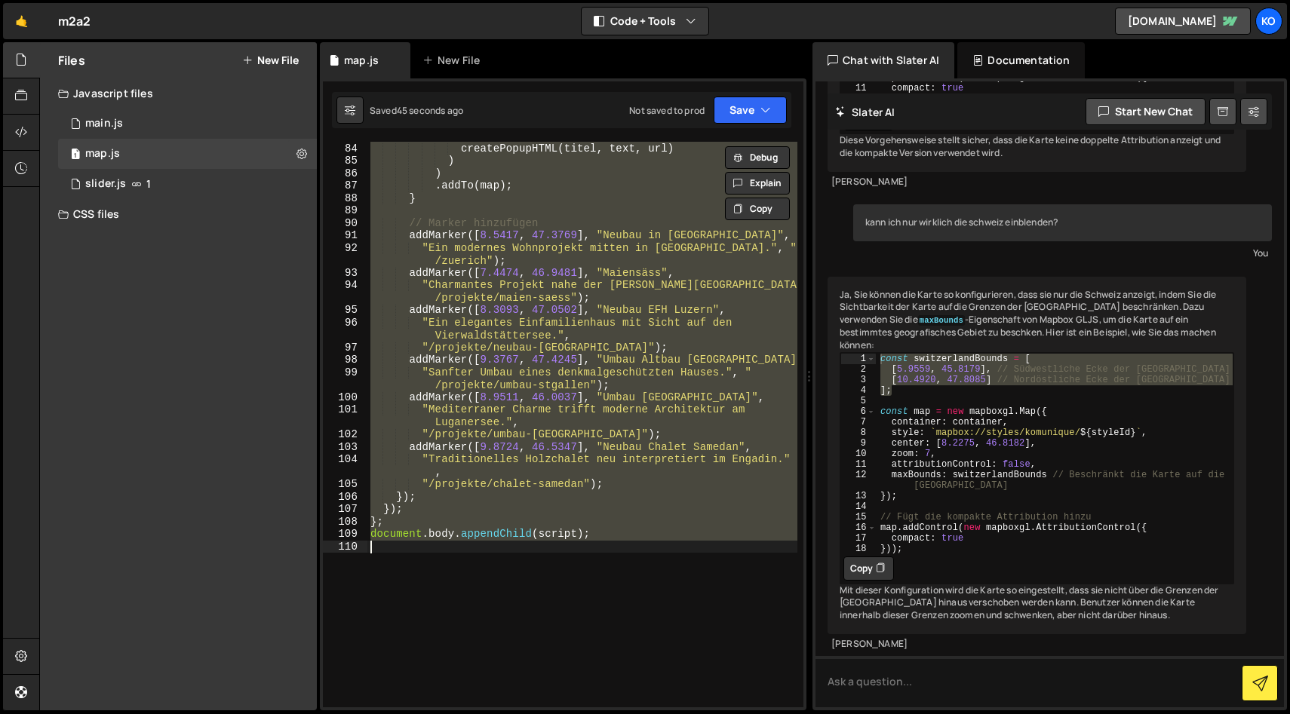
click at [614, 546] on div "new mapboxgl . Popup ({ offset : 25 }) . setHTML ( createPopupHTML ( titel , te…" at bounding box center [582, 425] width 430 height 591
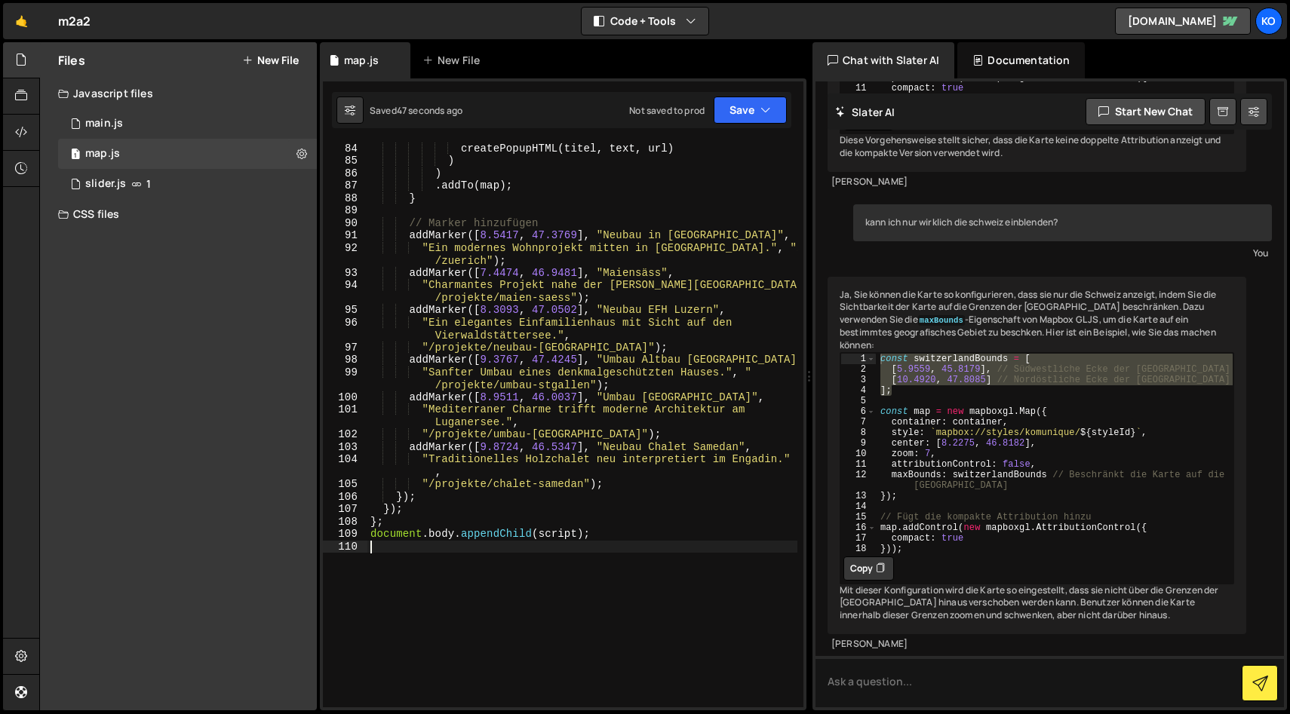
type textarea "document.body.appendChild(script);"
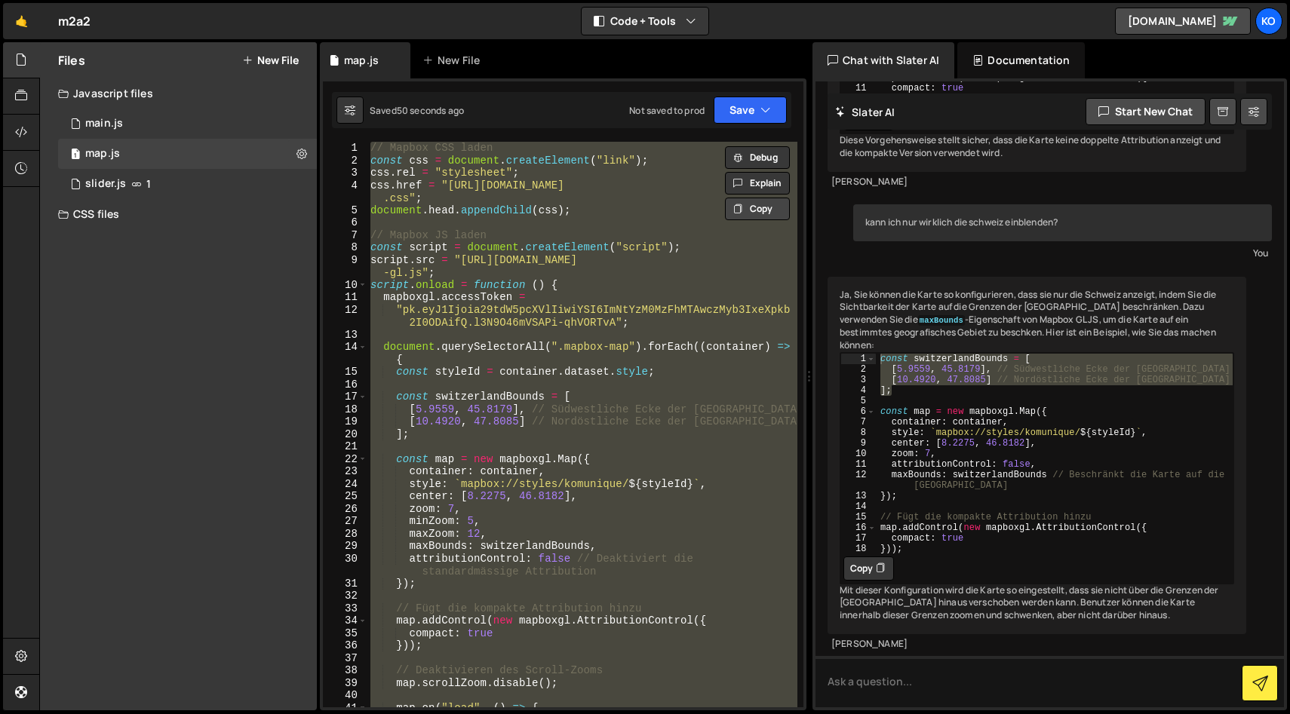
click at [767, 215] on button "Copy" at bounding box center [757, 209] width 65 height 23
click at [191, 247] on div "Files New File Javascript files 1 main.js 0 1 map.js 0 1 slider.js 1 CSS files …" at bounding box center [178, 376] width 277 height 668
click at [300, 152] on icon at bounding box center [301, 153] width 11 height 14
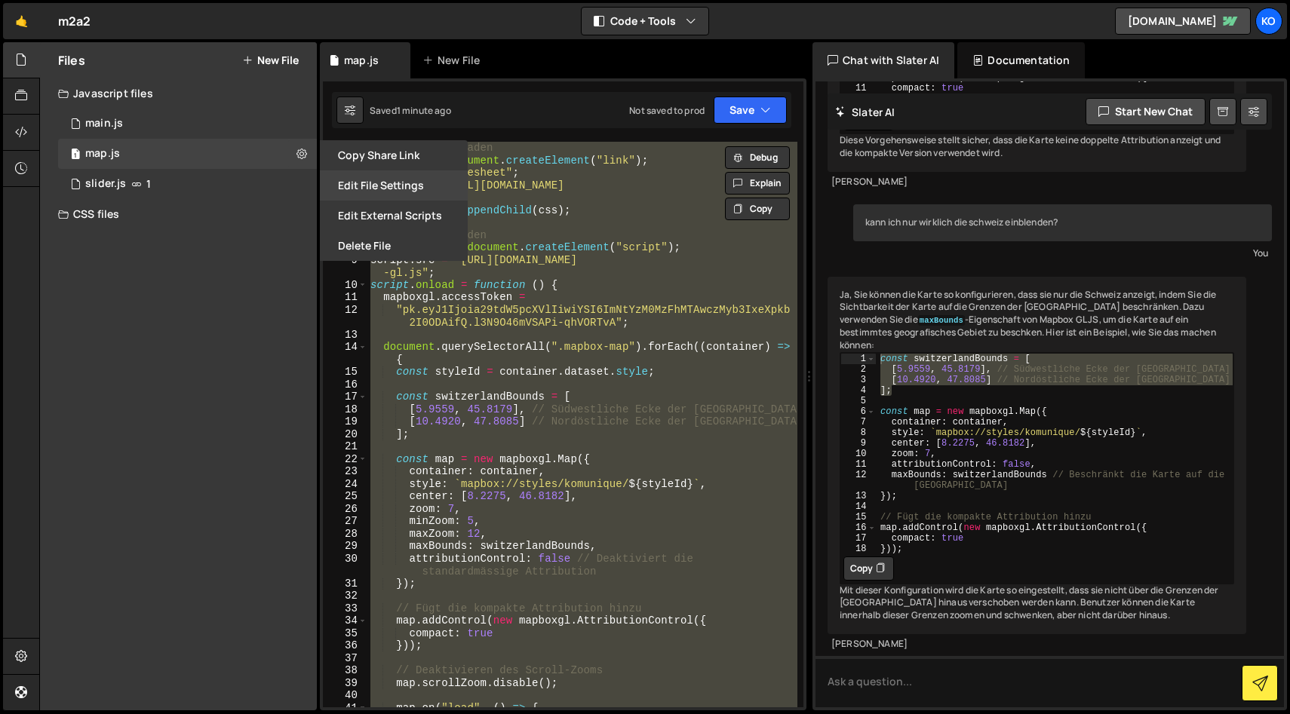
click at [383, 188] on button "Edit File Settings" at bounding box center [394, 185] width 148 height 30
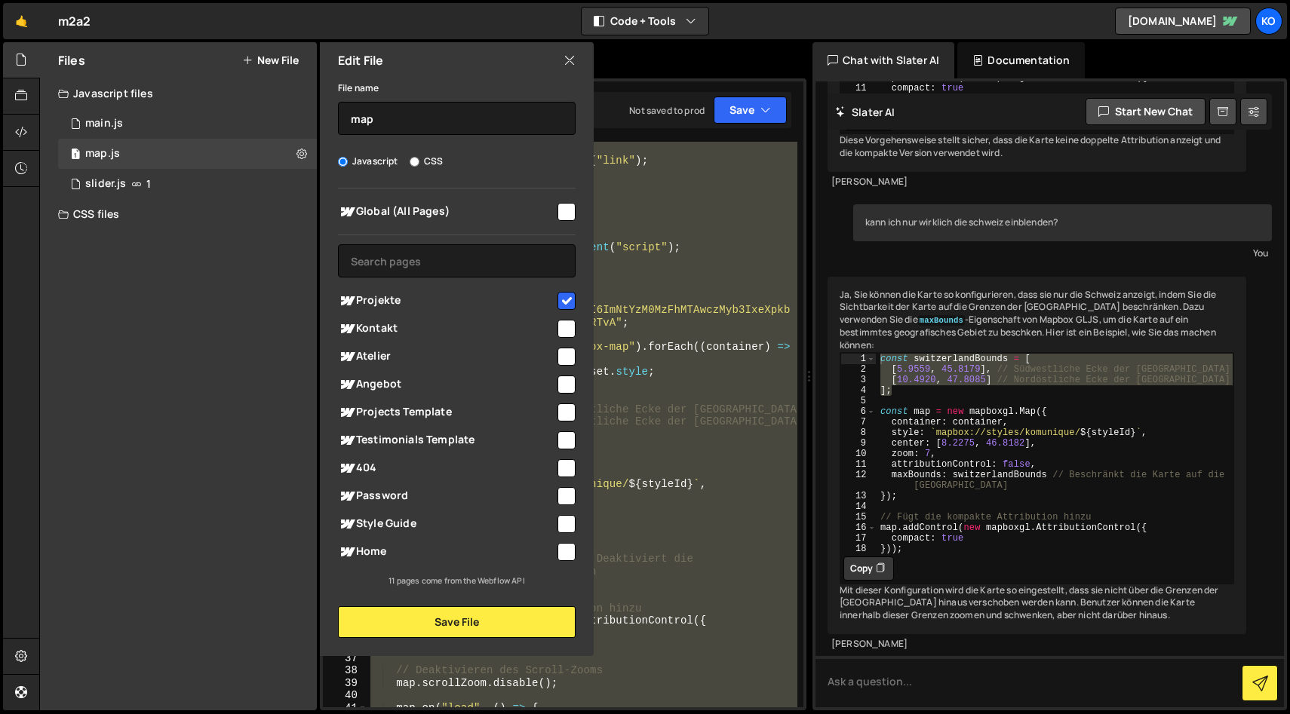
click at [563, 299] on input "checkbox" at bounding box center [566, 301] width 18 height 18
checkbox input "false"
click at [425, 628] on button "Save File" at bounding box center [457, 622] width 238 height 32
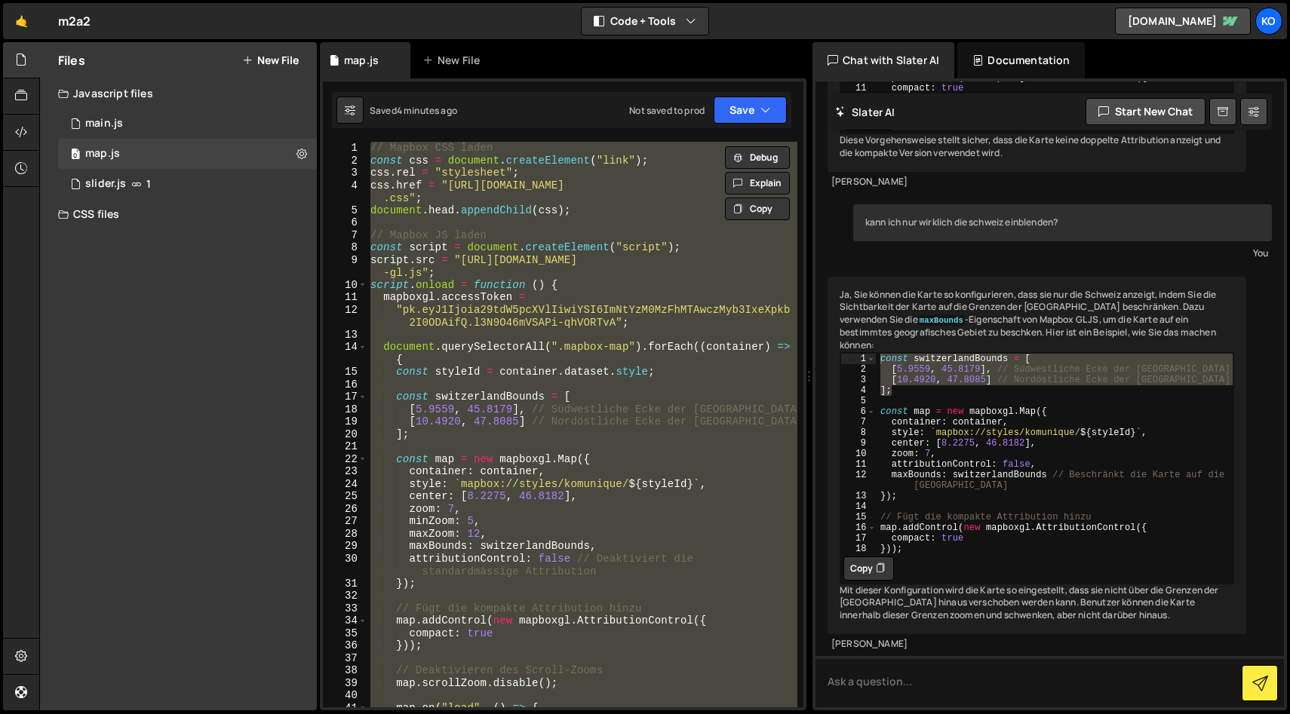
click at [484, 463] on div "// Mapbox CSS laden const css = document . createElement ( "link" ) ; css . rel…" at bounding box center [582, 425] width 430 height 566
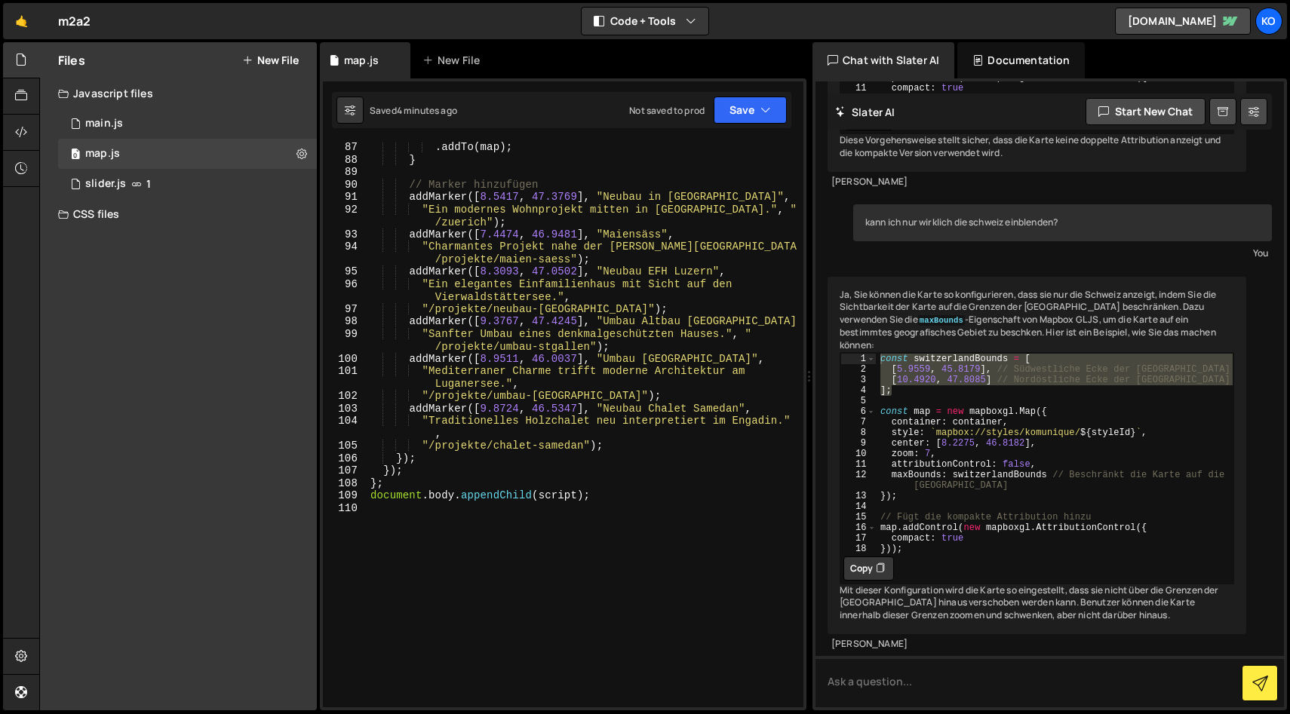
scroll to position [1310, 0]
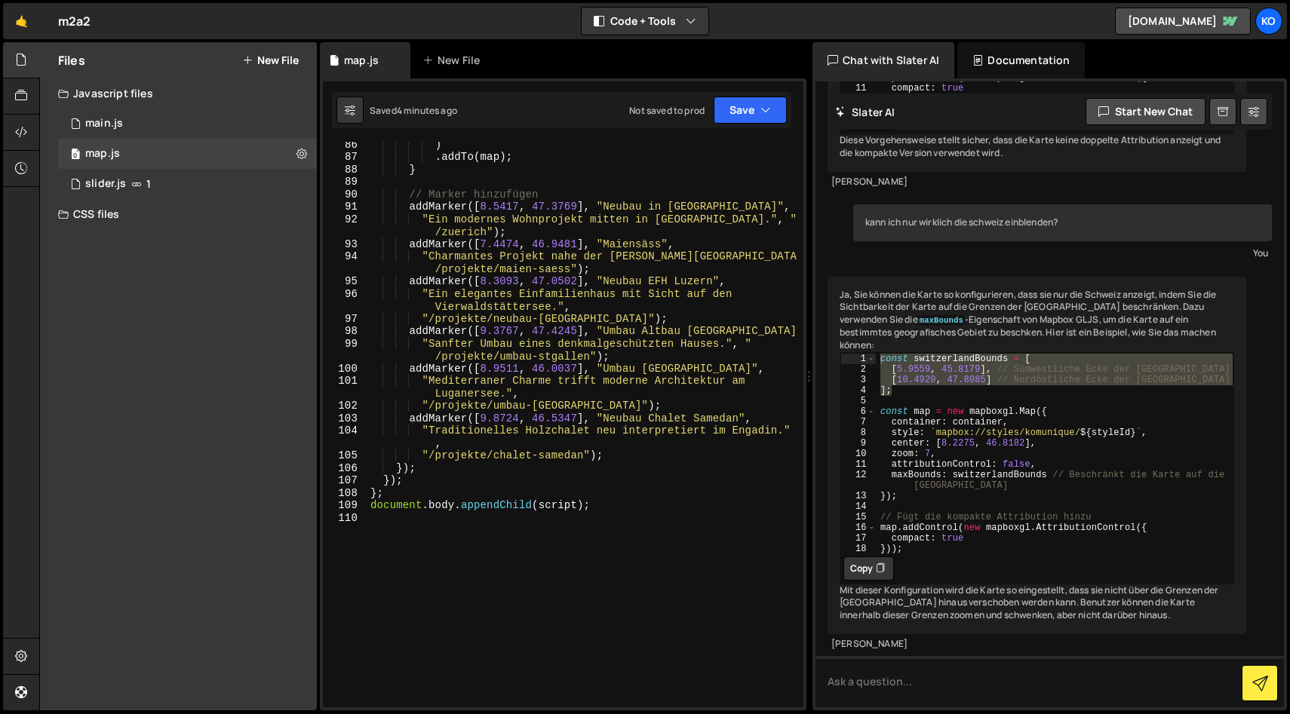
click at [480, 330] on div ") . addTo ( map ) ; } // Marker hinzufügen addMarker ([ 8.5417 , 47.3769 ] , "N…" at bounding box center [582, 433] width 430 height 591
drag, startPoint x: 410, startPoint y: 330, endPoint x: 582, endPoint y: 329, distance: 171.2
click at [582, 329] on div ") . addTo ( map ) ; } // Marker hinzufügen addMarker ([ 8.5417 , 47.3769 ] , "N…" at bounding box center [582, 433] width 430 height 591
click at [494, 209] on div ") . addTo ( map ) ; } // Marker hinzufügen addMarker ([ 8.5417 , 47.3769 ] , "N…" at bounding box center [582, 433] width 430 height 591
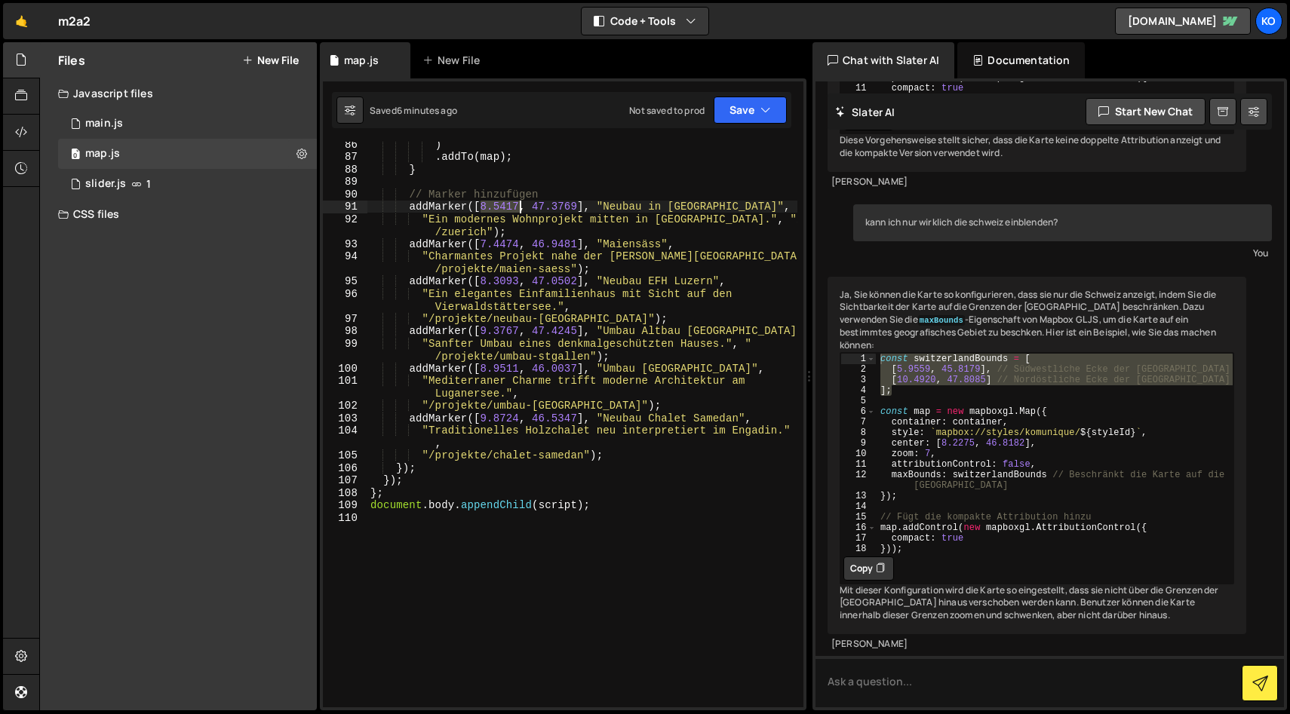
drag, startPoint x: 482, startPoint y: 206, endPoint x: 520, endPoint y: 207, distance: 37.7
click at [520, 207] on div ") . addTo ( map ) ; } // Marker hinzufügen addMarker ([ 8.5417 , 47.3769 ] , "N…" at bounding box center [582, 433] width 430 height 591
click at [532, 251] on div ") . addTo ( map ) ; } // Marker hinzufügen addMarker ([ 8.5417 , 47.3769 ] , "N…" at bounding box center [582, 433] width 430 height 591
click at [632, 230] on div ") . addTo ( map ) ; } // Marker hinzufügen addMarker ([ 8.5417 , 47.3769 ] , "N…" at bounding box center [582, 433] width 430 height 591
click at [431, 489] on div ") . addTo ( map ) ; } // Marker hinzufügen addMarker ([ 8.5417 , 47.3769 ] , "N…" at bounding box center [582, 433] width 430 height 591
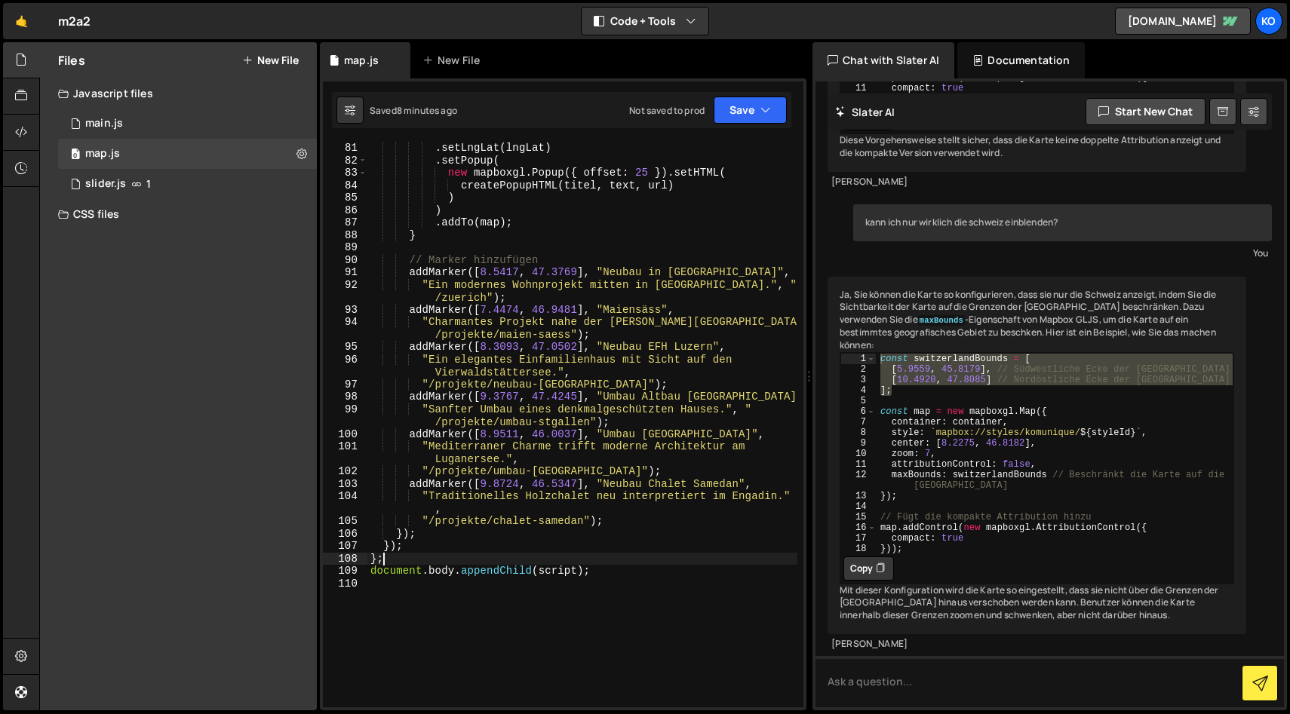
scroll to position [1245, 0]
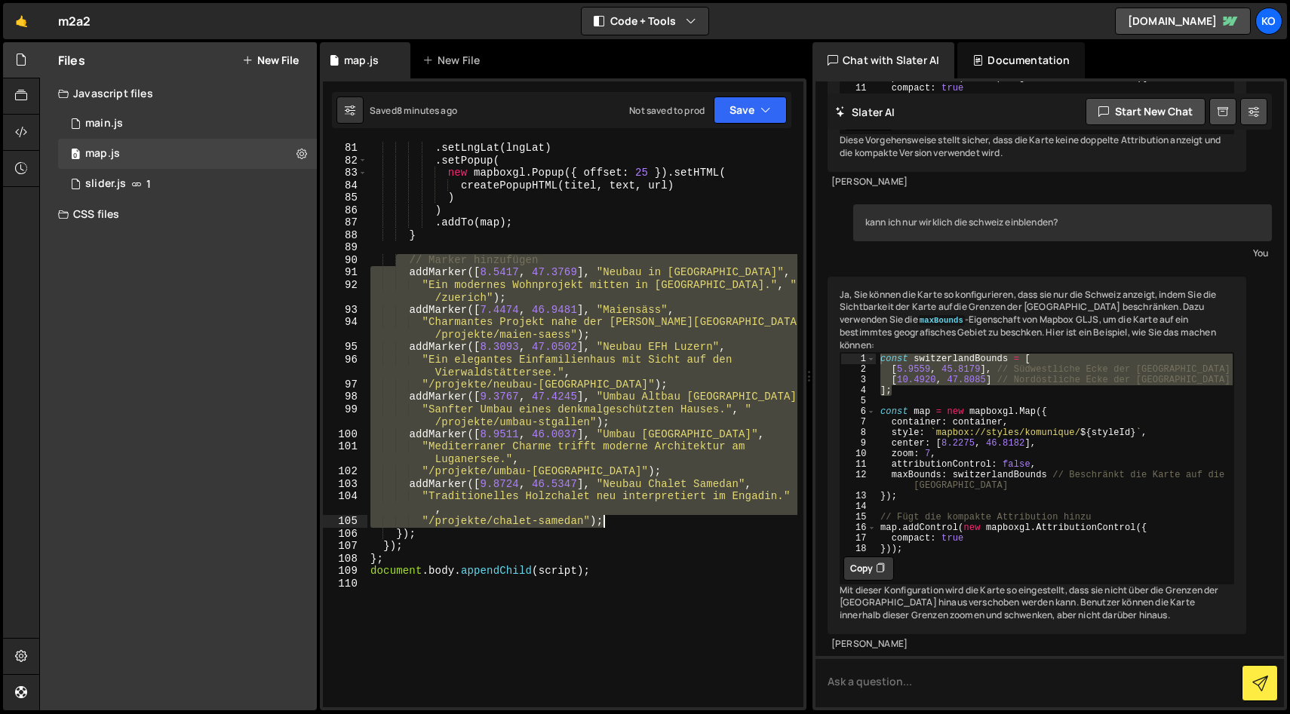
drag, startPoint x: 399, startPoint y: 260, endPoint x: 627, endPoint y: 526, distance: 349.8
click at [627, 526] on div ". setLngLat ( lngLat ) . setPopup ( new mapboxgl . Popup ({ offset : 25 }) . se…" at bounding box center [582, 437] width 430 height 591
click at [520, 563] on div ". setLngLat ( lngLat ) . setPopup ( new mapboxgl . Popup ({ offset : 25 }) . se…" at bounding box center [582, 437] width 430 height 591
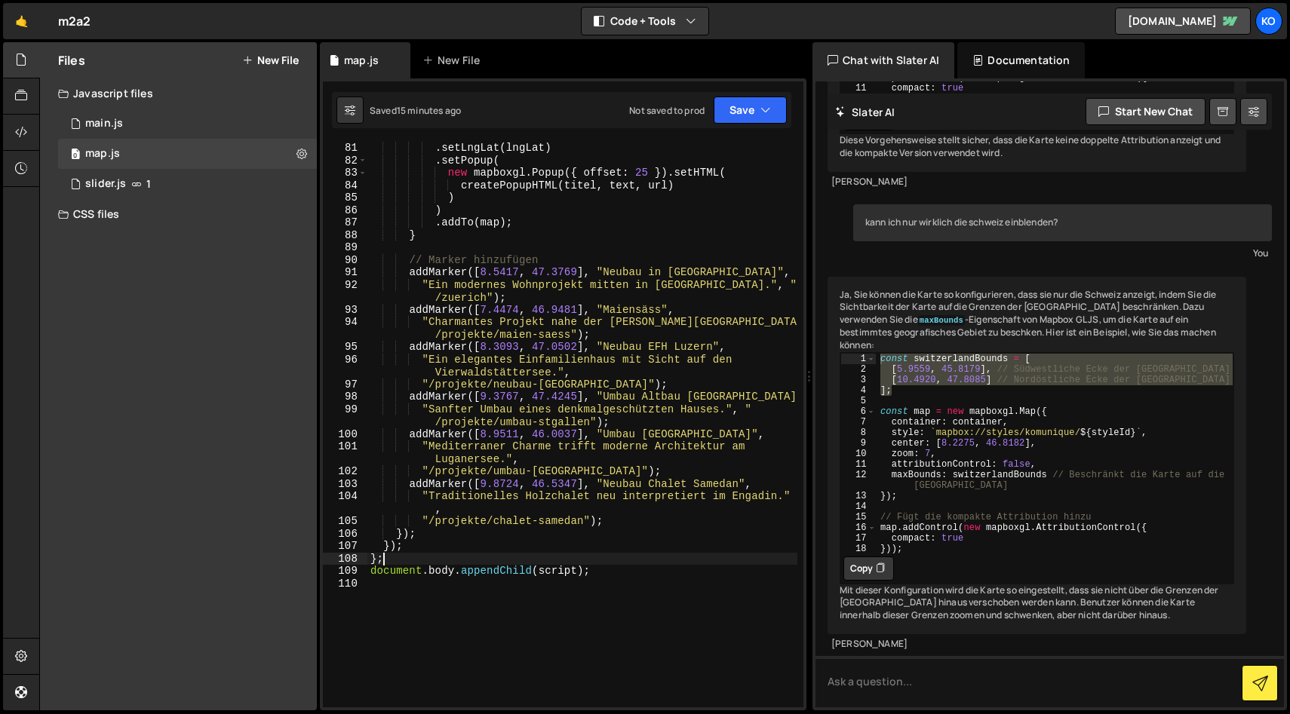
type textarea "document.body.appendChild(script);"
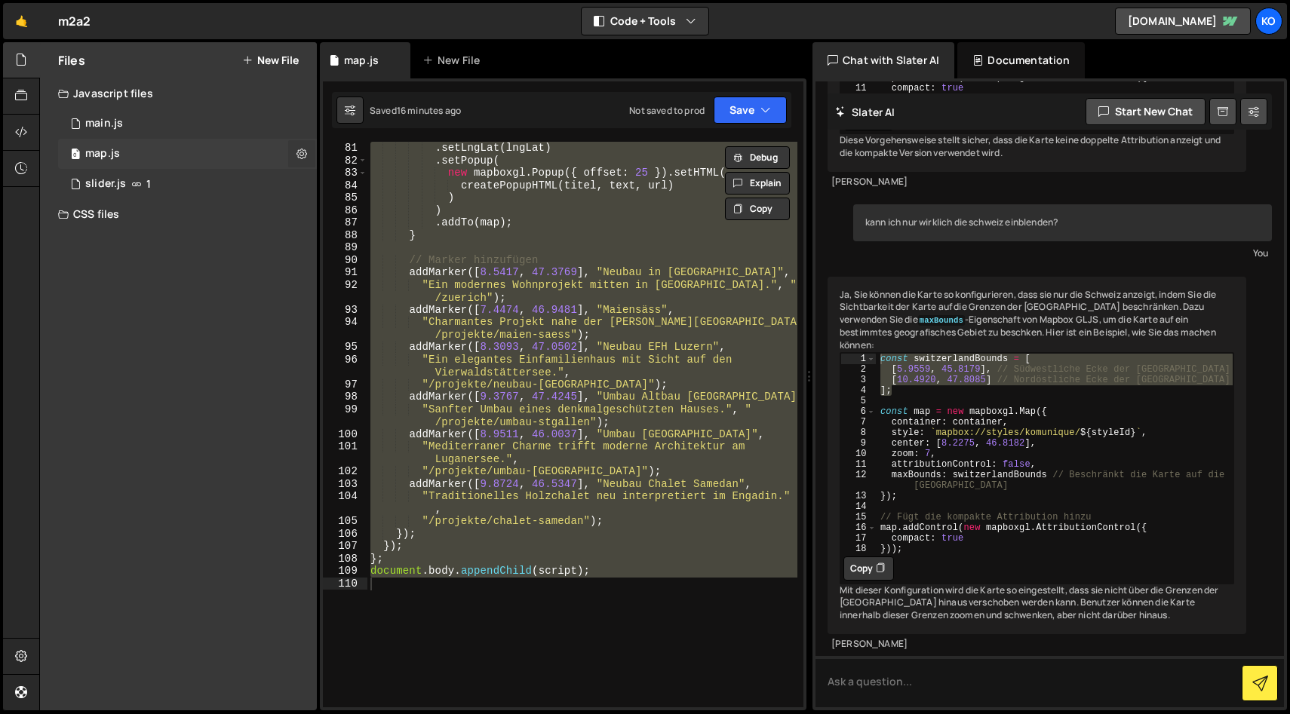
click at [302, 149] on icon at bounding box center [301, 153] width 11 height 14
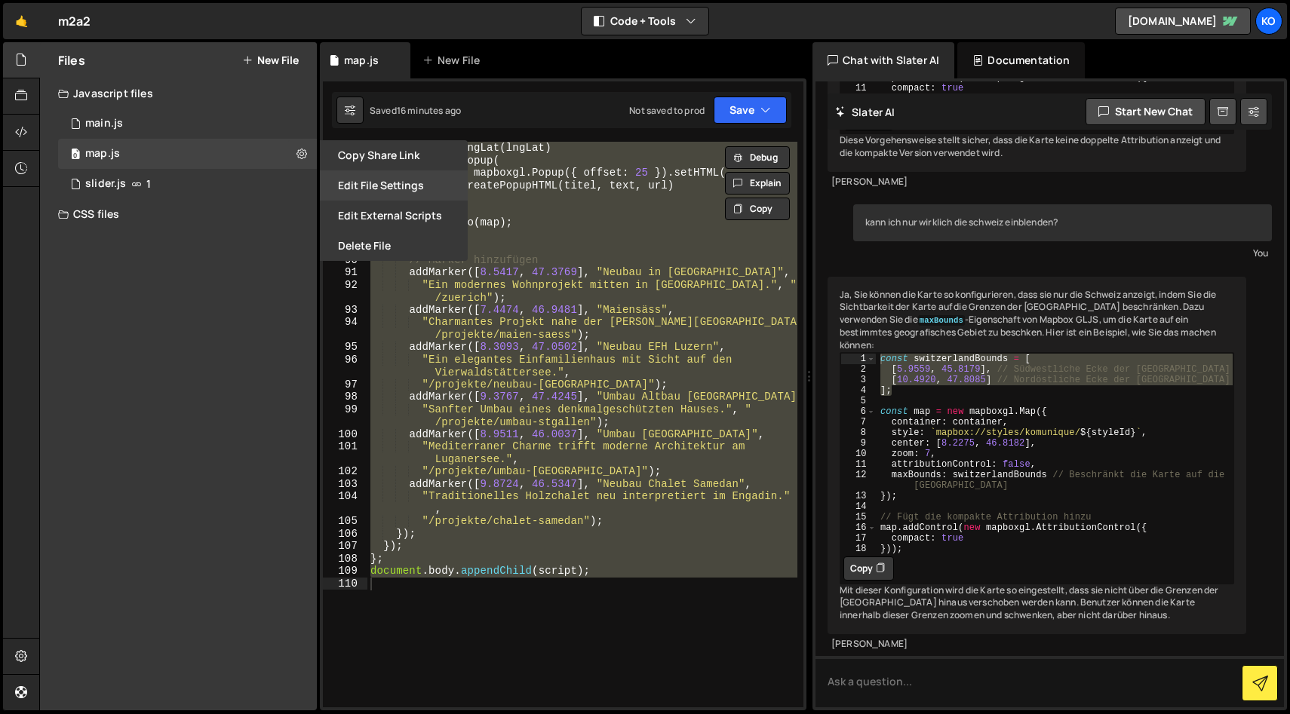
click at [377, 180] on button "Edit File Settings" at bounding box center [394, 185] width 148 height 30
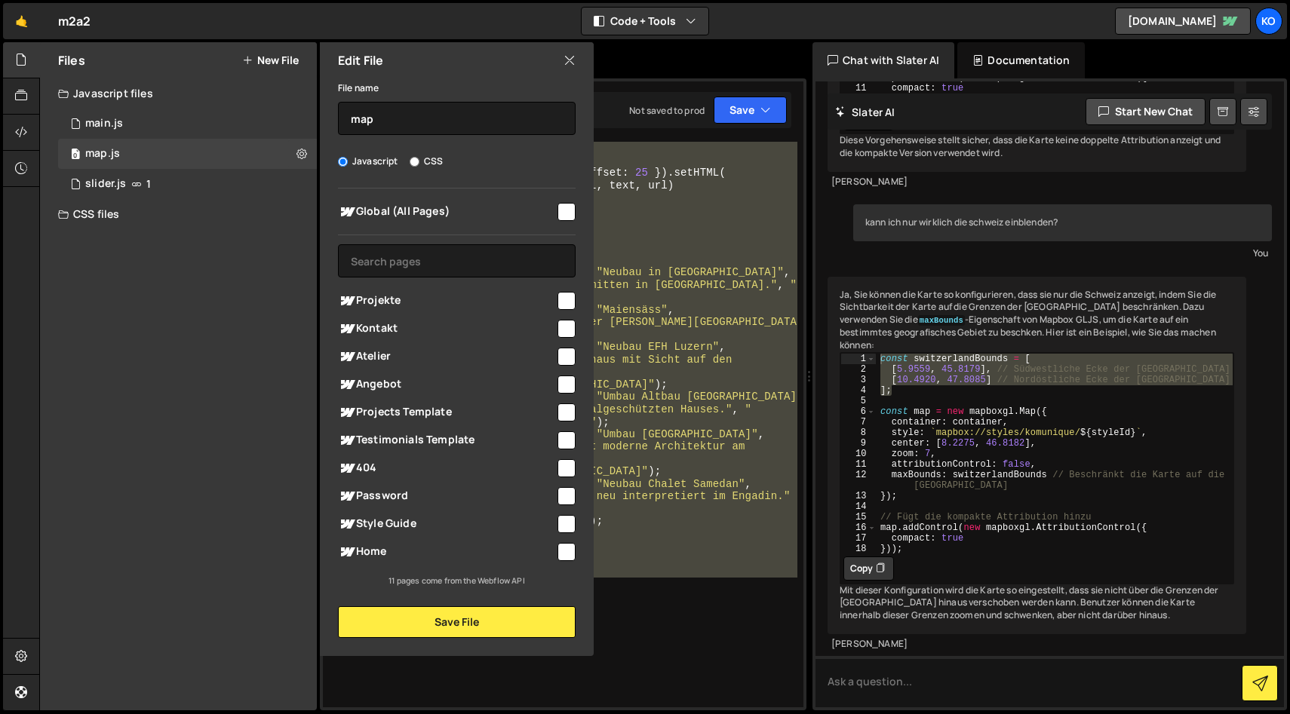
click at [563, 292] on input "checkbox" at bounding box center [566, 301] width 18 height 18
checkbox input "true"
click at [453, 622] on button "Save File" at bounding box center [457, 622] width 238 height 32
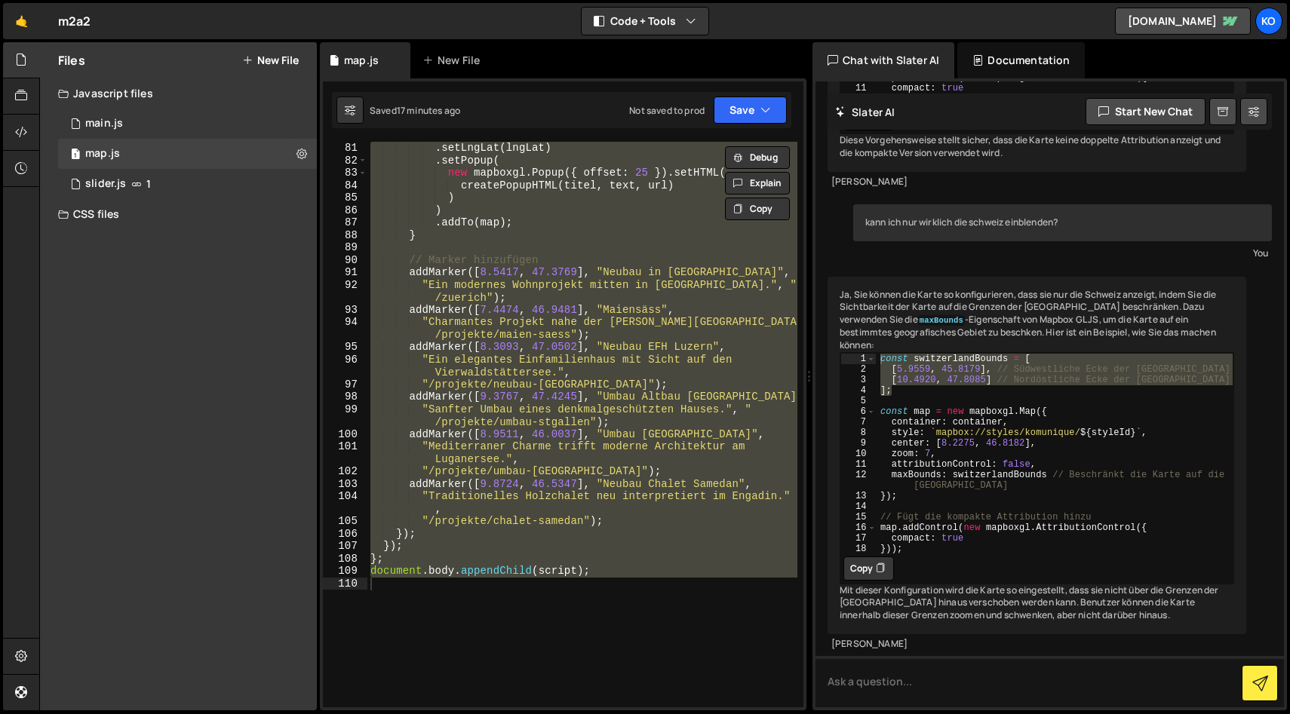
click at [471, 287] on div ". setLngLat ( lngLat ) . setPopup ( new mapboxgl . Popup ({ offset : 25 }) . se…" at bounding box center [582, 425] width 430 height 566
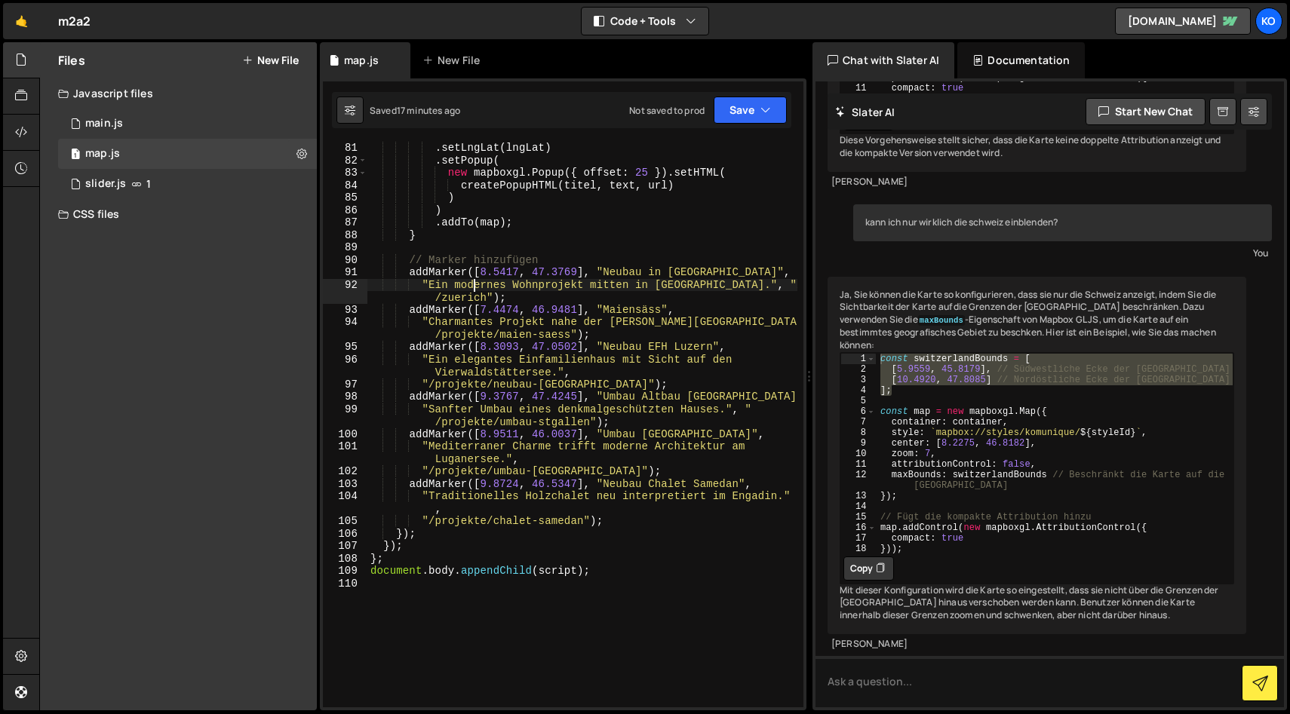
type textarea "document.body.appendChild(script);"
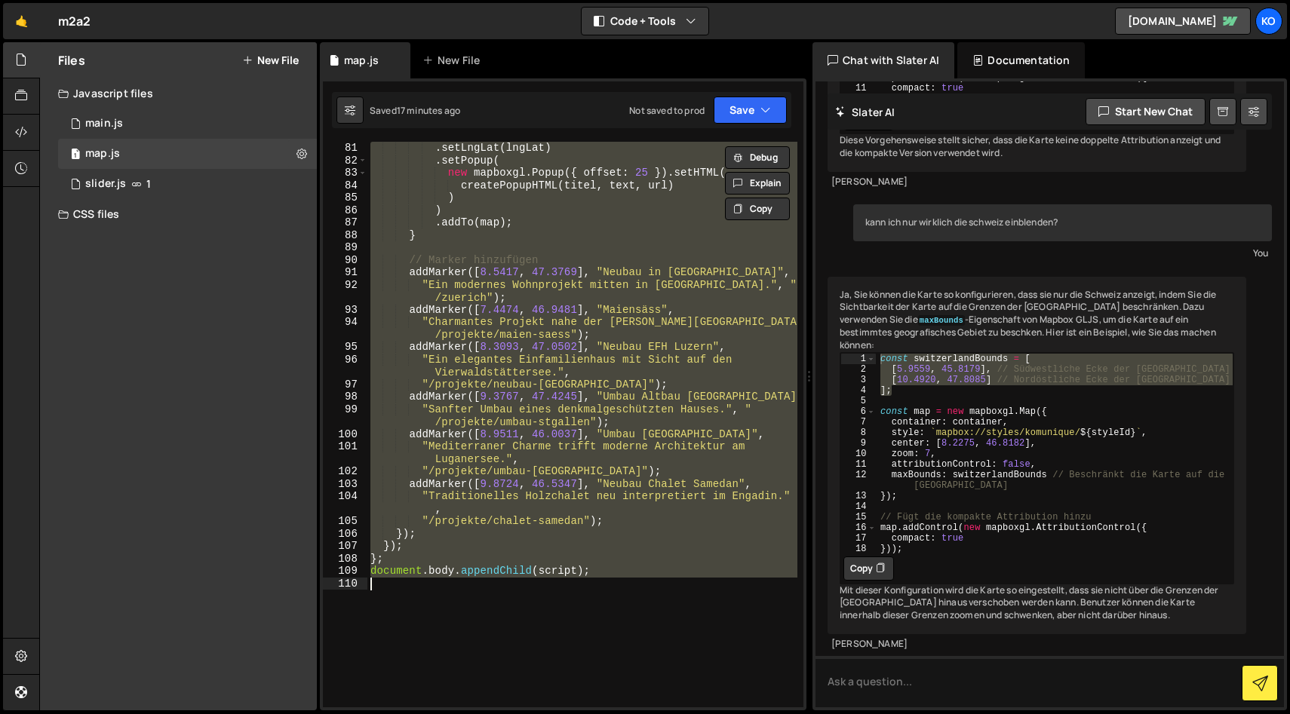
paste textarea
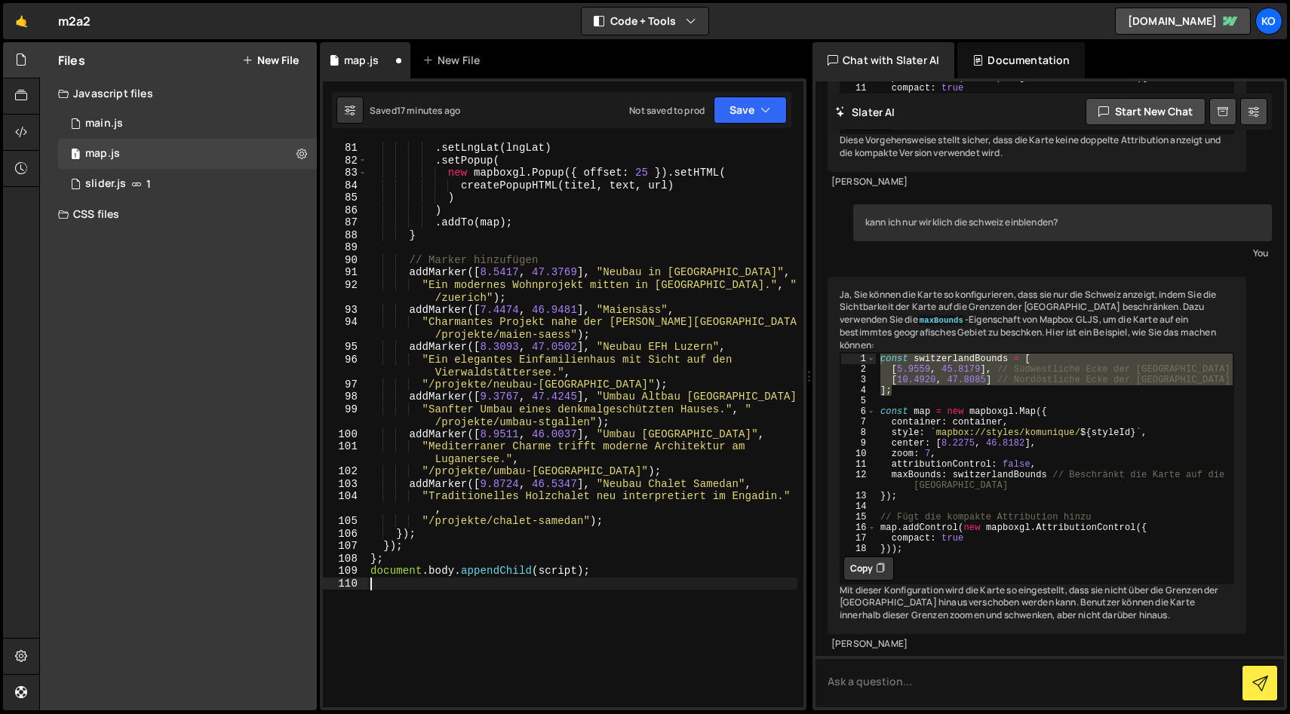
type textarea "document.body.appendChild(script);"
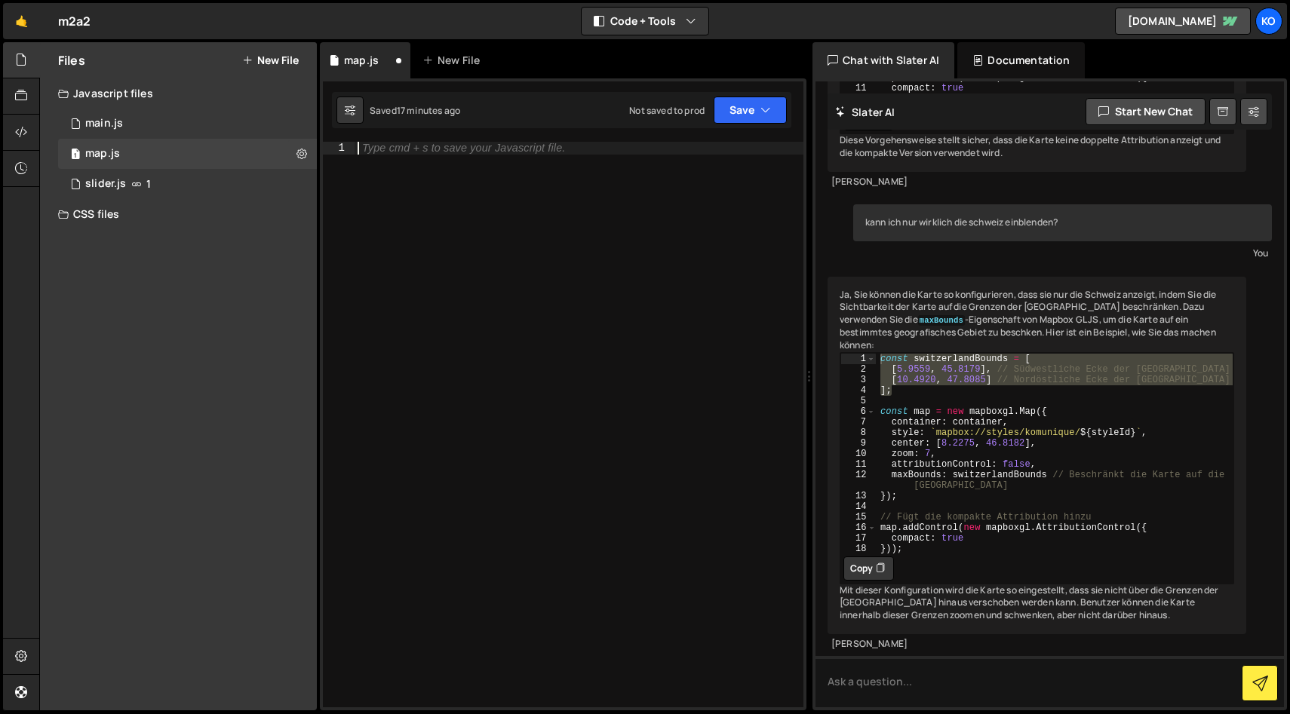
paste textarea "document.body.appendChild(script);"
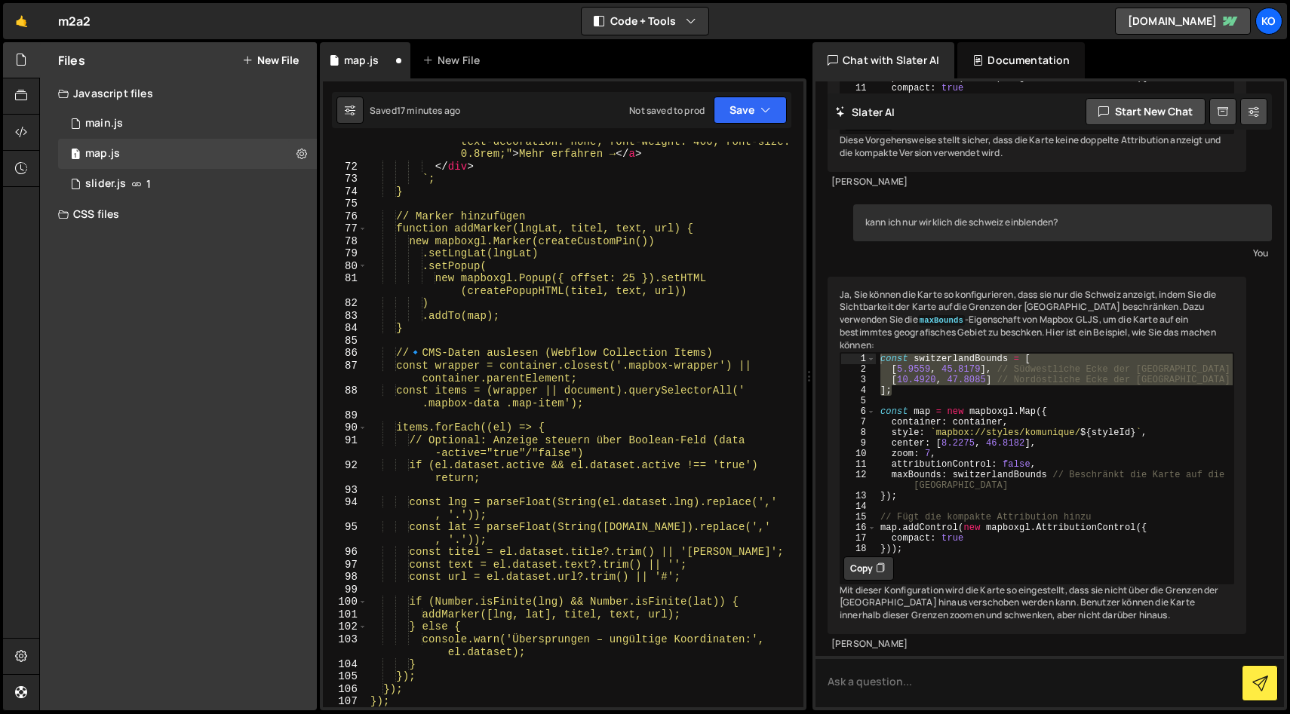
scroll to position [1114, 0]
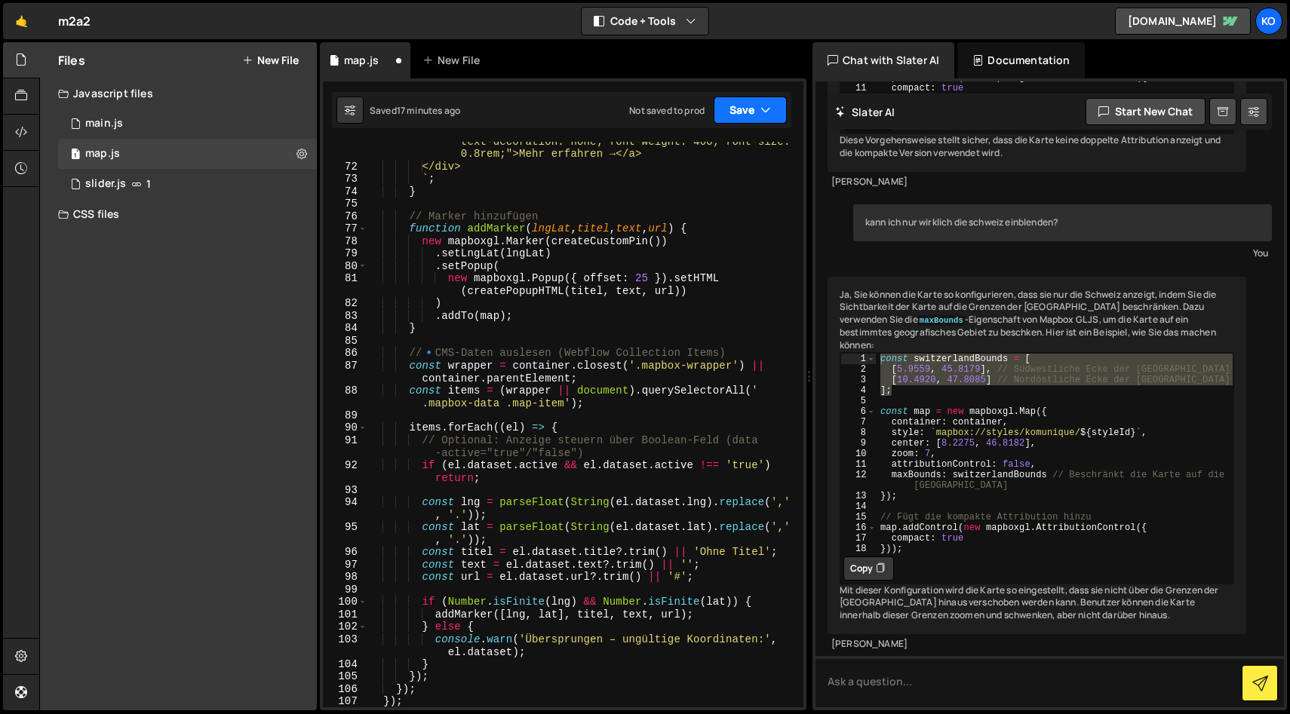
click at [732, 110] on button "Save" at bounding box center [750, 110] width 73 height 27
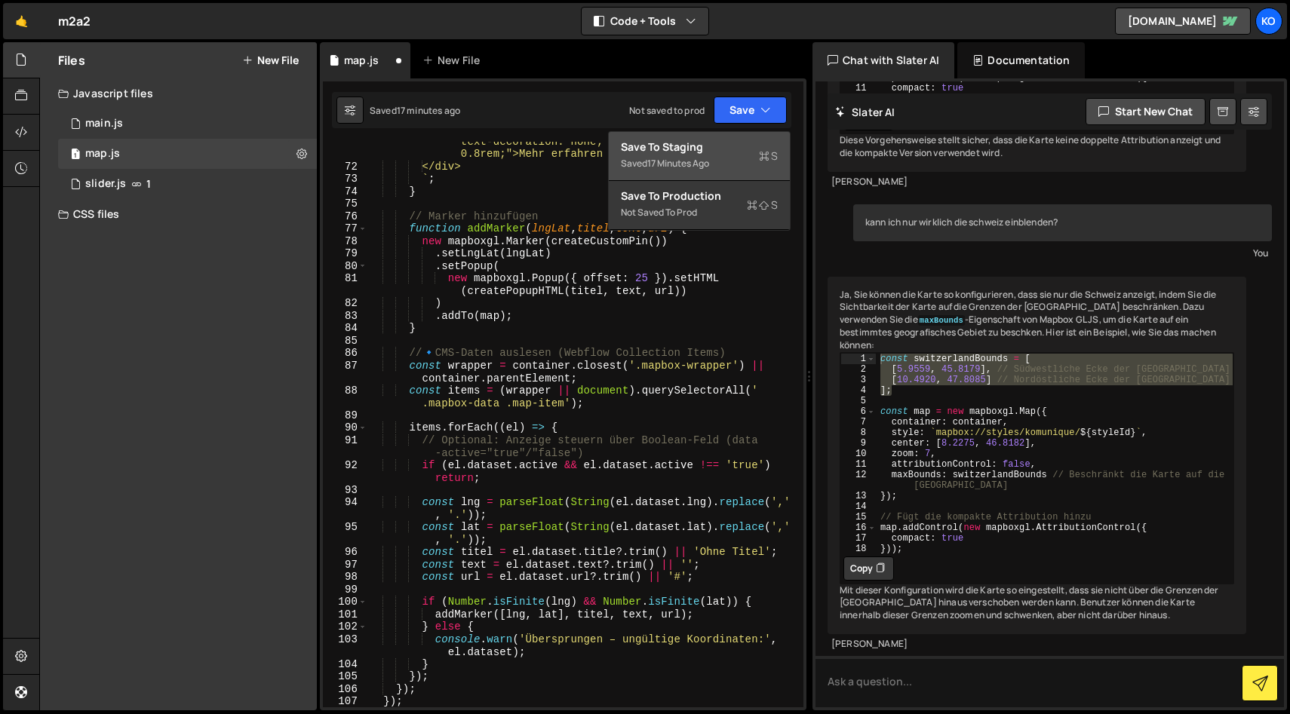
click at [672, 155] on div "Saved 17 minutes ago" at bounding box center [699, 164] width 157 height 18
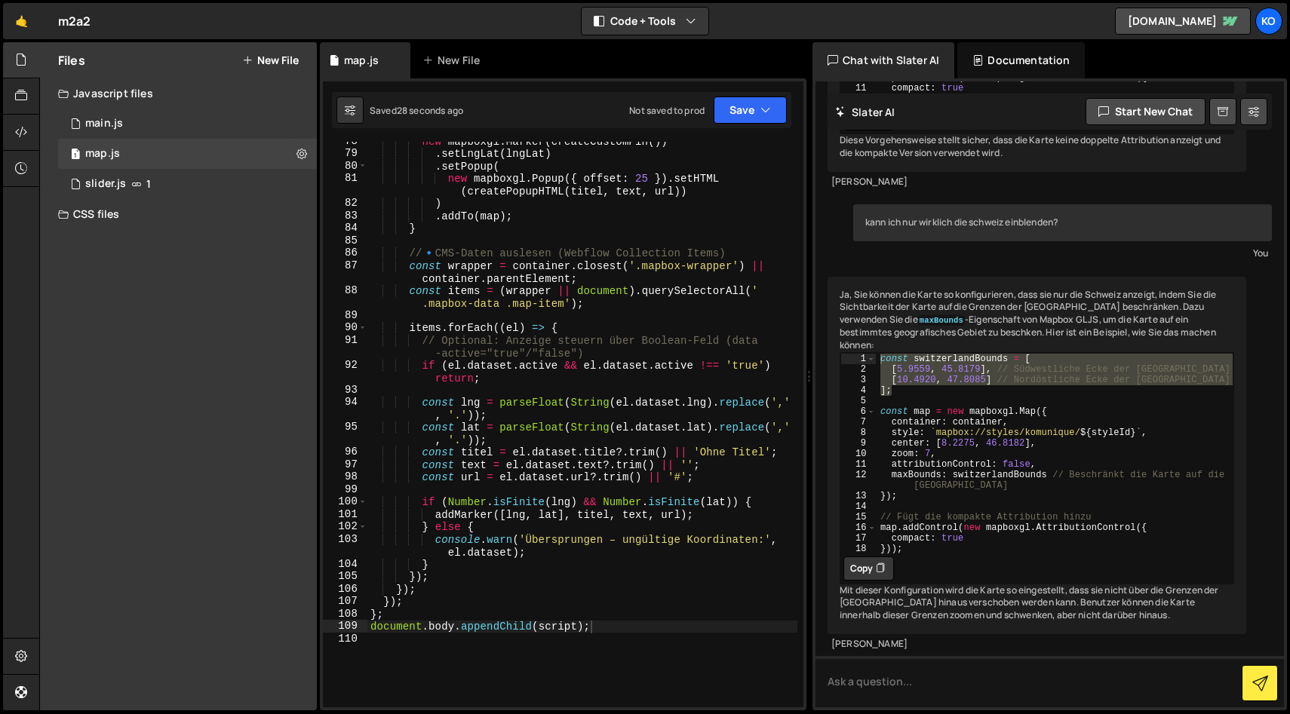
scroll to position [1217, 0]
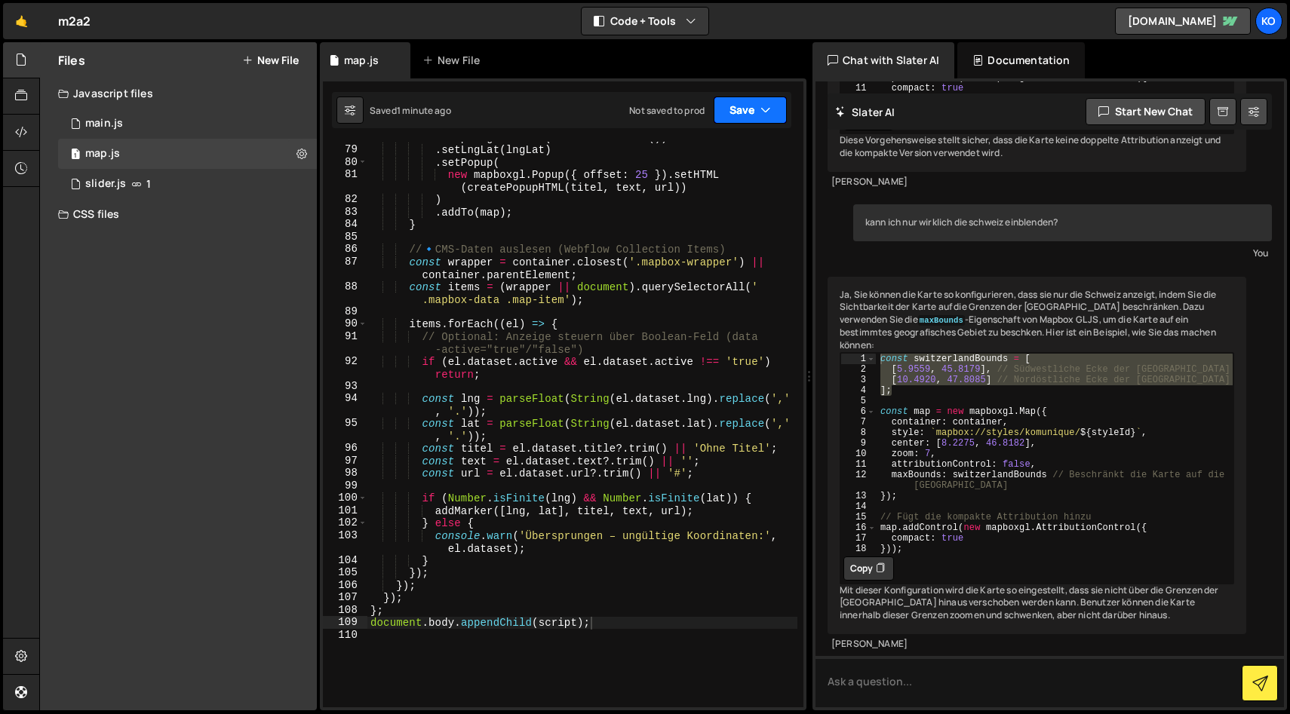
click at [761, 106] on icon "button" at bounding box center [765, 110] width 11 height 15
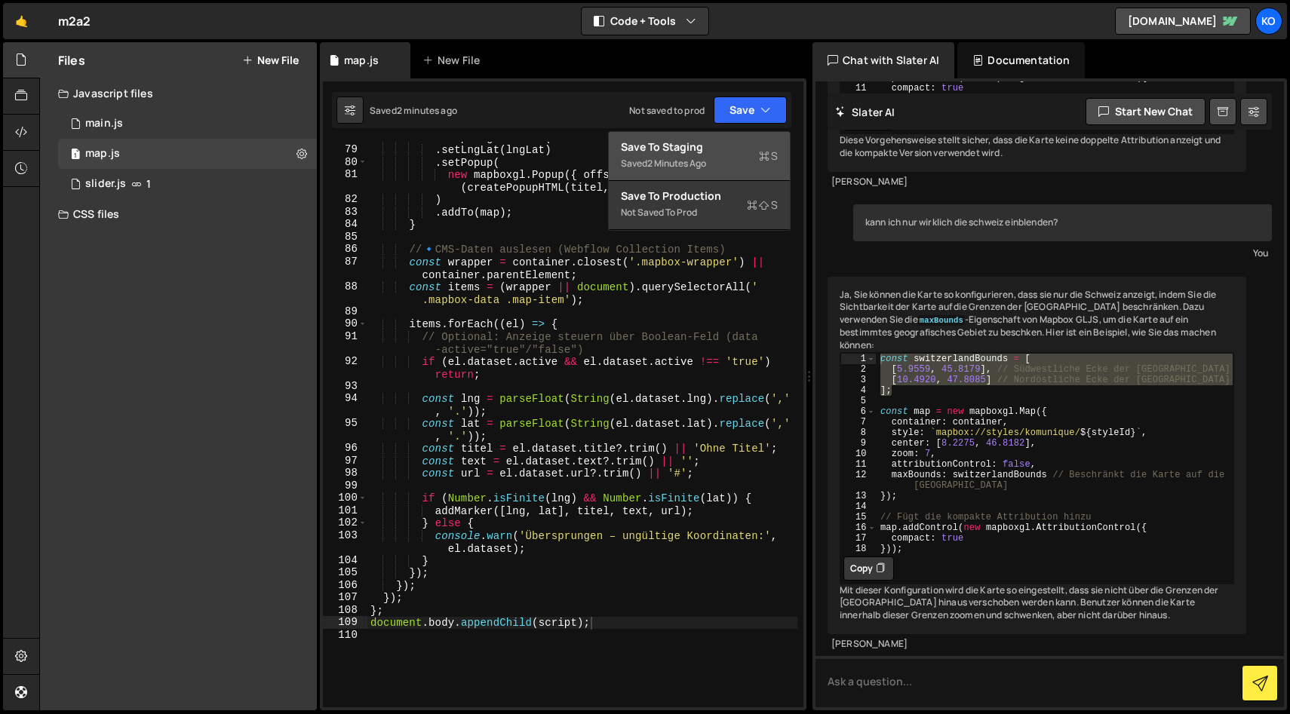
click at [693, 150] on div "Save to Staging S" at bounding box center [699, 147] width 157 height 15
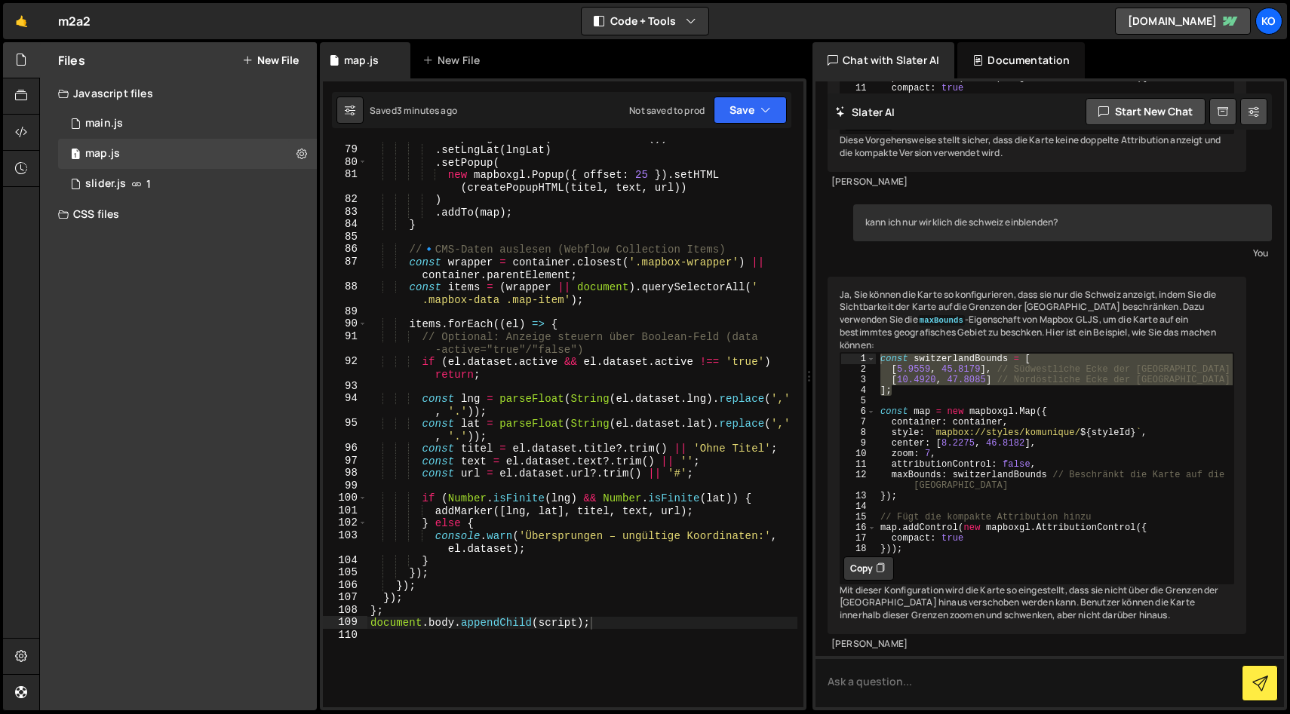
click at [560, 503] on div "new mapboxgl . Marker ( createCustomPin ( )) . setLngLat ( lngLat ) . setPopup …" at bounding box center [582, 426] width 430 height 591
type textarea "document.body.appendChild(script);"
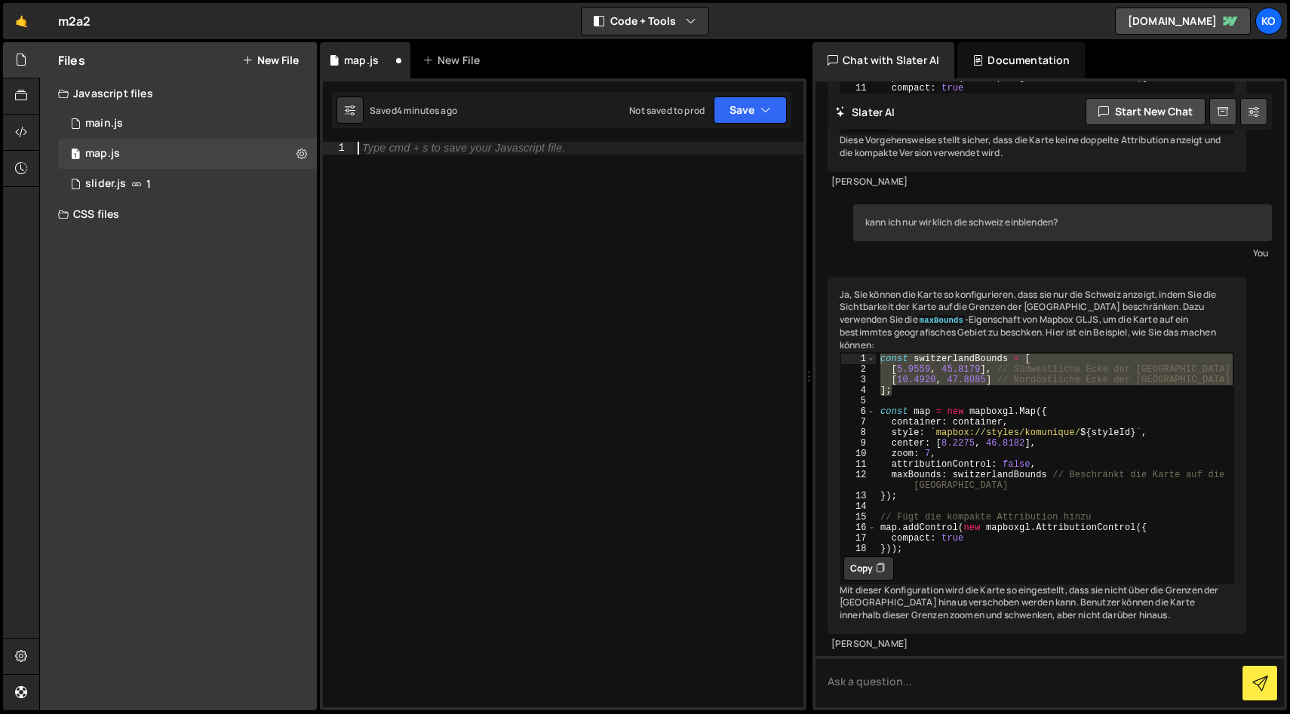
paste textarea "document.body.appendChild(script);"
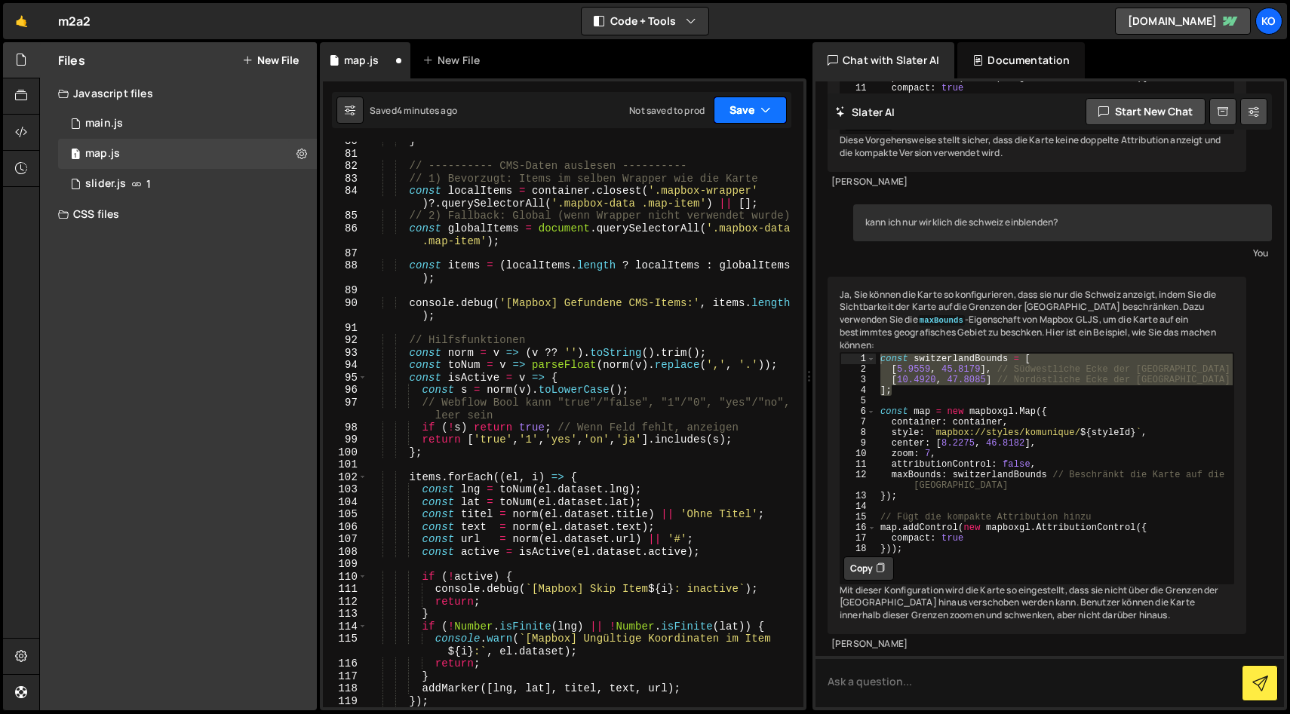
click at [732, 115] on button "Save" at bounding box center [750, 110] width 73 height 27
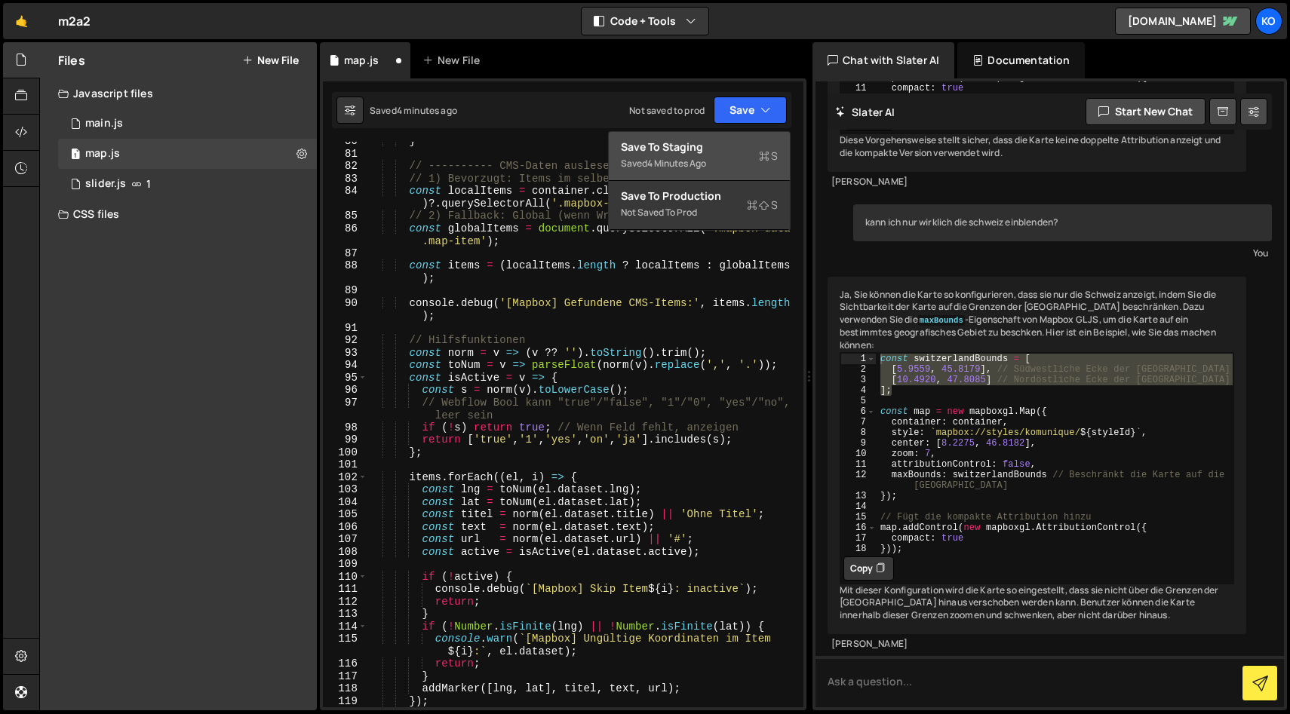
click at [698, 147] on div "Save to Staging S" at bounding box center [699, 147] width 157 height 15
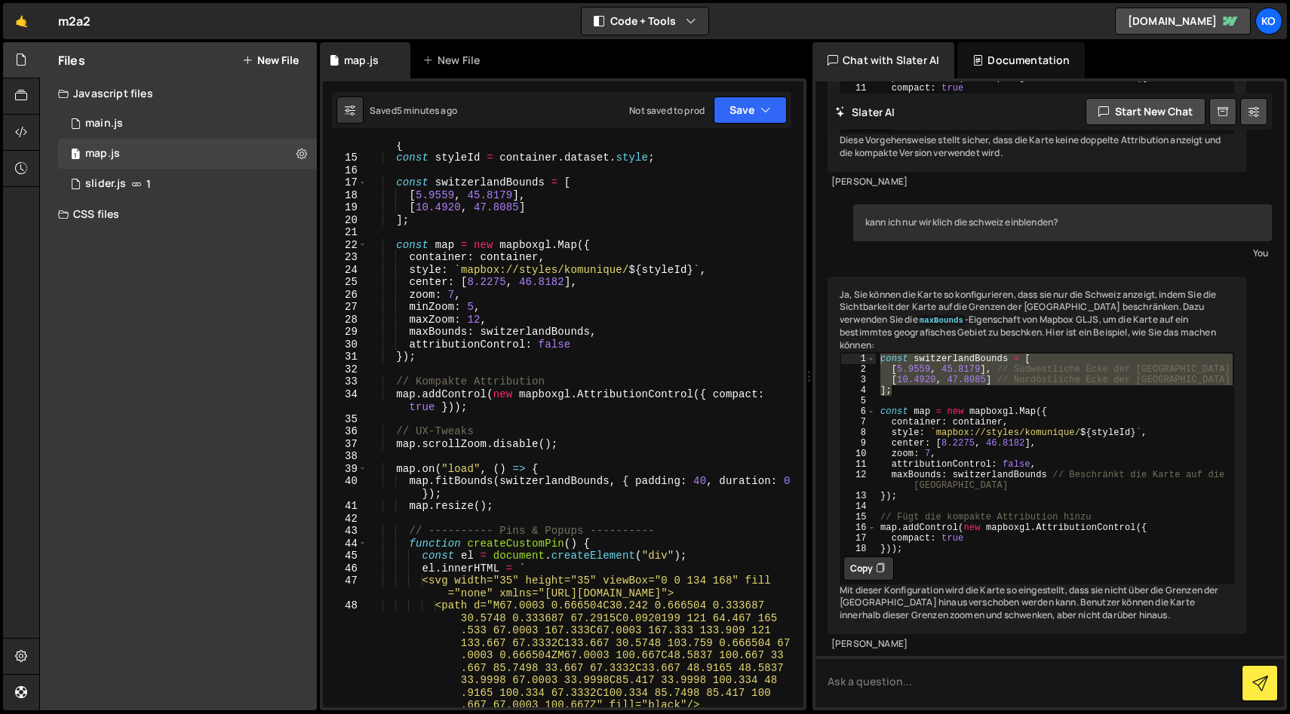
scroll to position [215, 0]
click at [705, 479] on div "document . querySelectorAll ( ".mapbox-map" ) . forEach (( container ) => { con…" at bounding box center [582, 426] width 430 height 603
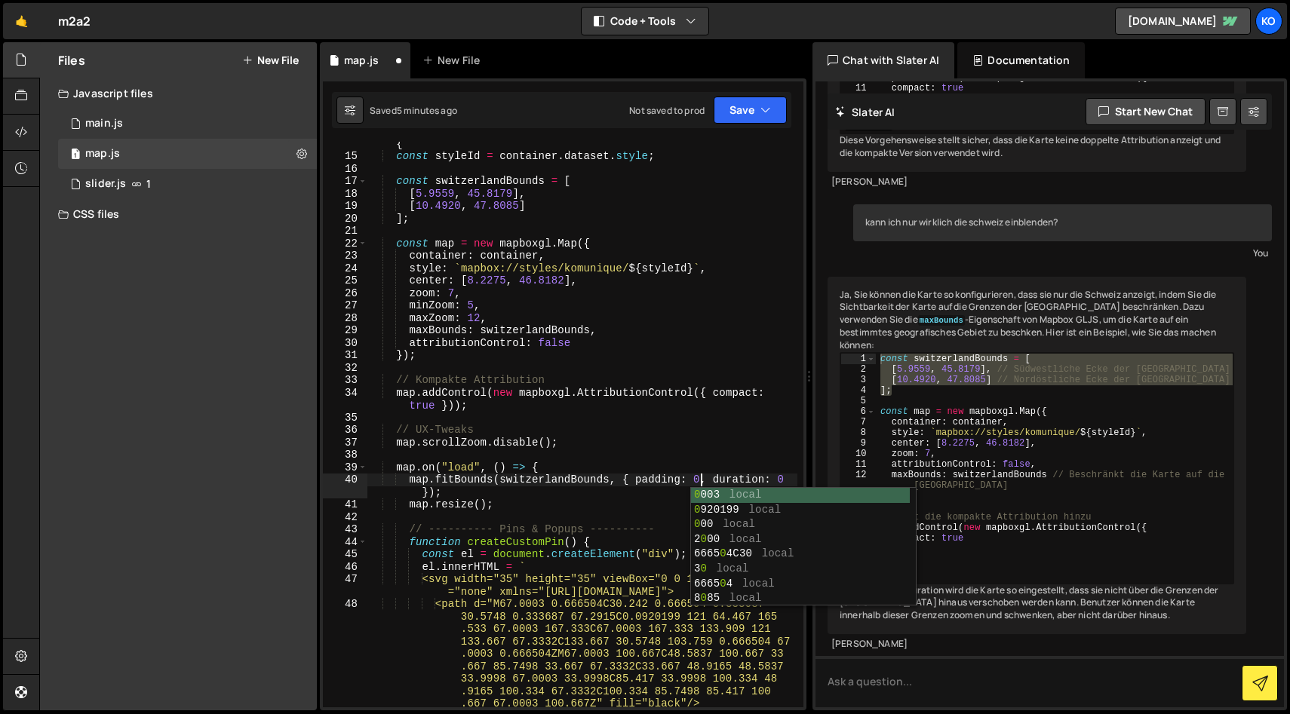
scroll to position [0, 23]
click at [735, 106] on button "Save" at bounding box center [750, 110] width 73 height 27
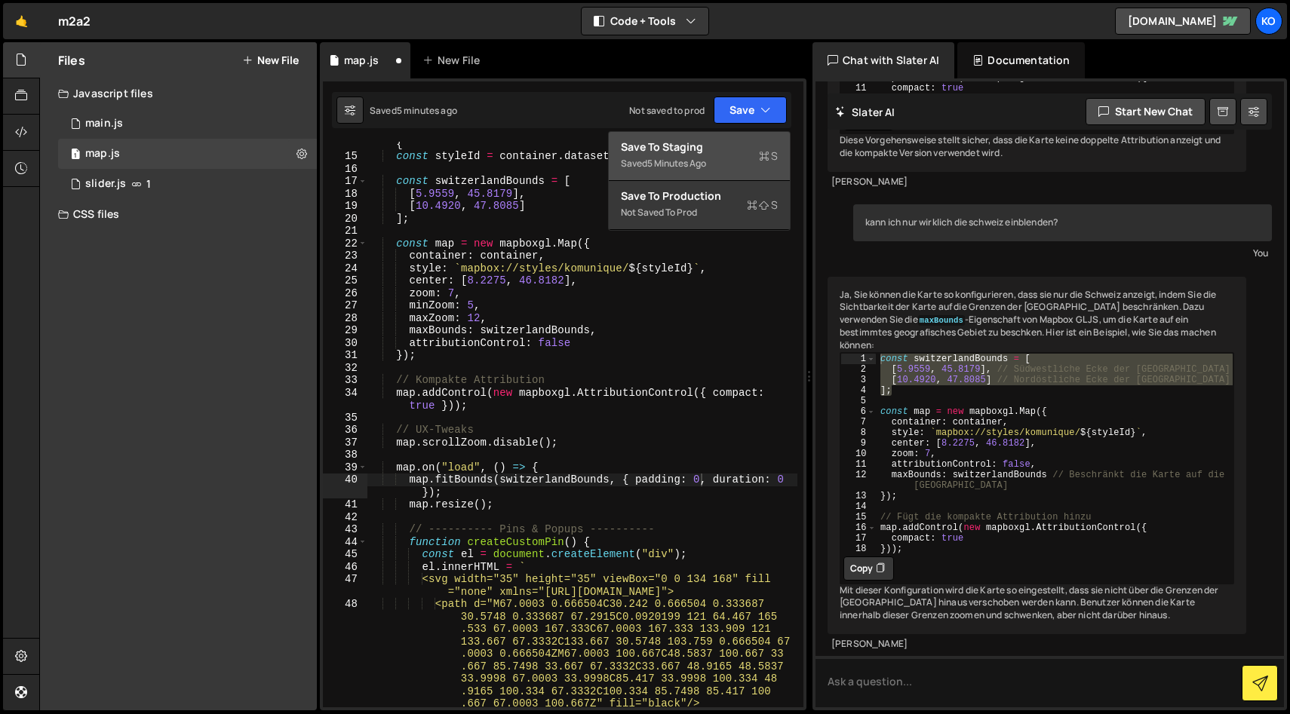
click at [655, 158] on div "5 minutes ago" at bounding box center [676, 163] width 59 height 13
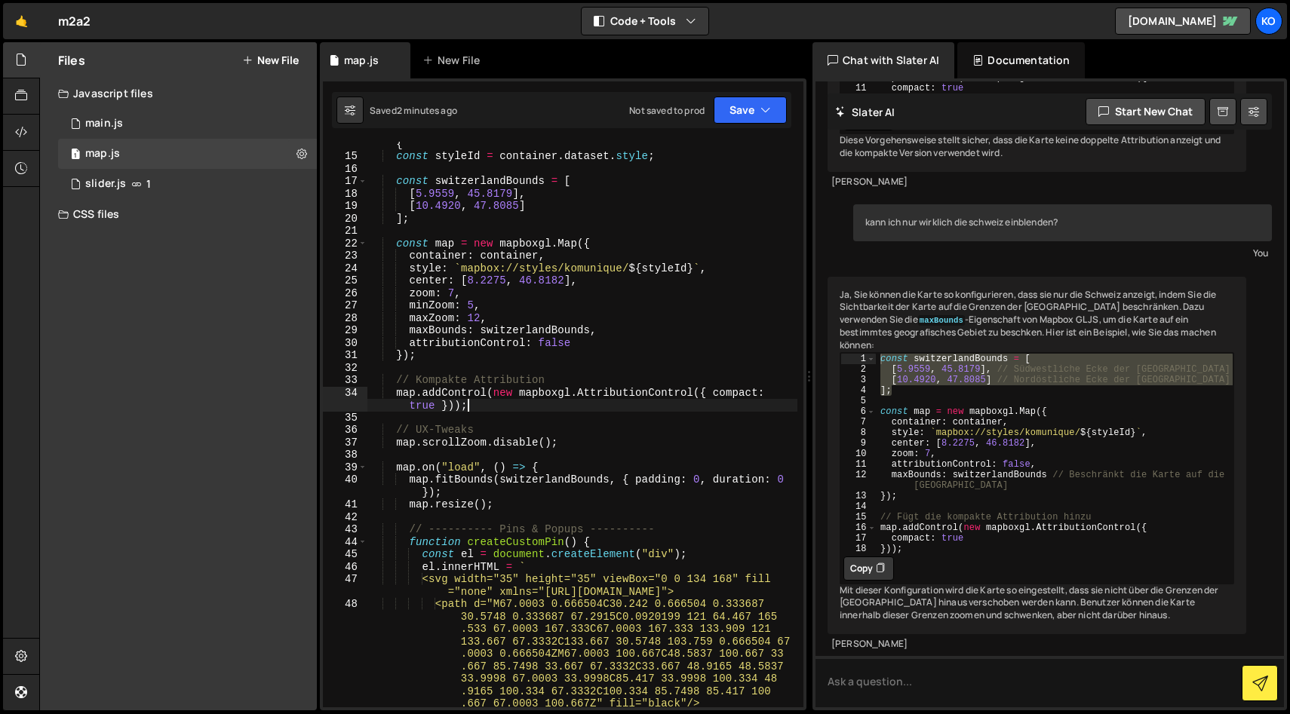
click at [487, 410] on div "document . querySelectorAll ( ".mapbox-map" ) . forEach (( container ) => { con…" at bounding box center [582, 426] width 430 height 603
click at [566, 443] on div "document . querySelectorAll ( ".mapbox-map" ) . forEach (( container ) => { con…" at bounding box center [582, 426] width 430 height 603
type textarea "map.scrollZoom.disable();"
click at [544, 450] on div "document . querySelectorAll ( ".mapbox-map" ) . forEach (( container ) => { con…" at bounding box center [582, 426] width 430 height 603
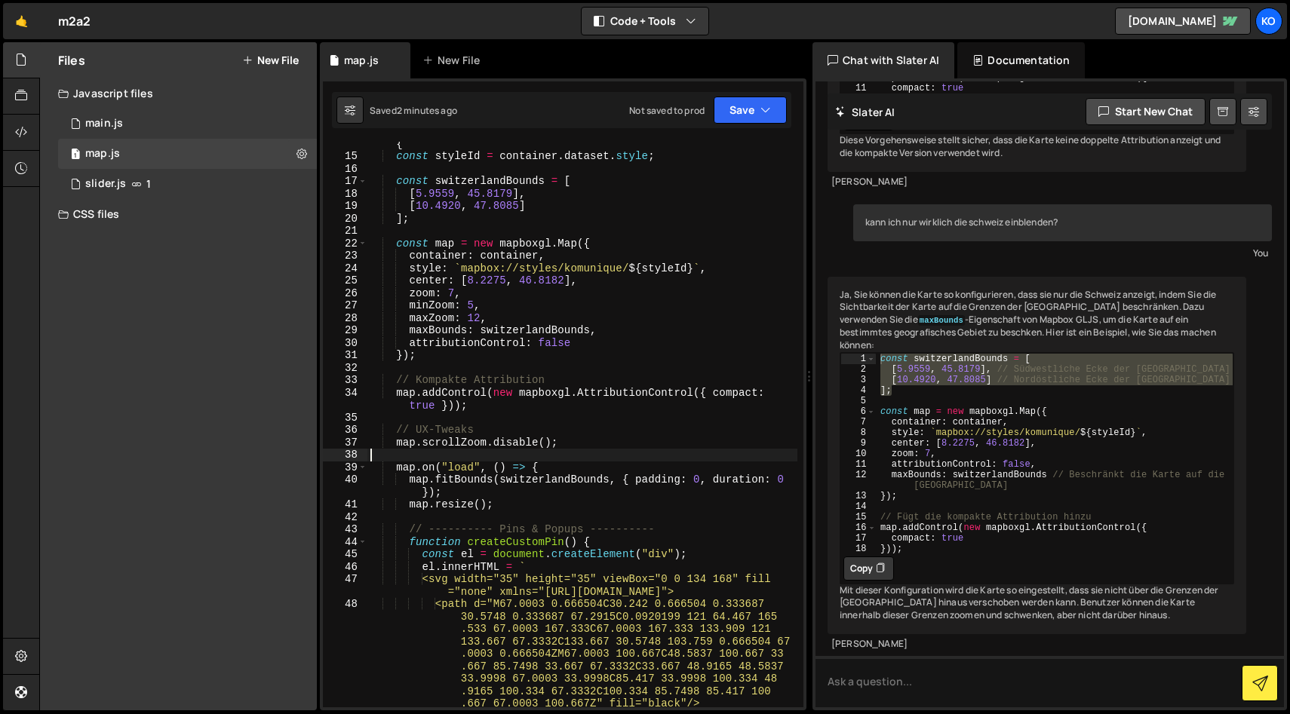
scroll to position [0, 0]
drag, startPoint x: 584, startPoint y: 443, endPoint x: 369, endPoint y: 441, distance: 215.0
click at [369, 441] on div "document . querySelectorAll ( ".mapbox-map" ) . forEach (( container ) => { con…" at bounding box center [582, 426] width 430 height 603
paste textarea "map.keyboard.disable(); // keine Tastatursteuerung"
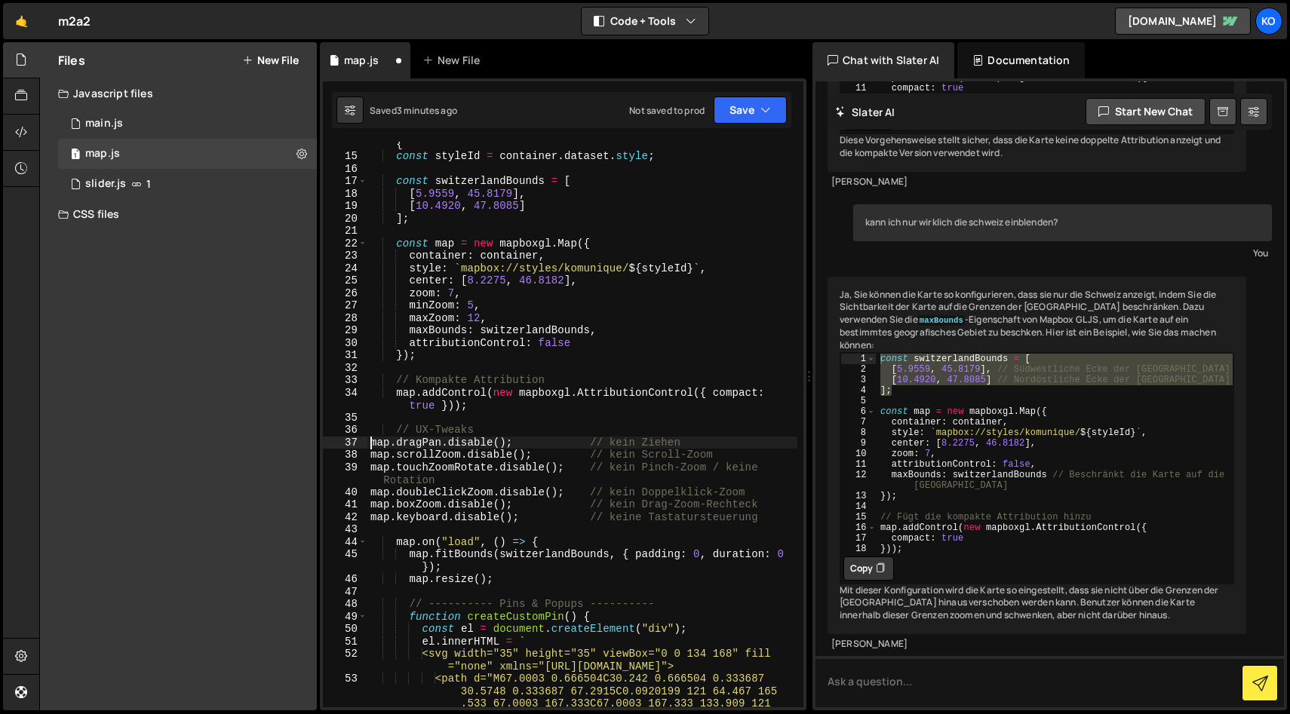
click at [367, 441] on div "document . querySelectorAll ( ".mapbox-map" ) . forEach (( container ) => { con…" at bounding box center [582, 476] width 430 height 703
click at [371, 456] on div "document . querySelectorAll ( ".mapbox-map" ) . forEach (( container ) => { con…" at bounding box center [582, 476] width 430 height 703
click at [369, 465] on div "document . querySelectorAll ( ".mapbox-map" ) . forEach (( container ) => { con…" at bounding box center [582, 476] width 430 height 703
click at [370, 490] on div "document . querySelectorAll ( ".mapbox-map" ) . forEach (( container ) => { con…" at bounding box center [582, 476] width 430 height 703
click at [370, 505] on div "document . querySelectorAll ( ".mapbox-map" ) . forEach (( container ) => { con…" at bounding box center [582, 476] width 430 height 703
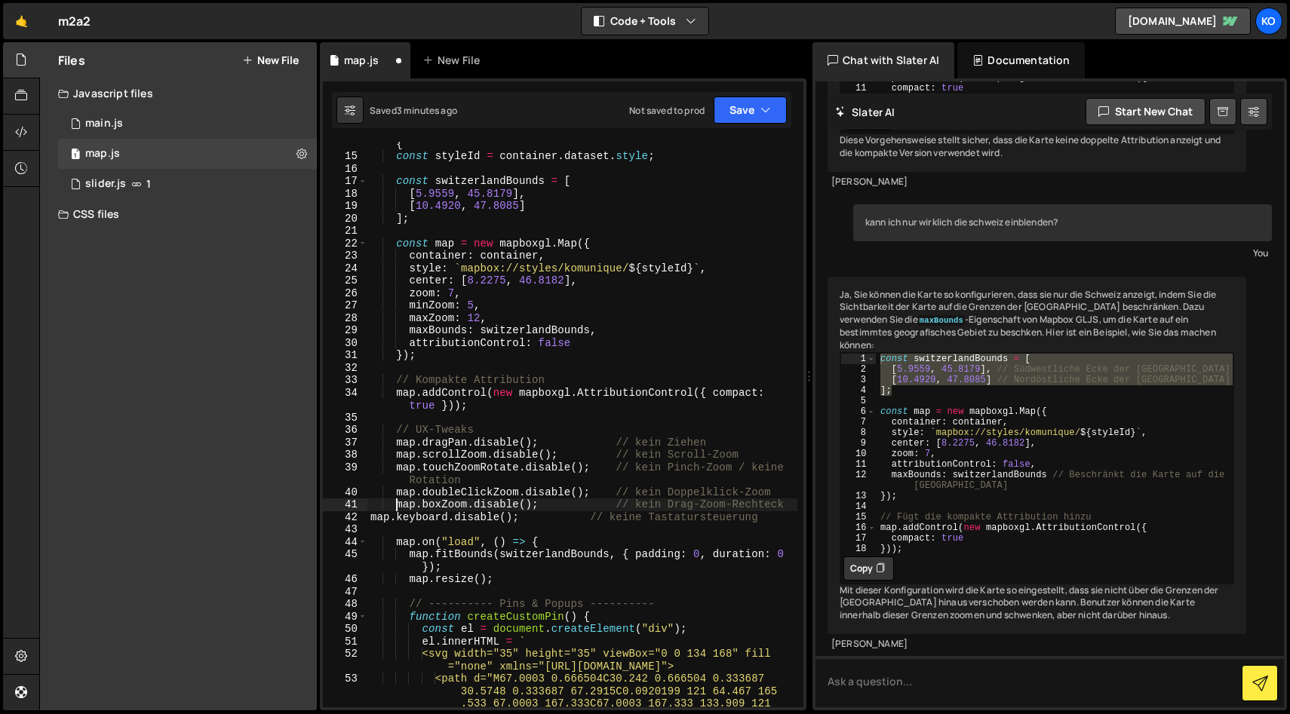
click at [370, 519] on div "document . querySelectorAll ( ".mapbox-map" ) . forEach (( container ) => { con…" at bounding box center [582, 476] width 430 height 703
type textarea "map.keyboard.disable(); // keine Tastatursteuerung"
click at [741, 110] on button "Save" at bounding box center [750, 110] width 73 height 27
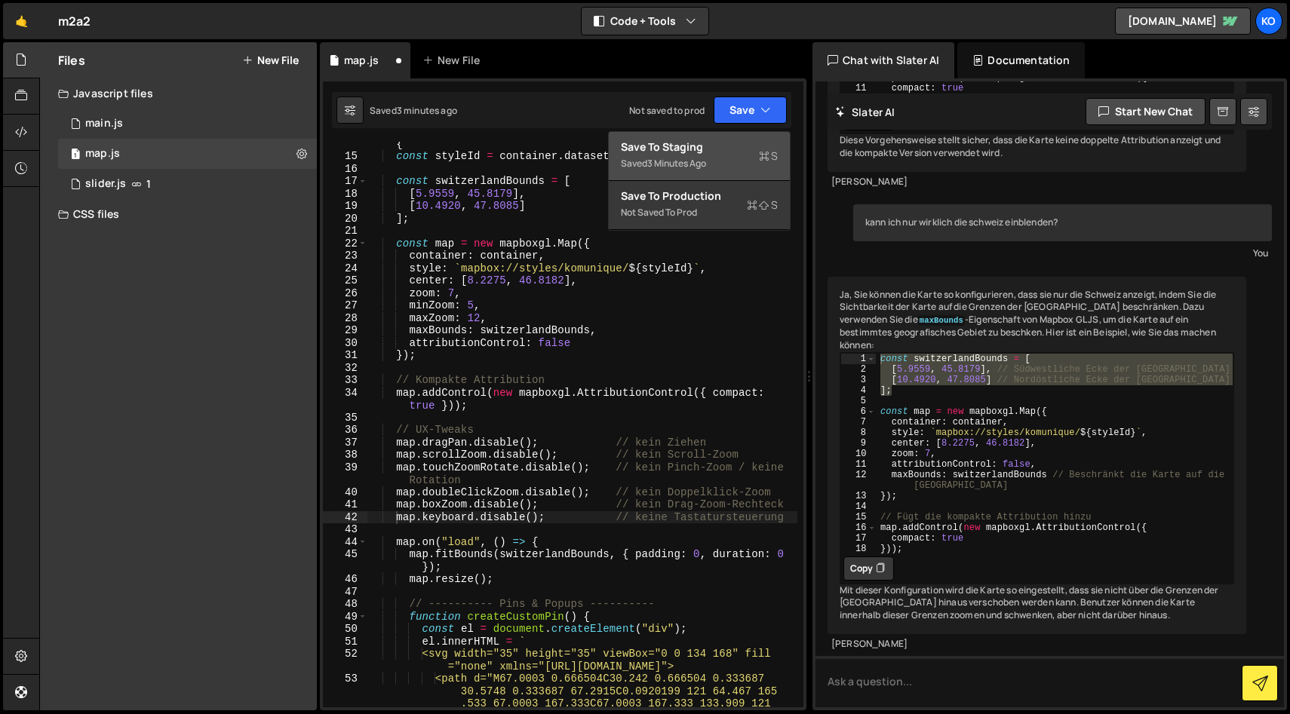
click at [692, 162] on div "3 minutes ago" at bounding box center [676, 163] width 59 height 13
